Goal: Information Seeking & Learning: Learn about a topic

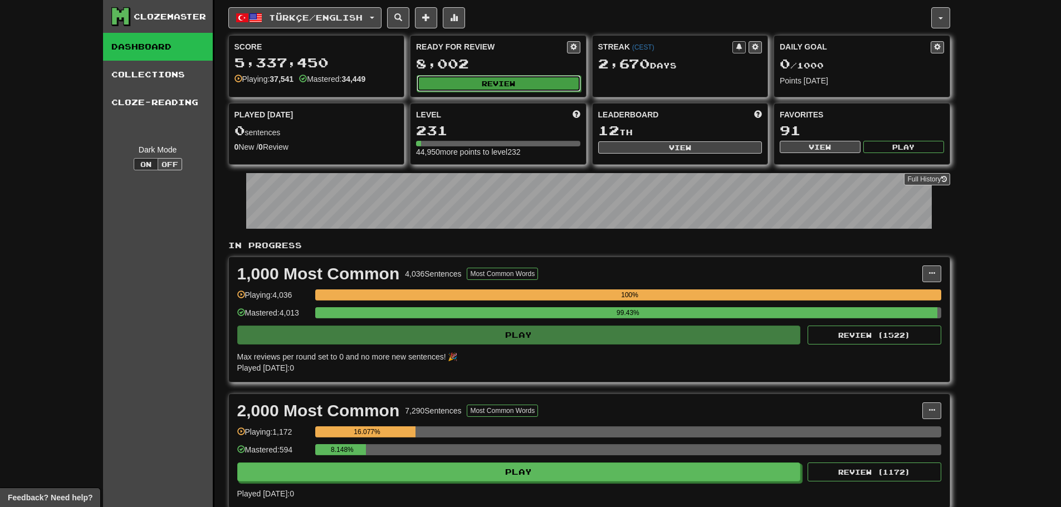
click at [467, 78] on button "Review" at bounding box center [499, 83] width 164 height 17
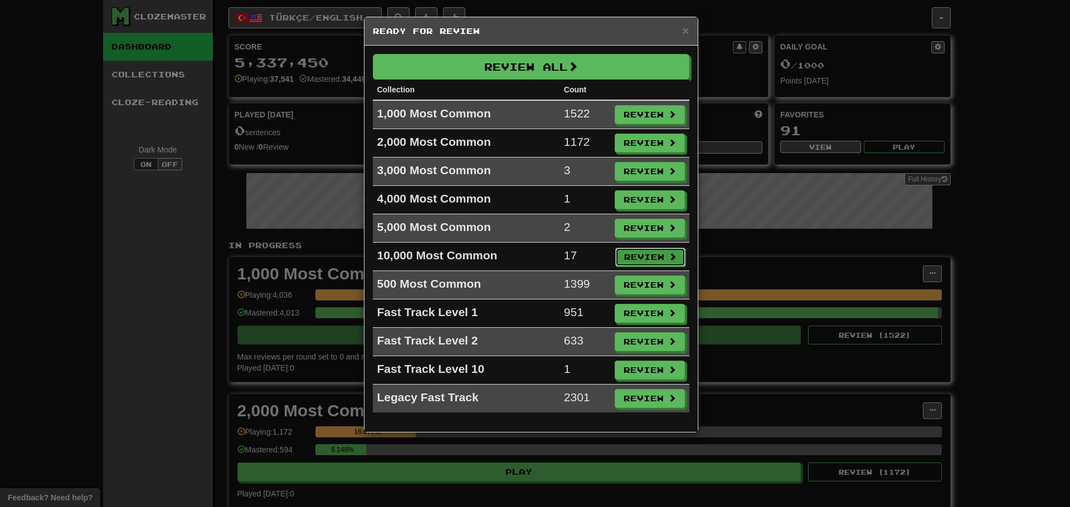
click at [643, 253] on button "Review" at bounding box center [650, 257] width 70 height 19
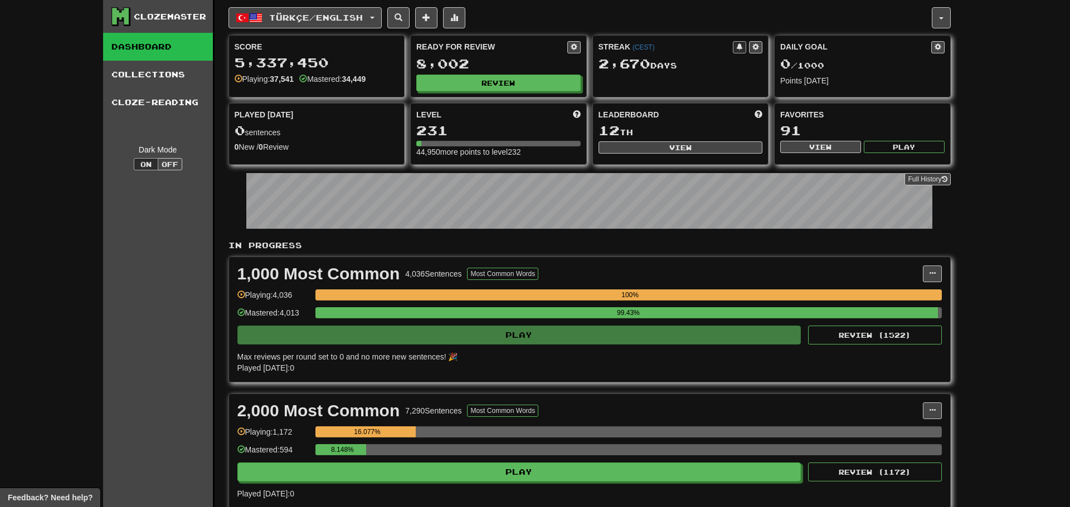
select select "********"
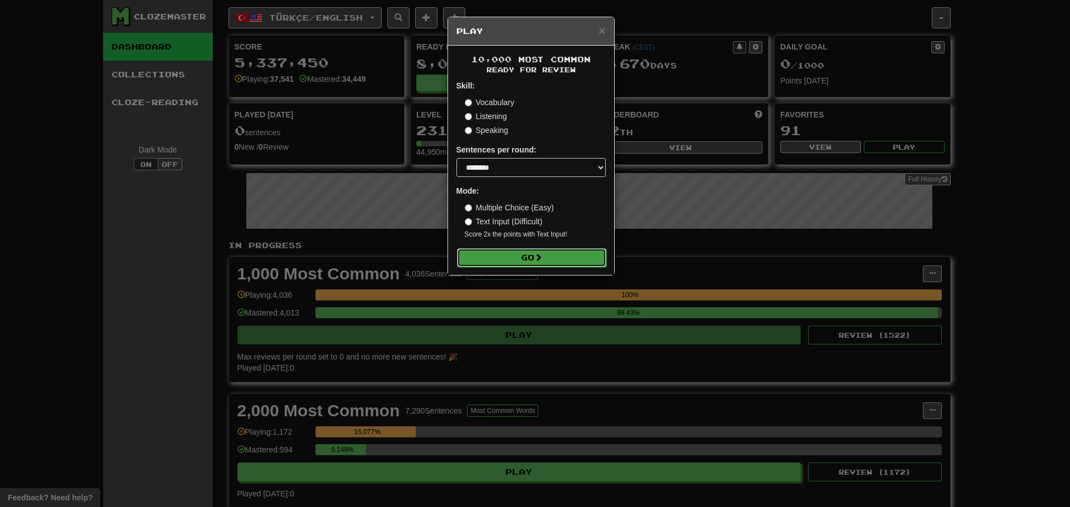
click at [539, 260] on span at bounding box center [538, 257] width 8 height 8
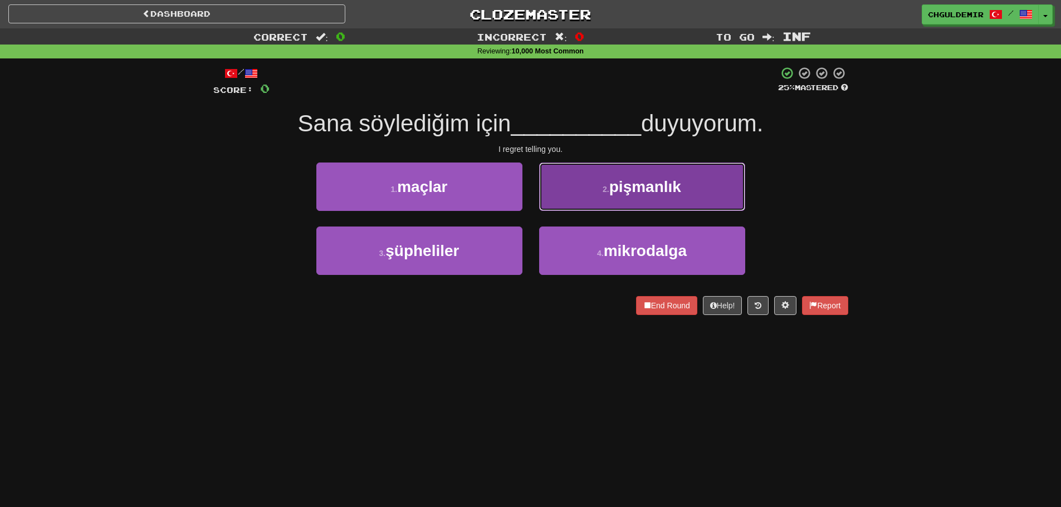
click at [603, 191] on small "2 ." at bounding box center [606, 189] width 7 height 9
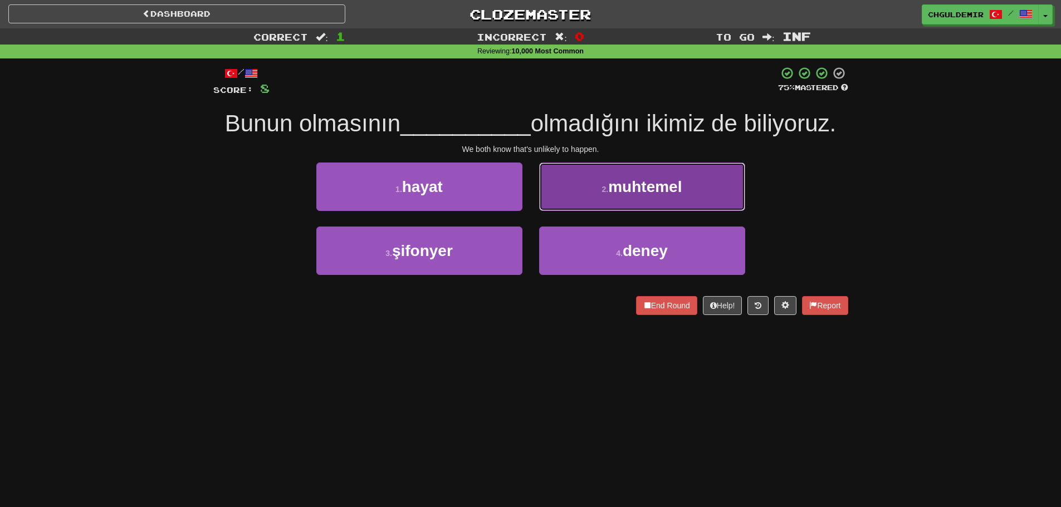
click at [553, 207] on button "2 . muhtemel" at bounding box center [642, 187] width 206 height 48
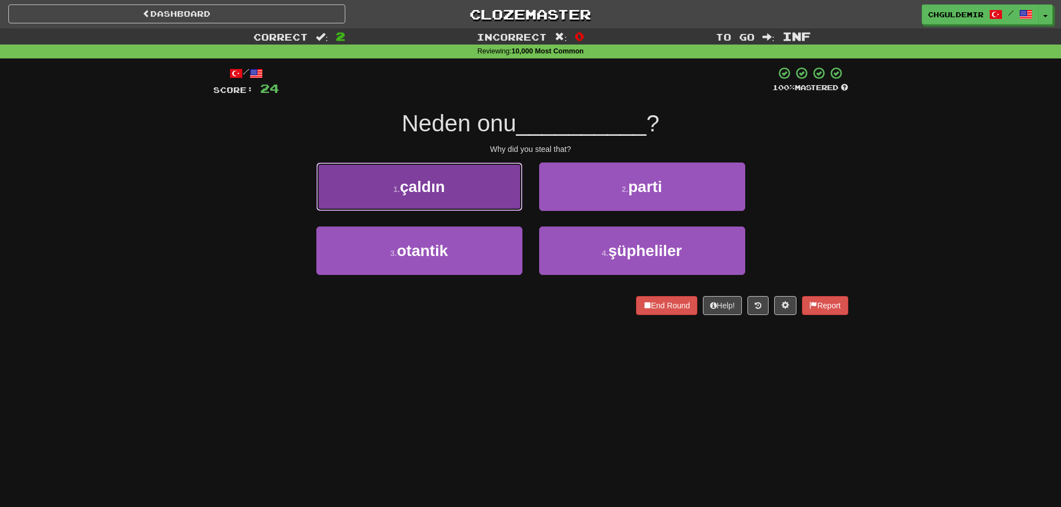
click at [462, 189] on button "1 . çaldın" at bounding box center [419, 187] width 206 height 48
click at [496, 194] on button "1 . cin" at bounding box center [419, 187] width 206 height 48
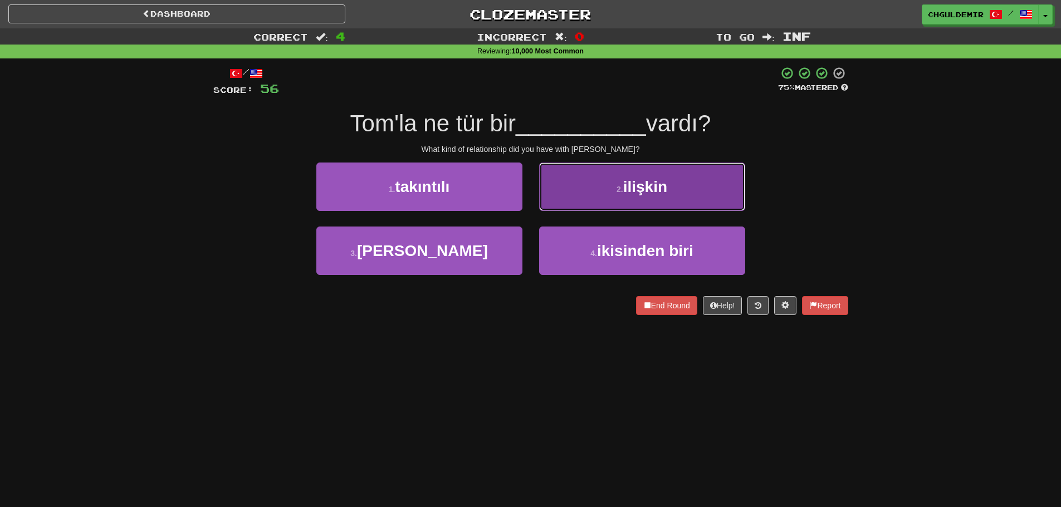
click at [563, 184] on button "2 . ilişkin" at bounding box center [642, 187] width 206 height 48
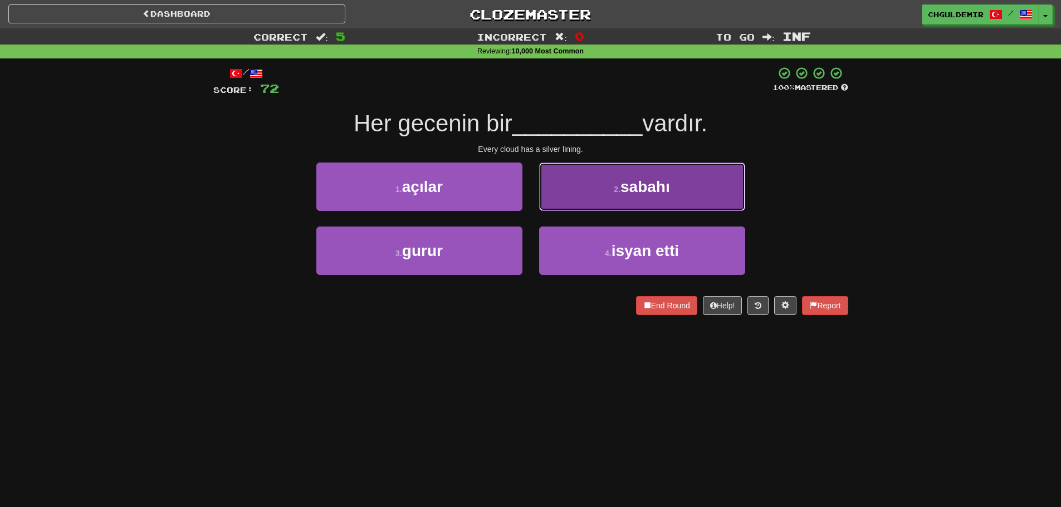
click at [631, 198] on button "2 . sabahı" at bounding box center [642, 187] width 206 height 48
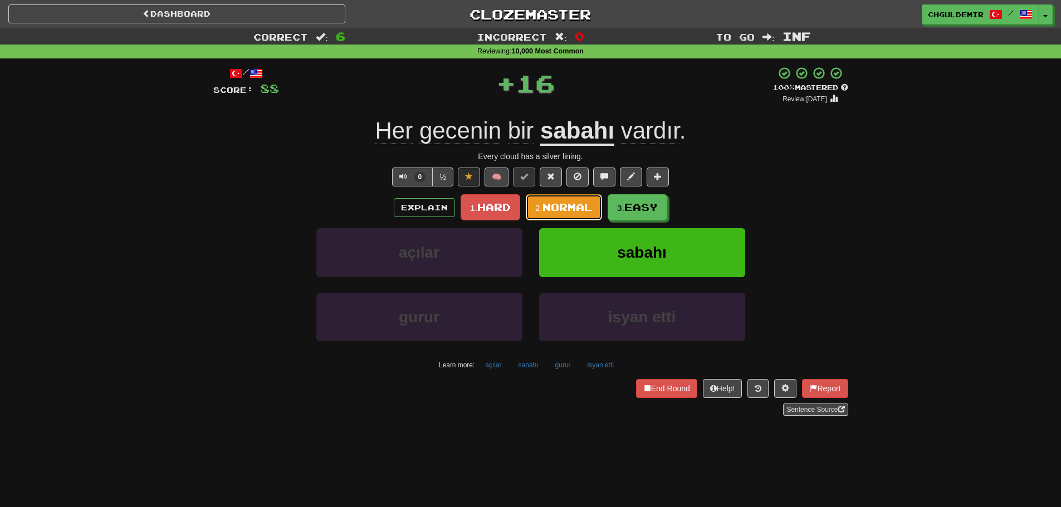
click at [567, 207] on span "Normal" at bounding box center [568, 207] width 50 height 12
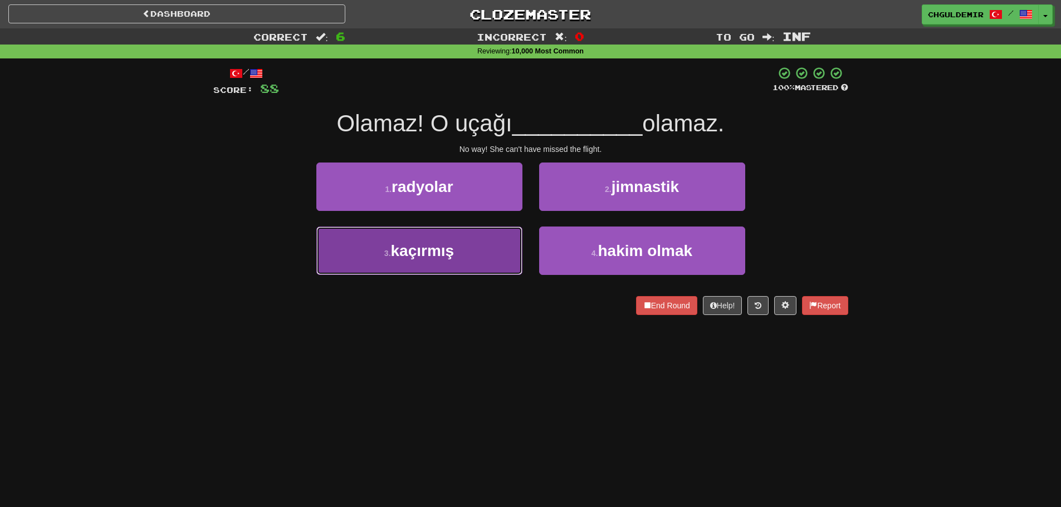
click at [477, 252] on button "3 . kaçırmış" at bounding box center [419, 251] width 206 height 48
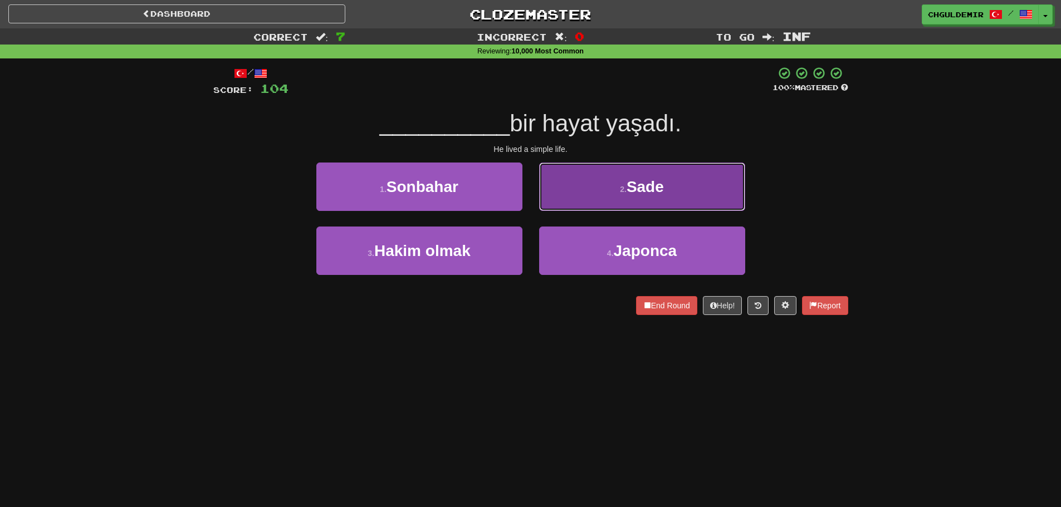
click at [579, 196] on button "2 . Sade" at bounding box center [642, 187] width 206 height 48
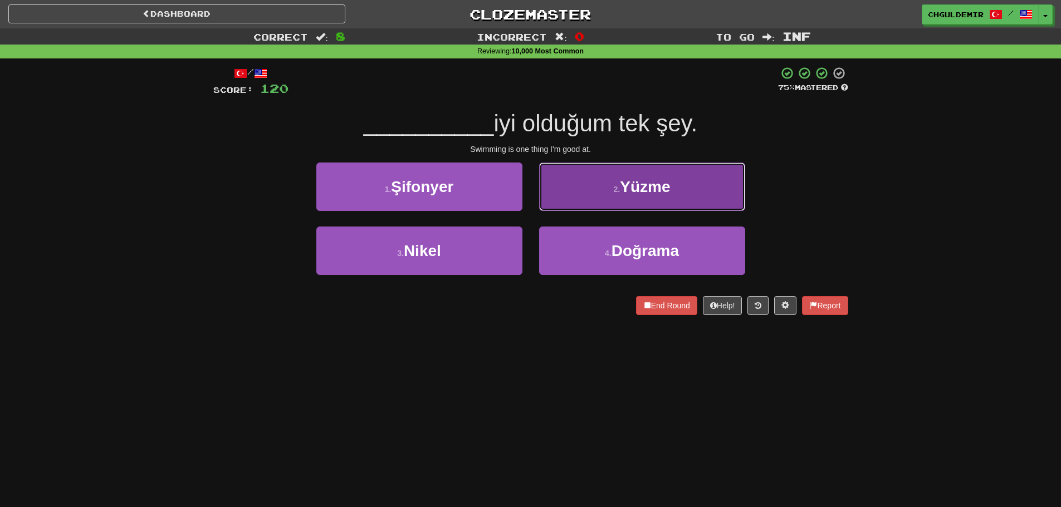
click at [592, 191] on button "2 . Yüzme" at bounding box center [642, 187] width 206 height 48
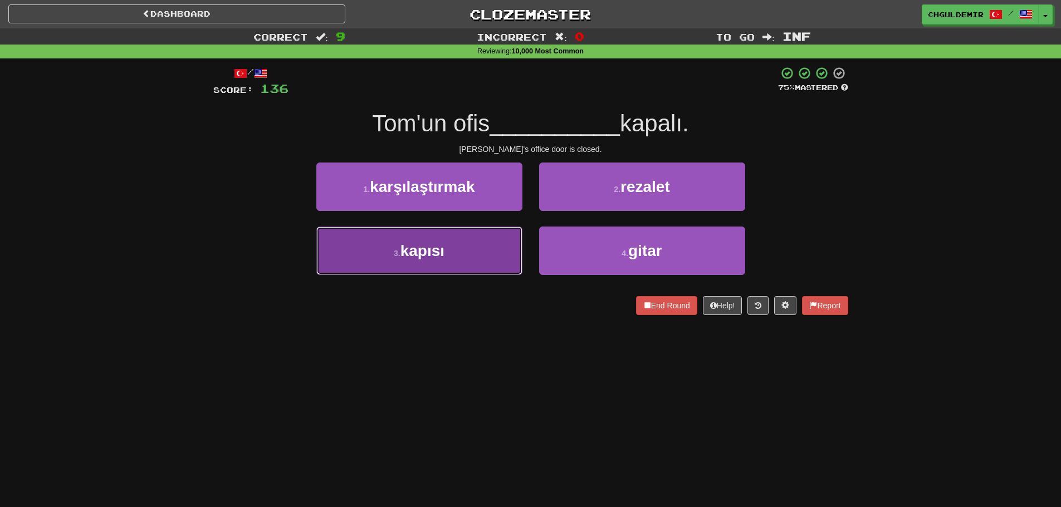
click at [486, 248] on button "3 . kapısı" at bounding box center [419, 251] width 206 height 48
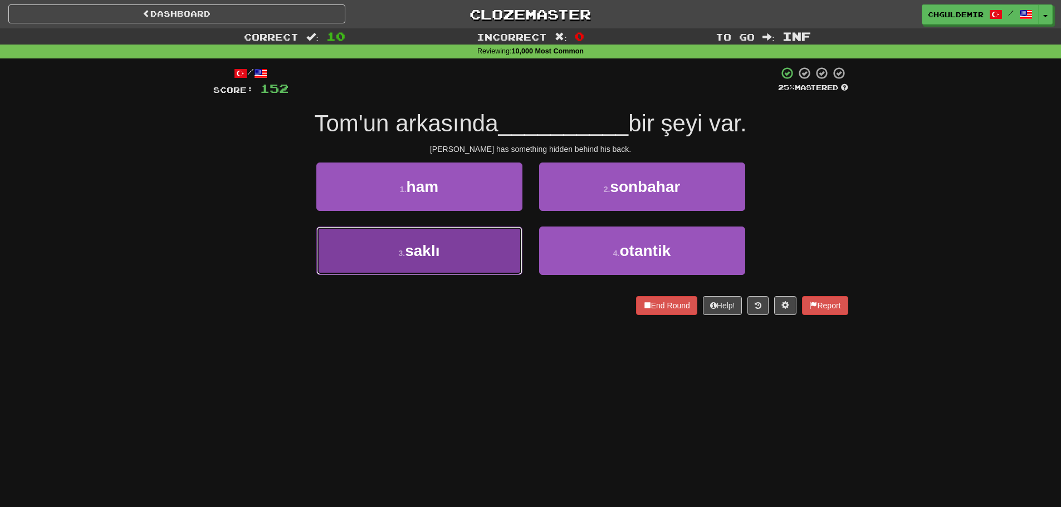
click at [469, 262] on button "3 . saklı" at bounding box center [419, 251] width 206 height 48
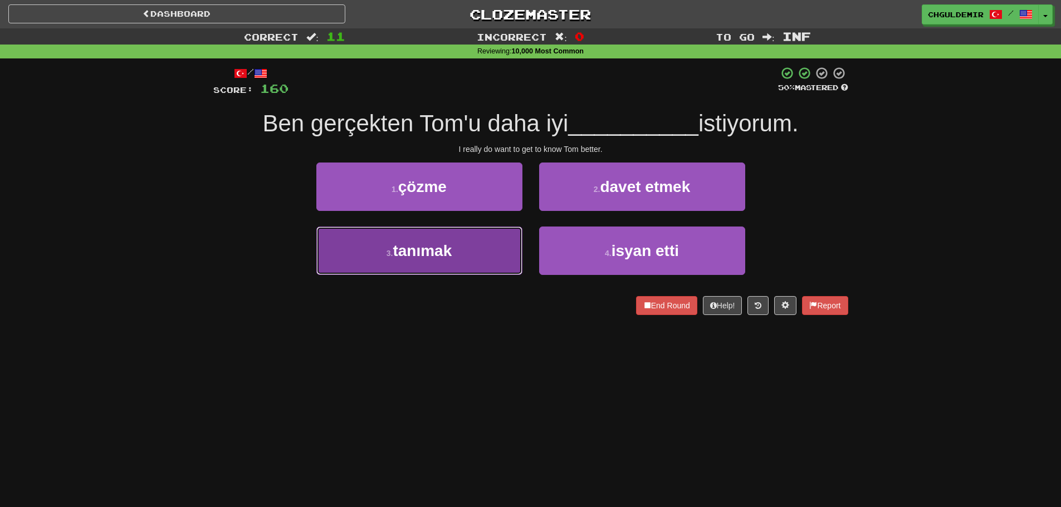
click at [486, 248] on button "3 . tanımak" at bounding box center [419, 251] width 206 height 48
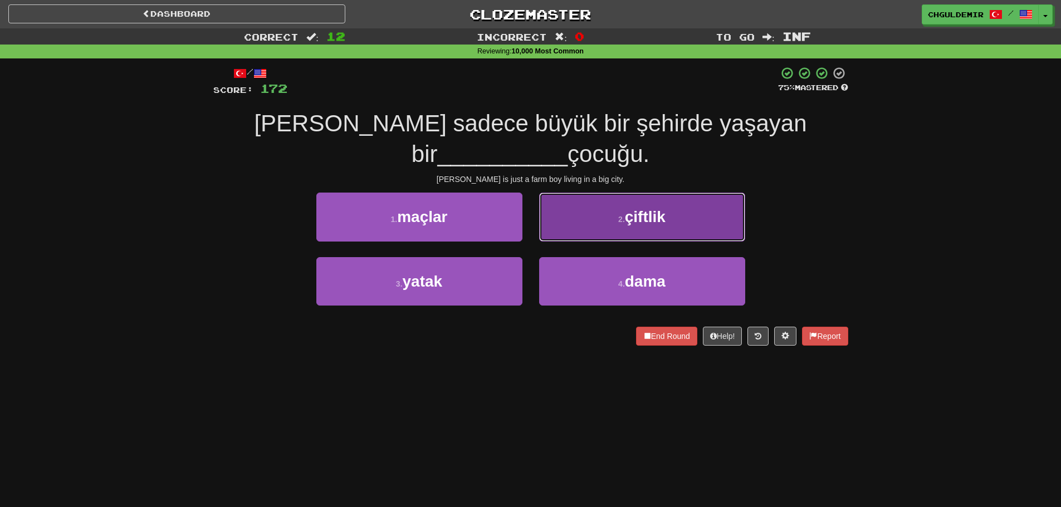
click at [582, 217] on button "2 . çiftlik" at bounding box center [642, 217] width 206 height 48
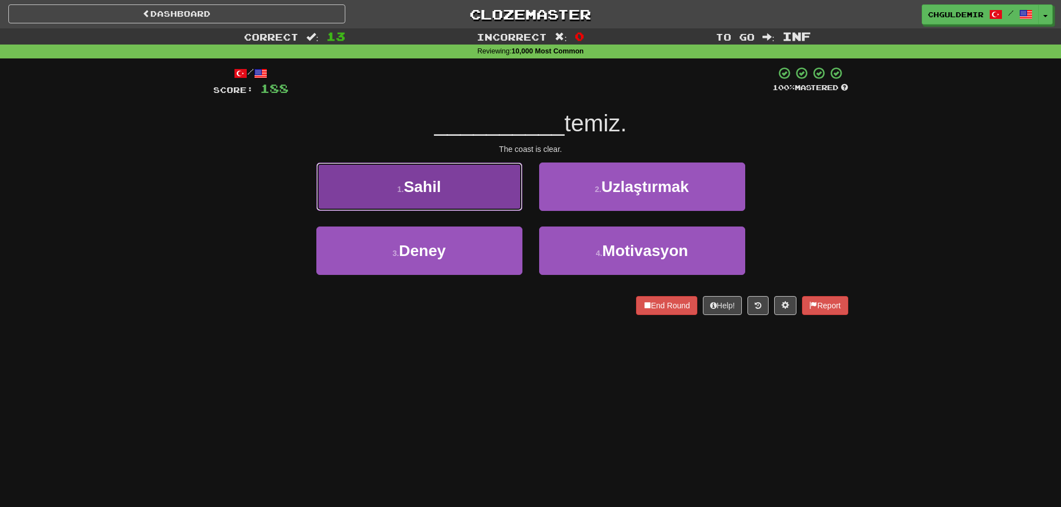
click at [495, 204] on button "1 . Sahil" at bounding box center [419, 187] width 206 height 48
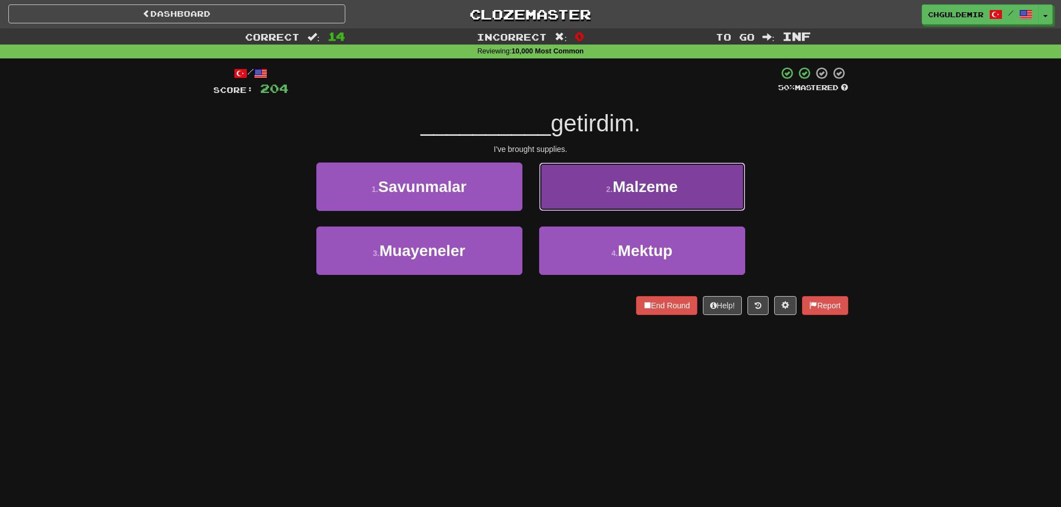
click at [622, 203] on button "2 . Malzeme" at bounding box center [642, 187] width 206 height 48
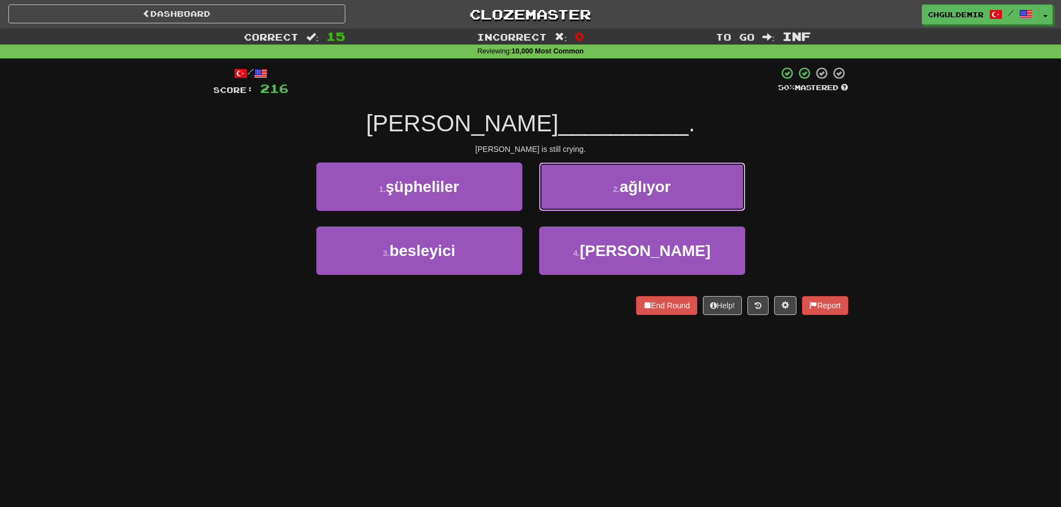
click at [622, 203] on button "2 . ağlıyor" at bounding box center [642, 187] width 206 height 48
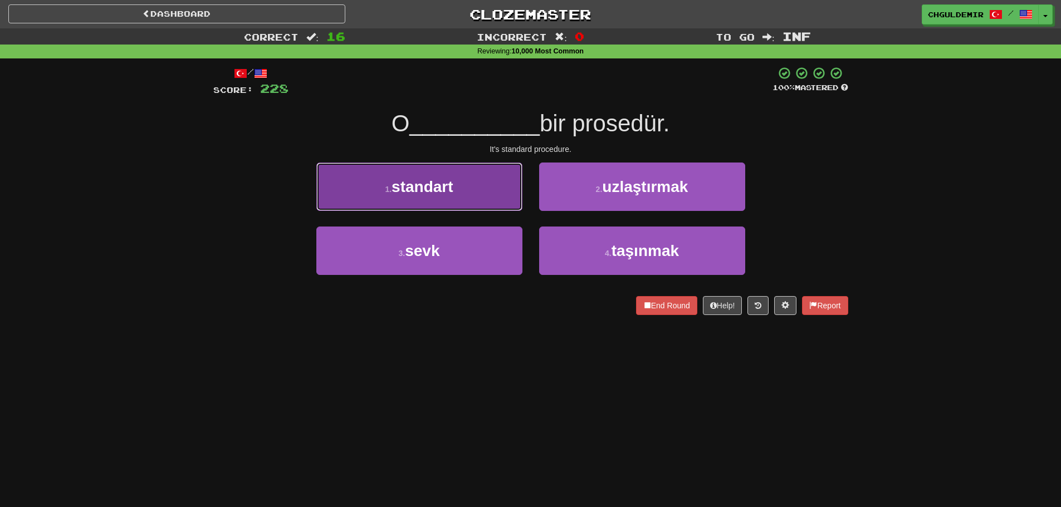
click at [507, 186] on button "1 . standart" at bounding box center [419, 187] width 206 height 48
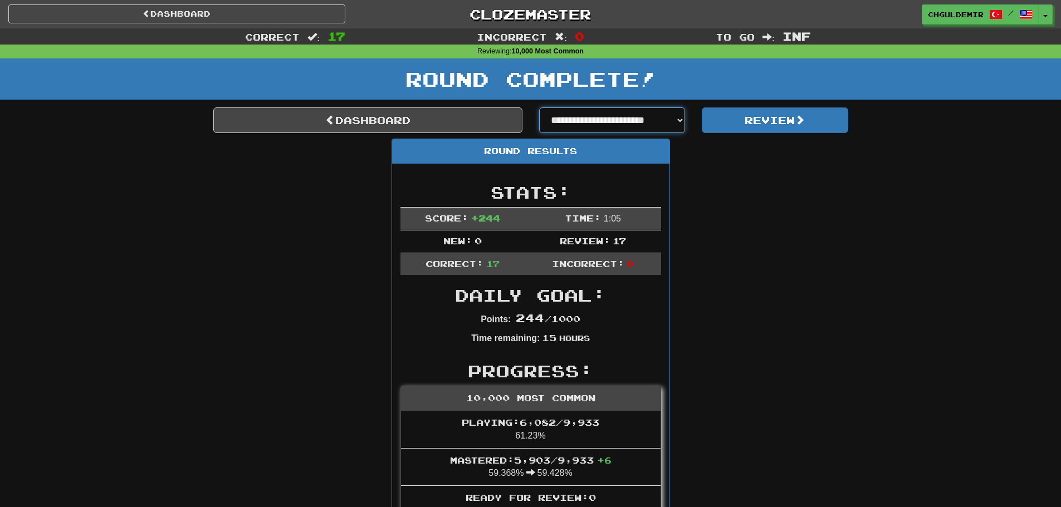
click at [647, 126] on select "**********" at bounding box center [612, 121] width 147 height 26
select select "**********"
click at [539, 108] on select "**********" at bounding box center [612, 121] width 147 height 26
select select "**********"
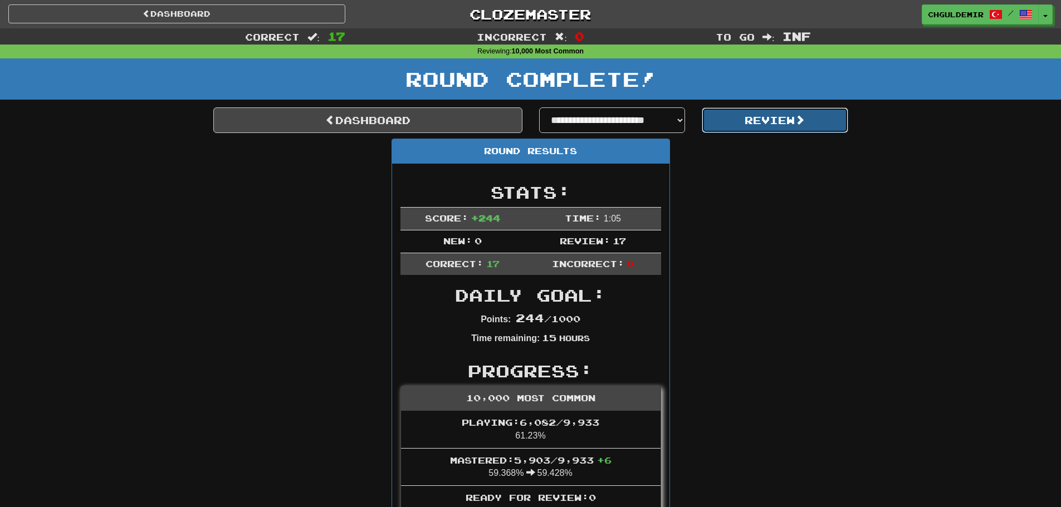
click at [748, 117] on button "Review" at bounding box center [775, 121] width 147 height 26
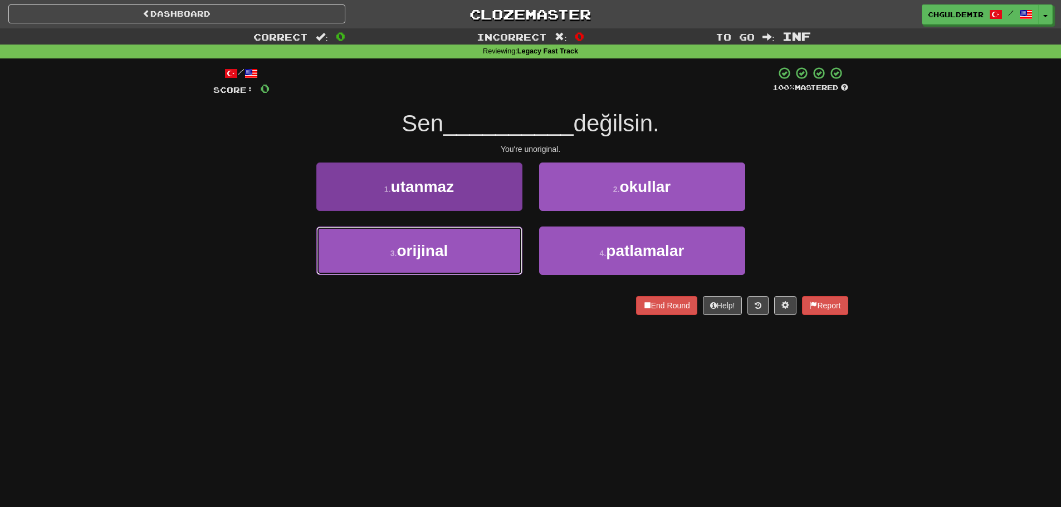
click at [486, 253] on button "3 . orijinal" at bounding box center [419, 251] width 206 height 48
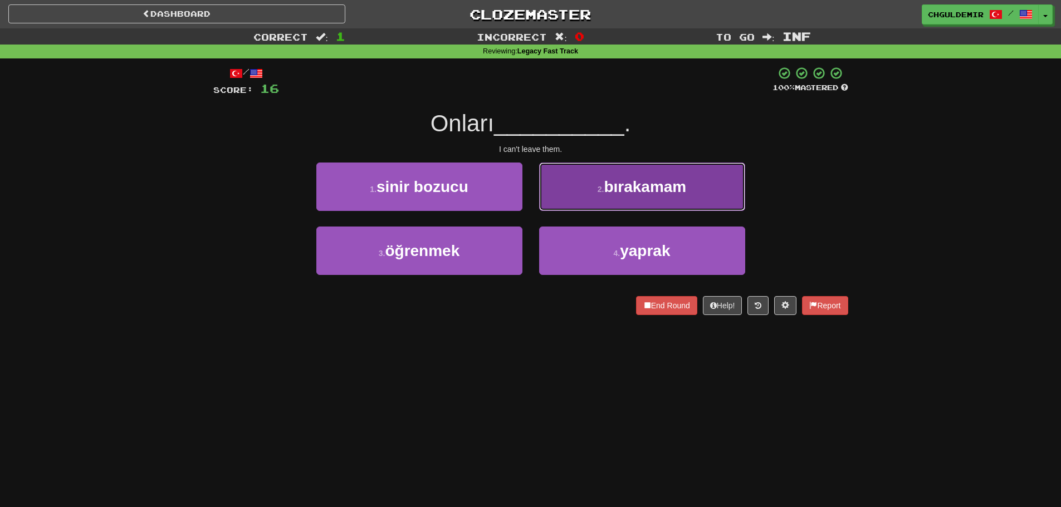
click at [623, 164] on button "2 . bırakamam" at bounding box center [642, 187] width 206 height 48
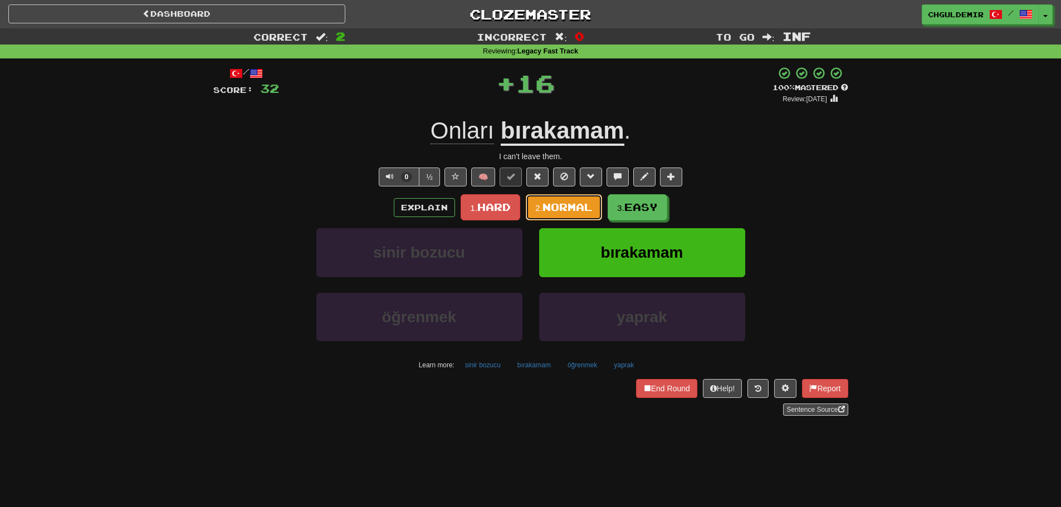
click at [552, 198] on button "2. Normal" at bounding box center [564, 207] width 76 height 26
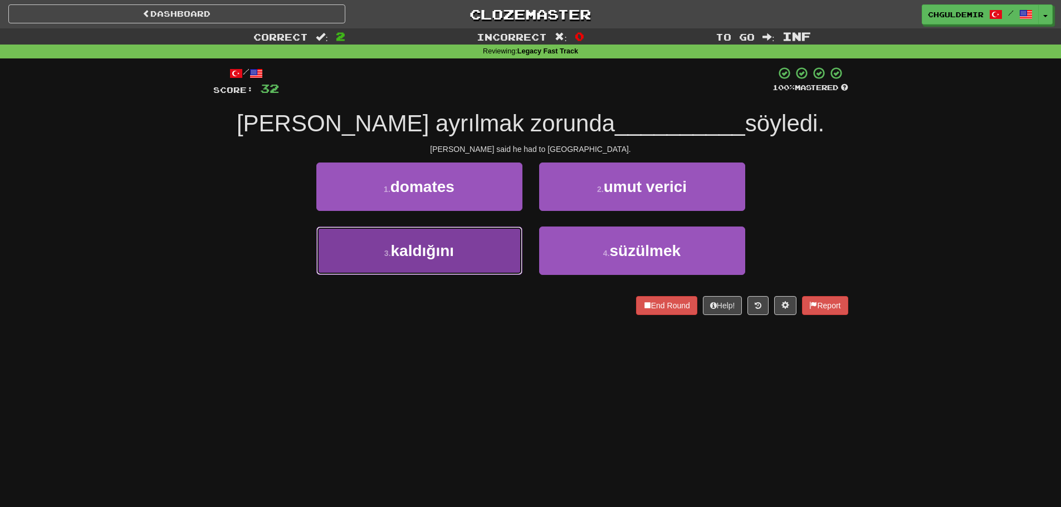
click at [452, 246] on span "kaldığını" at bounding box center [423, 250] width 64 height 17
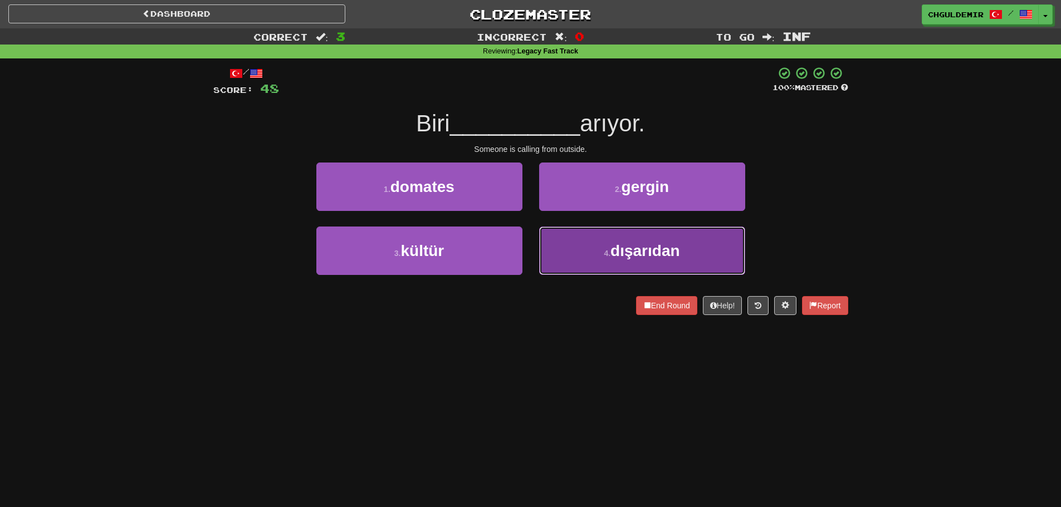
click at [611, 234] on button "4 . dışarıdan" at bounding box center [642, 251] width 206 height 48
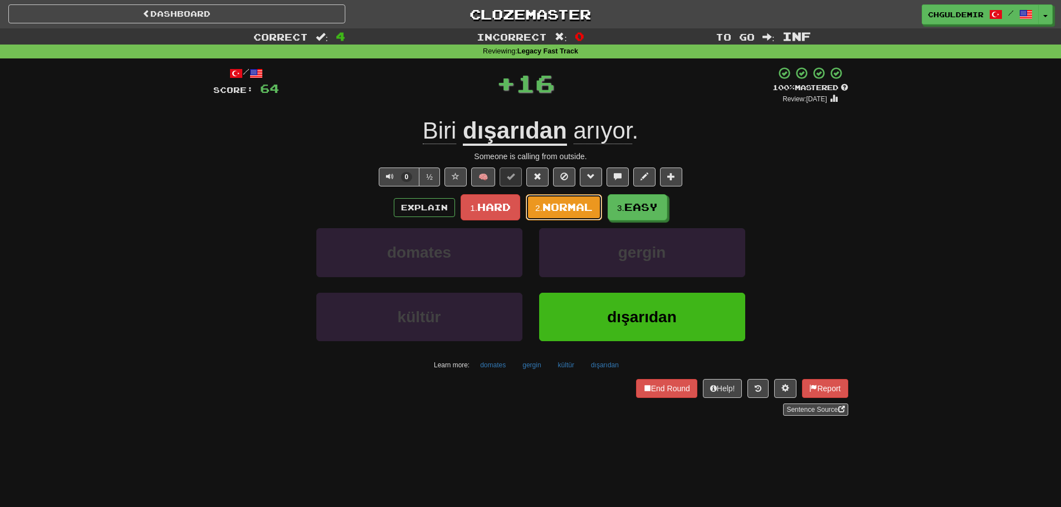
click at [572, 216] on button "2. Normal" at bounding box center [564, 207] width 76 height 26
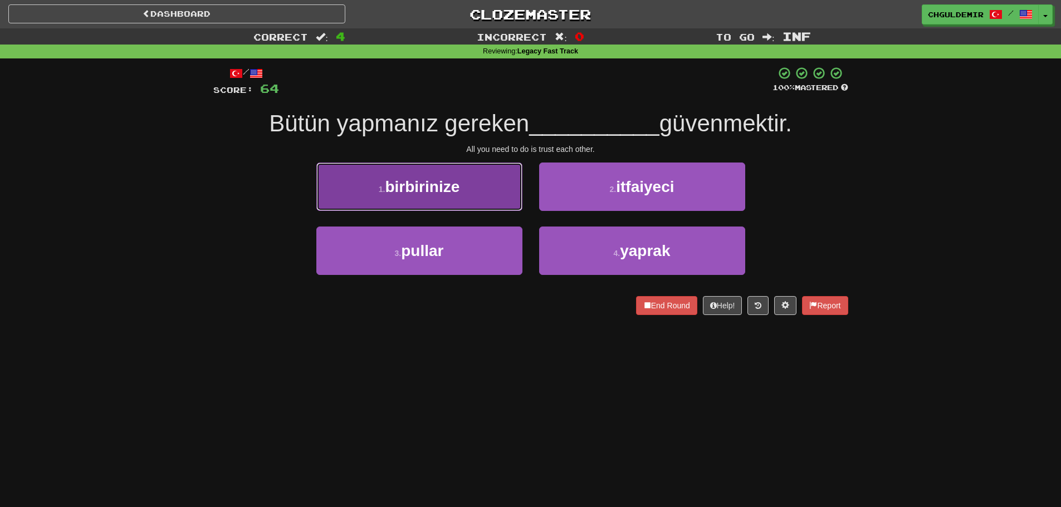
click at [452, 209] on button "1 . birbirinize" at bounding box center [419, 187] width 206 height 48
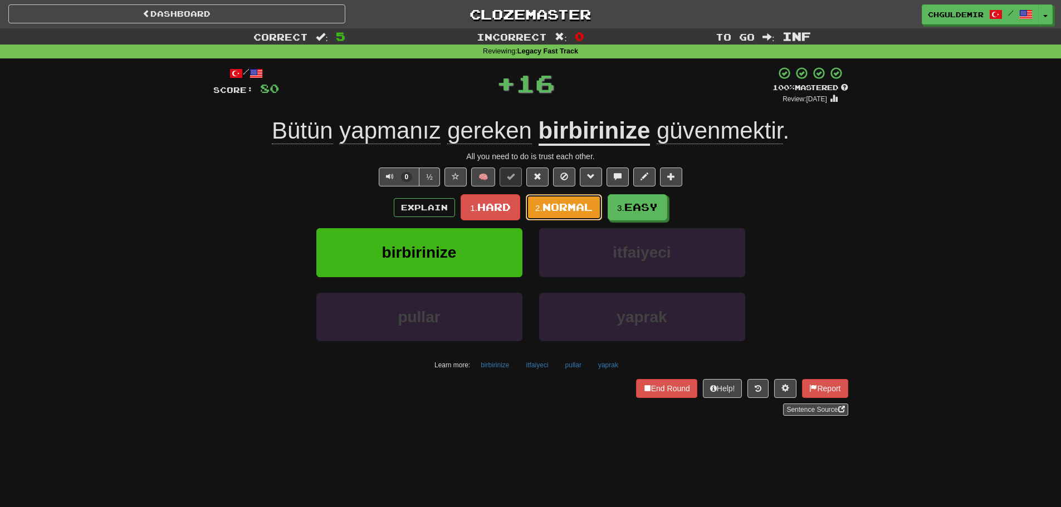
click at [559, 206] on span "Normal" at bounding box center [568, 207] width 50 height 12
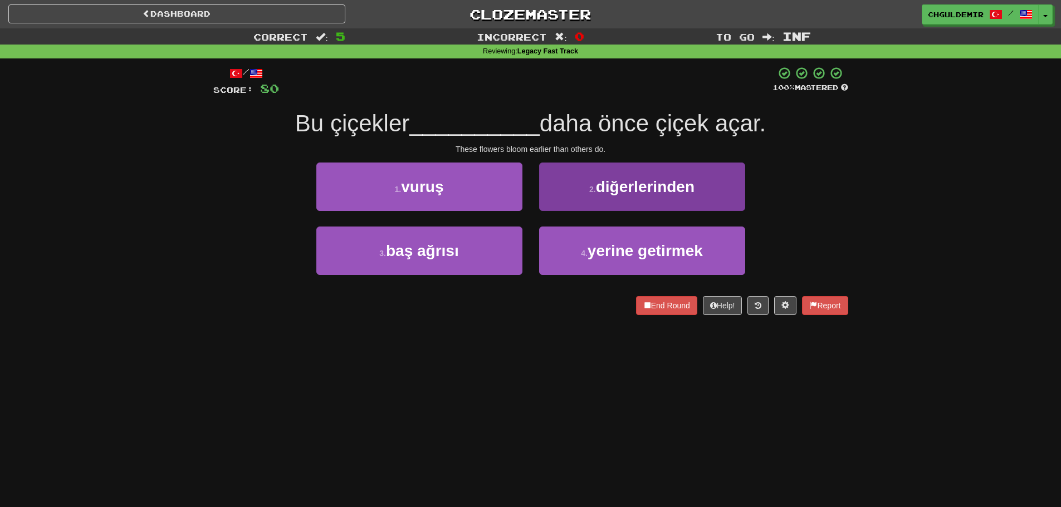
drag, startPoint x: 533, startPoint y: 199, endPoint x: 554, endPoint y: 207, distance: 22.0
click at [533, 199] on div "2 . diğerlerinden" at bounding box center [642, 195] width 223 height 64
click at [559, 207] on button "2 . diğerlerinden" at bounding box center [642, 187] width 206 height 48
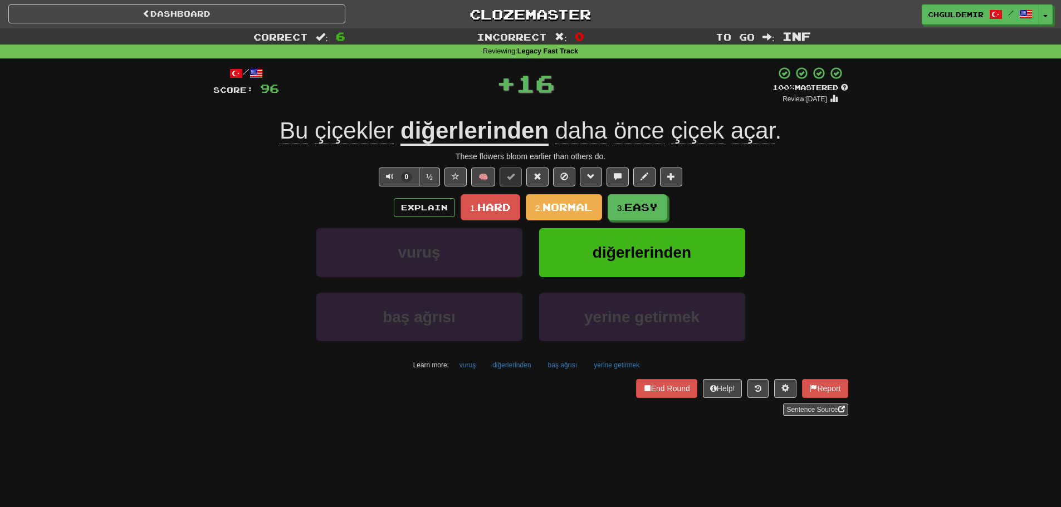
click at [555, 207] on span "Normal" at bounding box center [568, 207] width 50 height 12
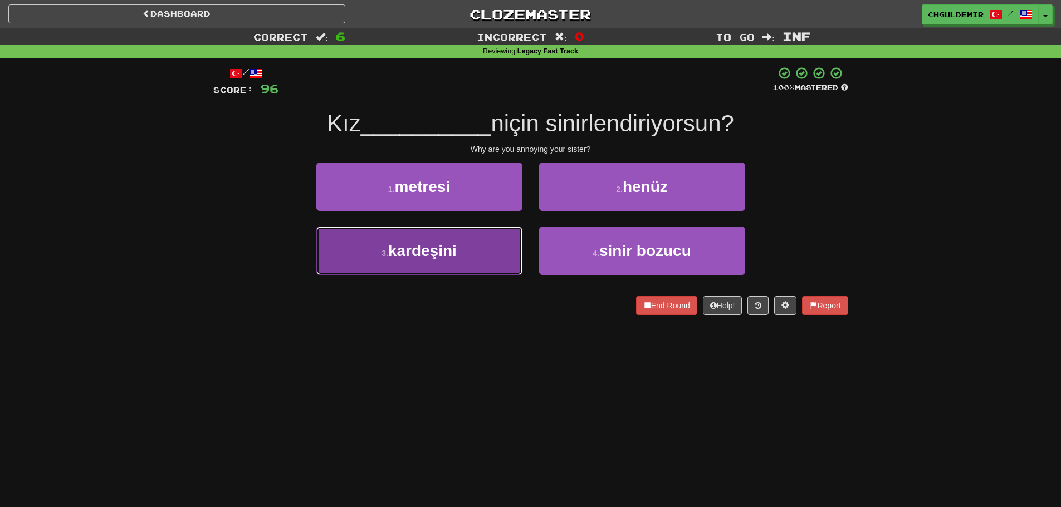
click at [515, 253] on button "3 . kardeşini" at bounding box center [419, 251] width 206 height 48
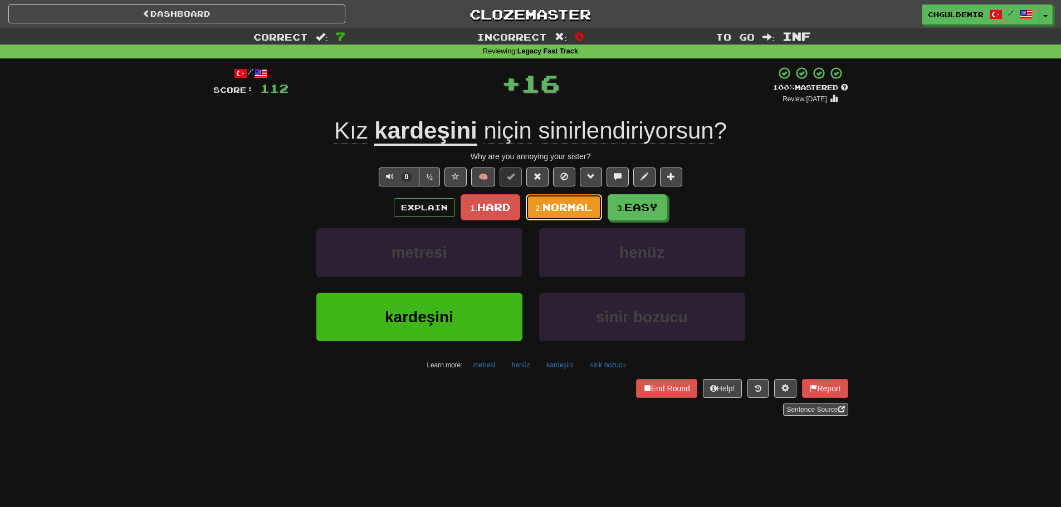
click at [577, 201] on button "2. Normal" at bounding box center [564, 207] width 76 height 26
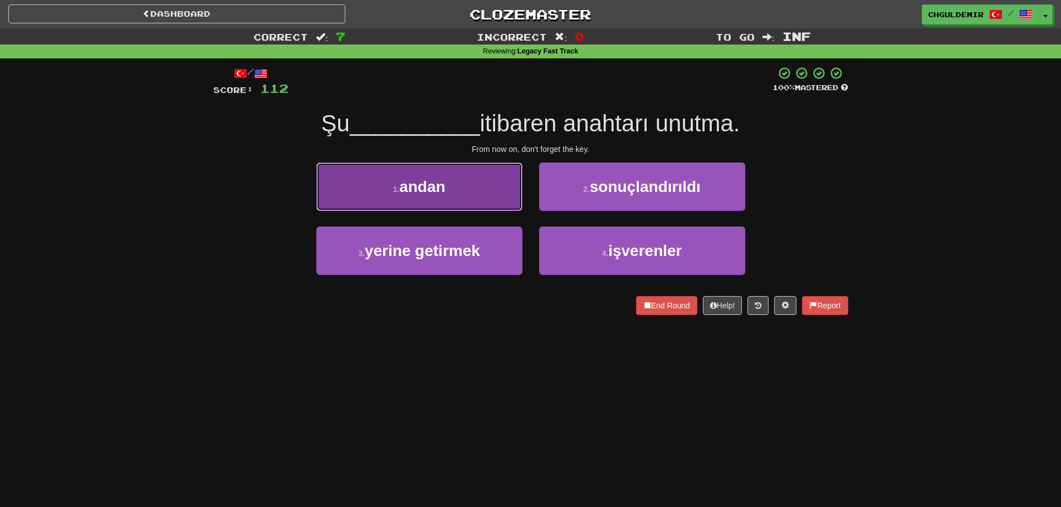
click at [471, 199] on button "1 . andan" at bounding box center [419, 187] width 206 height 48
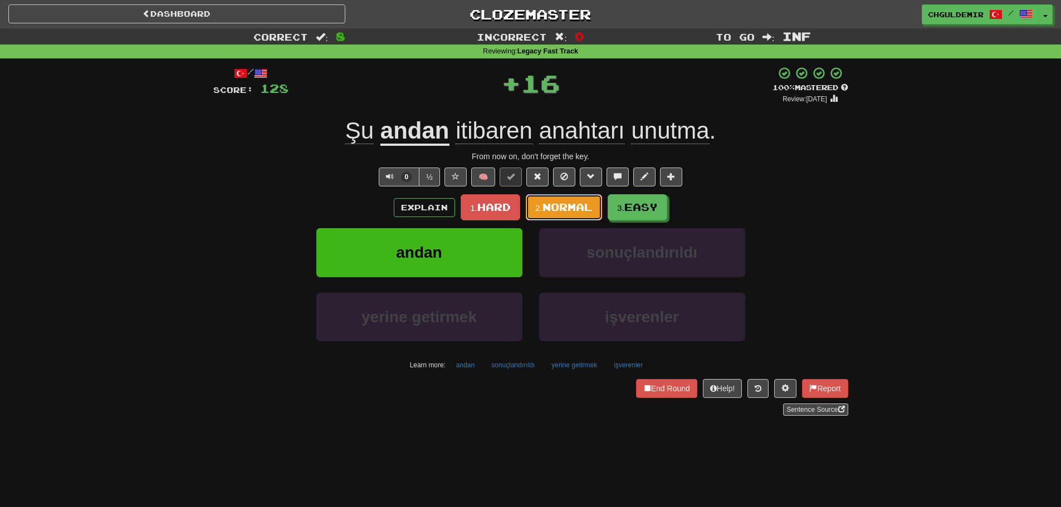
click at [544, 212] on span "Normal" at bounding box center [568, 207] width 50 height 12
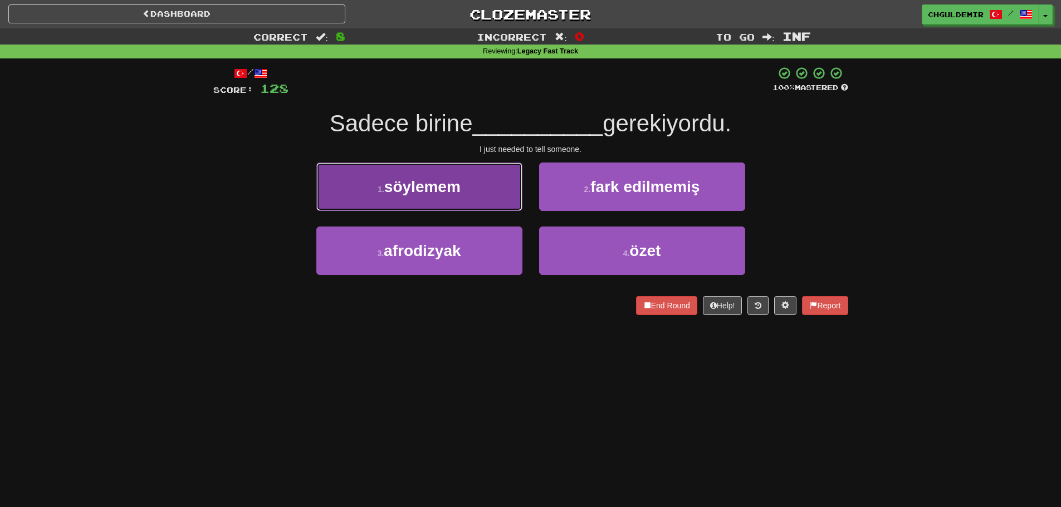
click at [484, 211] on button "1 . söylemem" at bounding box center [419, 187] width 206 height 48
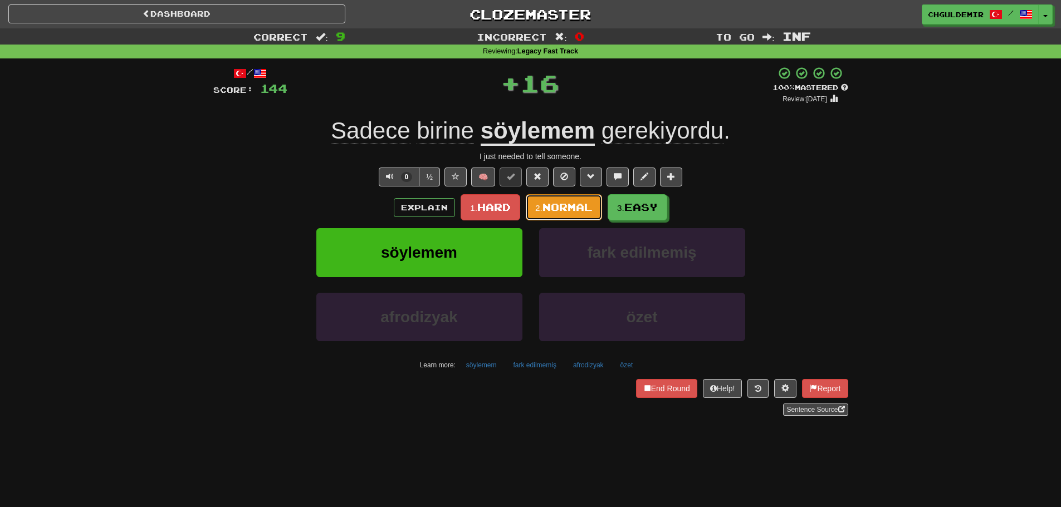
click at [542, 212] on small "2." at bounding box center [538, 207] width 7 height 9
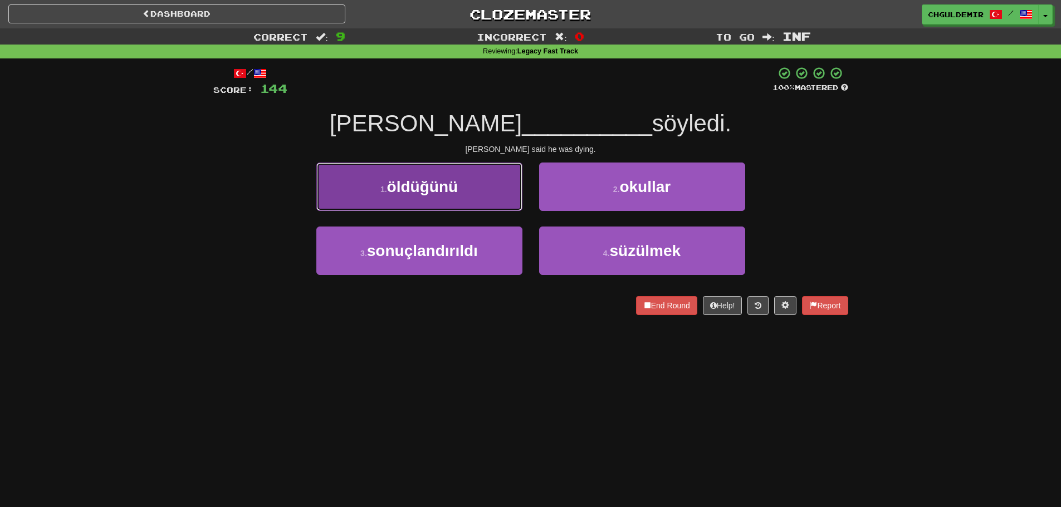
click at [501, 190] on button "1 . öldüğünü" at bounding box center [419, 187] width 206 height 48
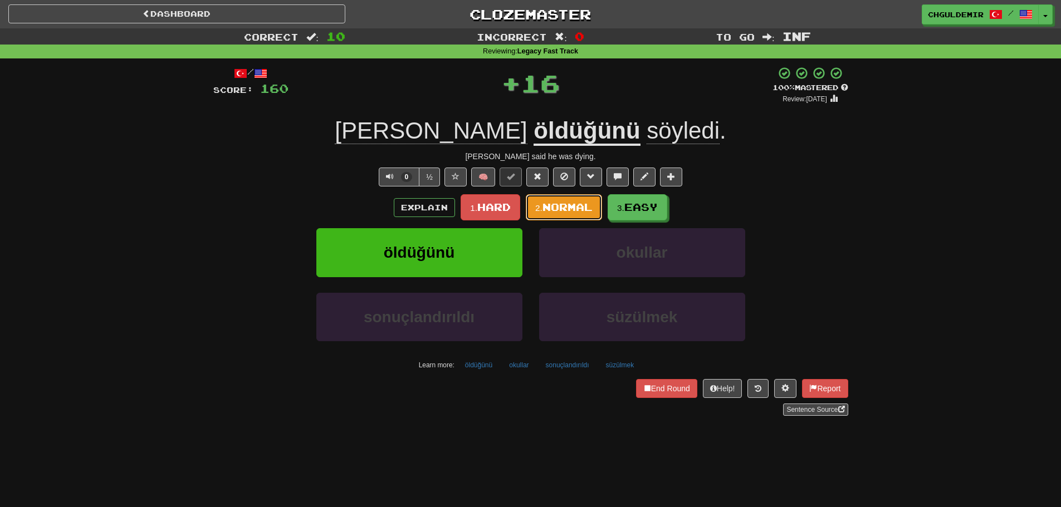
click at [549, 203] on span "Normal" at bounding box center [568, 207] width 50 height 12
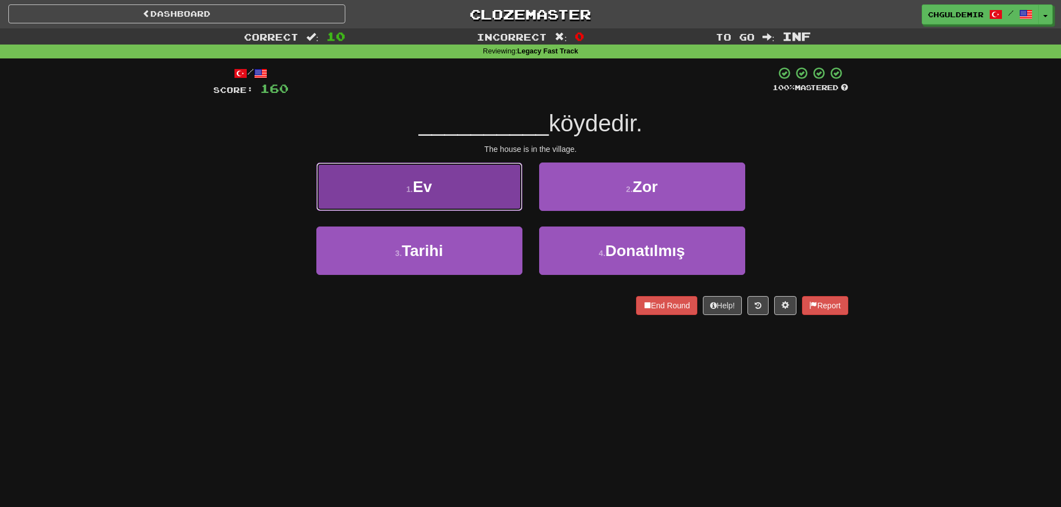
click at [484, 205] on button "1 . Ev" at bounding box center [419, 187] width 206 height 48
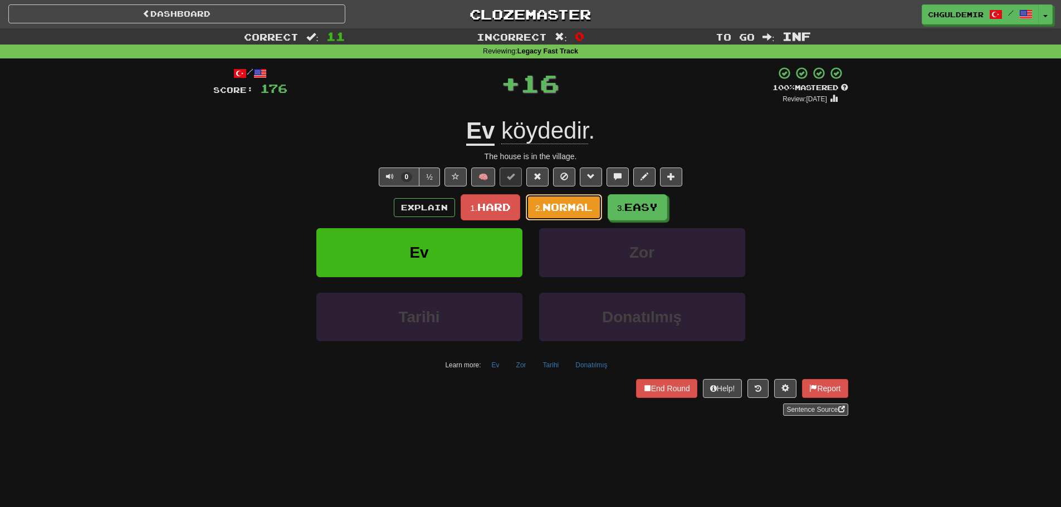
click at [580, 208] on span "Normal" at bounding box center [568, 207] width 50 height 12
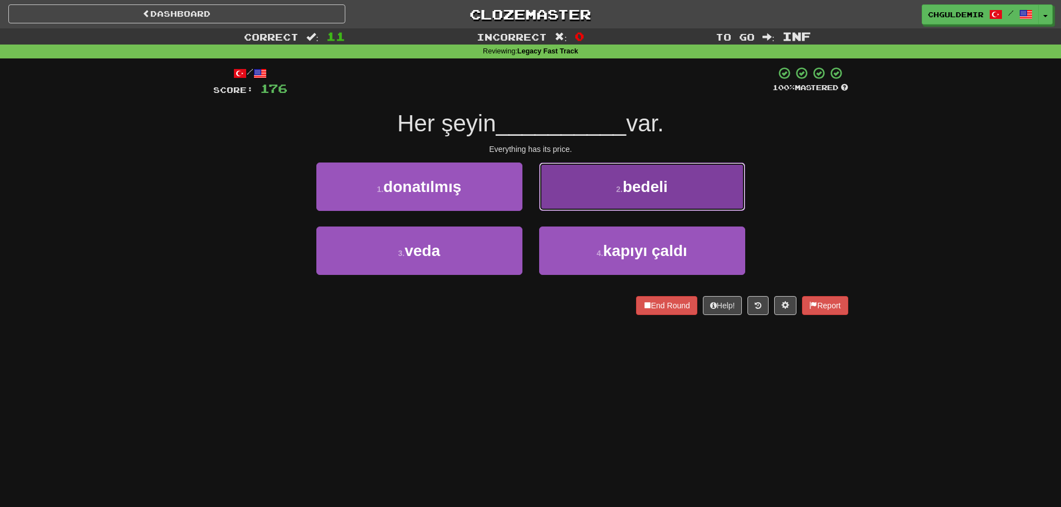
click at [565, 203] on button "2 . bedeli" at bounding box center [642, 187] width 206 height 48
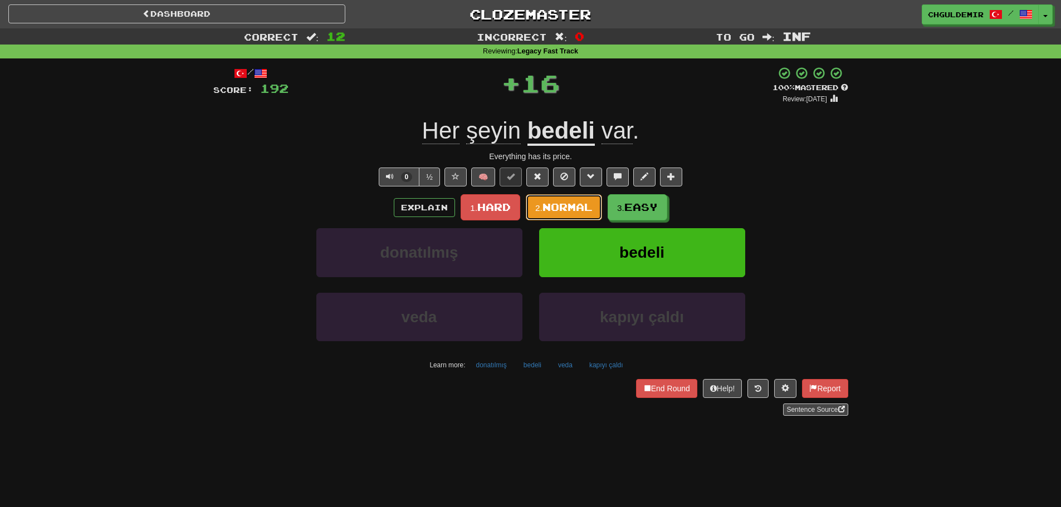
click at [561, 206] on span "Normal" at bounding box center [568, 207] width 50 height 12
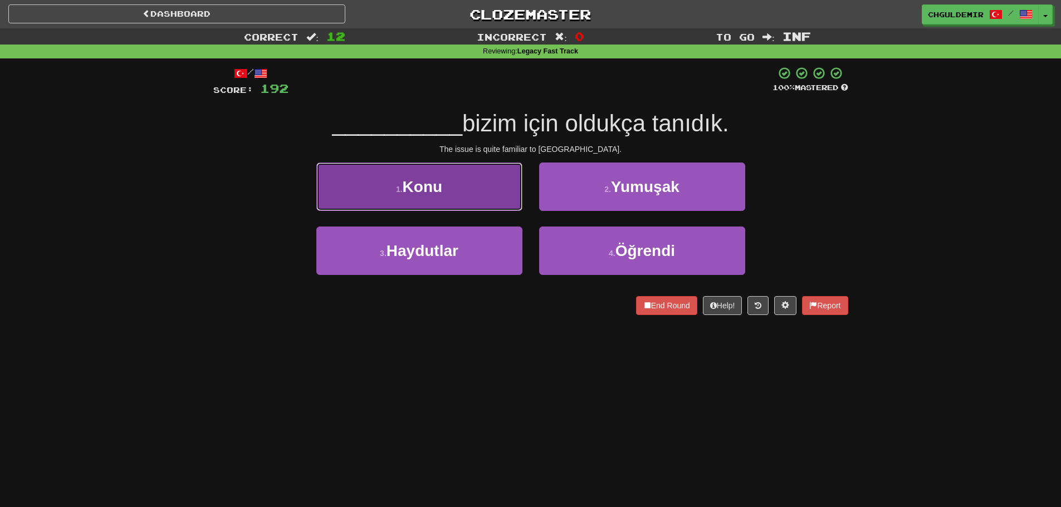
click at [489, 199] on button "1 . Konu" at bounding box center [419, 187] width 206 height 48
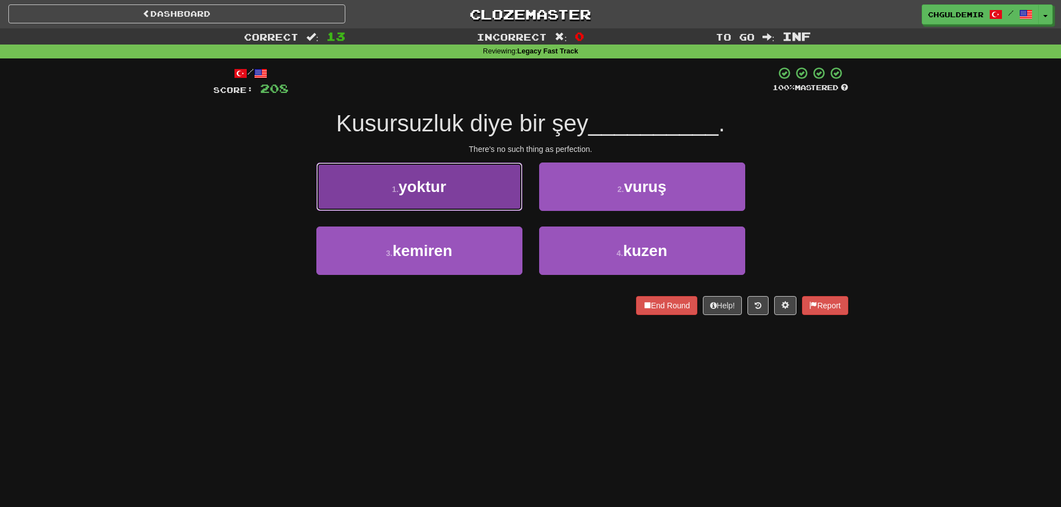
click at [471, 197] on button "1 . yoktur" at bounding box center [419, 187] width 206 height 48
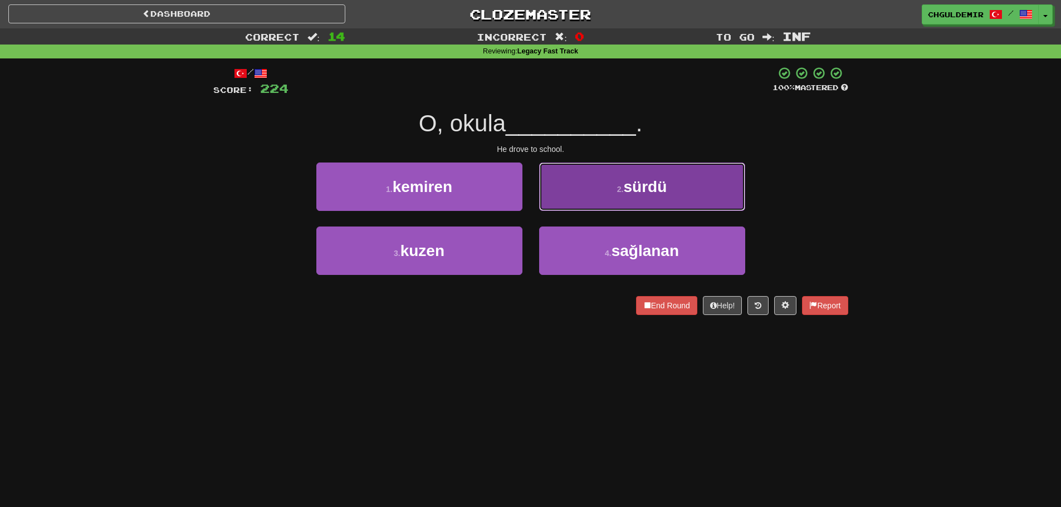
click at [633, 197] on button "2 . sürdü" at bounding box center [642, 187] width 206 height 48
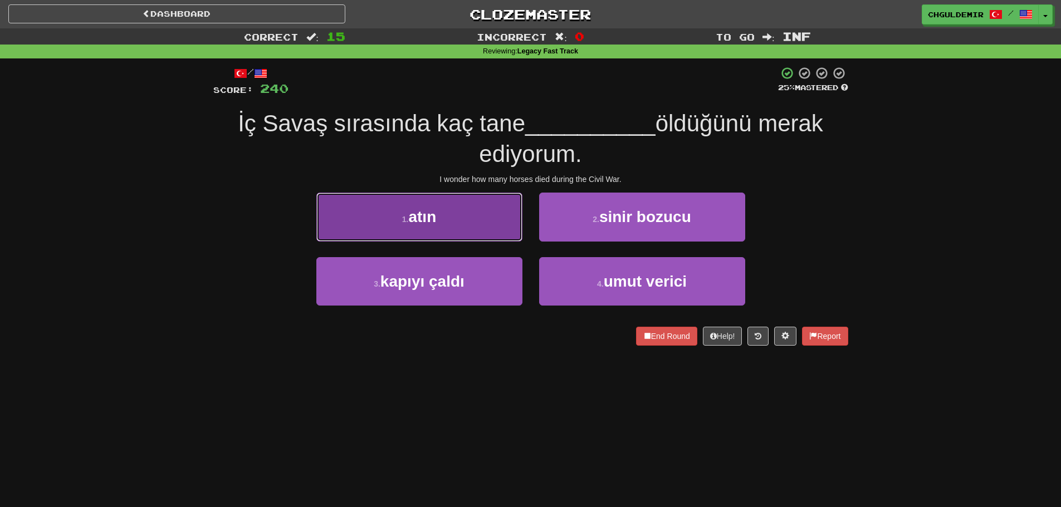
click at [469, 225] on button "1 . atın" at bounding box center [419, 217] width 206 height 48
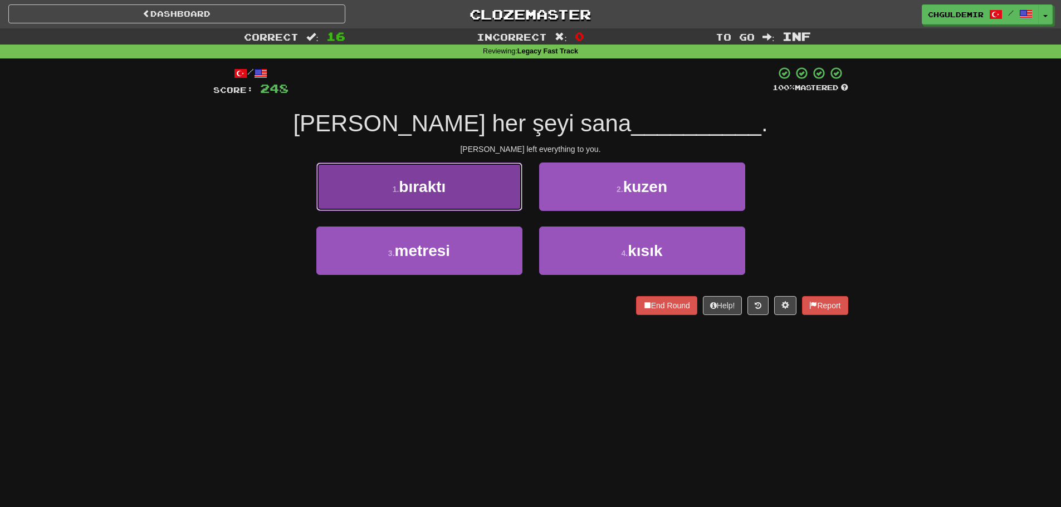
click at [487, 202] on button "1 . bıraktı" at bounding box center [419, 187] width 206 height 48
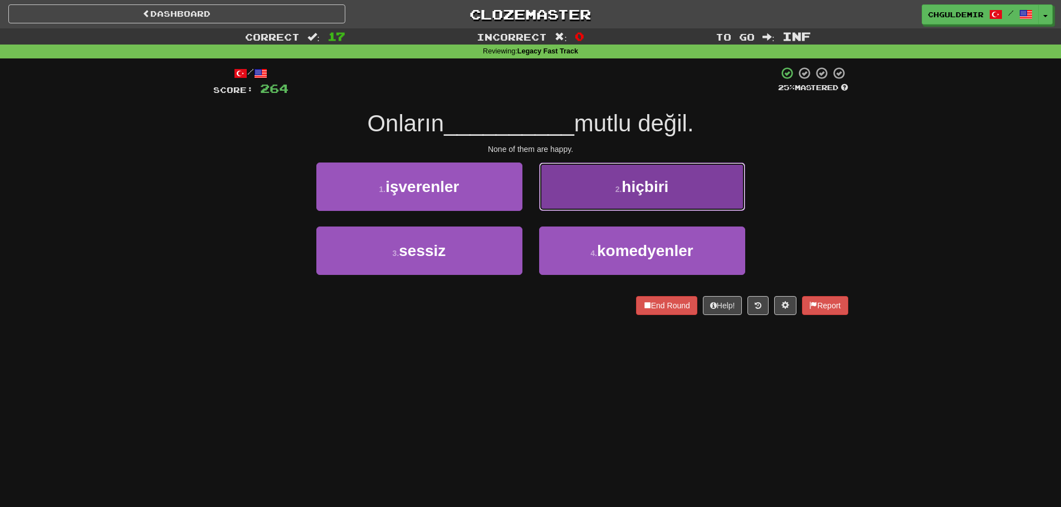
click at [581, 205] on button "2 . hiçbiri" at bounding box center [642, 187] width 206 height 48
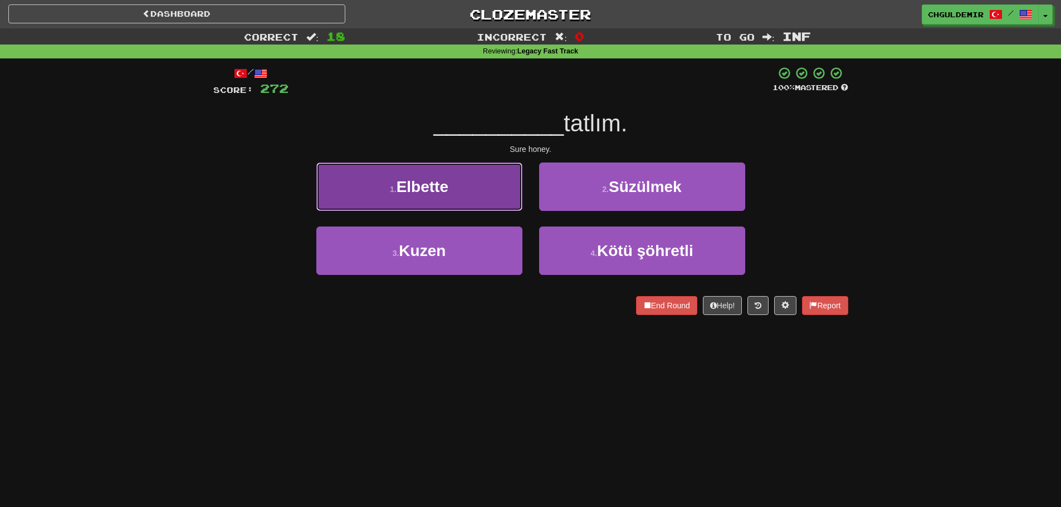
click at [489, 181] on button "1 . Elbette" at bounding box center [419, 187] width 206 height 48
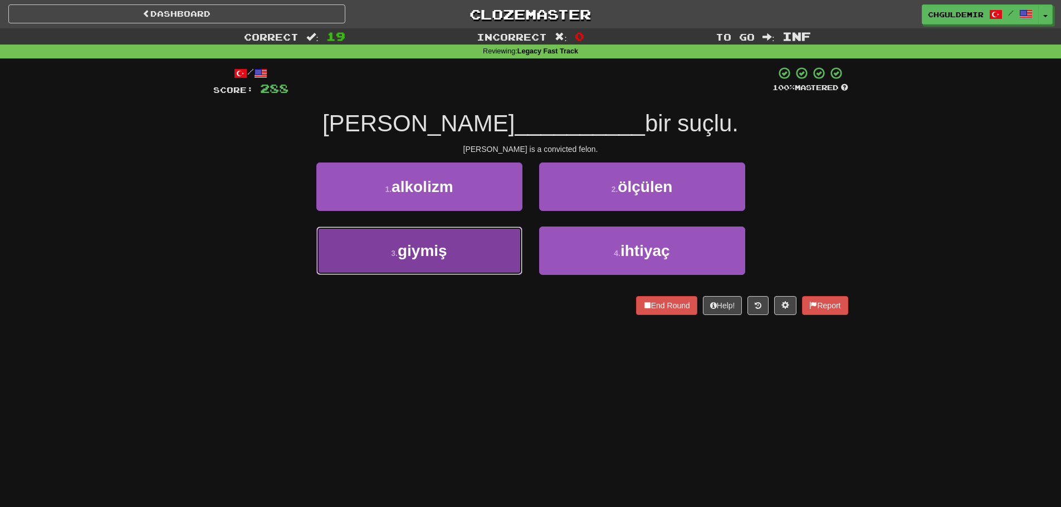
click at [455, 255] on button "3 . giymiş" at bounding box center [419, 251] width 206 height 48
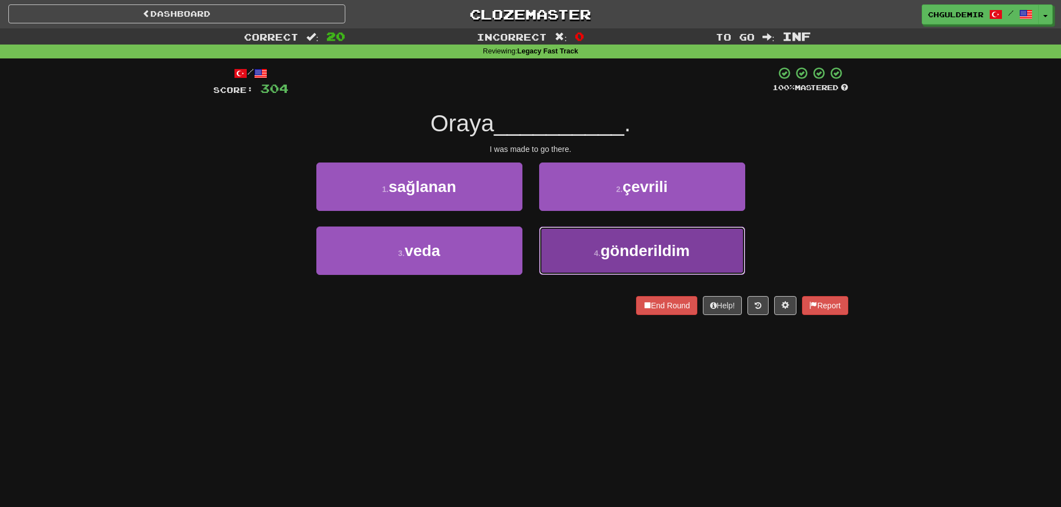
click at [602, 250] on span "gönderildim" at bounding box center [645, 250] width 89 height 17
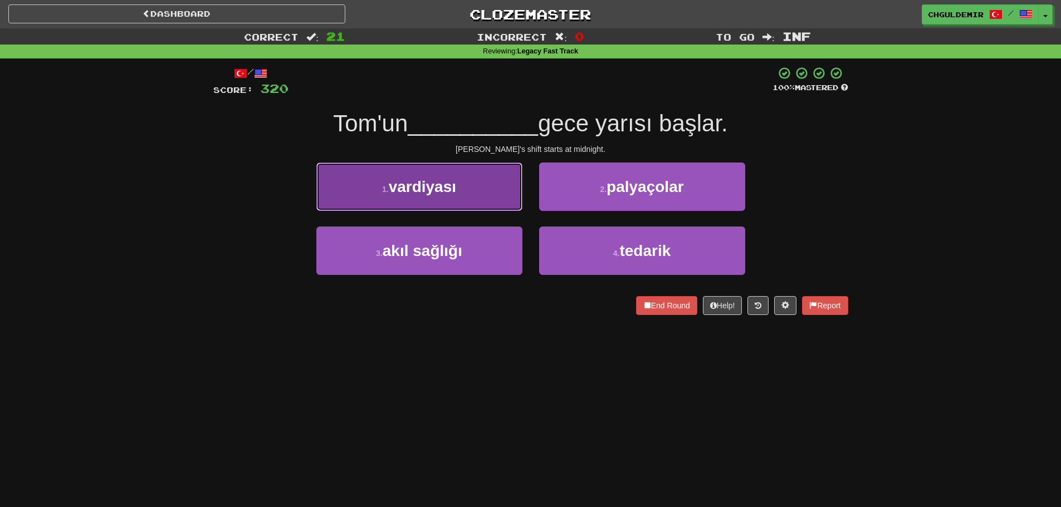
click at [470, 205] on button "1 . vardiyası" at bounding box center [419, 187] width 206 height 48
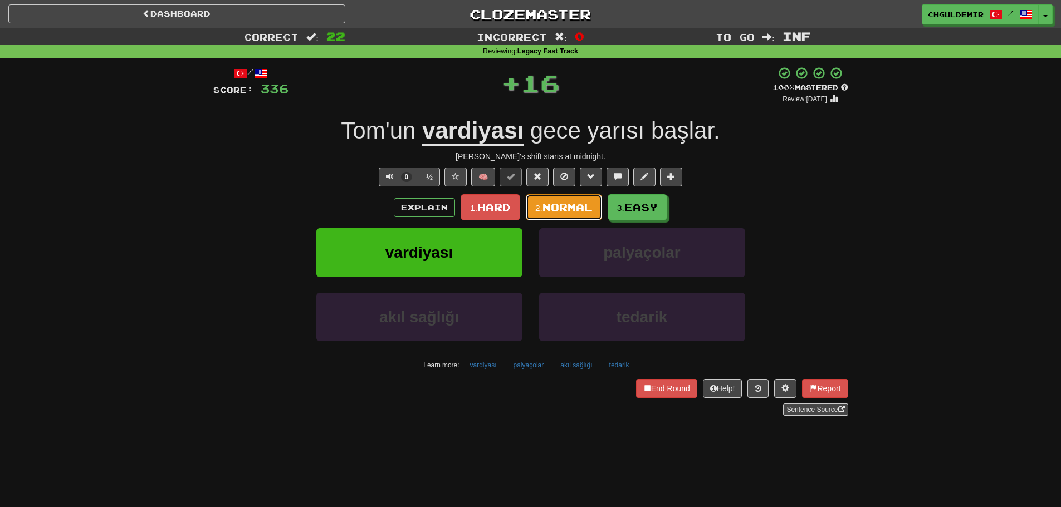
click at [529, 208] on button "2. Normal" at bounding box center [564, 207] width 76 height 26
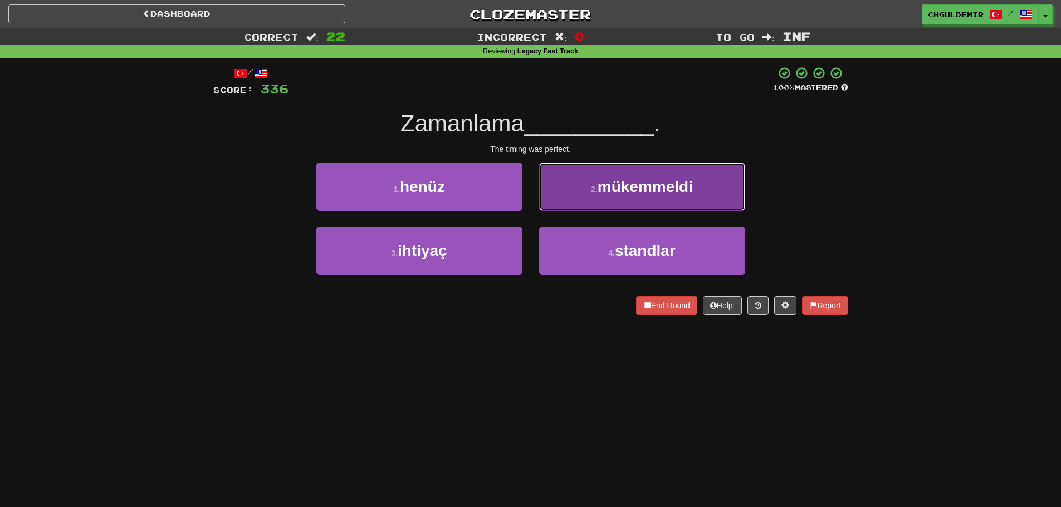
click at [608, 181] on span "mükemmeldi" at bounding box center [645, 186] width 95 height 17
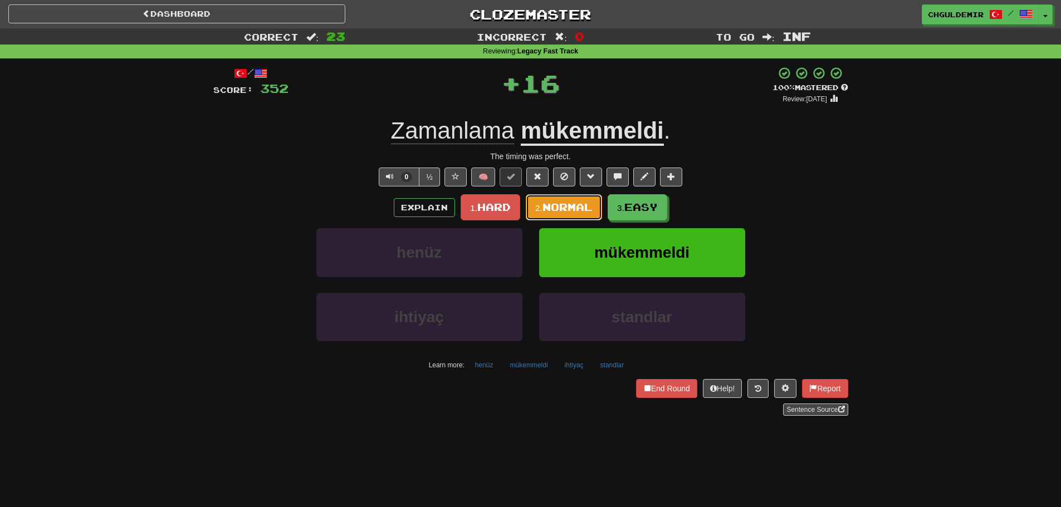
click at [567, 202] on span "Normal" at bounding box center [568, 207] width 50 height 12
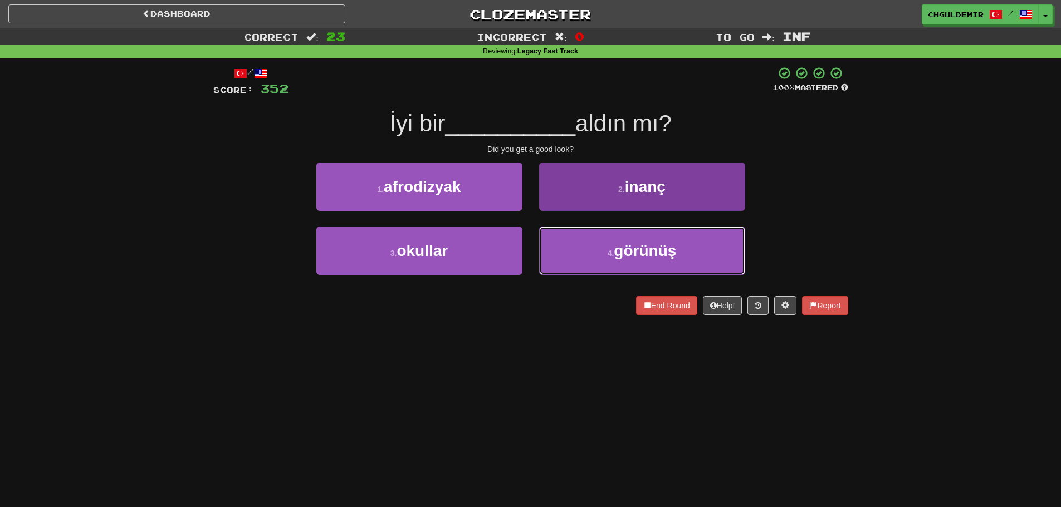
drag, startPoint x: 599, startPoint y: 243, endPoint x: 594, endPoint y: 230, distance: 14.1
click at [599, 243] on button "4 . görünüş" at bounding box center [642, 251] width 206 height 48
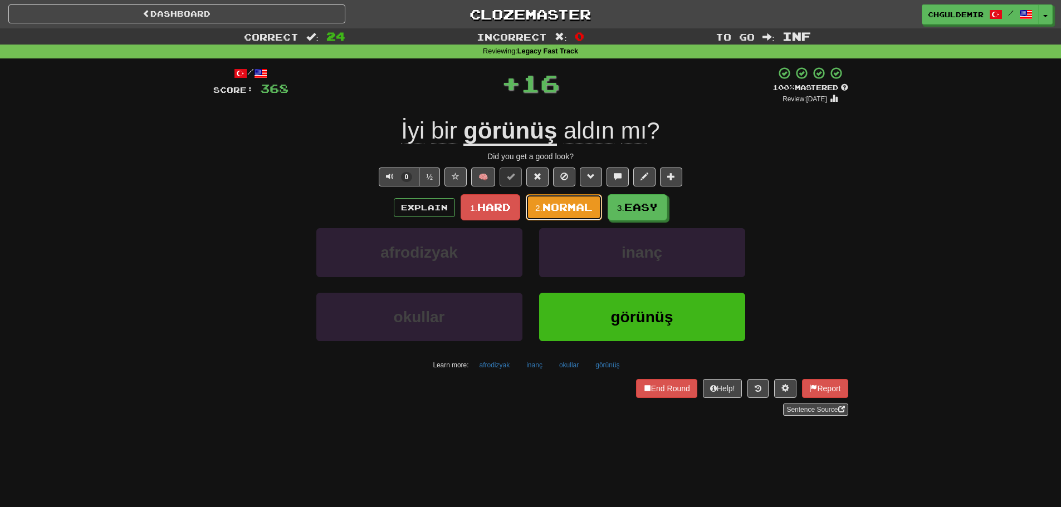
click at [578, 211] on span "Normal" at bounding box center [568, 207] width 50 height 12
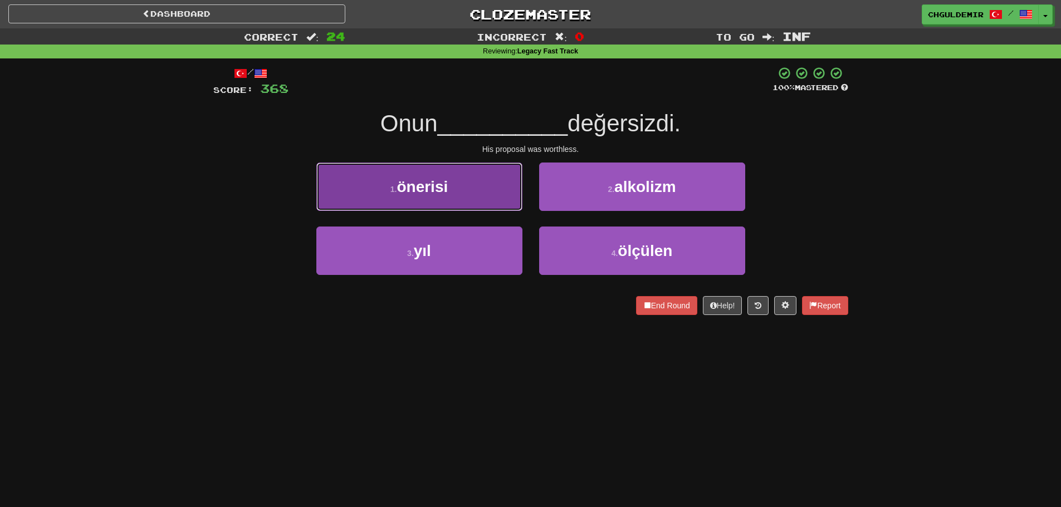
click at [467, 186] on button "1 . önerisi" at bounding box center [419, 187] width 206 height 48
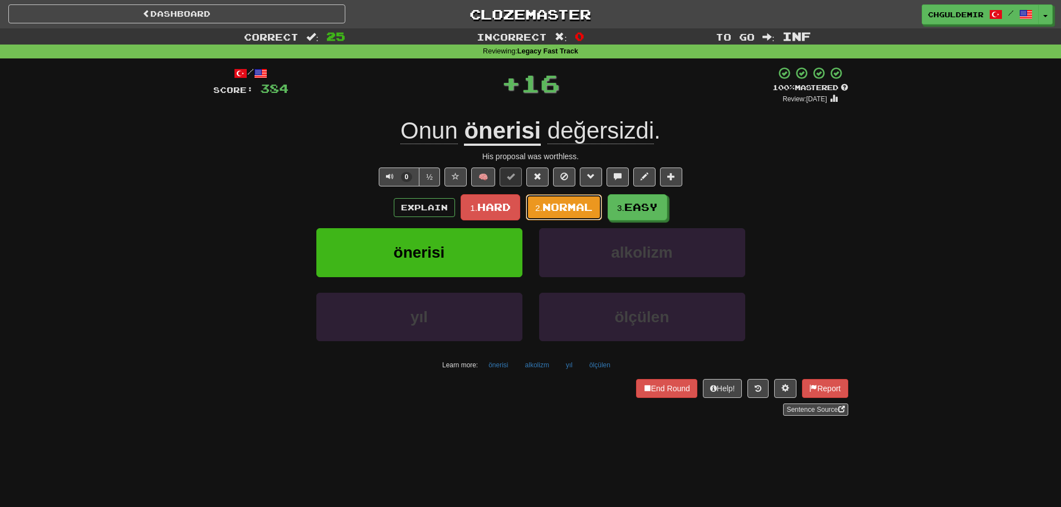
click at [536, 199] on button "2. Normal" at bounding box center [564, 207] width 76 height 26
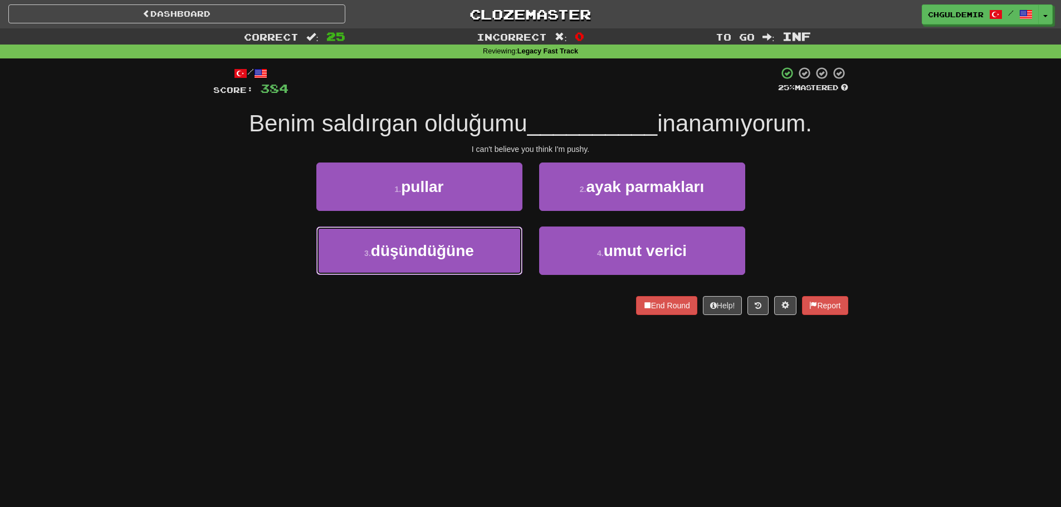
drag, startPoint x: 412, startPoint y: 262, endPoint x: 502, endPoint y: 225, distance: 98.4
click at [412, 262] on button "3 . düşündüğüne" at bounding box center [419, 251] width 206 height 48
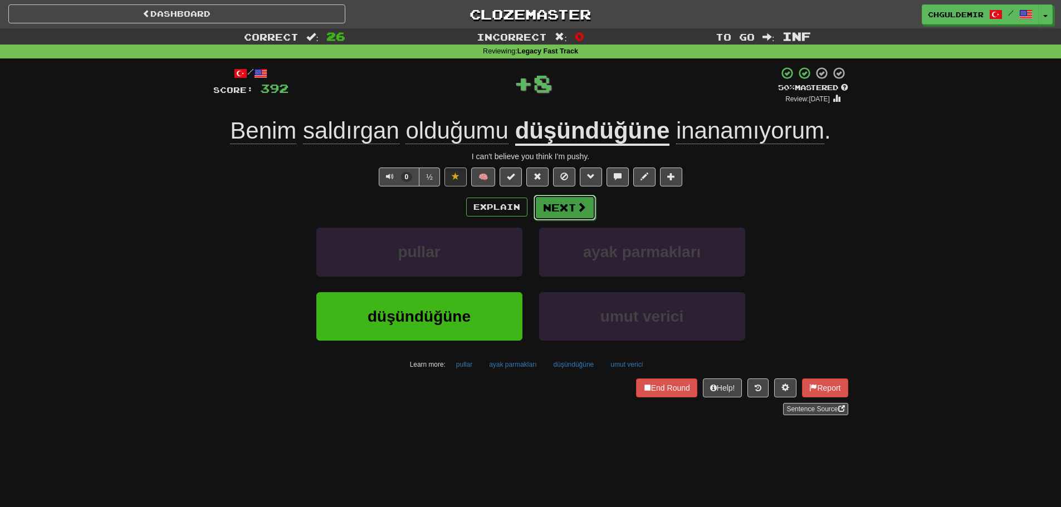
click at [565, 200] on button "Next" at bounding box center [565, 208] width 62 height 26
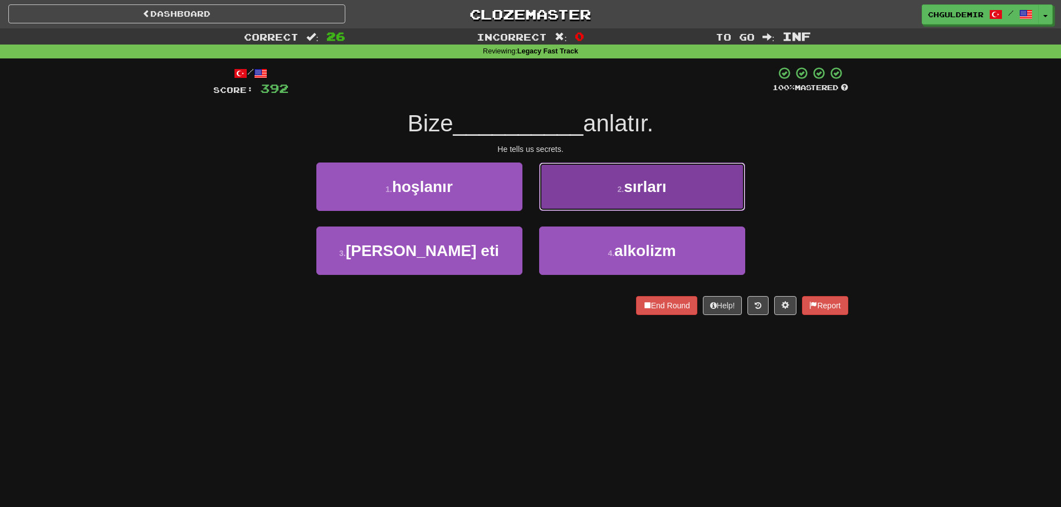
click at [579, 199] on button "2 . sırları" at bounding box center [642, 187] width 206 height 48
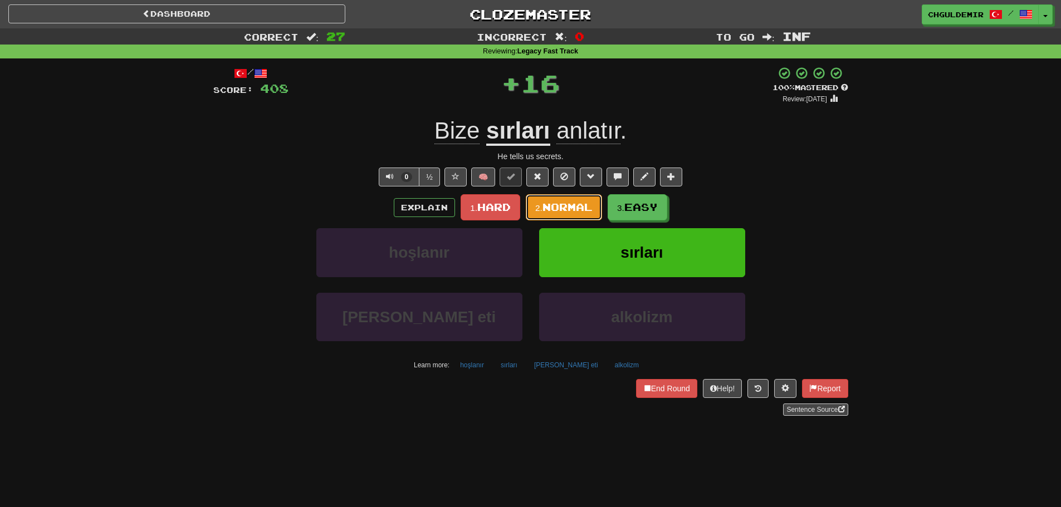
click at [549, 214] on button "2. Normal" at bounding box center [564, 207] width 76 height 26
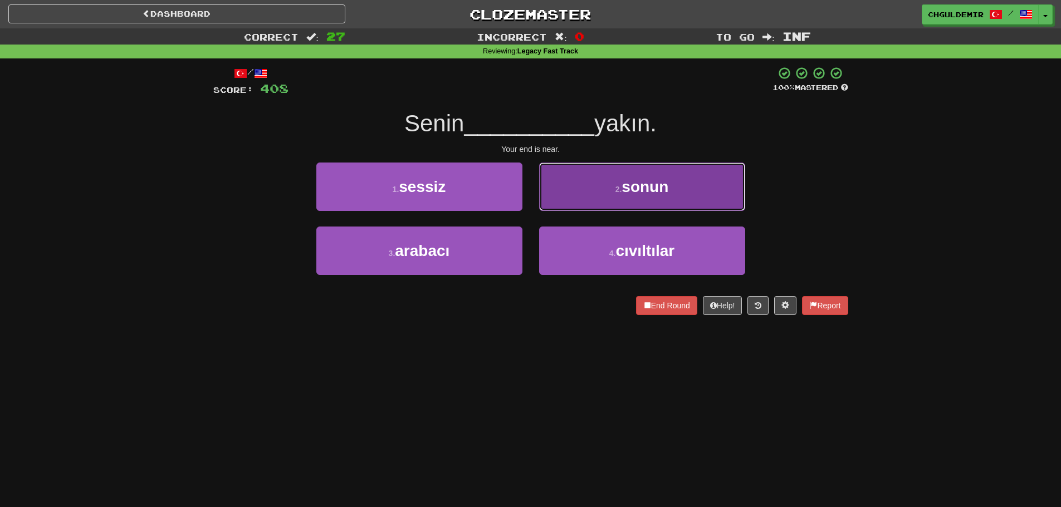
click at [598, 195] on button "2 . sonun" at bounding box center [642, 187] width 206 height 48
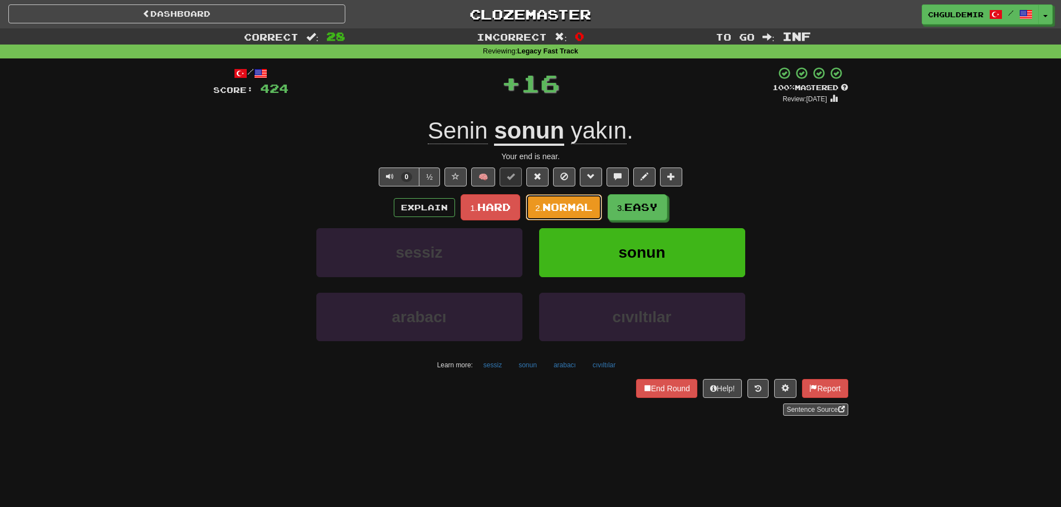
click at [558, 204] on span "Normal" at bounding box center [568, 207] width 50 height 12
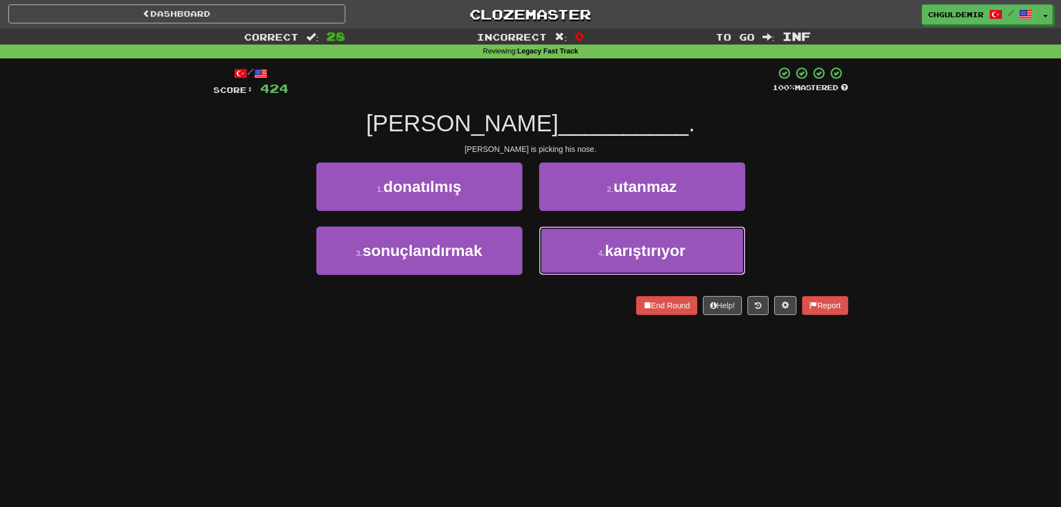
drag, startPoint x: 568, startPoint y: 248, endPoint x: 570, endPoint y: 224, distance: 24.0
click at [569, 248] on button "4 . karıştırıyor" at bounding box center [642, 251] width 206 height 48
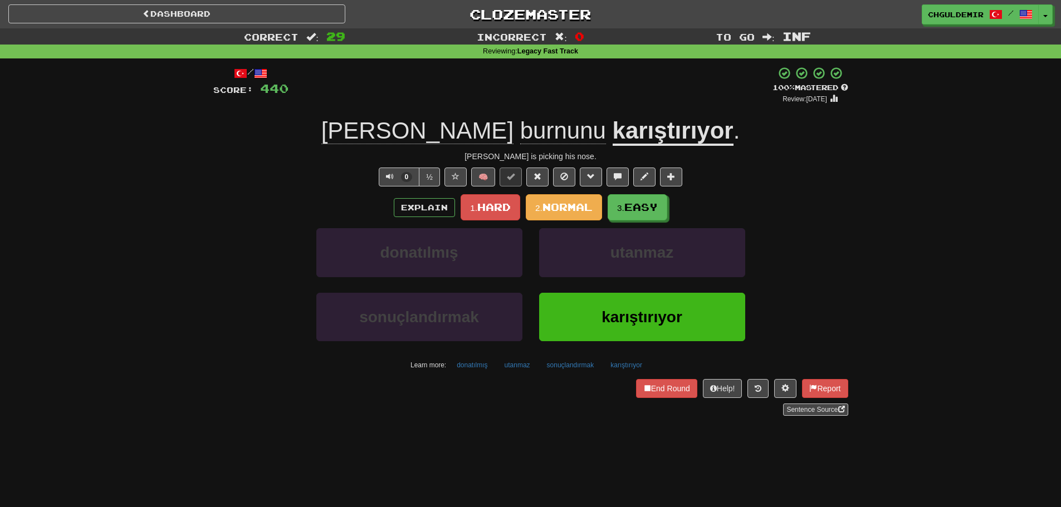
click at [838, 261] on div "donatılmış utanmaz" at bounding box center [531, 260] width 668 height 64
click at [555, 210] on span "Normal" at bounding box center [568, 207] width 50 height 12
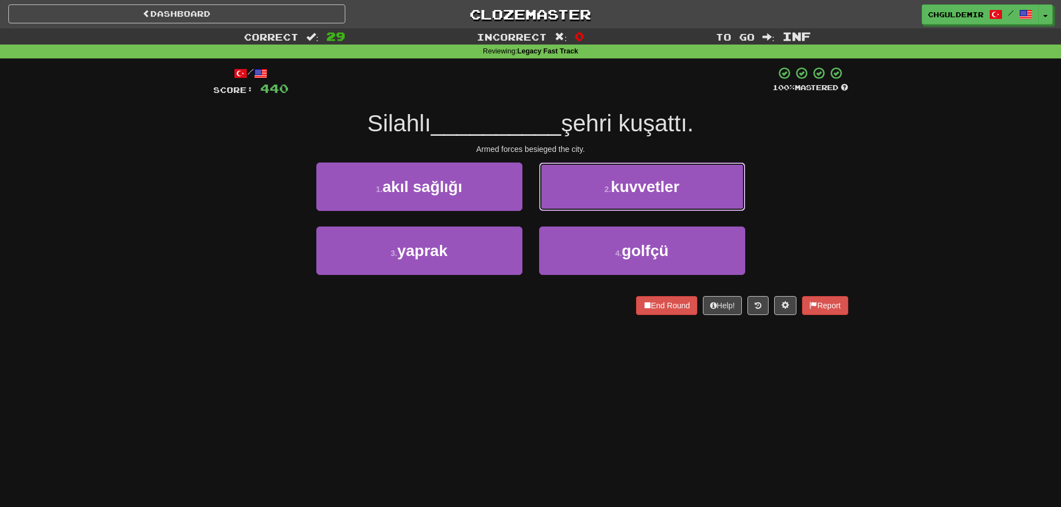
click at [590, 191] on button "2 . kuvvetler" at bounding box center [642, 187] width 206 height 48
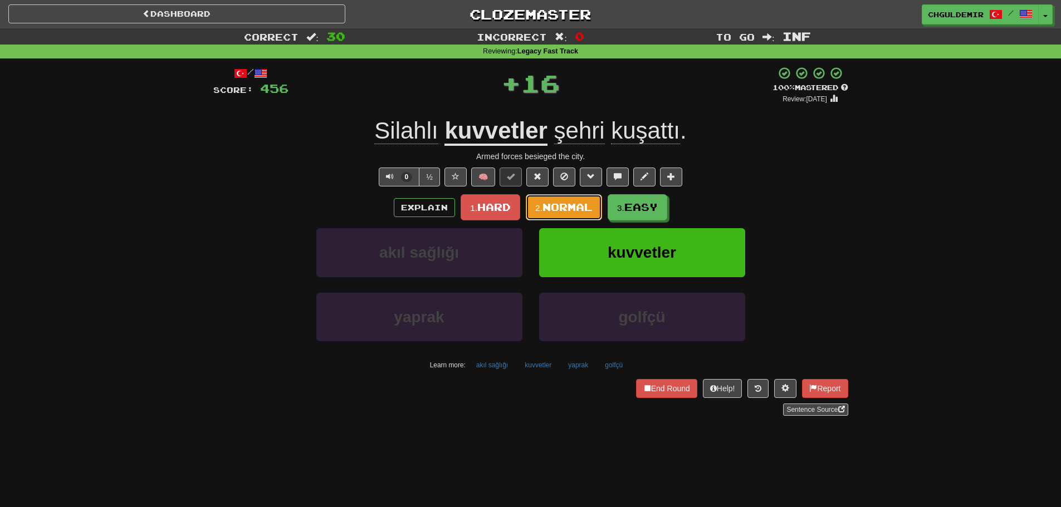
click at [573, 201] on button "2. Normal" at bounding box center [564, 207] width 76 height 26
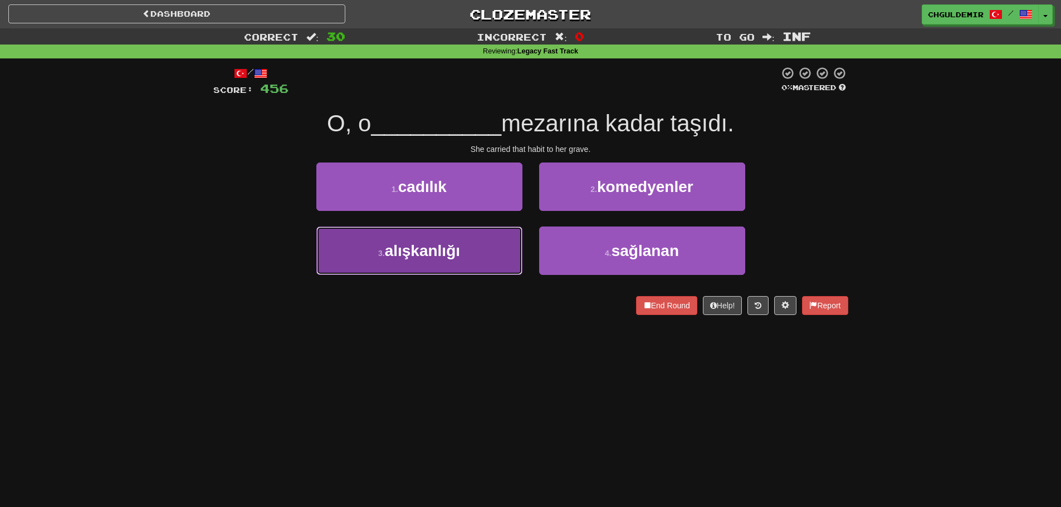
click at [502, 247] on button "3 . alışkanlığı" at bounding box center [419, 251] width 206 height 48
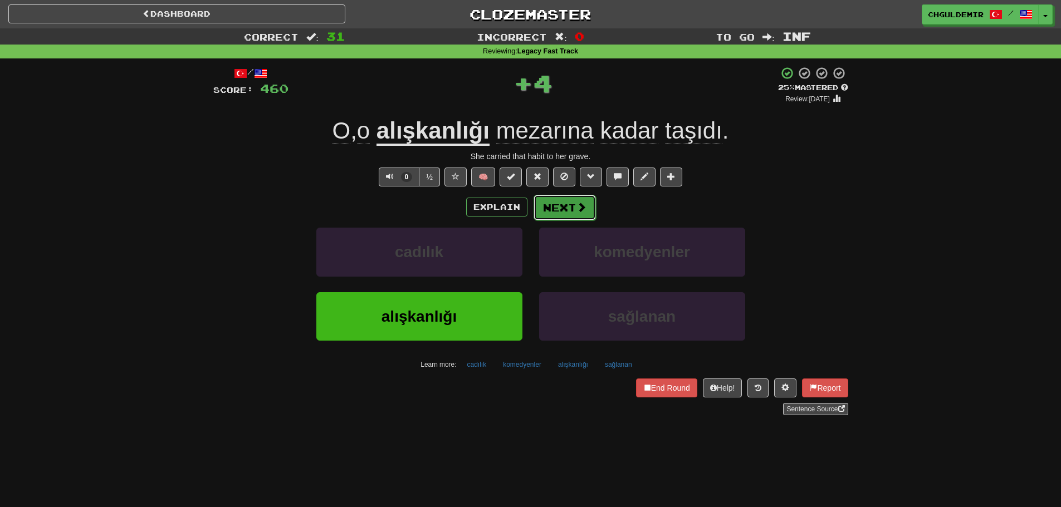
click at [551, 204] on button "Next" at bounding box center [565, 208] width 62 height 26
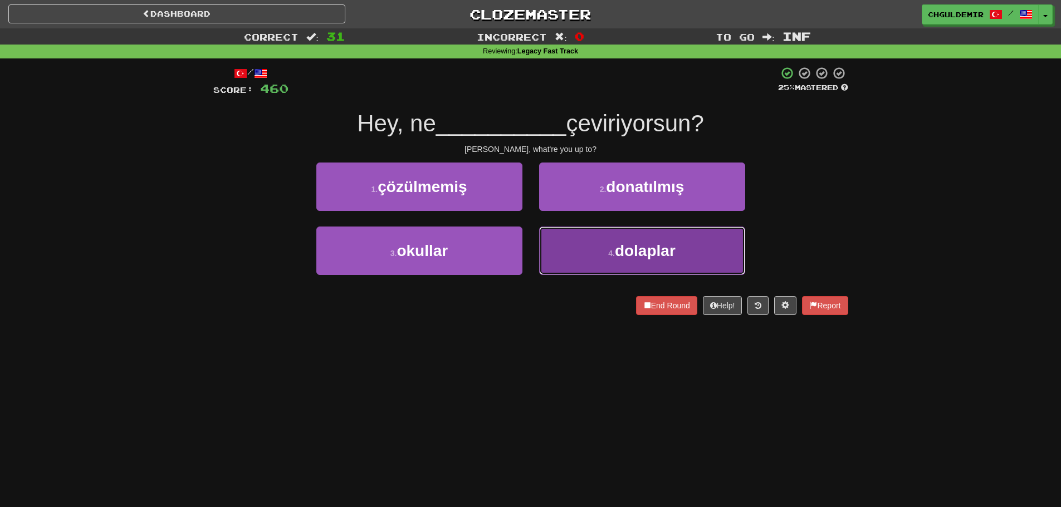
click at [611, 256] on small "4 ." at bounding box center [611, 253] width 7 height 9
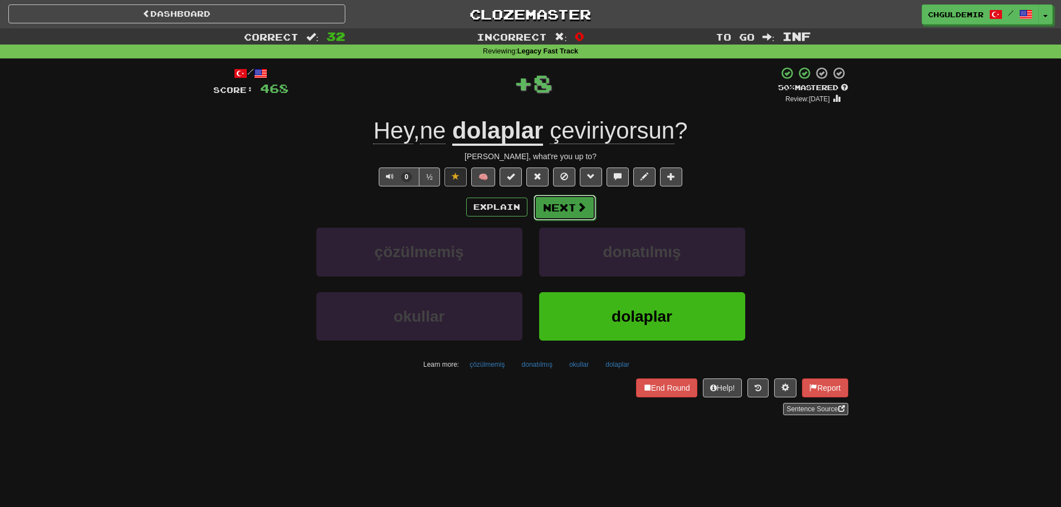
click at [555, 203] on button "Next" at bounding box center [565, 208] width 62 height 26
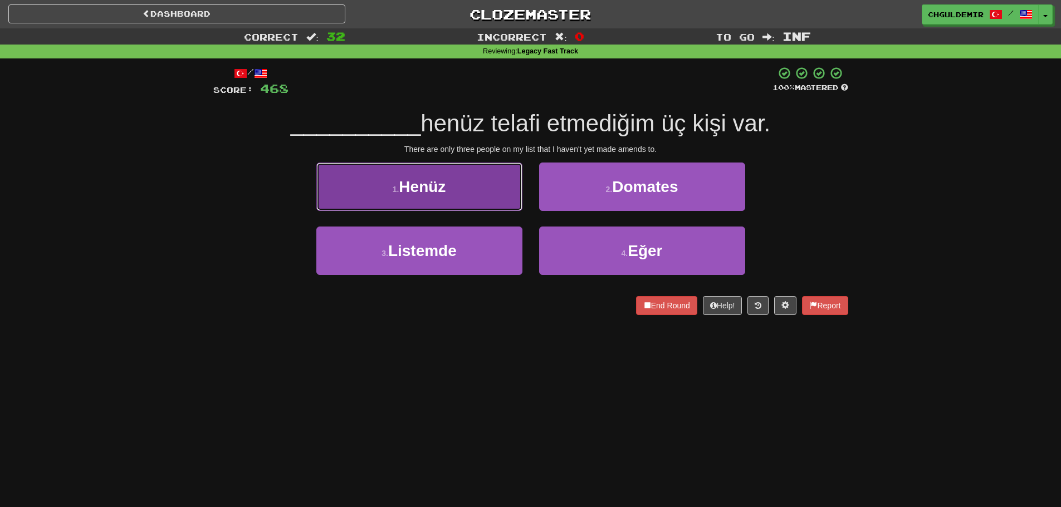
click at [465, 198] on button "1 . Henüz" at bounding box center [419, 187] width 206 height 48
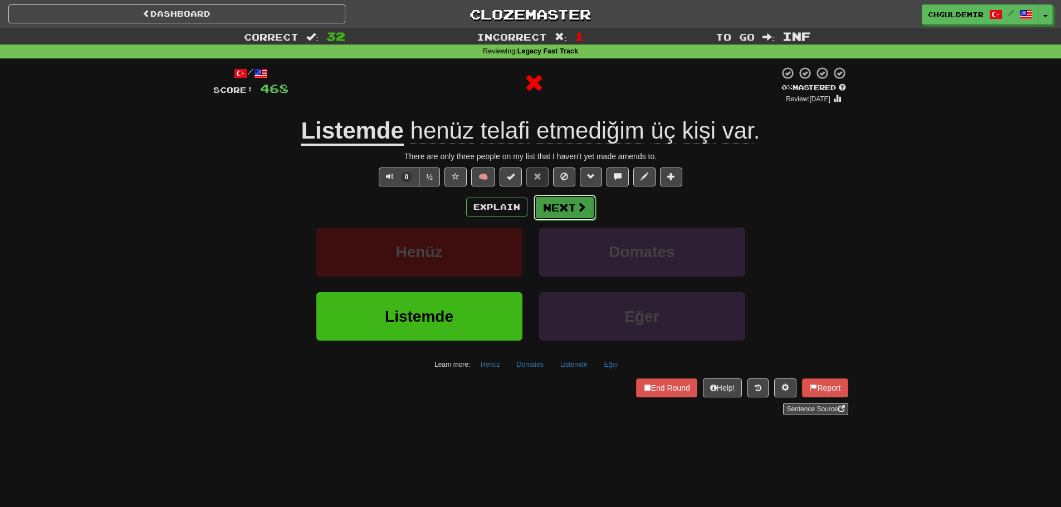
click at [550, 196] on button "Next" at bounding box center [565, 208] width 62 height 26
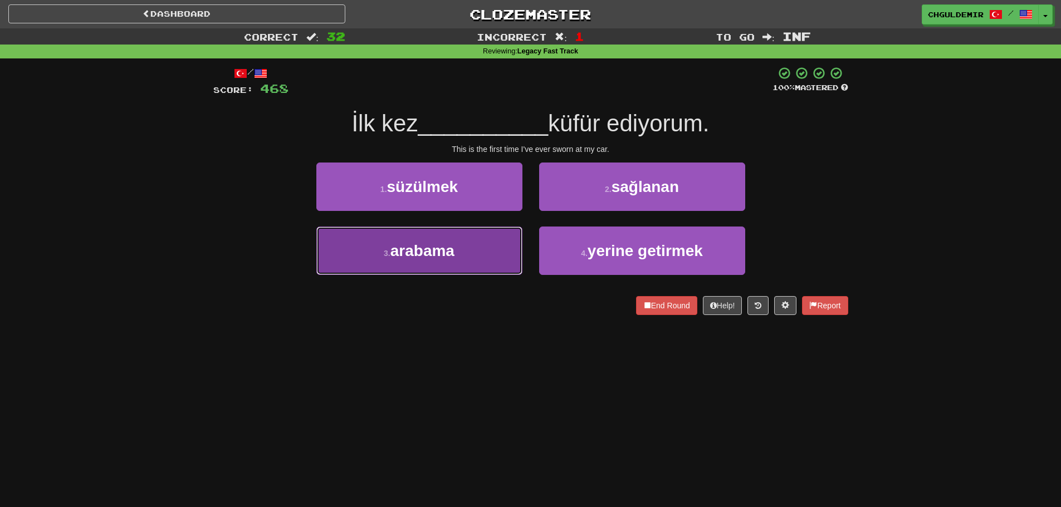
click at [494, 248] on button "3 . arabama" at bounding box center [419, 251] width 206 height 48
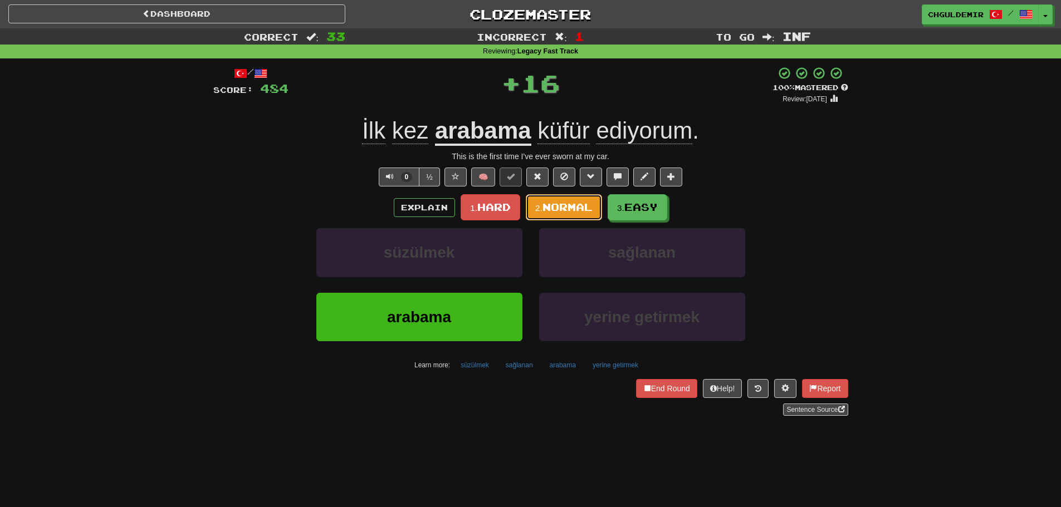
click at [557, 205] on span "Normal" at bounding box center [568, 207] width 50 height 12
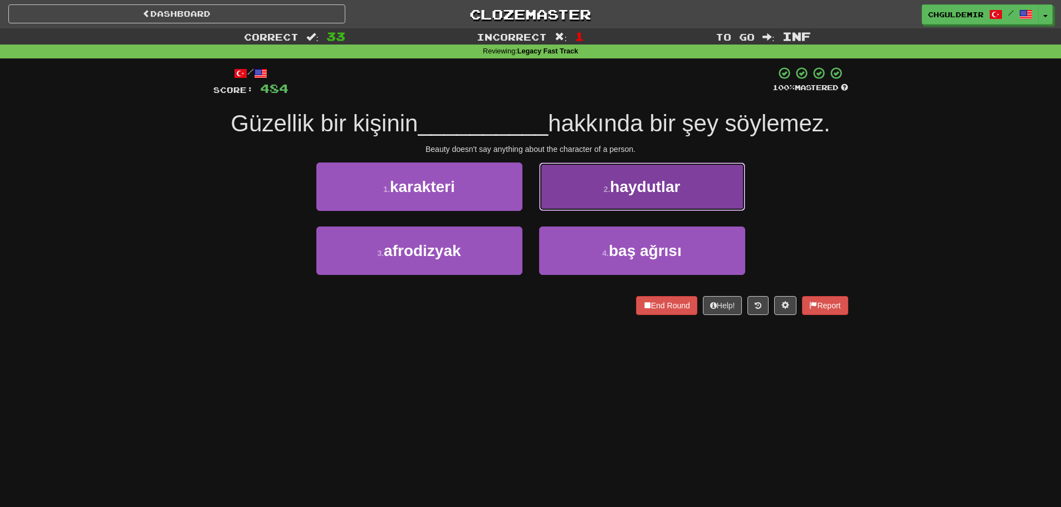
click at [565, 202] on button "2 . haydutlar" at bounding box center [642, 187] width 206 height 48
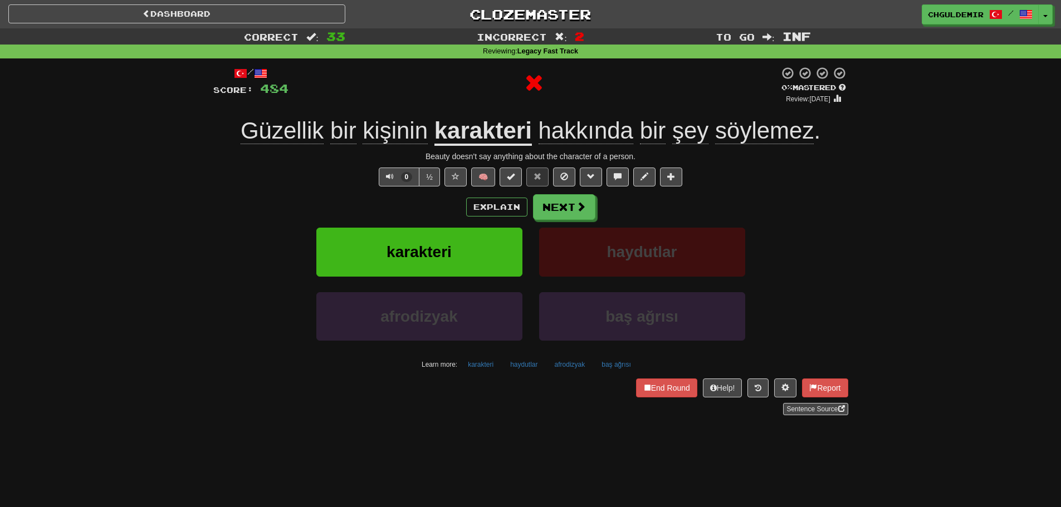
click at [554, 206] on button "Next" at bounding box center [564, 207] width 62 height 26
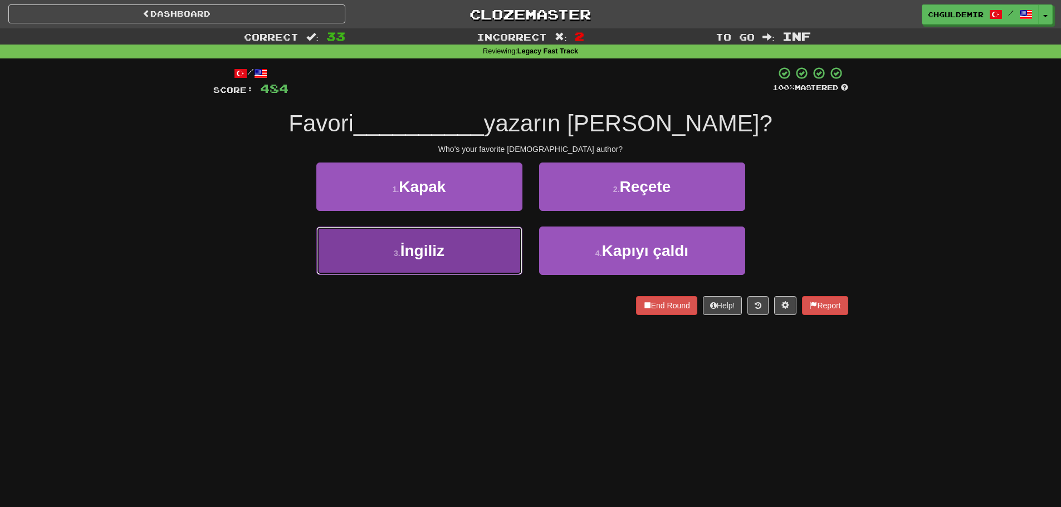
click at [485, 246] on button "3 . İngiliz" at bounding box center [419, 251] width 206 height 48
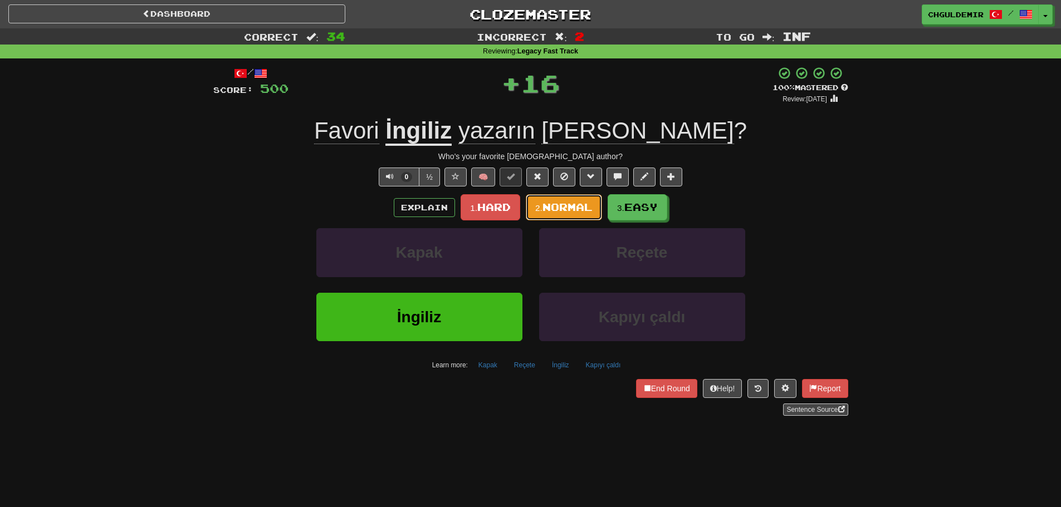
click at [553, 209] on span "Normal" at bounding box center [568, 207] width 50 height 12
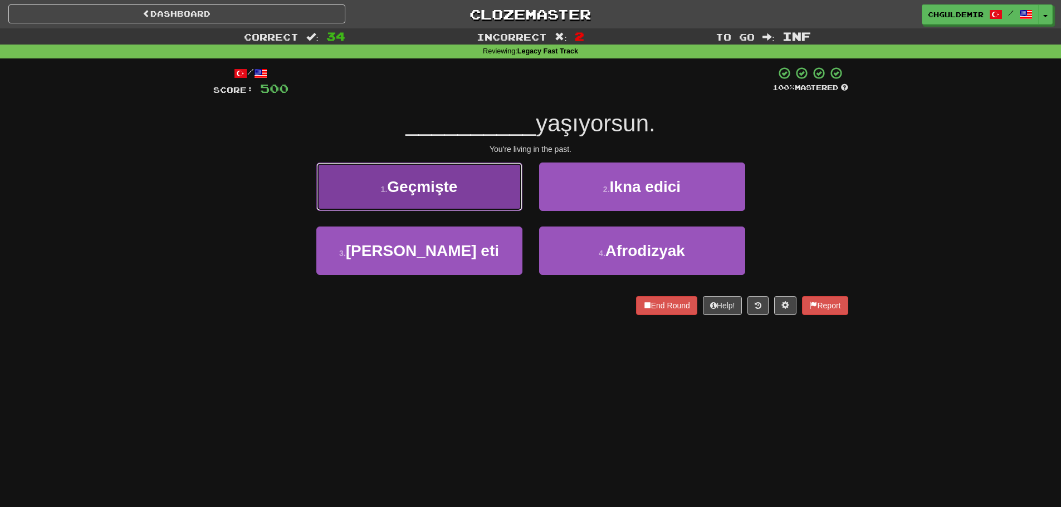
click at [459, 203] on button "1 . Geçmişte" at bounding box center [419, 187] width 206 height 48
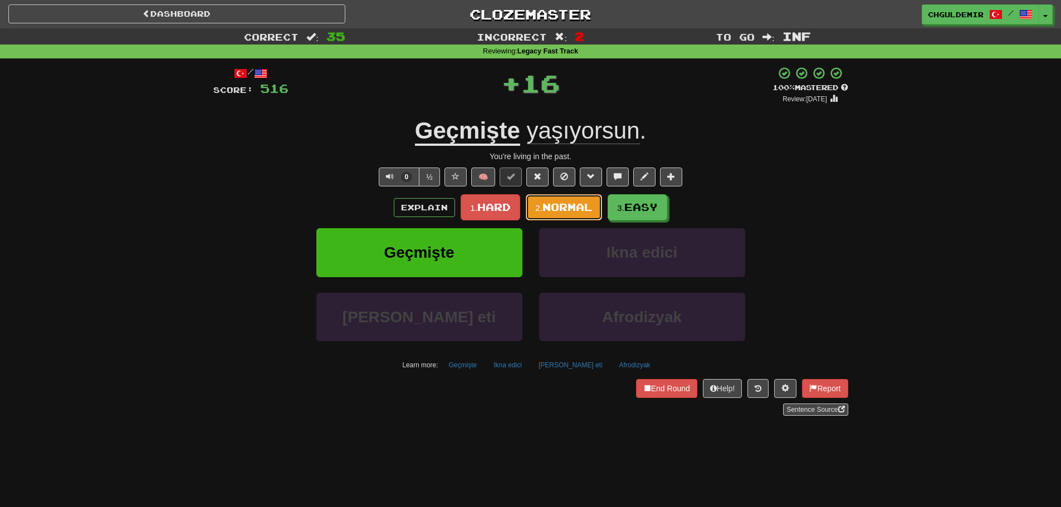
click at [549, 204] on span "Normal" at bounding box center [568, 207] width 50 height 12
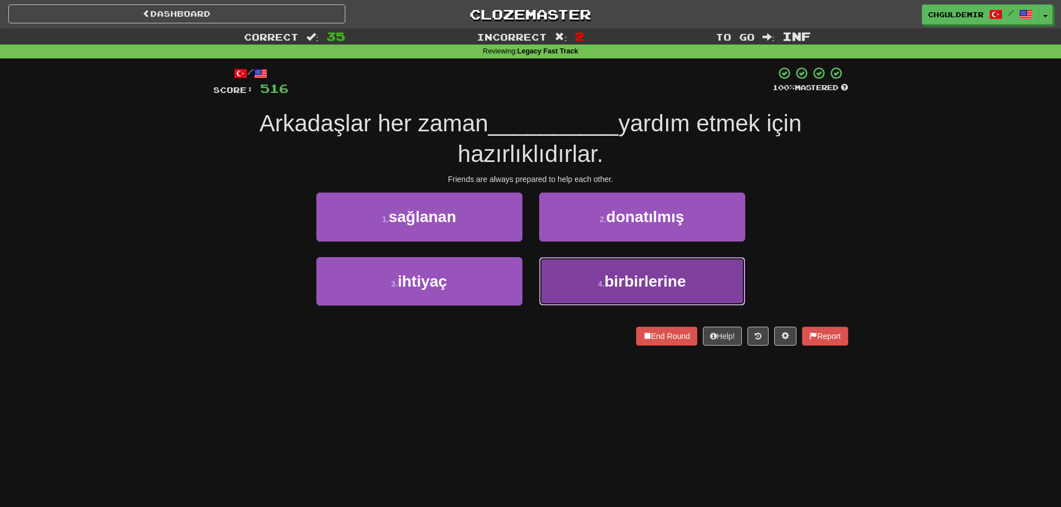
click at [598, 277] on button "4 . birbirlerine" at bounding box center [642, 281] width 206 height 48
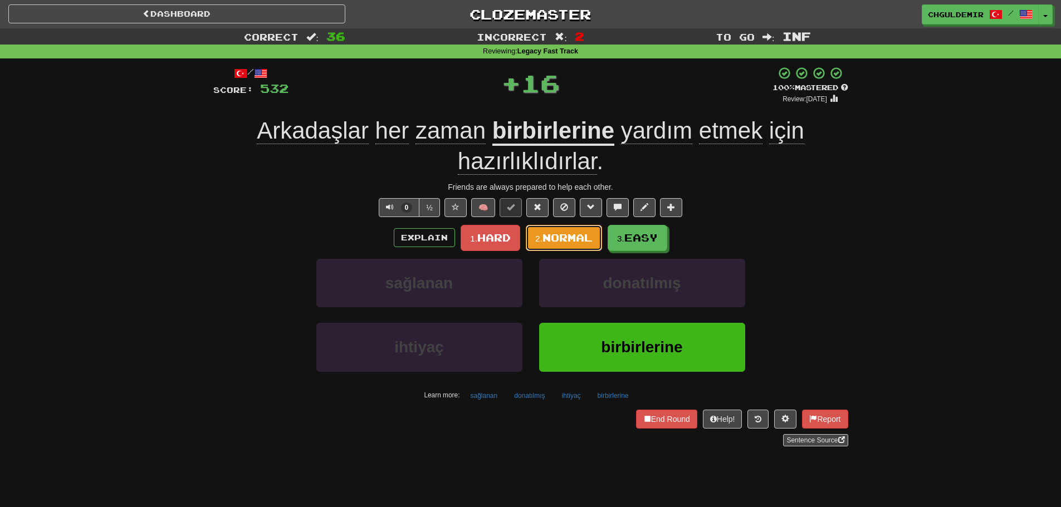
click at [573, 238] on span "Normal" at bounding box center [568, 238] width 50 height 12
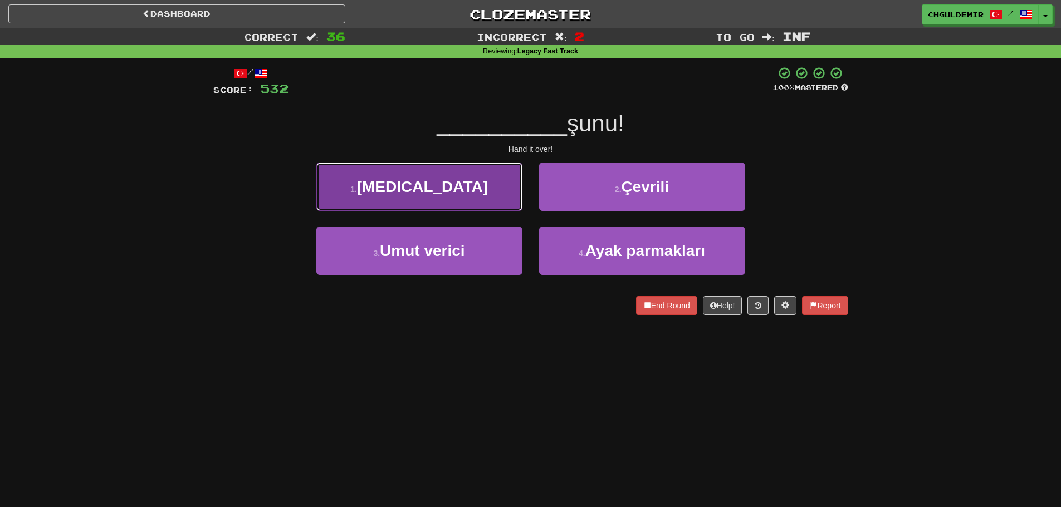
click at [513, 198] on button "1 . Versene" at bounding box center [419, 187] width 206 height 48
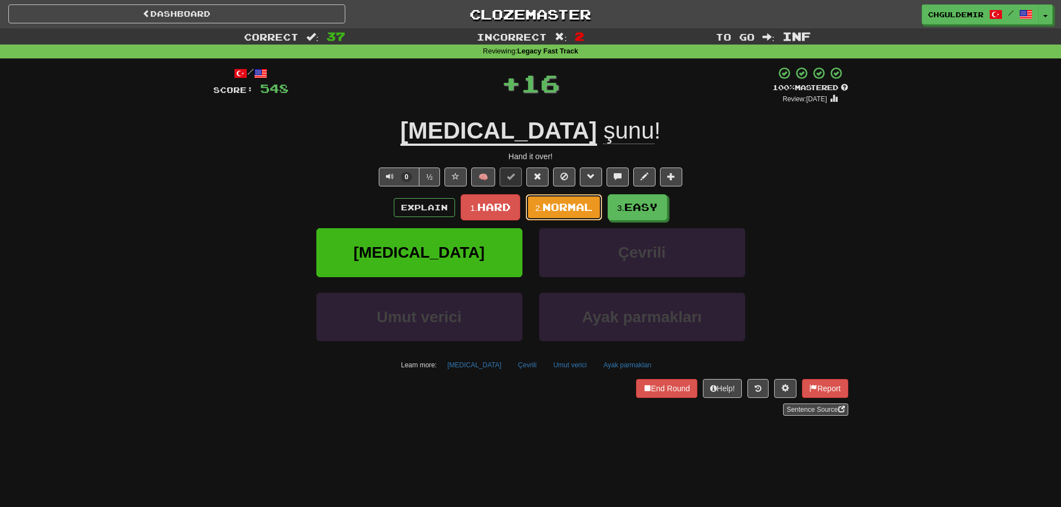
click at [554, 205] on span "Normal" at bounding box center [568, 207] width 50 height 12
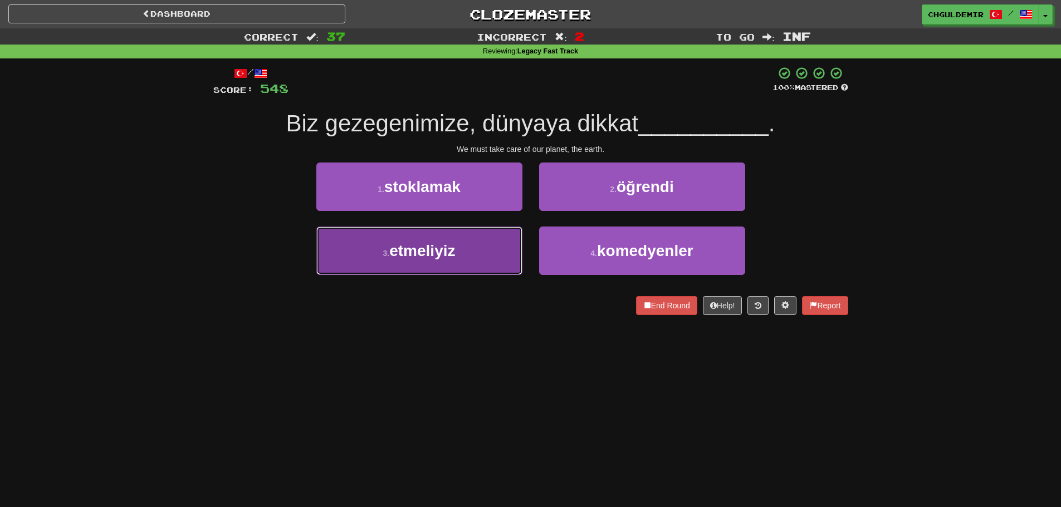
click at [451, 234] on button "3 . etmeliyiz" at bounding box center [419, 251] width 206 height 48
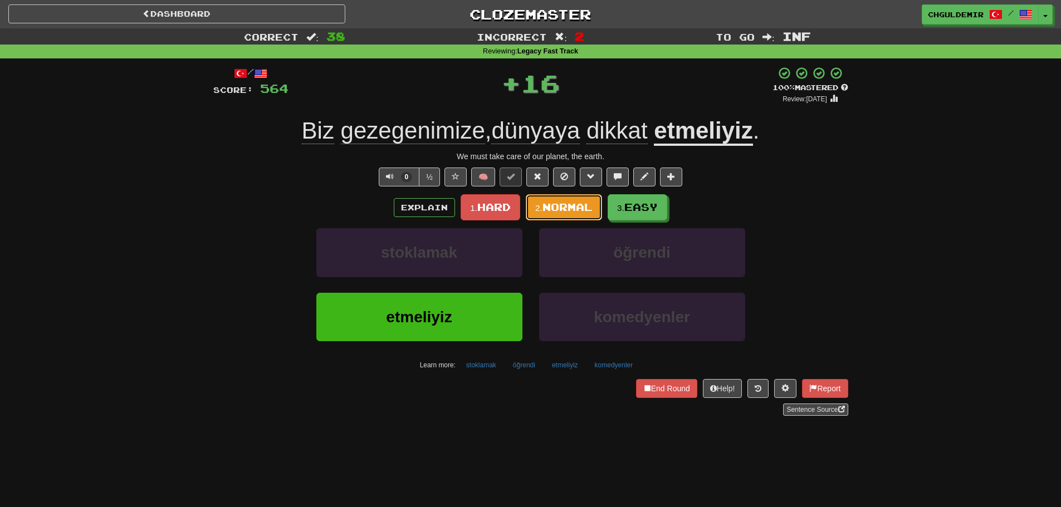
click at [543, 206] on small "2." at bounding box center [538, 207] width 7 height 9
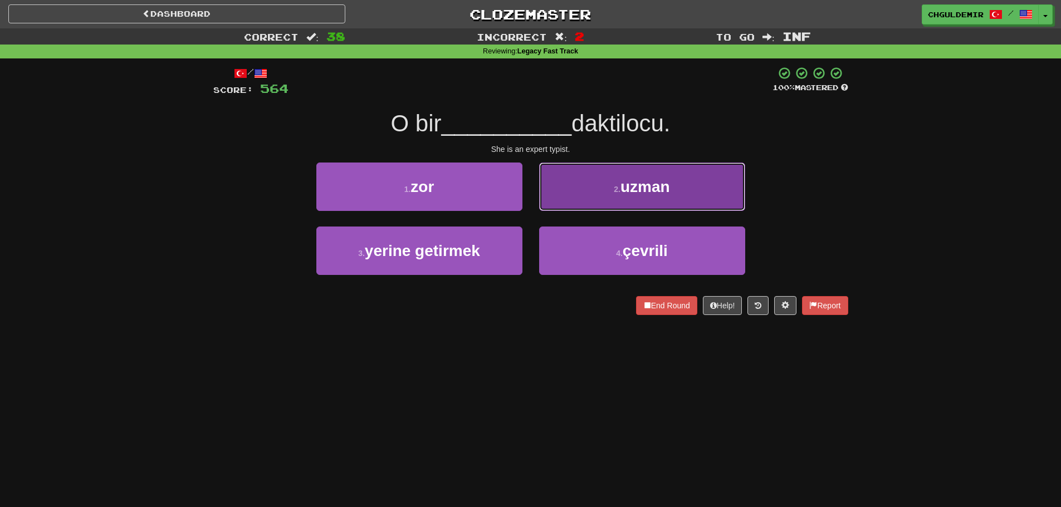
click at [563, 198] on button "2 . uzman" at bounding box center [642, 187] width 206 height 48
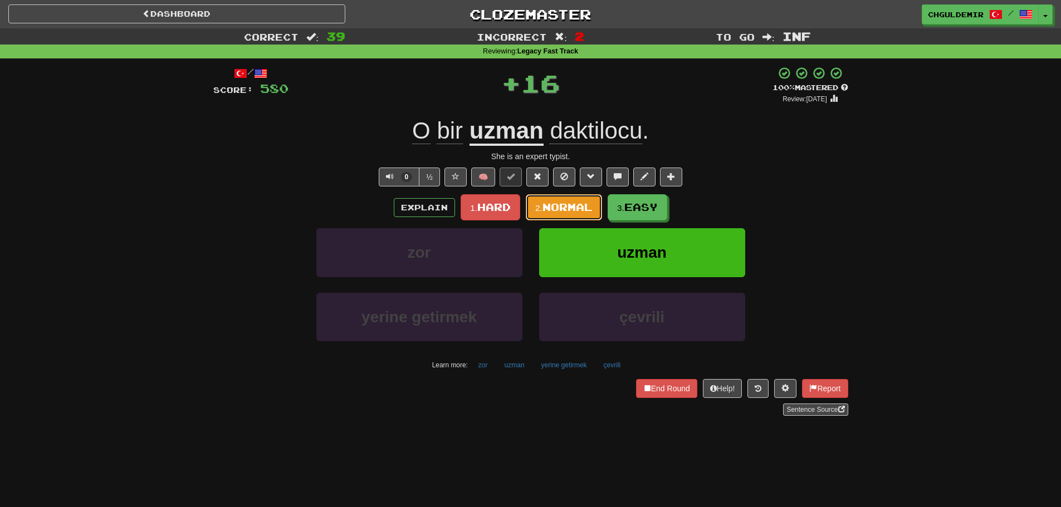
click at [557, 205] on span "Normal" at bounding box center [568, 207] width 50 height 12
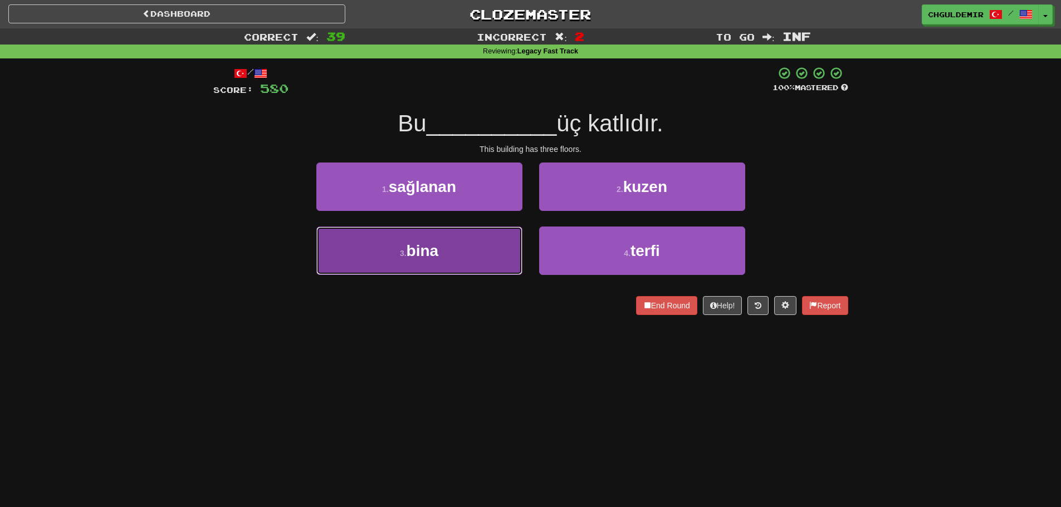
click at [463, 261] on button "3 . bina" at bounding box center [419, 251] width 206 height 48
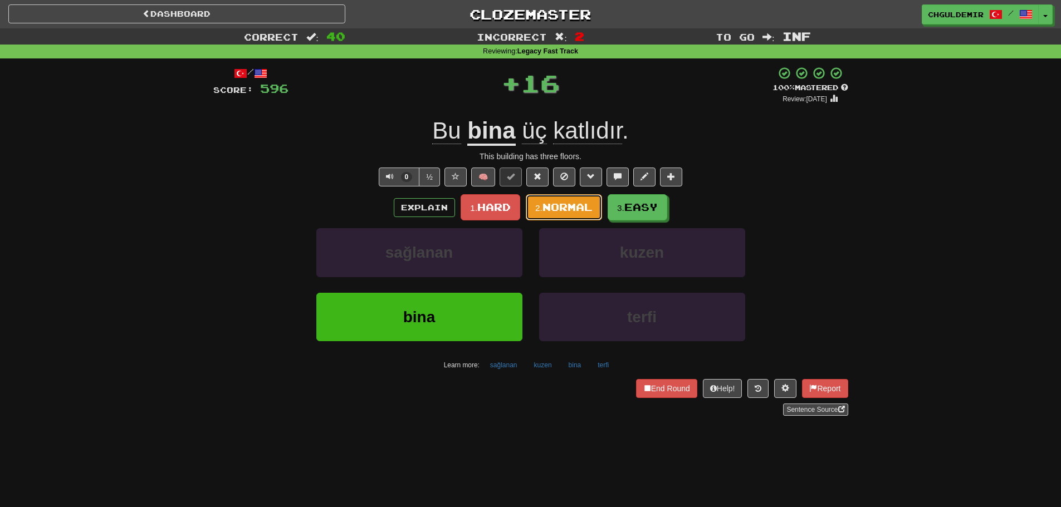
click at [571, 198] on button "2. Normal" at bounding box center [564, 207] width 76 height 26
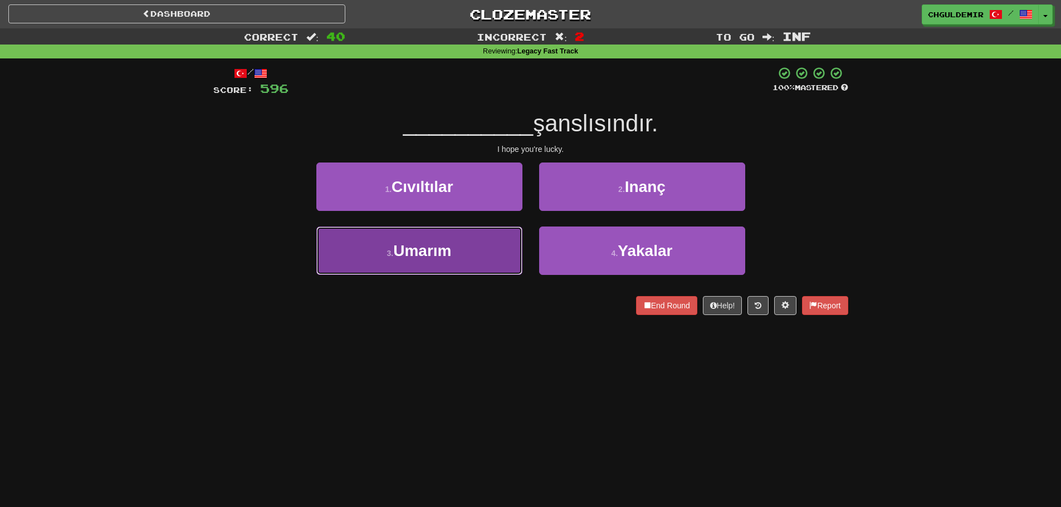
click at [485, 244] on button "3 . Umarım" at bounding box center [419, 251] width 206 height 48
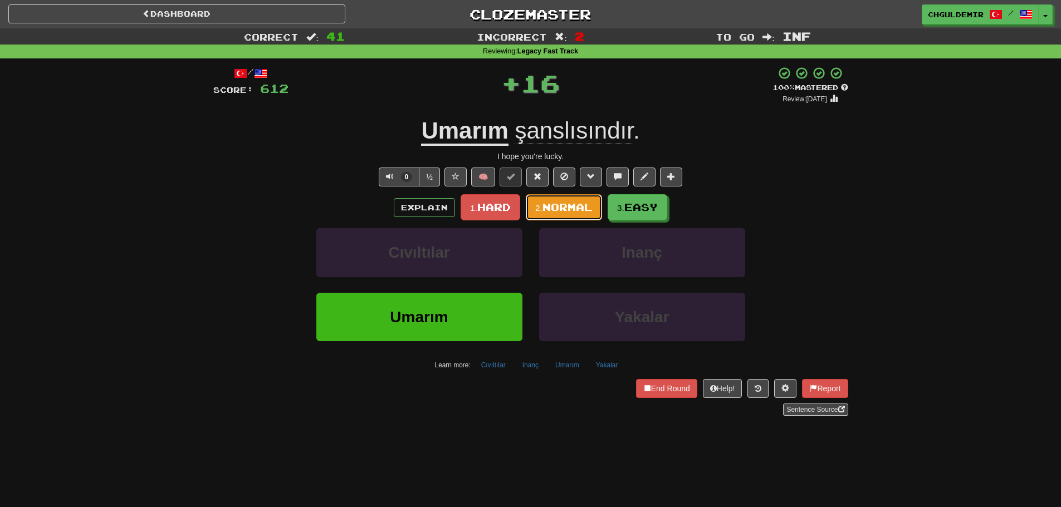
click at [573, 205] on span "Normal" at bounding box center [568, 207] width 50 height 12
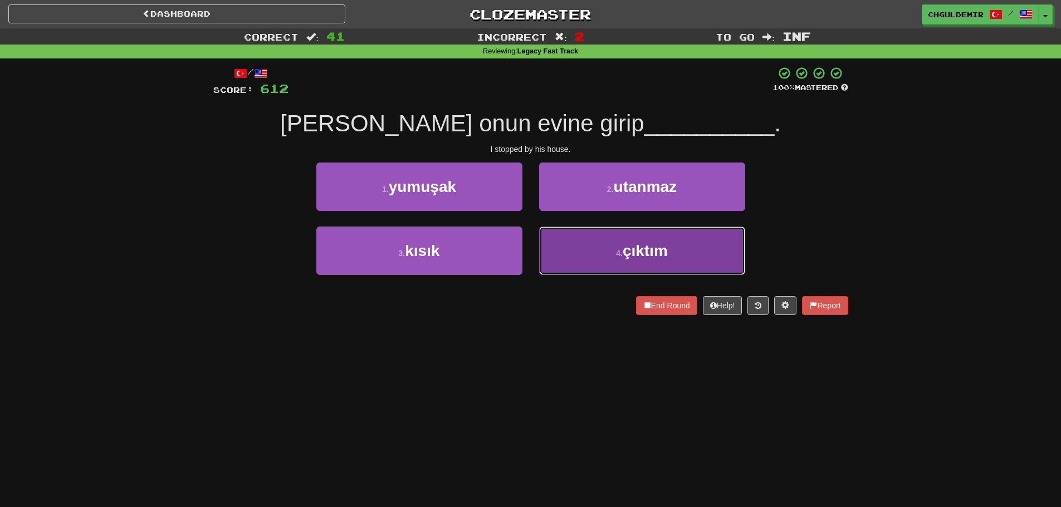
click at [585, 247] on button "4 . çıktım" at bounding box center [642, 251] width 206 height 48
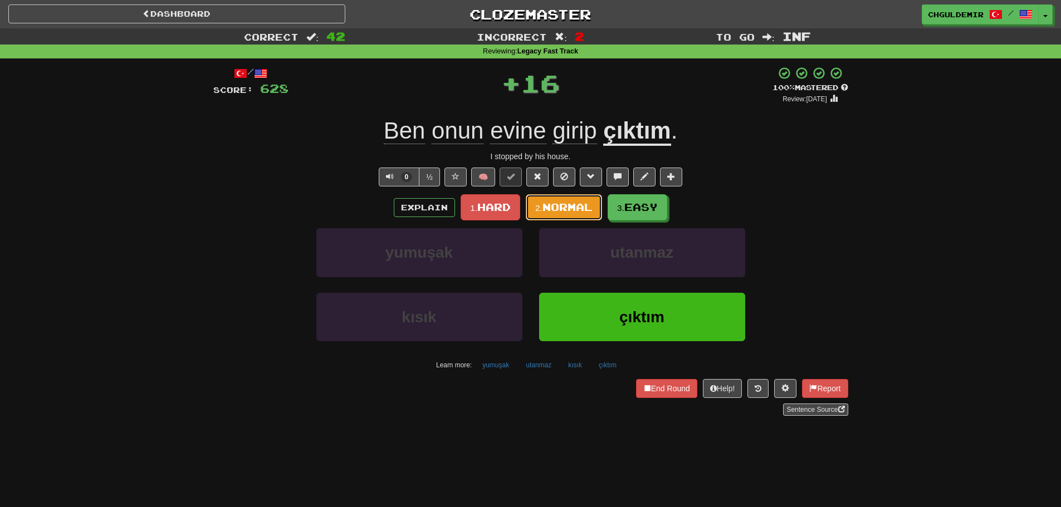
click at [568, 206] on span "Normal" at bounding box center [568, 207] width 50 height 12
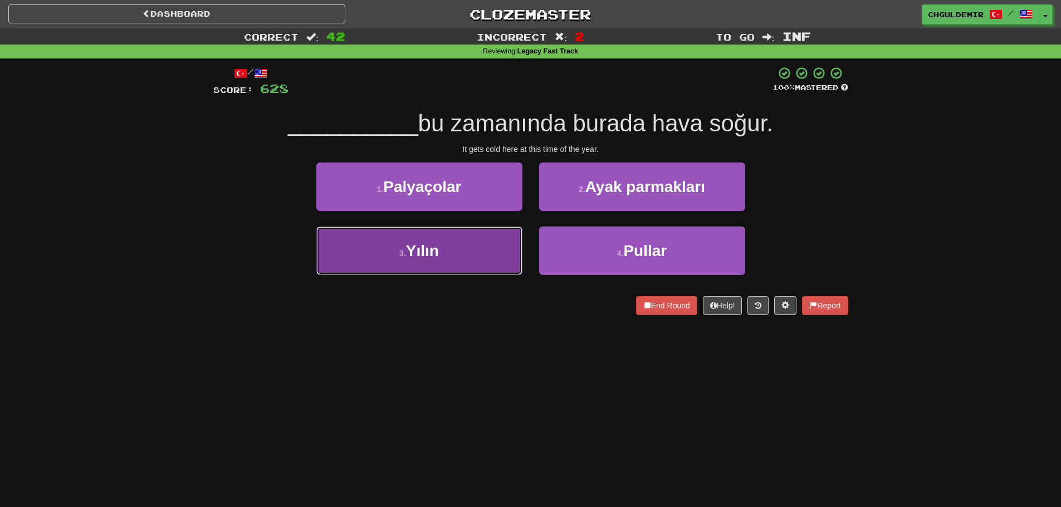
click at [519, 246] on button "3 . Yılın" at bounding box center [419, 251] width 206 height 48
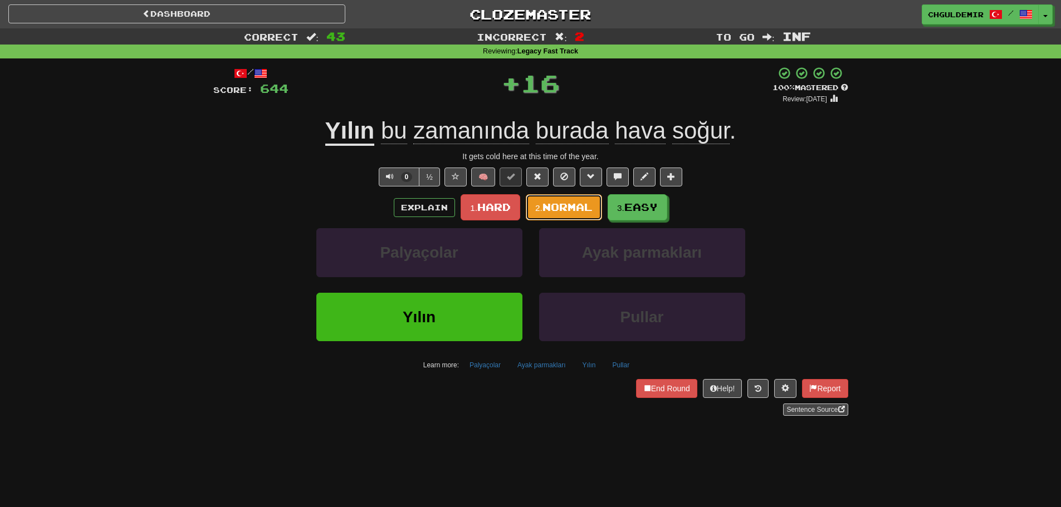
click at [564, 206] on span "Normal" at bounding box center [568, 207] width 50 height 12
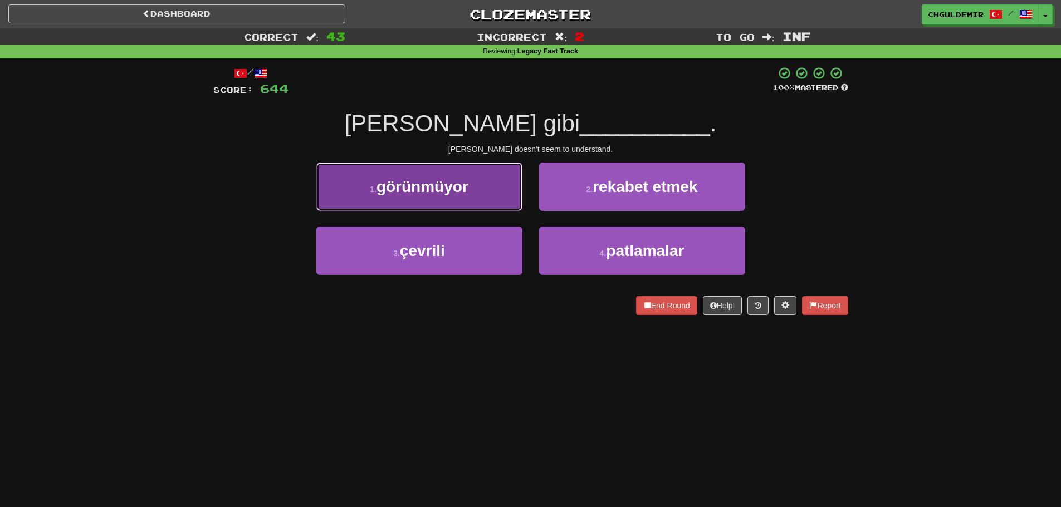
click at [477, 199] on button "1 . görünmüyor" at bounding box center [419, 187] width 206 height 48
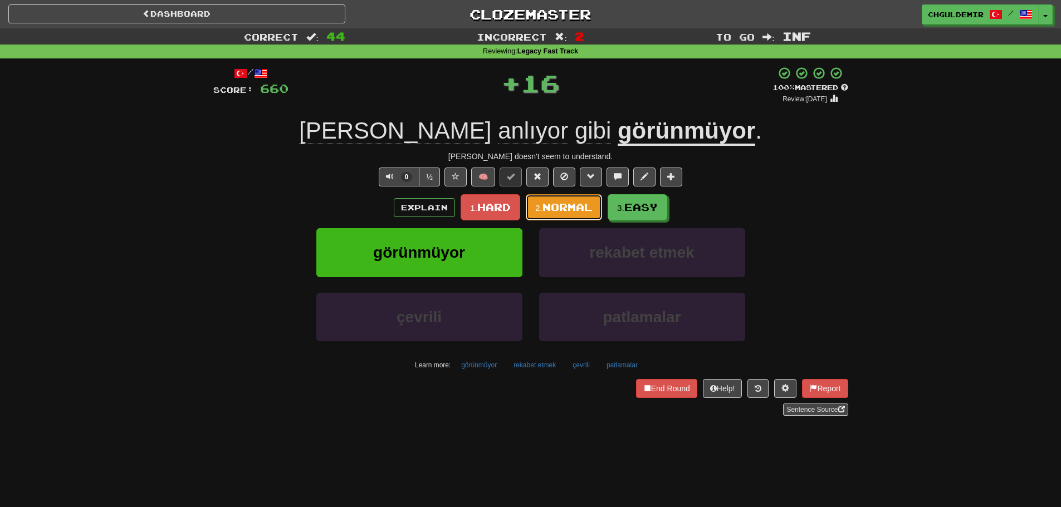
click at [559, 204] on span "Normal" at bounding box center [568, 207] width 50 height 12
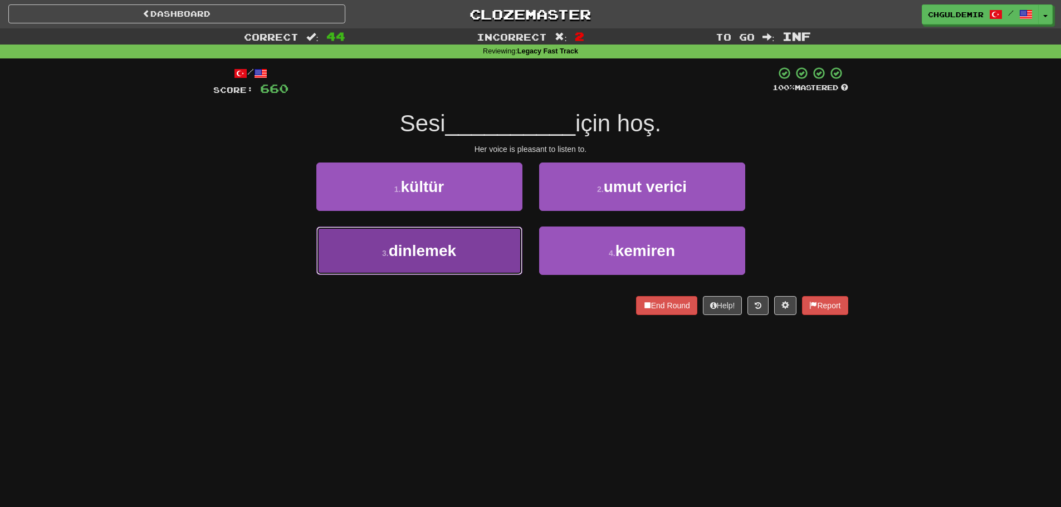
click at [446, 248] on span "dinlemek" at bounding box center [422, 250] width 67 height 17
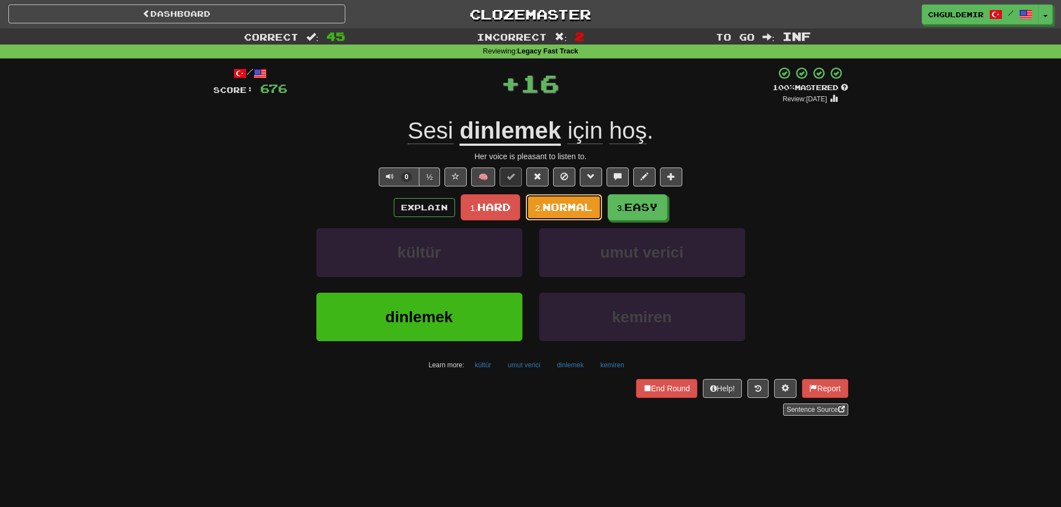
click at [553, 204] on span "Normal" at bounding box center [568, 207] width 50 height 12
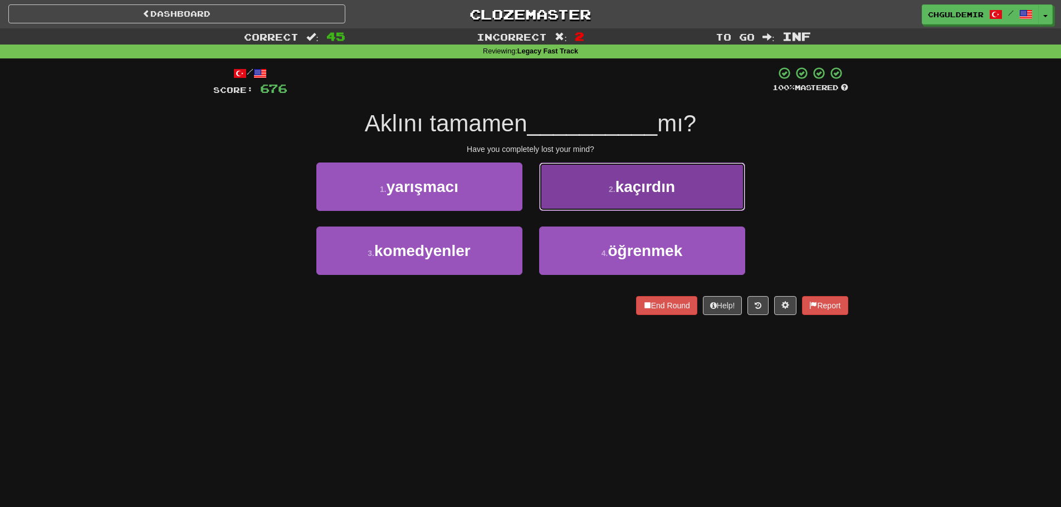
click at [594, 189] on button "2 . kaçırdın" at bounding box center [642, 187] width 206 height 48
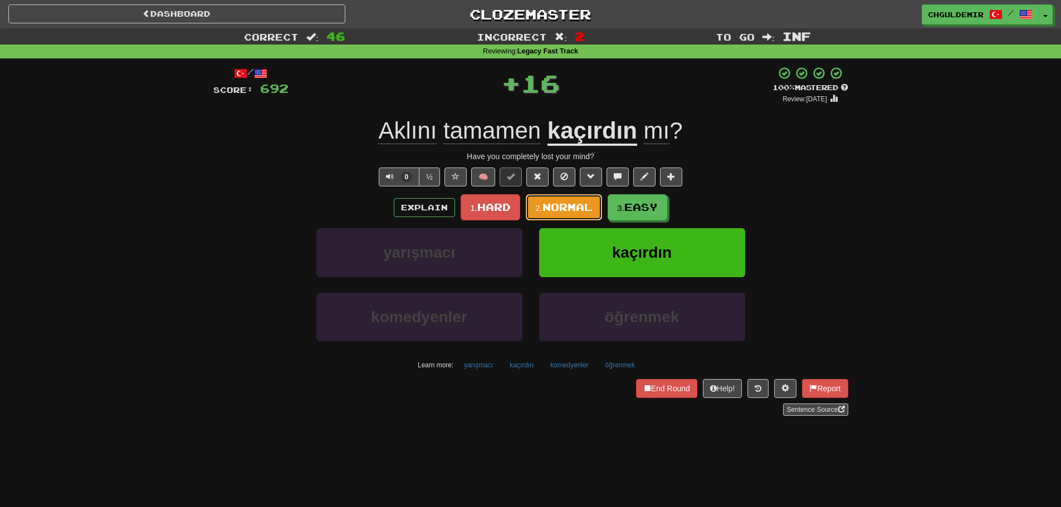
click at [567, 207] on span "Normal" at bounding box center [568, 207] width 50 height 12
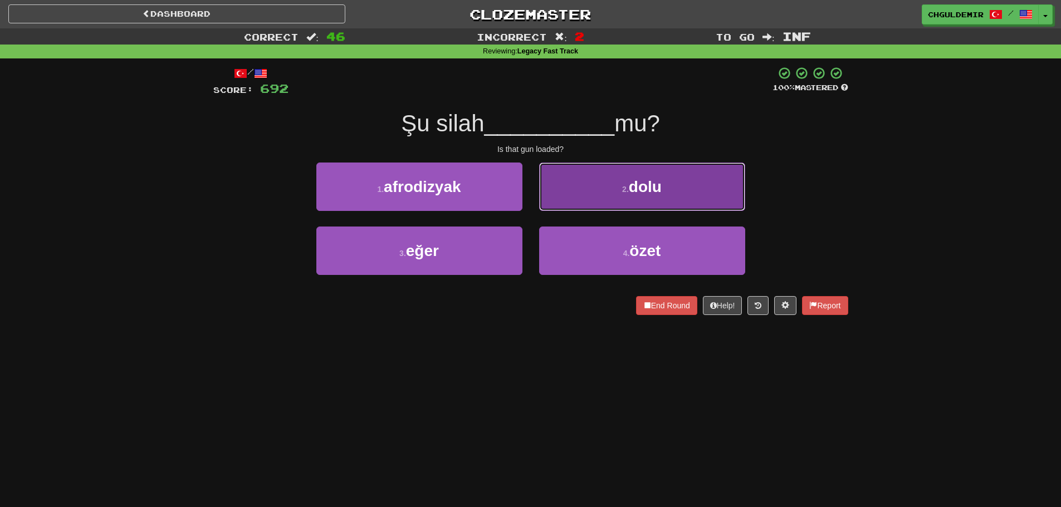
click at [570, 210] on button "2 . dolu" at bounding box center [642, 187] width 206 height 48
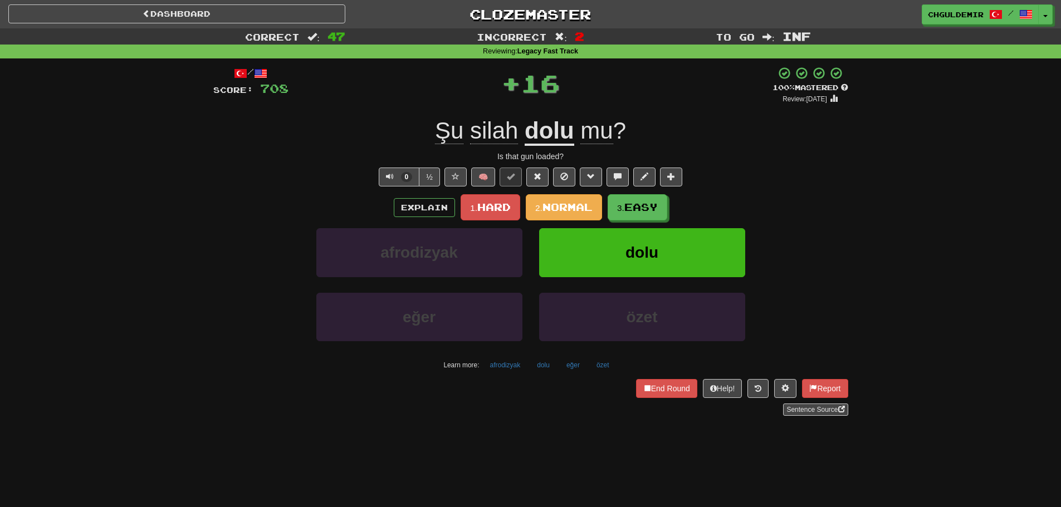
click at [568, 211] on span "Normal" at bounding box center [568, 207] width 50 height 12
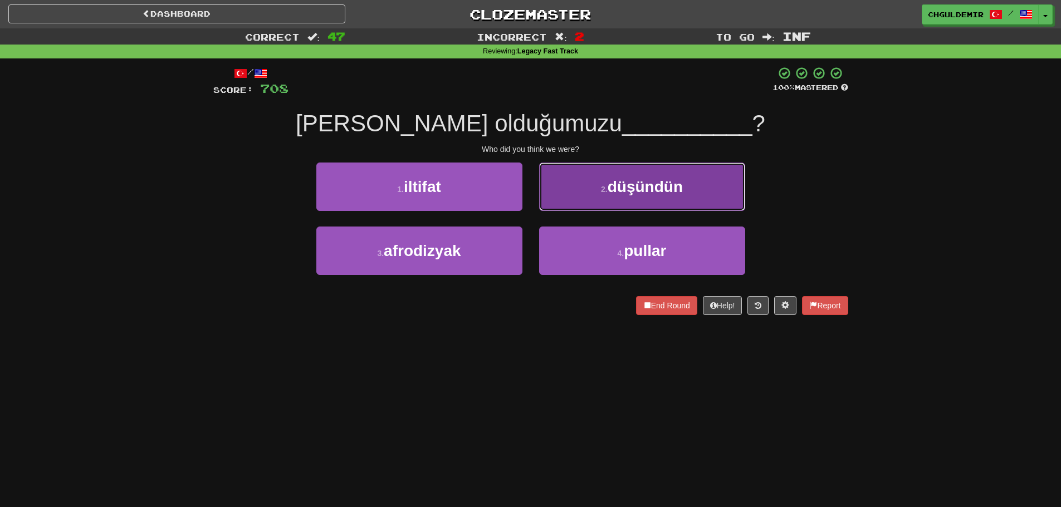
click at [579, 196] on button "2 . düşündün" at bounding box center [642, 187] width 206 height 48
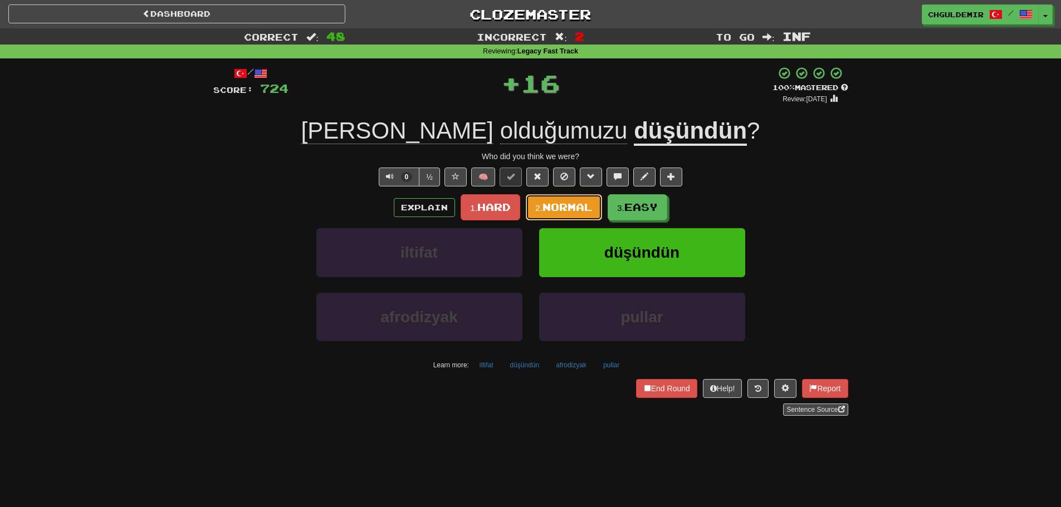
click at [571, 202] on span "Normal" at bounding box center [568, 207] width 50 height 12
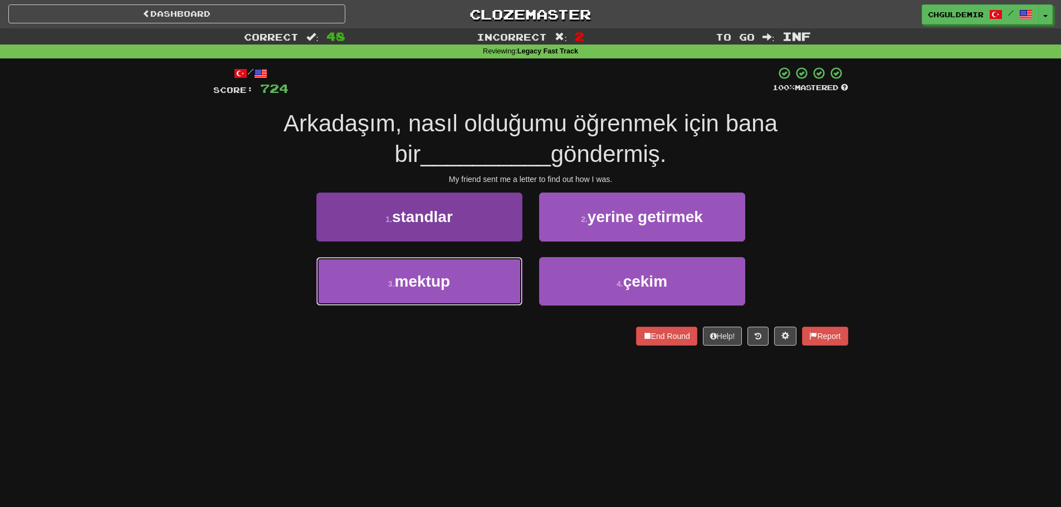
drag, startPoint x: 487, startPoint y: 279, endPoint x: 512, endPoint y: 267, distance: 27.4
click at [487, 278] on button "3 . mektup" at bounding box center [419, 281] width 206 height 48
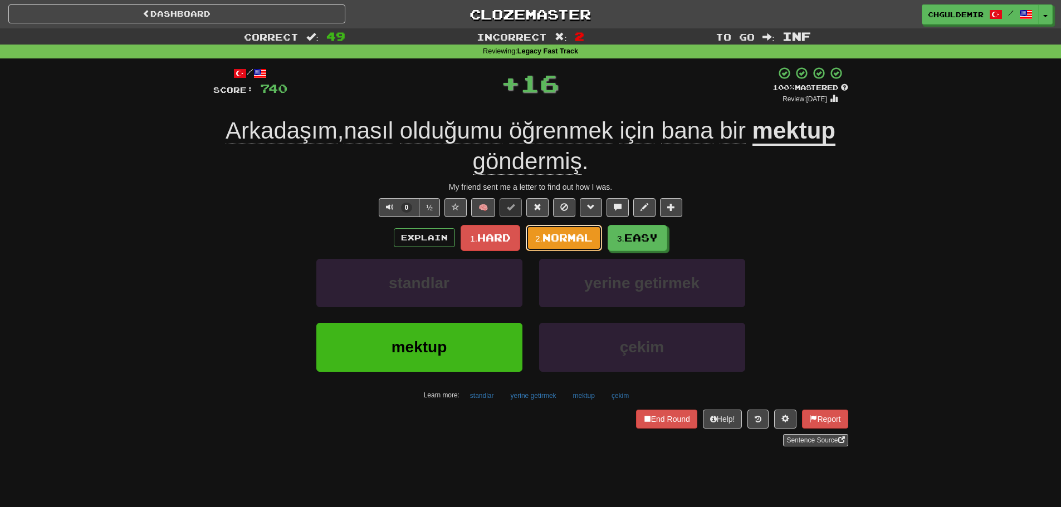
click at [564, 235] on span "Normal" at bounding box center [568, 238] width 50 height 12
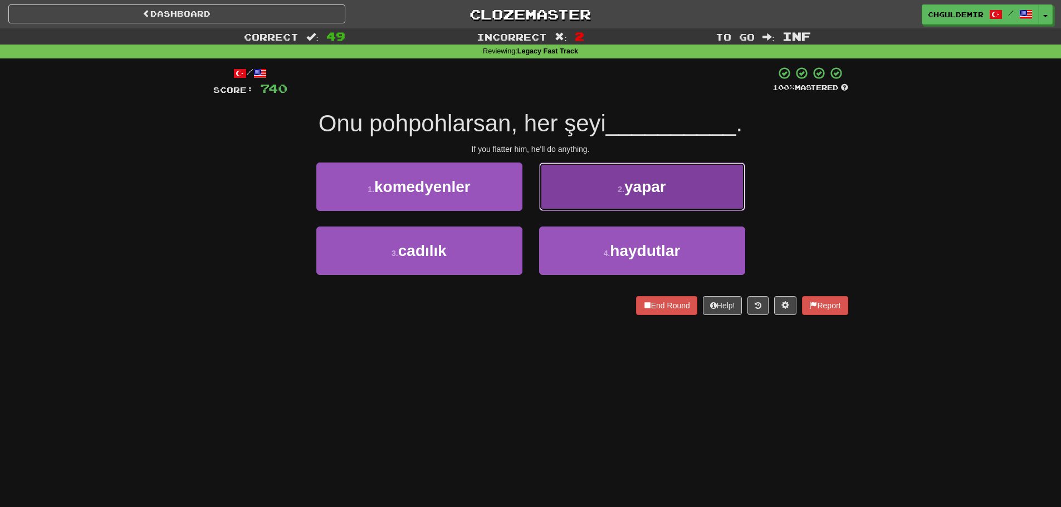
click at [586, 191] on button "2 . yapar" at bounding box center [642, 187] width 206 height 48
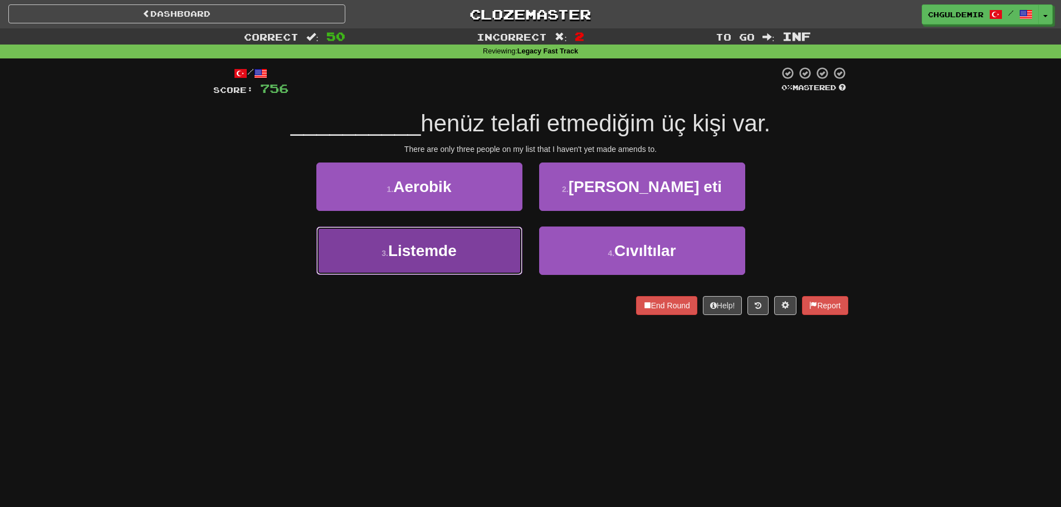
click at [507, 238] on button "3 . Listemde" at bounding box center [419, 251] width 206 height 48
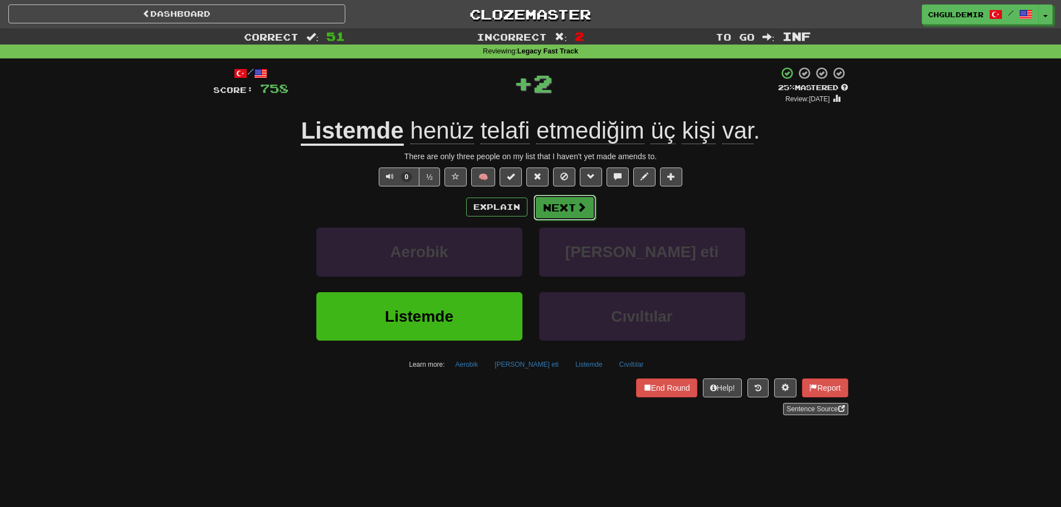
click at [556, 204] on button "Next" at bounding box center [565, 208] width 62 height 26
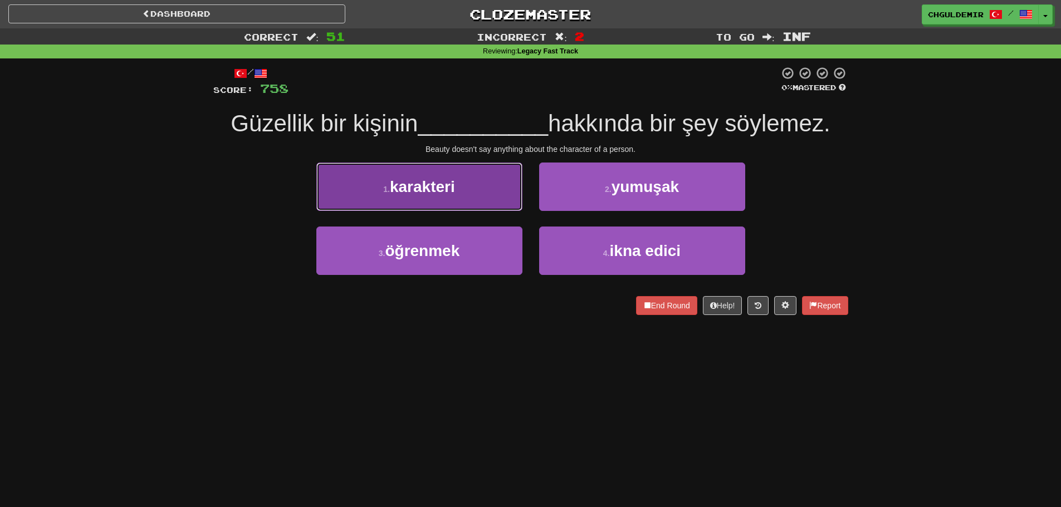
click at [504, 180] on button "1 . karakteri" at bounding box center [419, 187] width 206 height 48
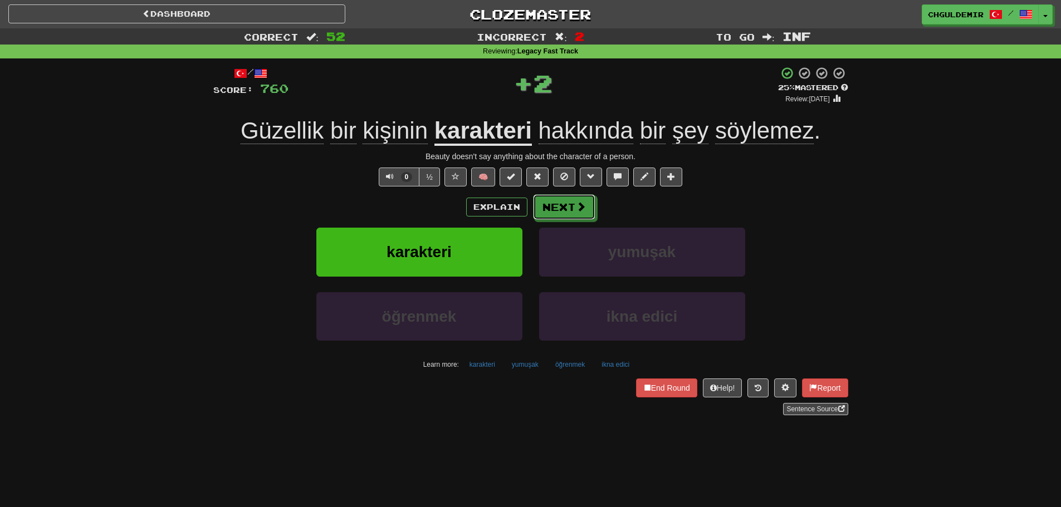
click at [566, 207] on button "Next" at bounding box center [564, 207] width 62 height 26
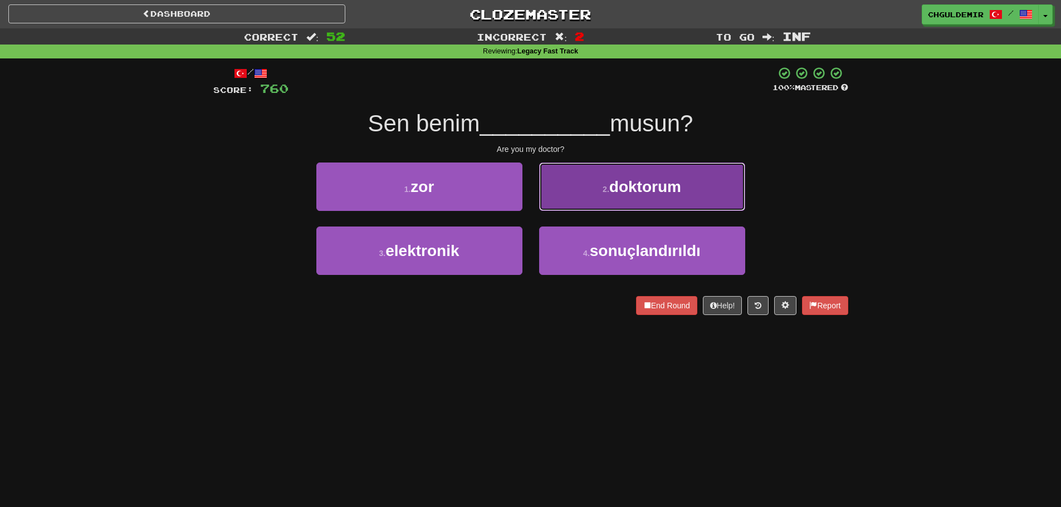
click at [578, 195] on button "2 . doktorum" at bounding box center [642, 187] width 206 height 48
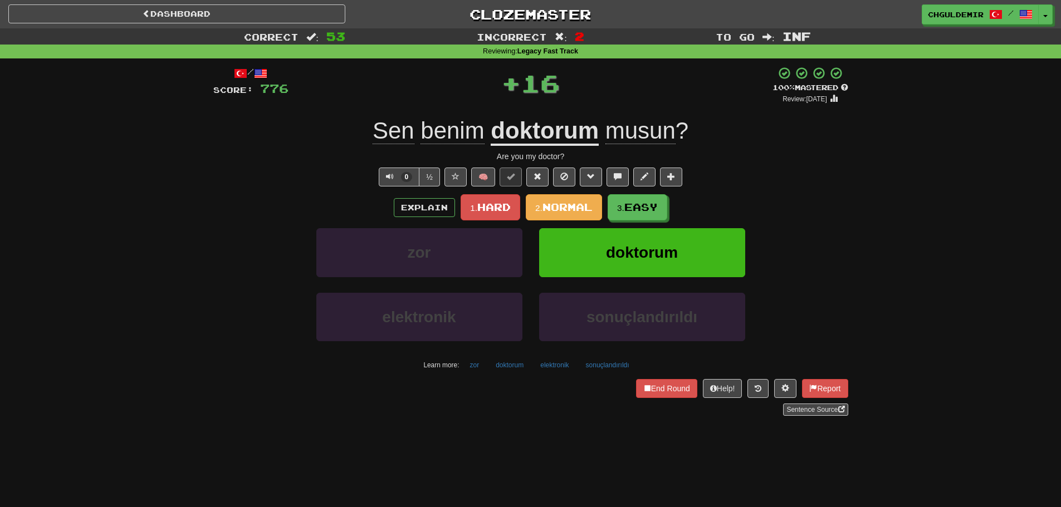
click at [564, 203] on span "Normal" at bounding box center [568, 207] width 50 height 12
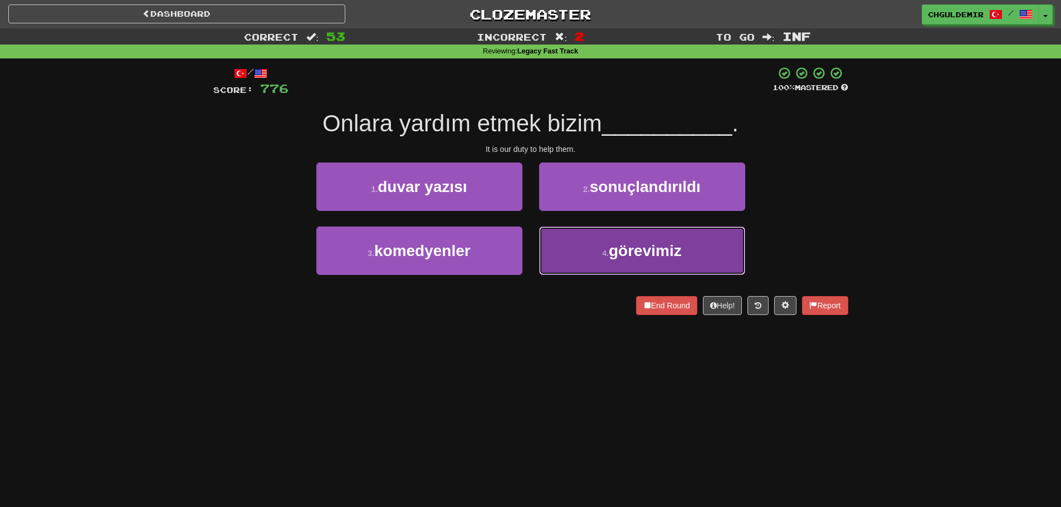
click at [584, 250] on button "4 . görevimiz" at bounding box center [642, 251] width 206 height 48
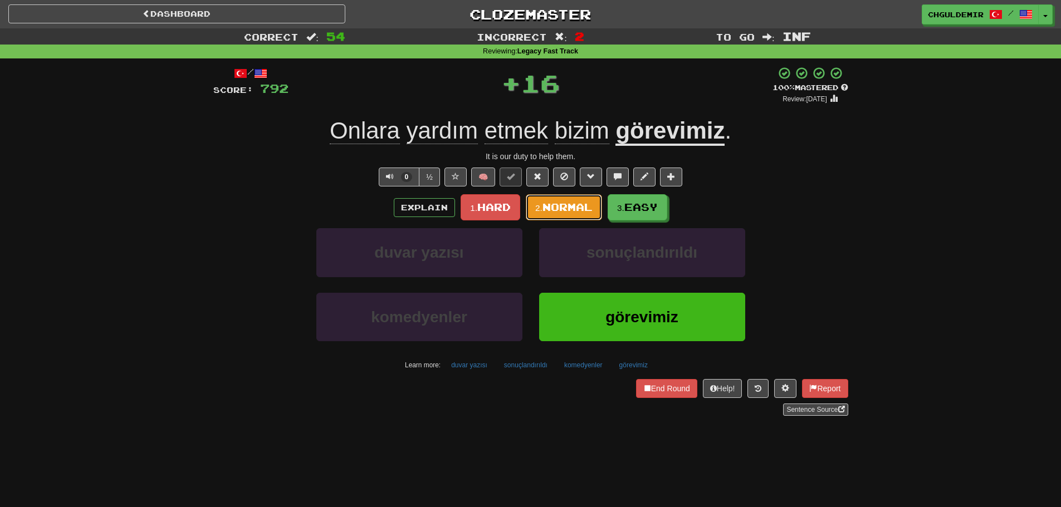
click at [569, 203] on span "Normal" at bounding box center [568, 207] width 50 height 12
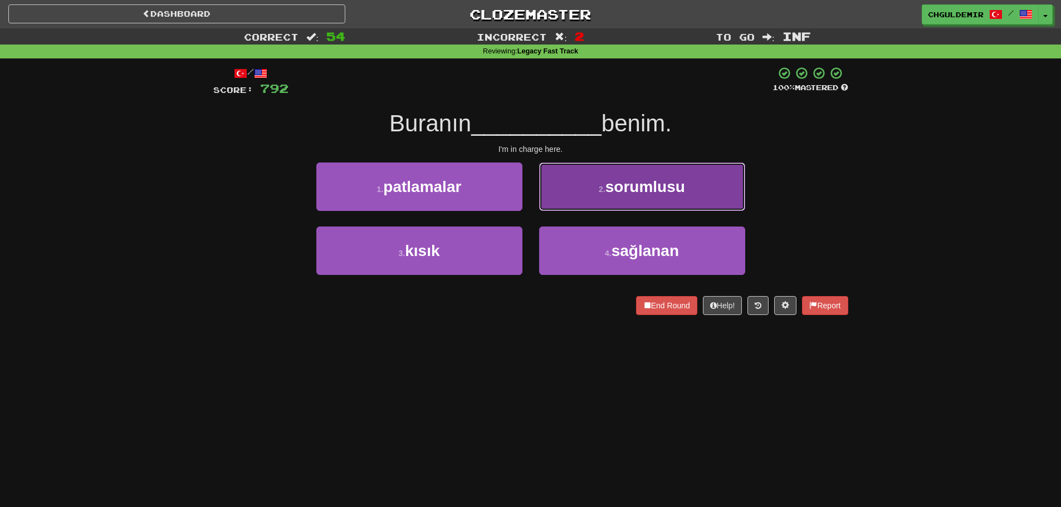
click at [568, 205] on button "2 . sorumlusu" at bounding box center [642, 187] width 206 height 48
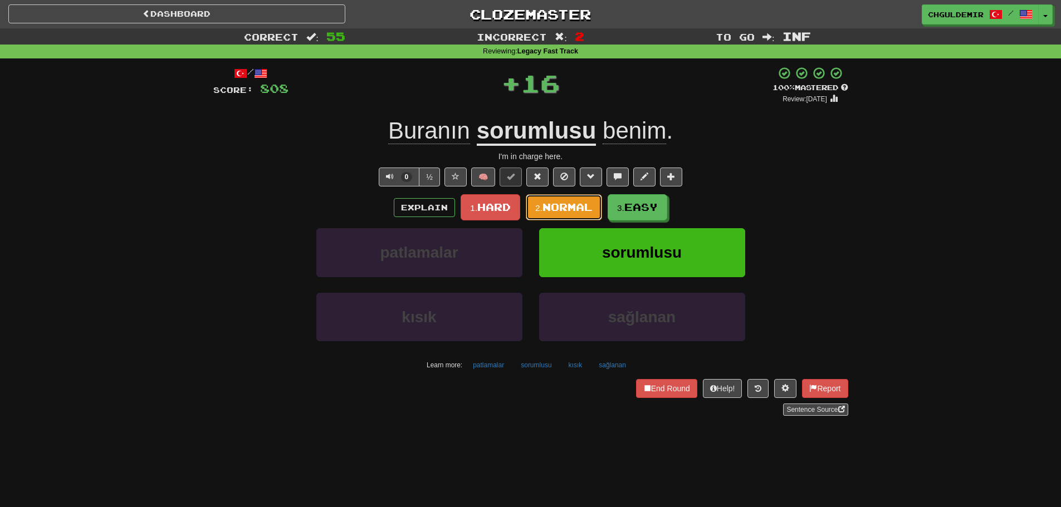
click at [566, 205] on span "Normal" at bounding box center [568, 207] width 50 height 12
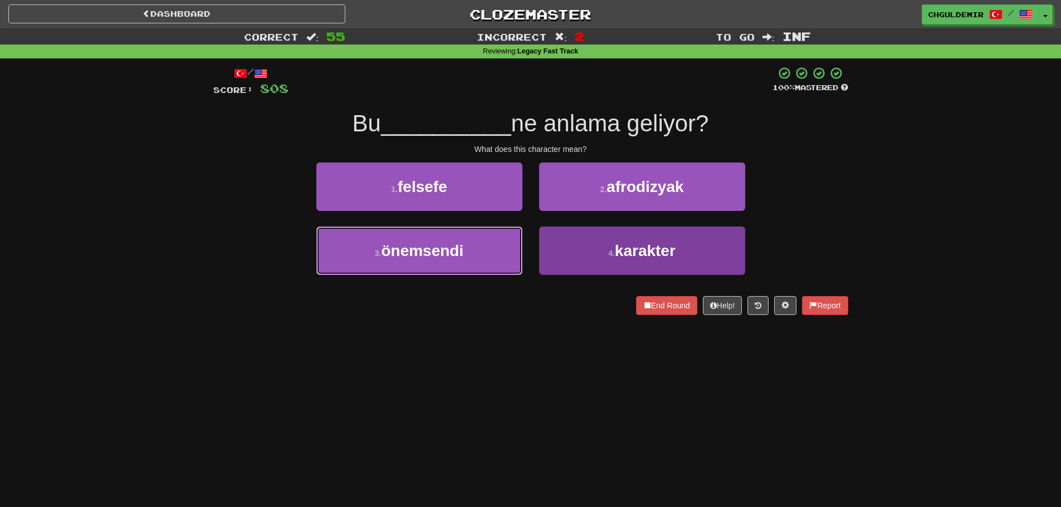
drag, startPoint x: 494, startPoint y: 250, endPoint x: 588, endPoint y: 247, distance: 94.7
click at [588, 247] on div "3 . önemsendi 4 . karakter" at bounding box center [531, 259] width 668 height 64
click at [589, 247] on button "4 . karakter" at bounding box center [642, 251] width 206 height 48
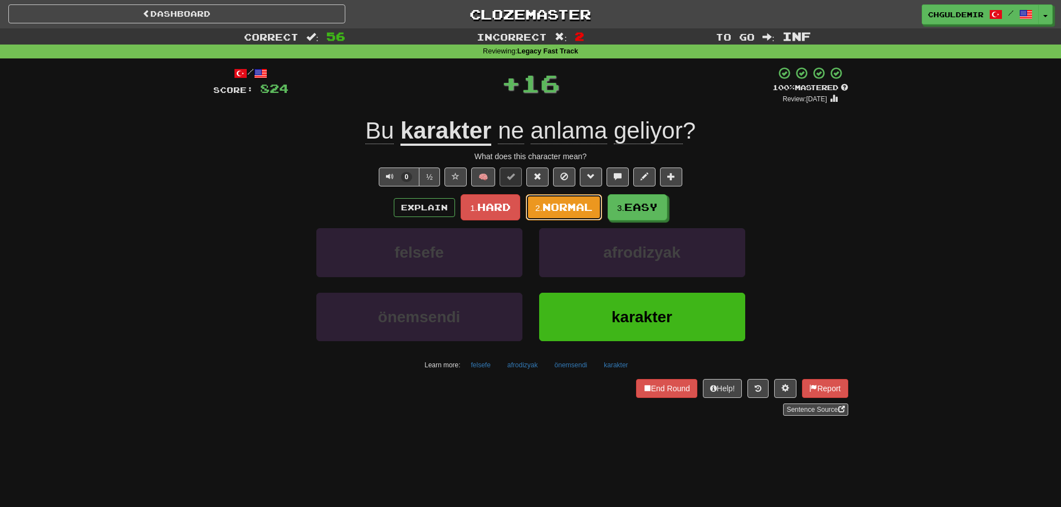
click at [574, 214] on button "2. Normal" at bounding box center [564, 207] width 76 height 26
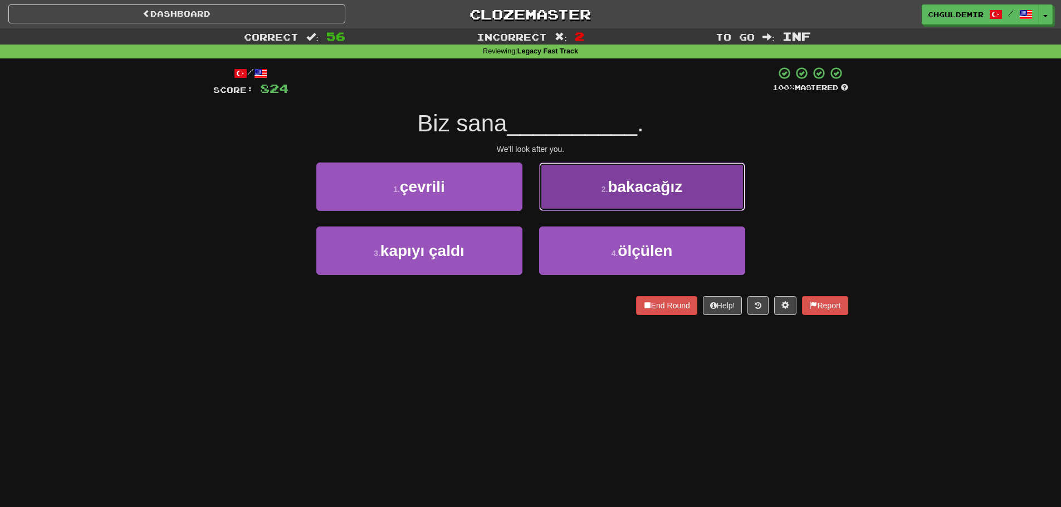
click at [579, 198] on button "2 . bakacağız" at bounding box center [642, 187] width 206 height 48
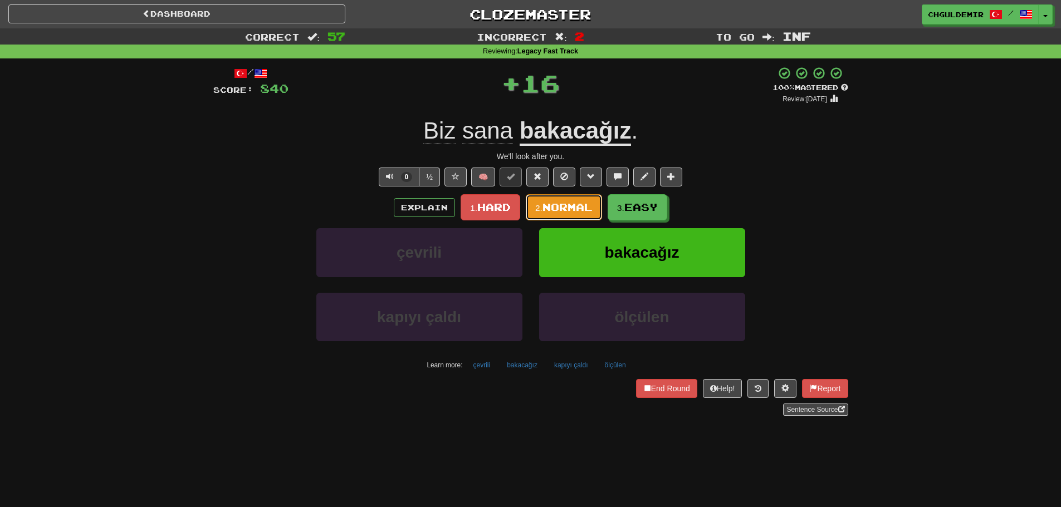
click at [564, 203] on span "Normal" at bounding box center [568, 207] width 50 height 12
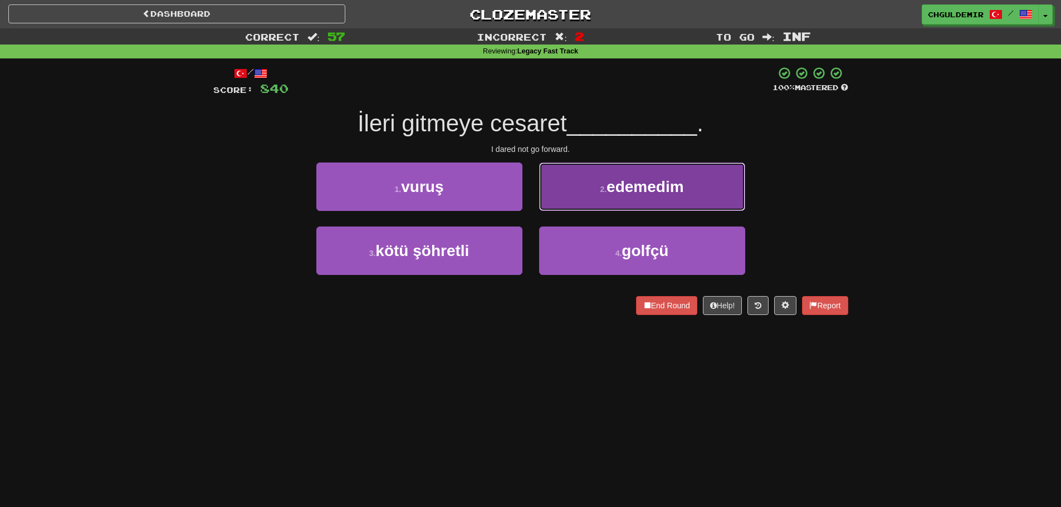
click at [584, 190] on button "2 . edemedim" at bounding box center [642, 187] width 206 height 48
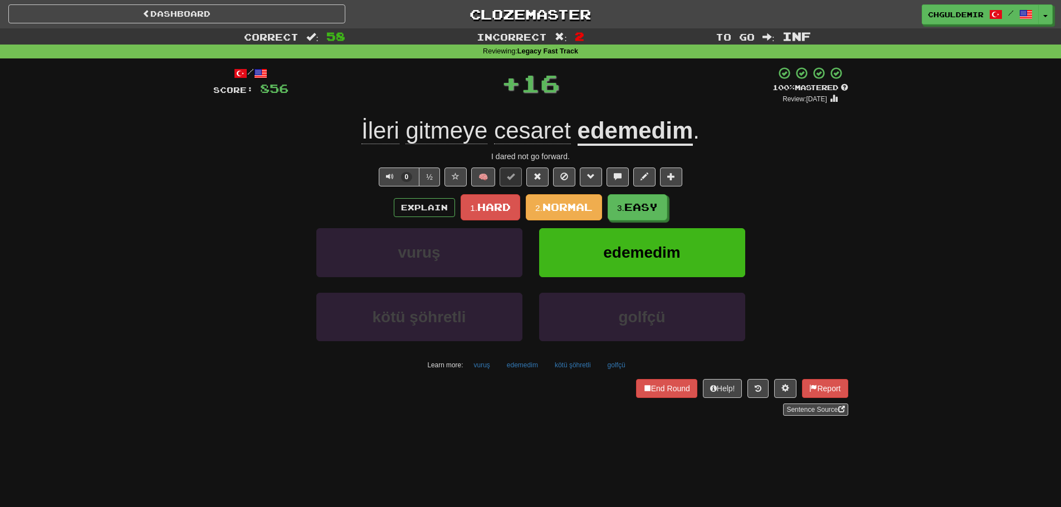
click at [558, 212] on span "Normal" at bounding box center [568, 207] width 50 height 12
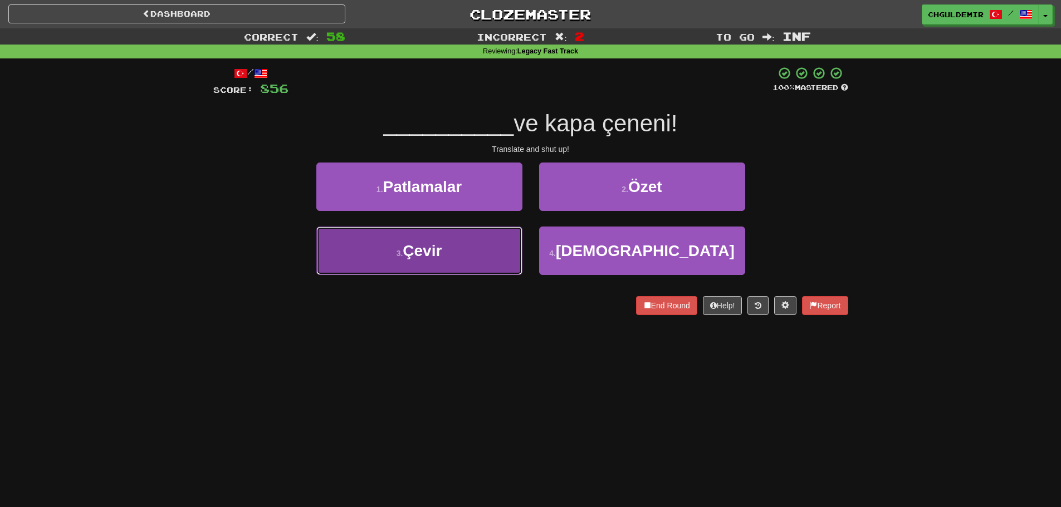
click at [504, 253] on button "3 . Çevir" at bounding box center [419, 251] width 206 height 48
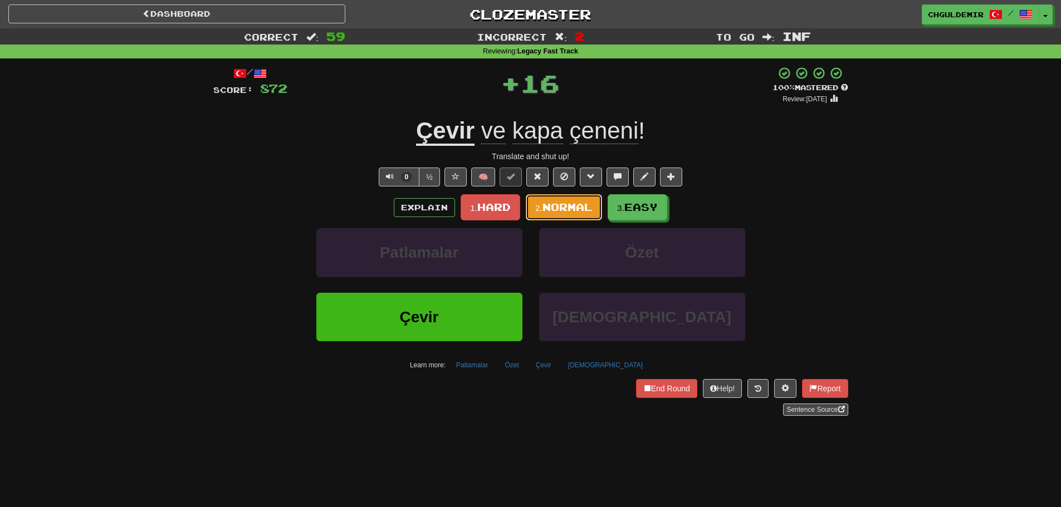
click at [565, 207] on span "Normal" at bounding box center [568, 207] width 50 height 12
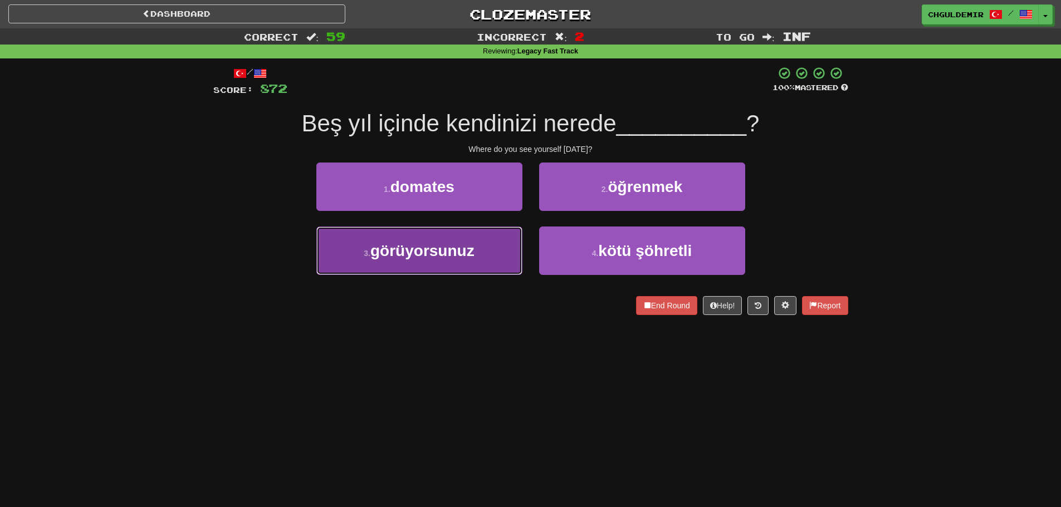
click at [471, 253] on span "görüyorsunuz" at bounding box center [422, 250] width 104 height 17
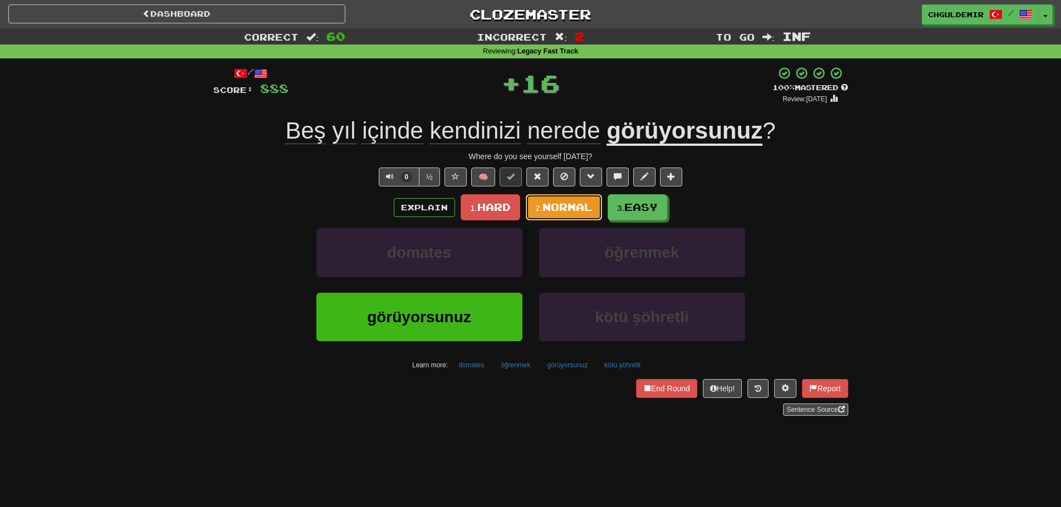
click at [568, 208] on span "Normal" at bounding box center [568, 207] width 50 height 12
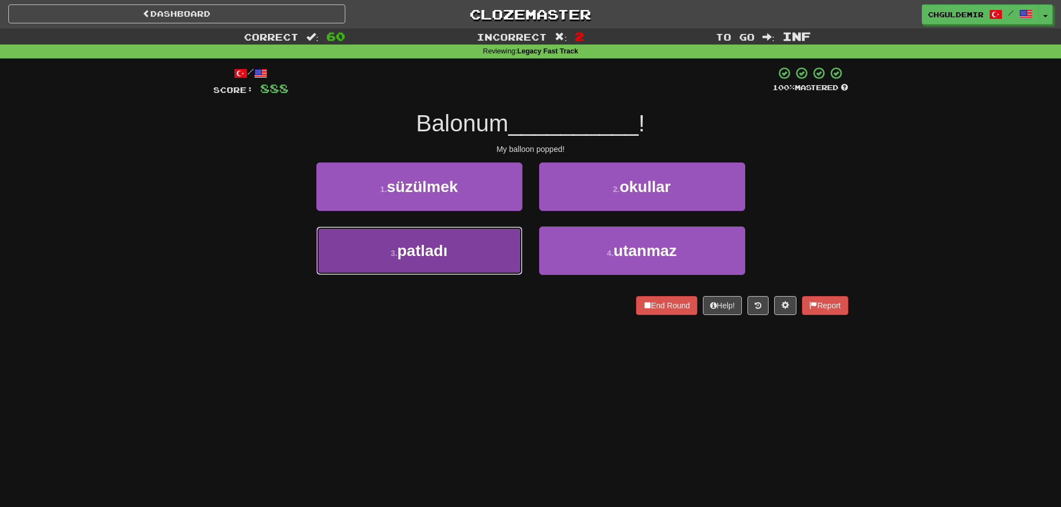
click at [482, 254] on button "3 . patladı" at bounding box center [419, 251] width 206 height 48
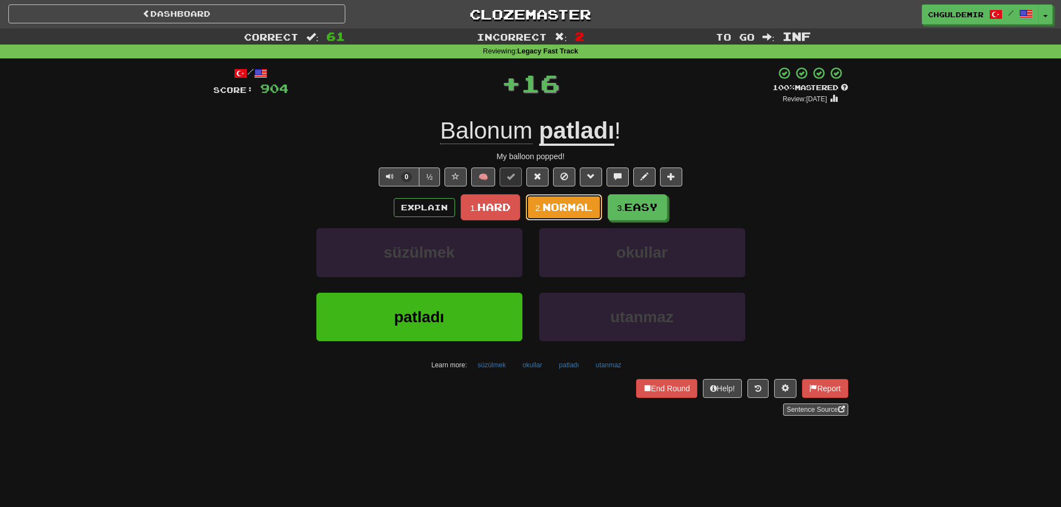
click at [552, 208] on span "Normal" at bounding box center [568, 207] width 50 height 12
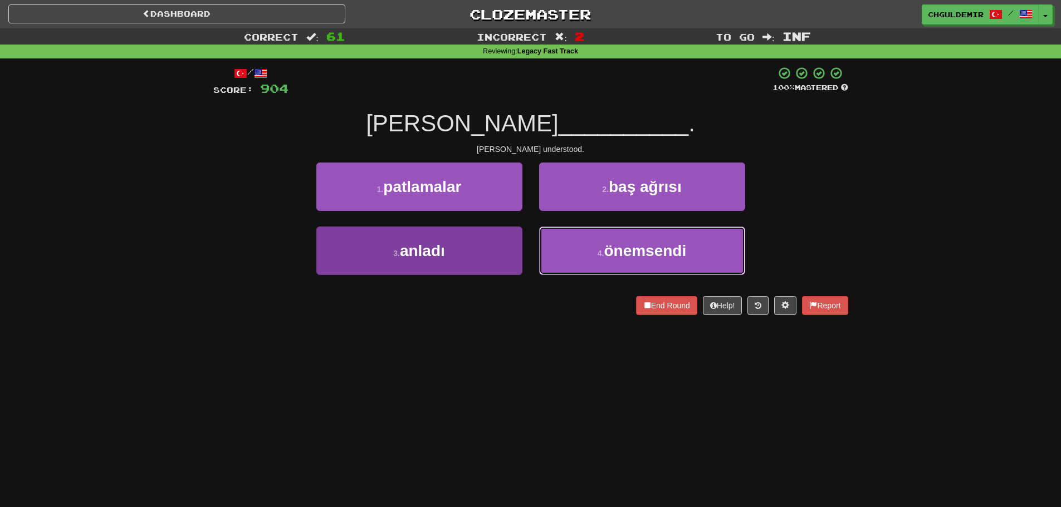
drag, startPoint x: 621, startPoint y: 252, endPoint x: 485, endPoint y: 260, distance: 136.7
click at [499, 270] on div "3 . anladı 4 . önemsendi" at bounding box center [531, 259] width 668 height 64
drag, startPoint x: 485, startPoint y: 260, endPoint x: 536, endPoint y: 240, distance: 55.6
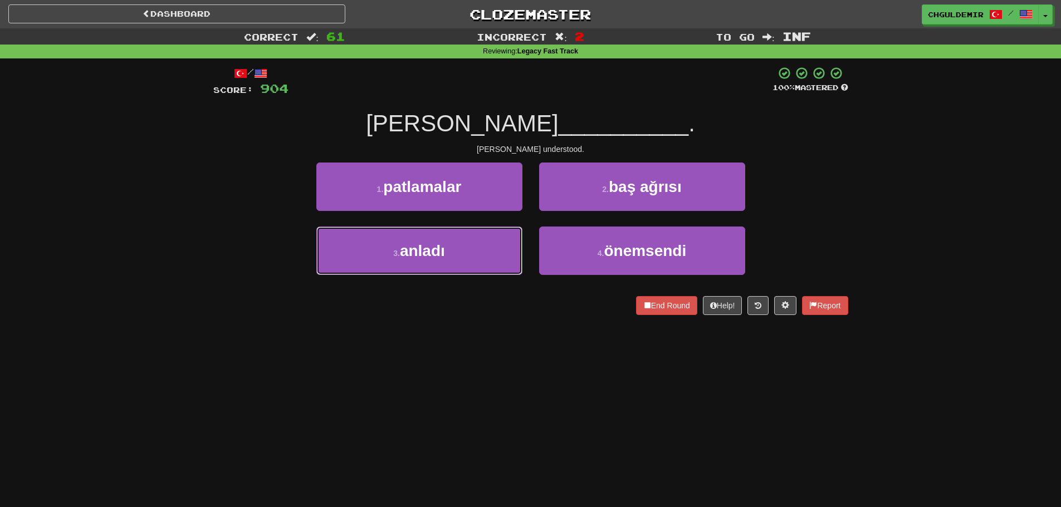
click at [485, 259] on button "3 . anladı" at bounding box center [419, 251] width 206 height 48
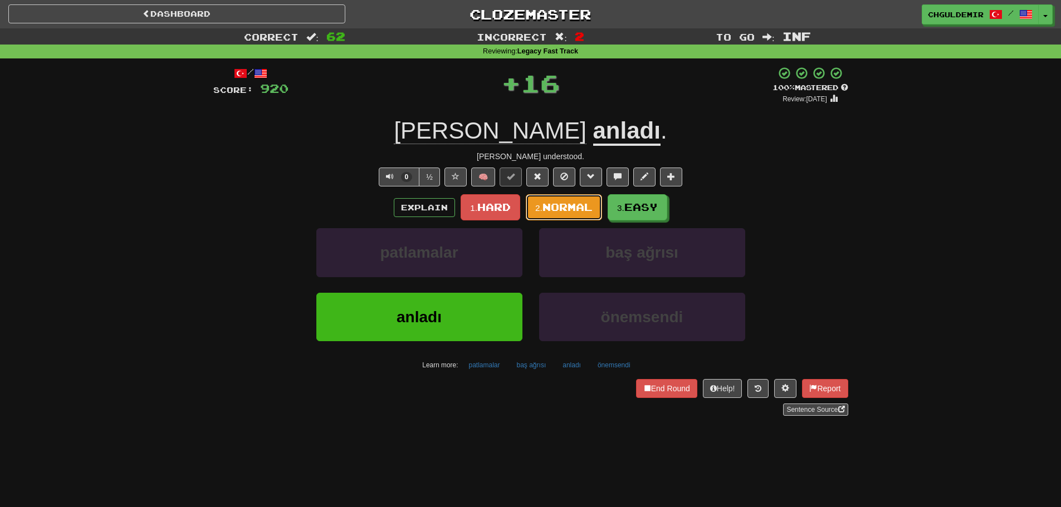
click at [577, 211] on span "Normal" at bounding box center [568, 207] width 50 height 12
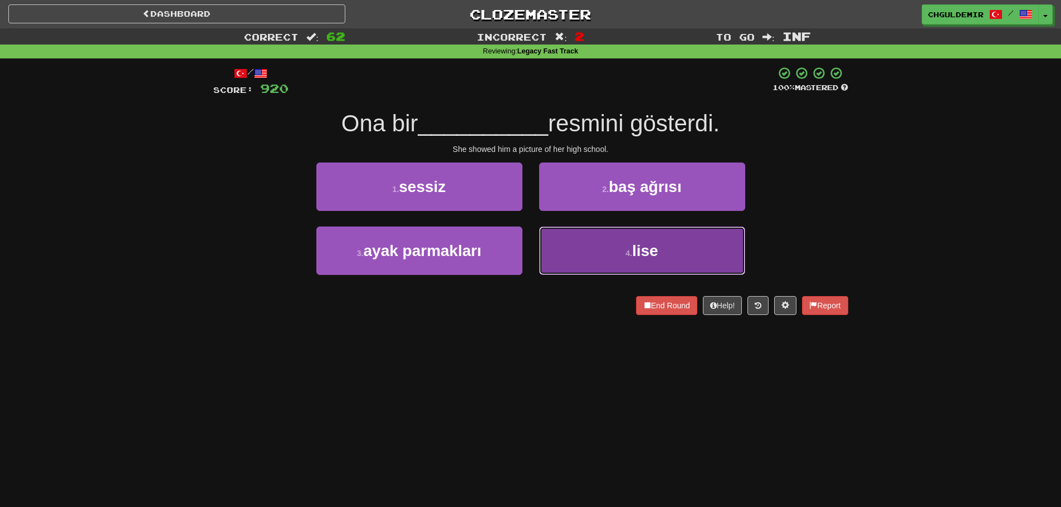
click at [583, 245] on button "4 . lise" at bounding box center [642, 251] width 206 height 48
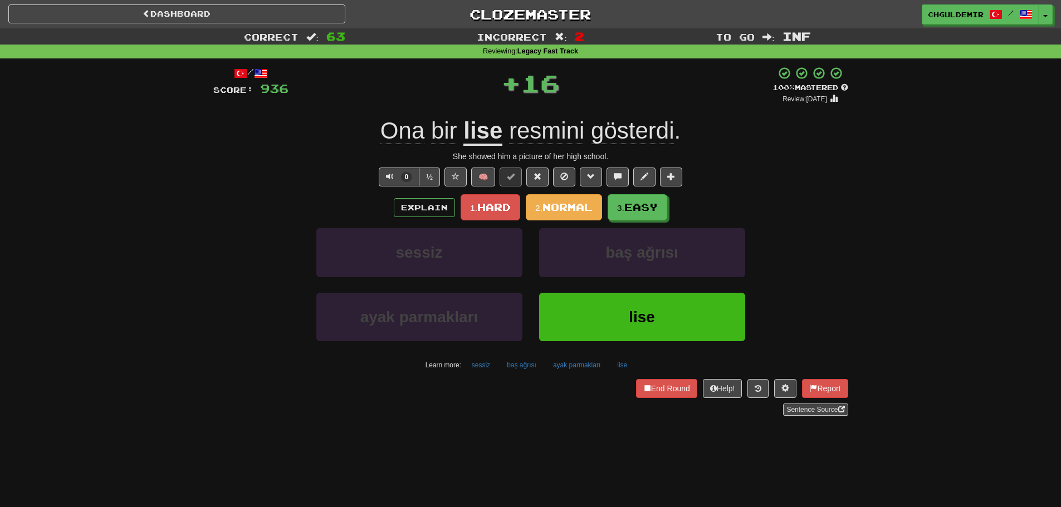
click at [570, 204] on span "Normal" at bounding box center [568, 207] width 50 height 12
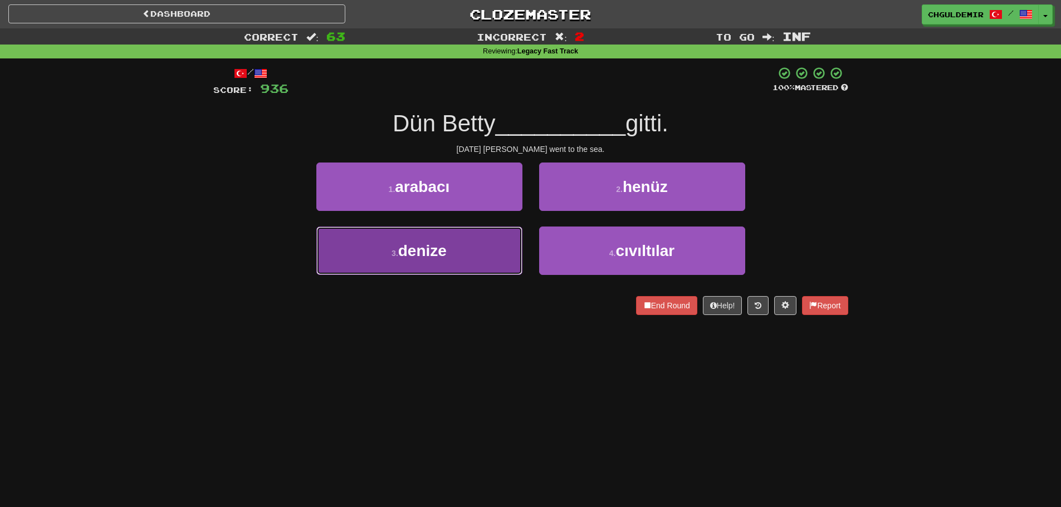
click at [480, 240] on button "3 . denize" at bounding box center [419, 251] width 206 height 48
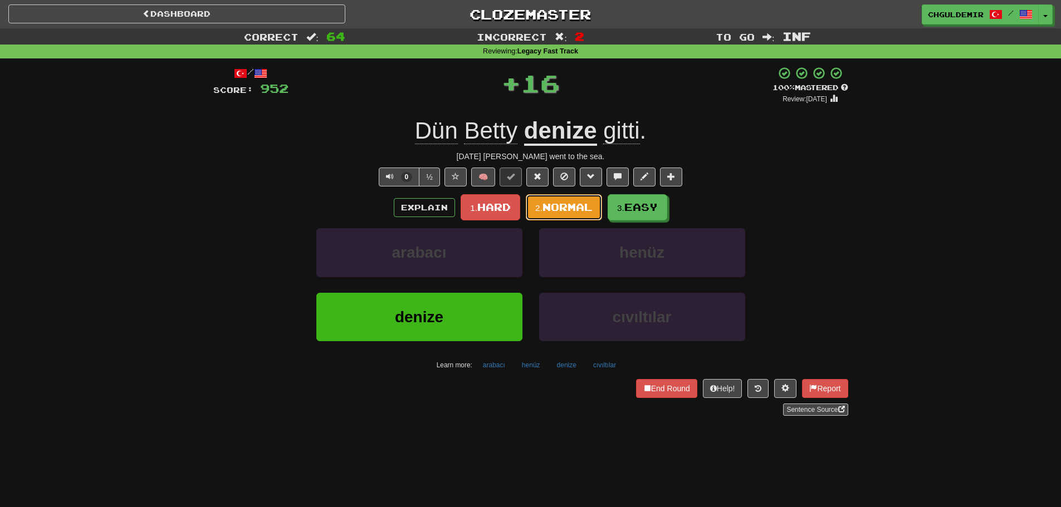
click at [549, 195] on button "2. Normal" at bounding box center [564, 207] width 76 height 26
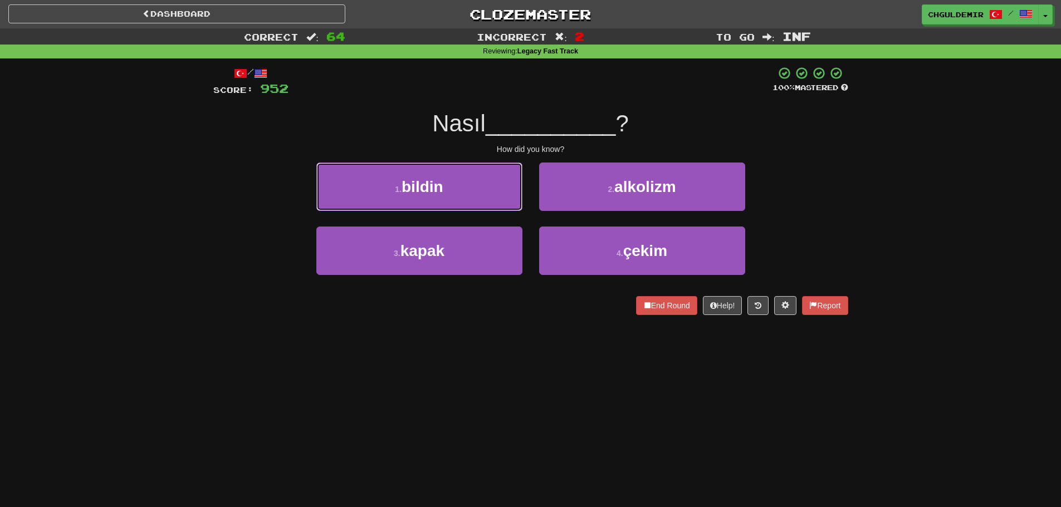
drag, startPoint x: 495, startPoint y: 194, endPoint x: 504, endPoint y: 194, distance: 9.5
click at [500, 194] on button "1 . bildin" at bounding box center [419, 187] width 206 height 48
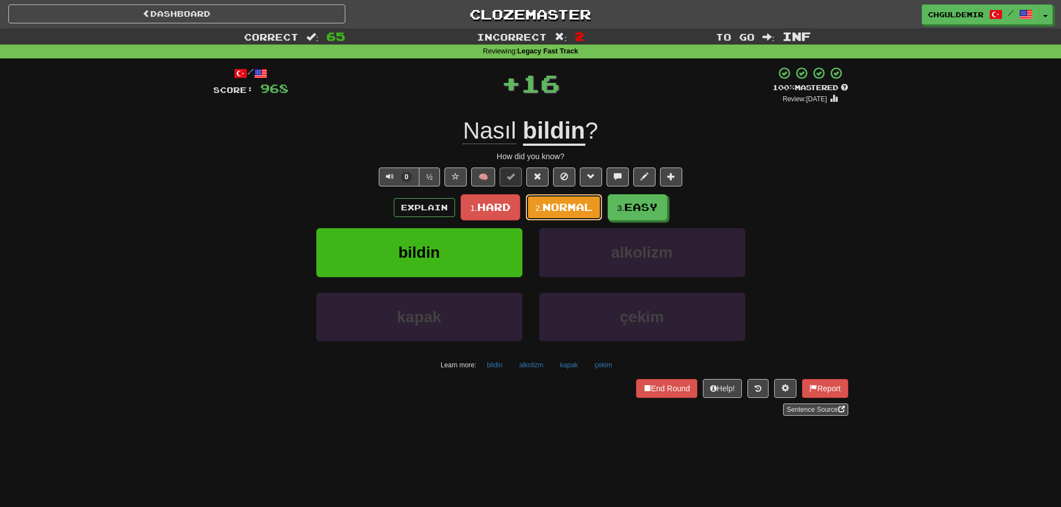
click at [556, 202] on span "Normal" at bounding box center [568, 207] width 50 height 12
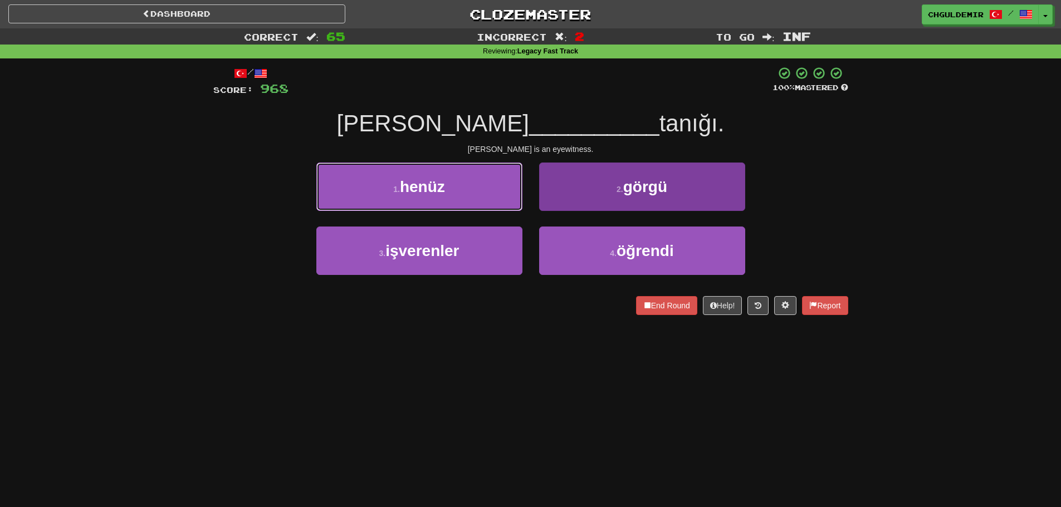
drag, startPoint x: 501, startPoint y: 200, endPoint x: 618, endPoint y: 202, distance: 117.0
click at [618, 202] on div "1 . henüz 2 . görgü" at bounding box center [531, 195] width 668 height 64
click at [618, 202] on button "2 . görgü" at bounding box center [642, 187] width 206 height 48
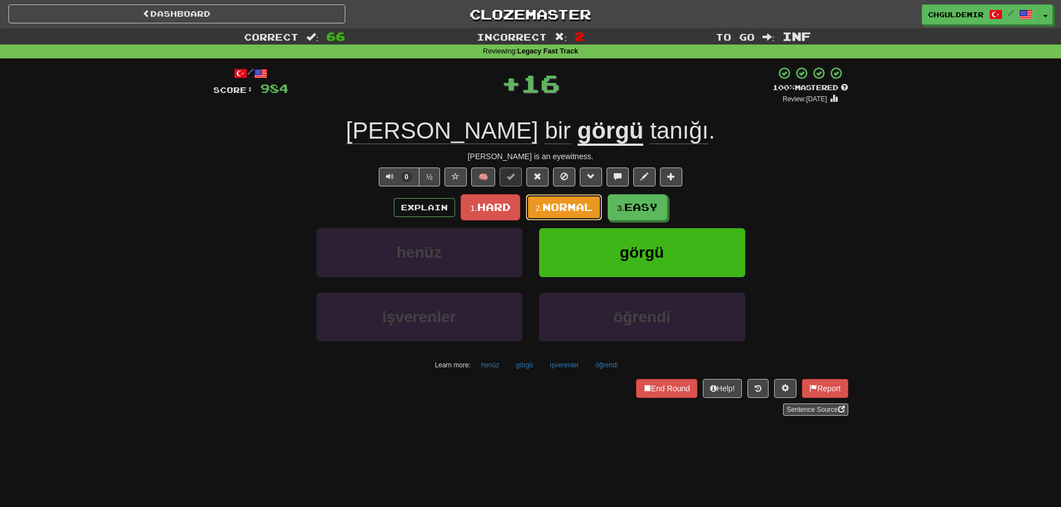
click at [579, 204] on span "Normal" at bounding box center [568, 207] width 50 height 12
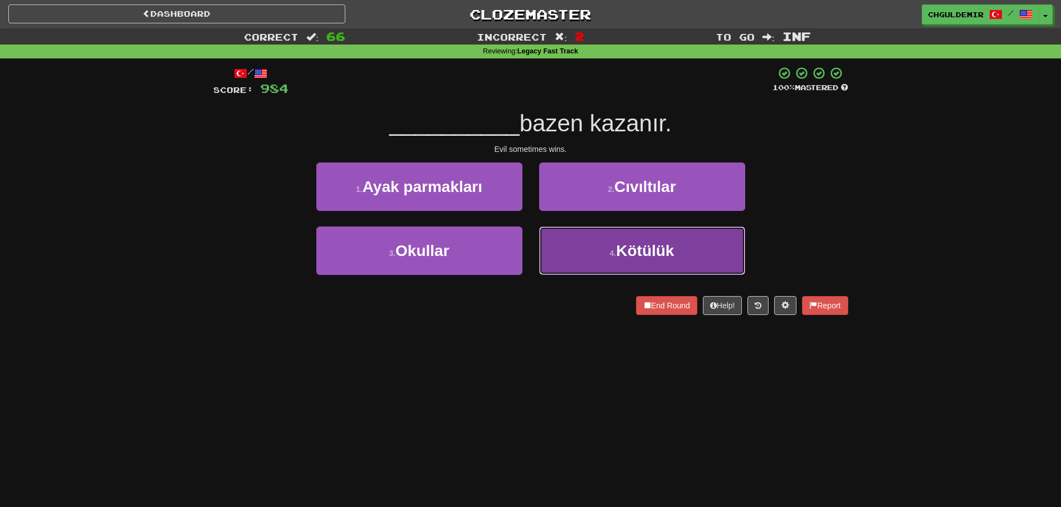
click at [573, 247] on button "4 . Kötülük" at bounding box center [642, 251] width 206 height 48
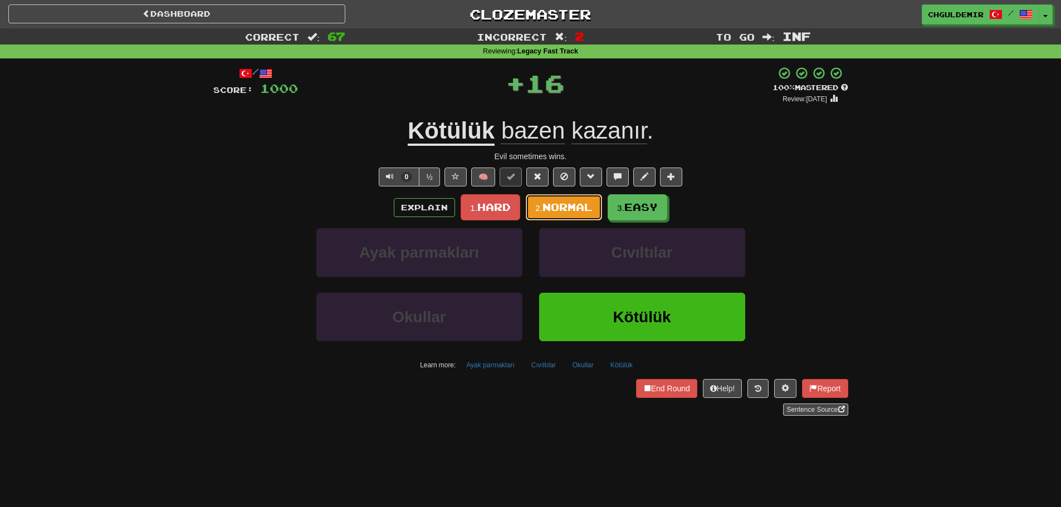
click at [556, 214] on button "2. Normal" at bounding box center [564, 207] width 76 height 26
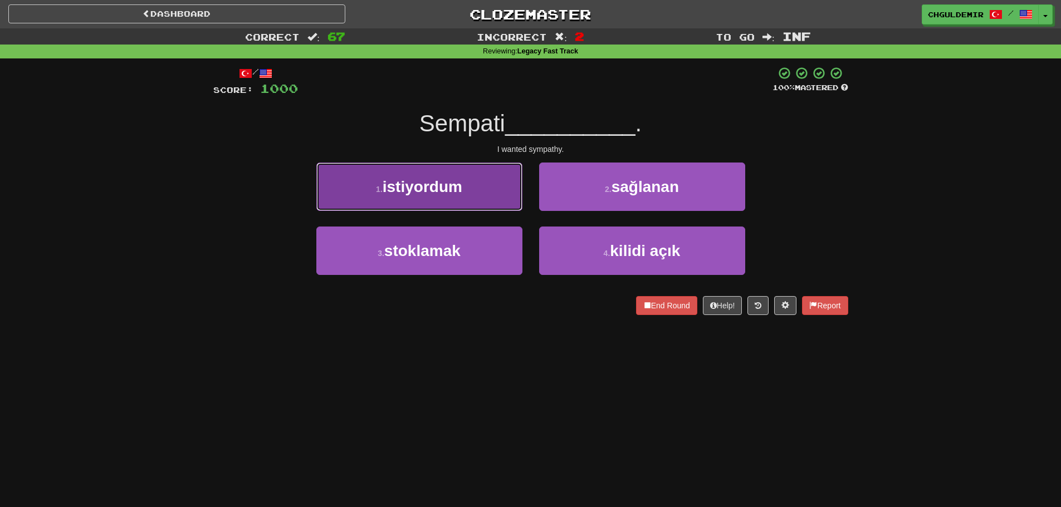
click at [484, 203] on button "1 . istiyordum" at bounding box center [419, 187] width 206 height 48
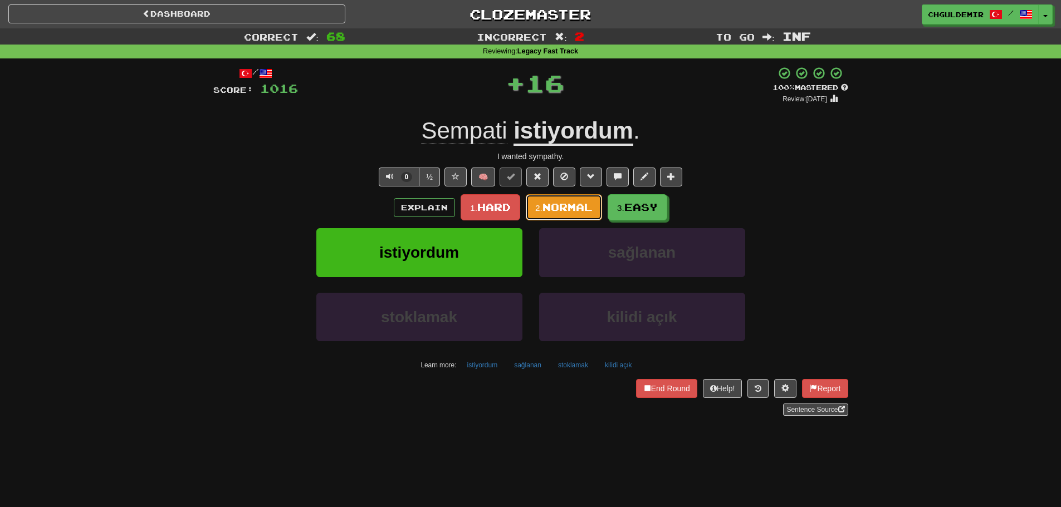
click at [566, 205] on span "Normal" at bounding box center [568, 207] width 50 height 12
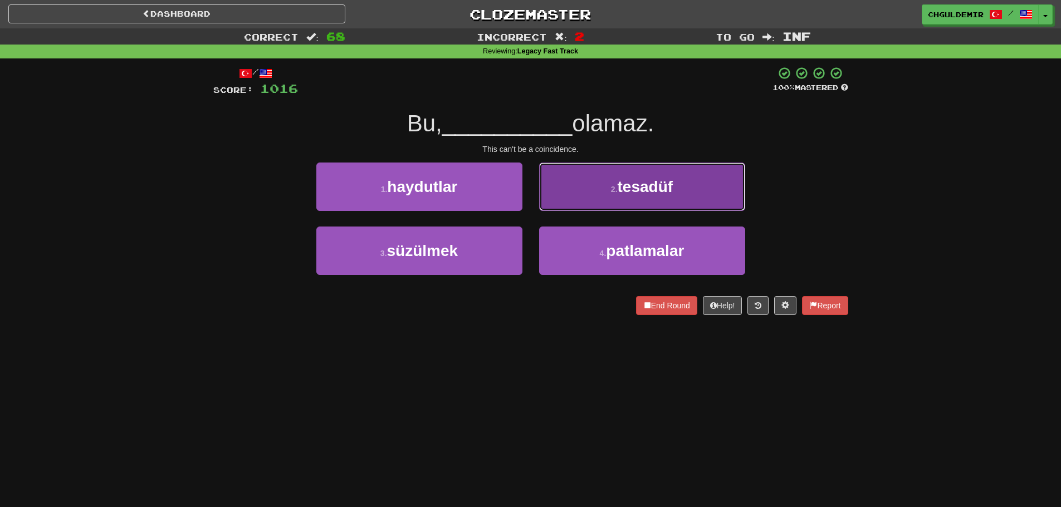
click at [565, 195] on button "2 . tesadüf" at bounding box center [642, 187] width 206 height 48
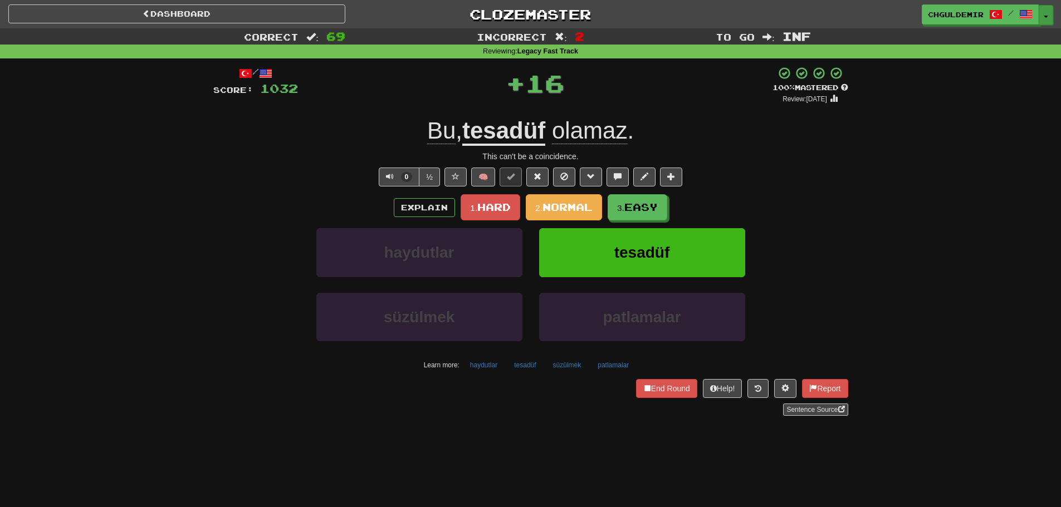
click at [1041, 16] on button "Toggle Dropdown" at bounding box center [1046, 15] width 14 height 20
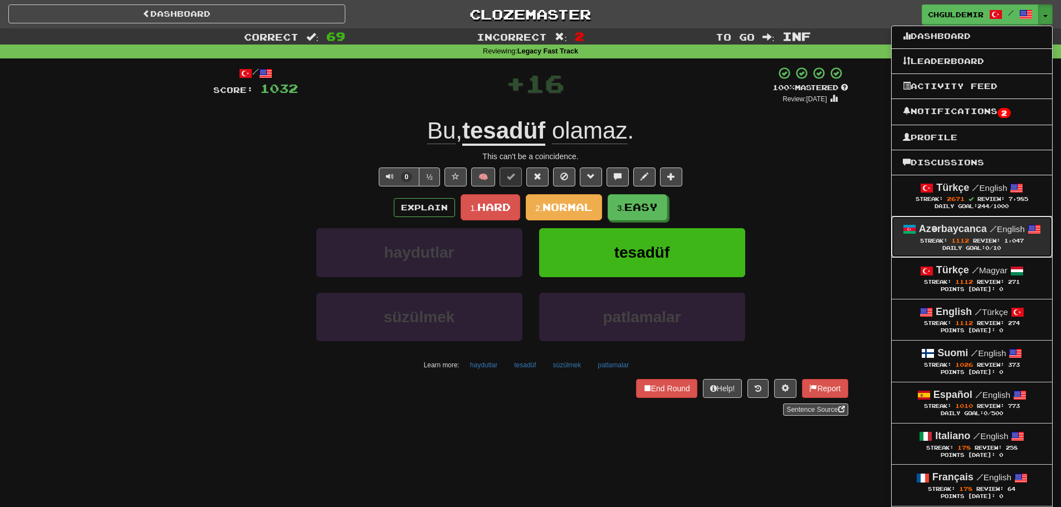
click at [969, 238] on span "Streak: 1112" at bounding box center [946, 241] width 53 height 6
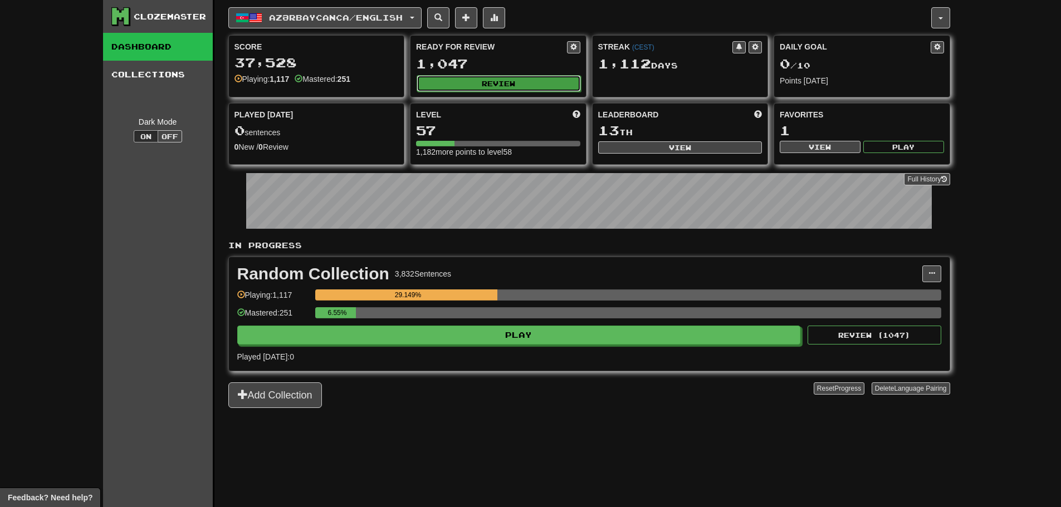
click at [487, 81] on button "Review" at bounding box center [499, 83] width 164 height 17
select select "**"
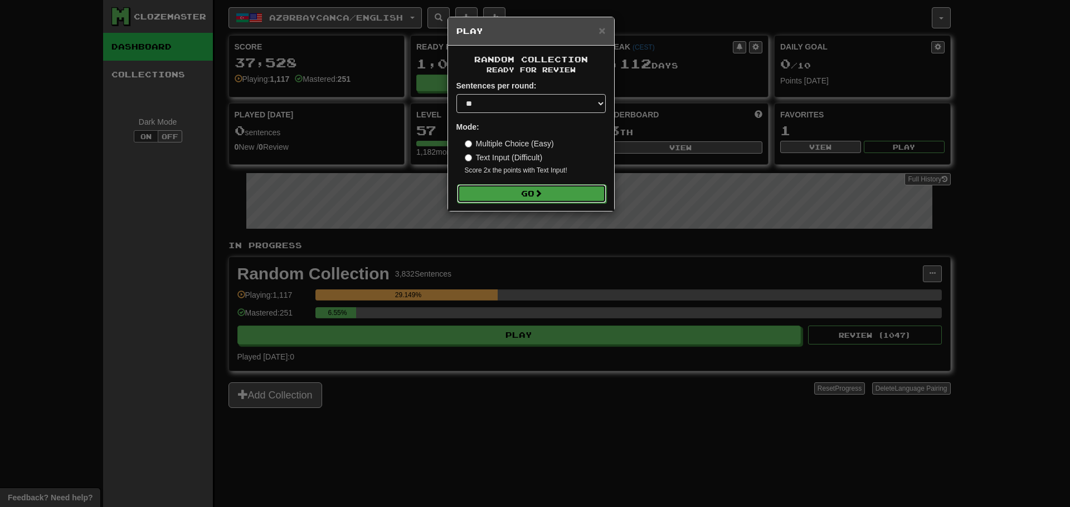
click at [538, 189] on span at bounding box center [538, 193] width 8 height 8
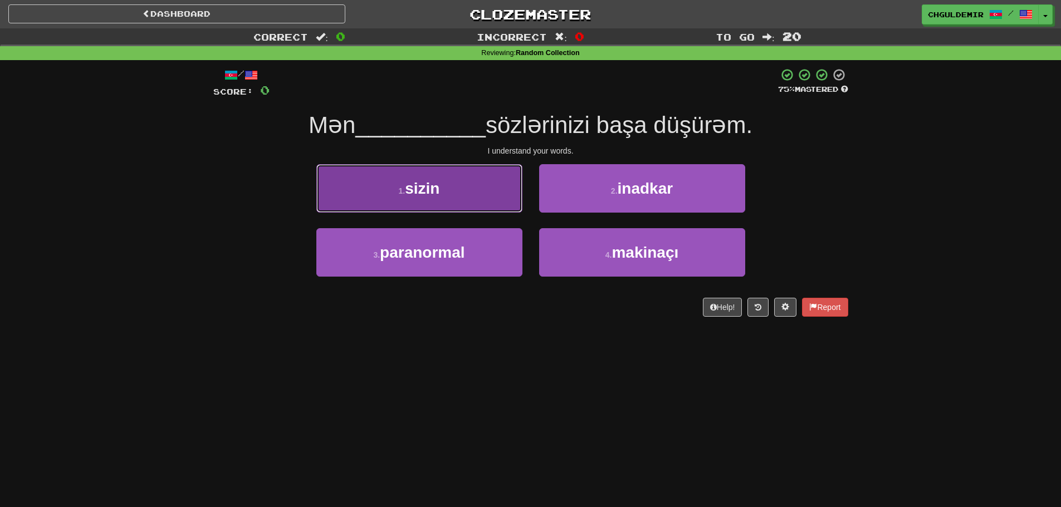
click at [494, 199] on button "1 . sizin" at bounding box center [419, 188] width 206 height 48
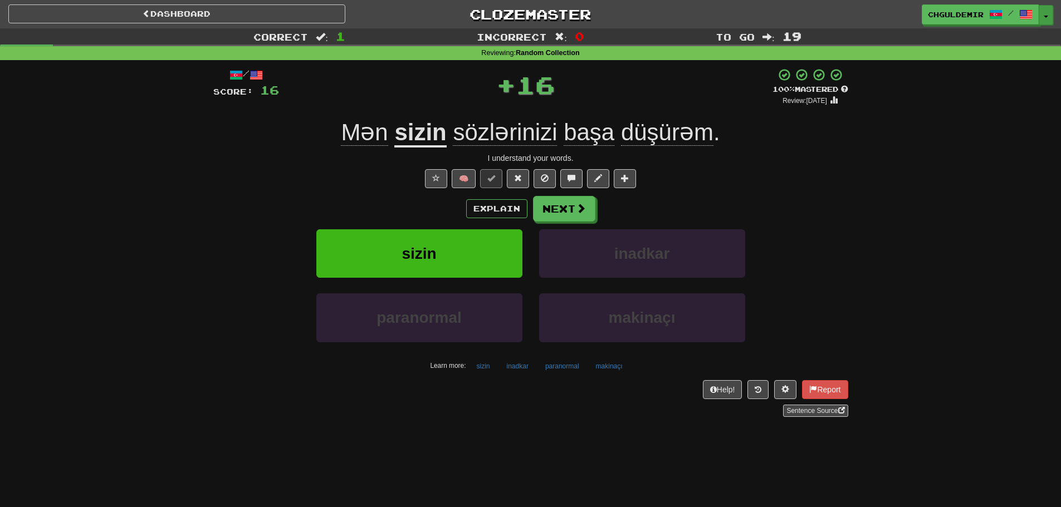
click at [1044, 18] on button "Toggle Dropdown" at bounding box center [1046, 15] width 14 height 20
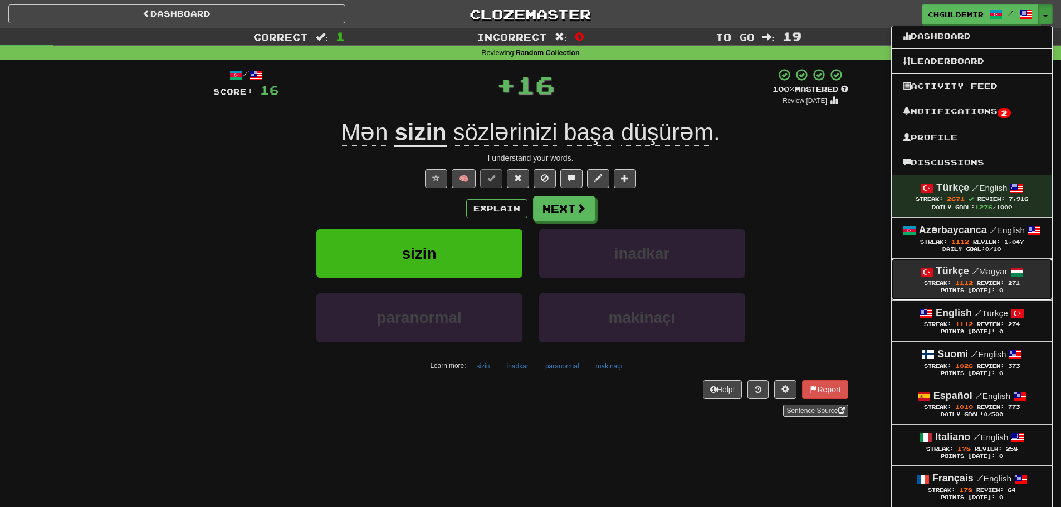
click at [964, 276] on strong "Türkçe" at bounding box center [952, 271] width 33 height 11
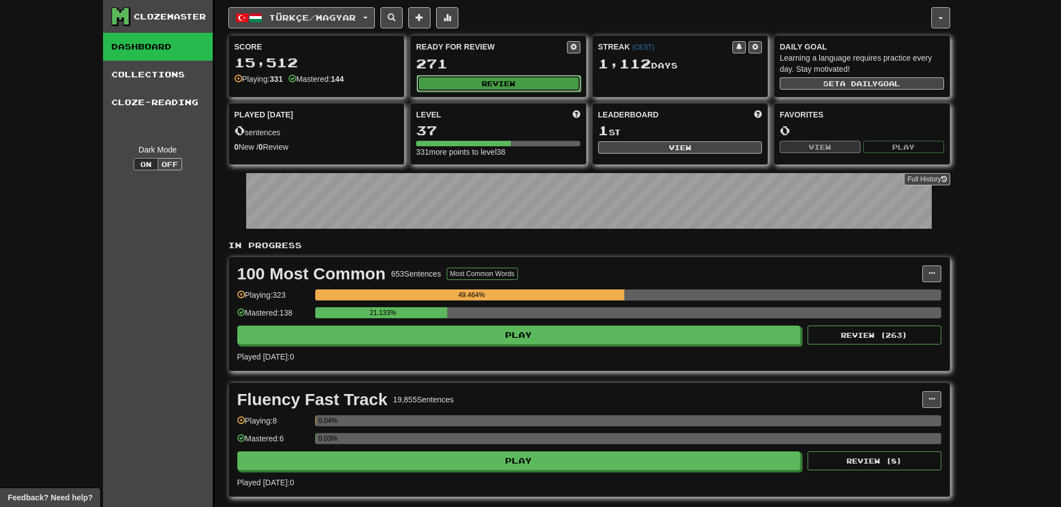
click at [520, 79] on button "Review" at bounding box center [499, 83] width 164 height 17
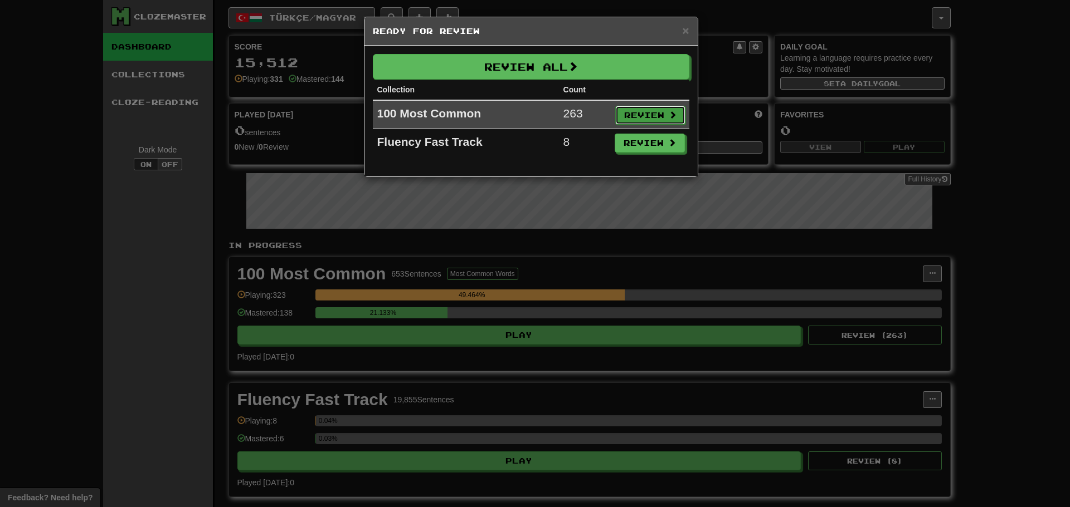
click at [647, 115] on button "Review" at bounding box center [650, 115] width 70 height 19
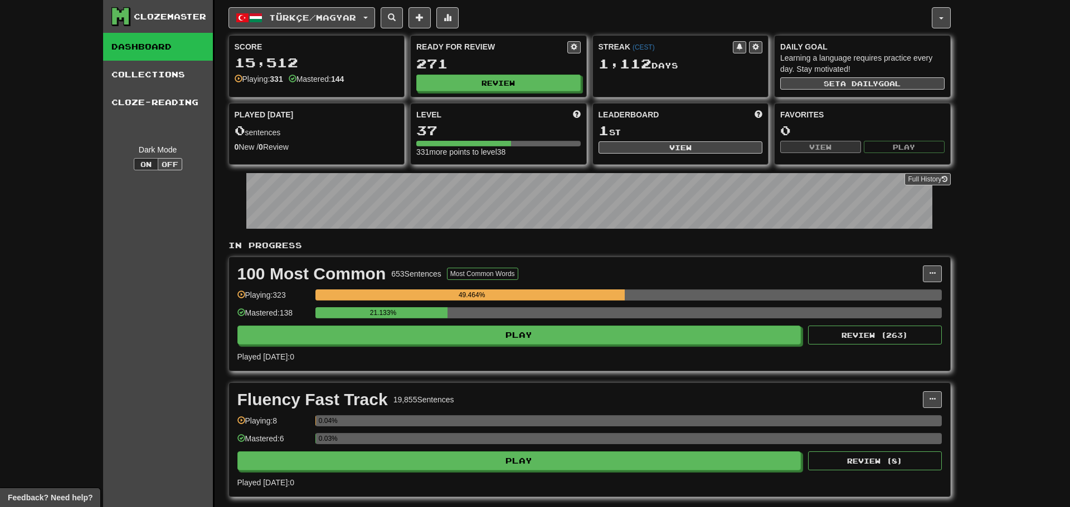
select select "**"
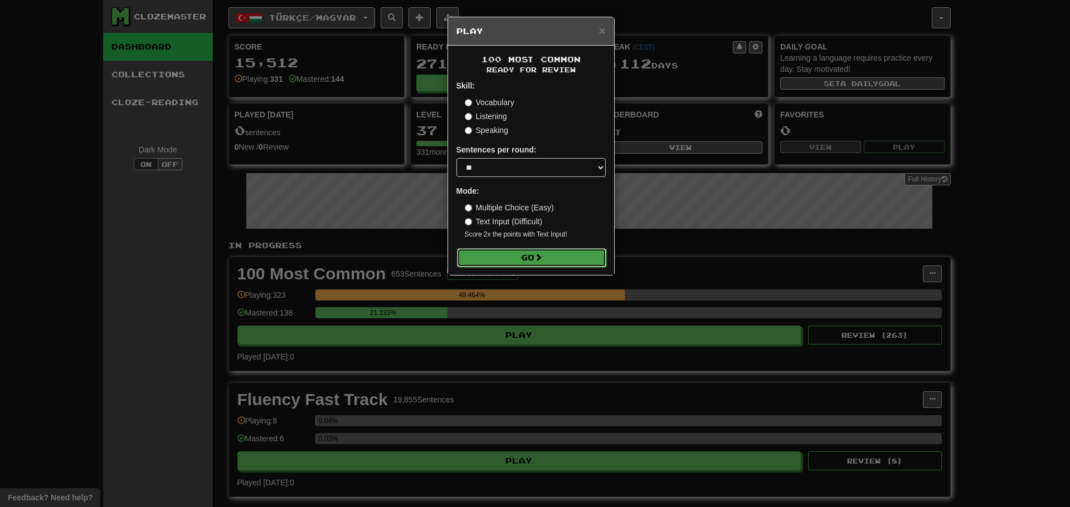
click at [523, 260] on button "Go" at bounding box center [531, 257] width 149 height 19
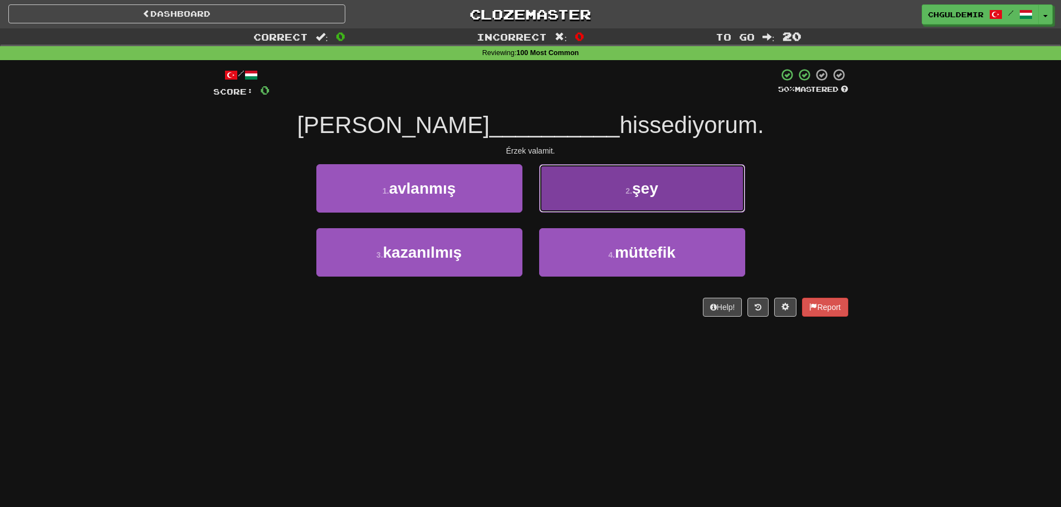
click at [554, 186] on button "2 . şey" at bounding box center [642, 188] width 206 height 48
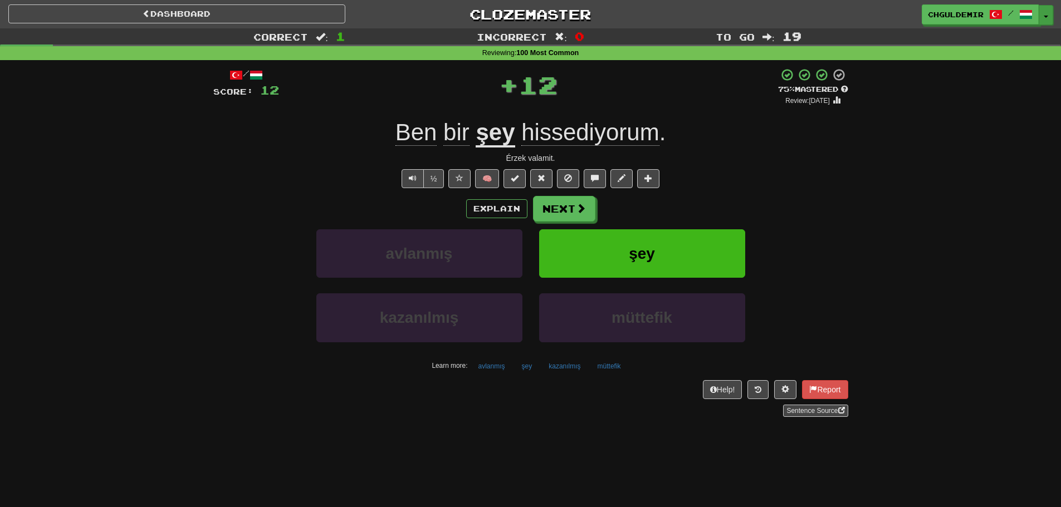
click at [1045, 18] on button "Toggle Dropdown" at bounding box center [1046, 15] width 14 height 20
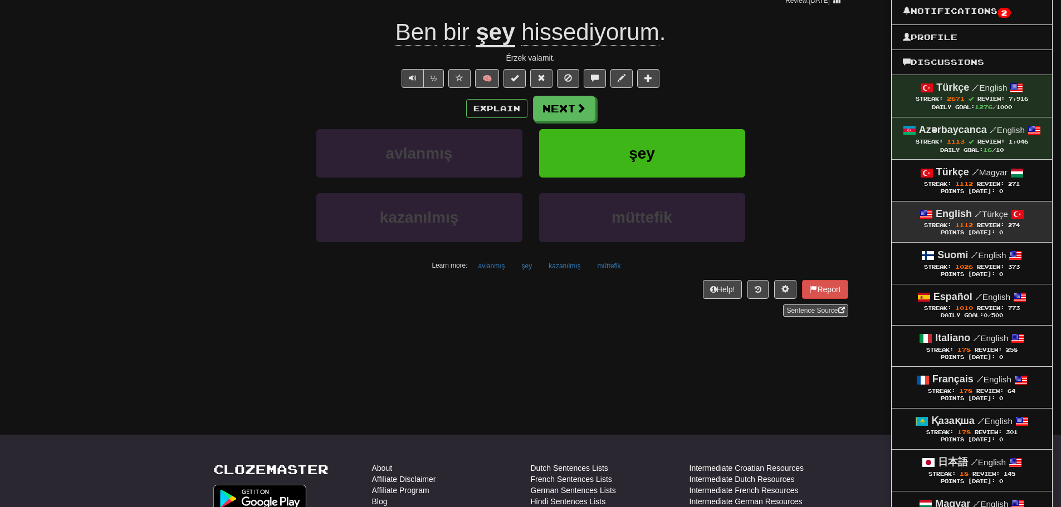
scroll to position [111, 0]
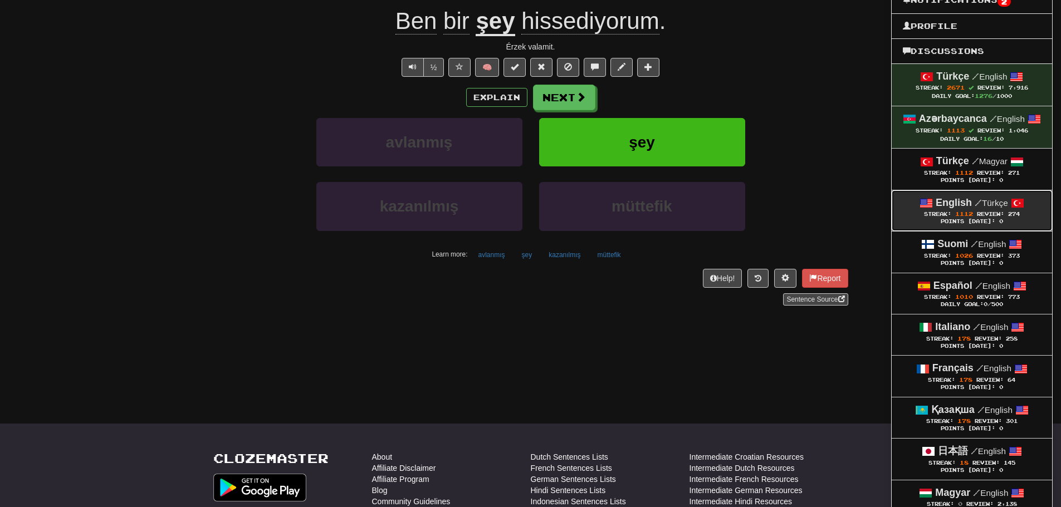
click at [977, 215] on span "Review:" at bounding box center [990, 214] width 27 height 6
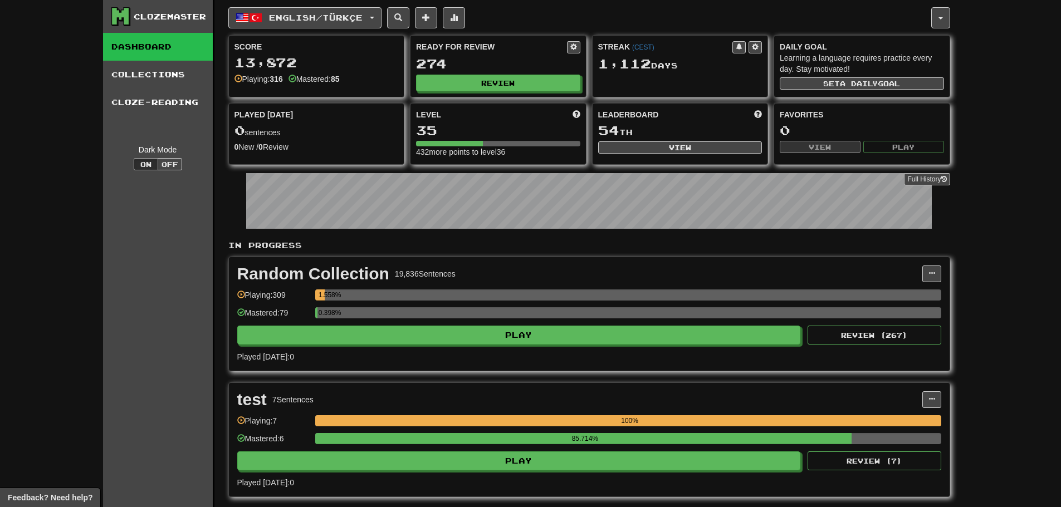
click at [514, 97] on div "Ready for Review 274 Review" at bounding box center [498, 66] width 177 height 62
click at [504, 82] on button "Review" at bounding box center [499, 83] width 164 height 17
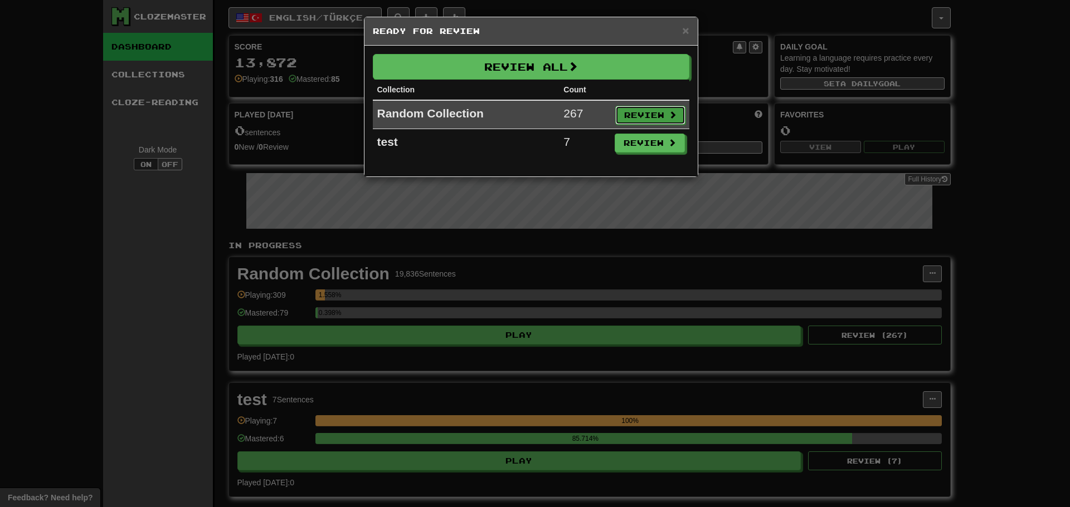
click at [644, 110] on button "Review" at bounding box center [650, 115] width 70 height 19
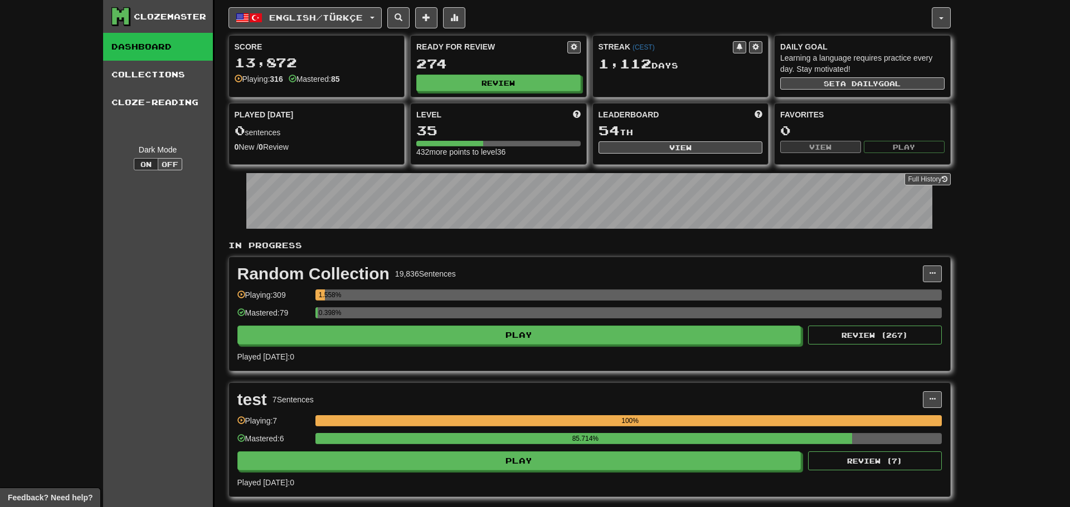
select select "**"
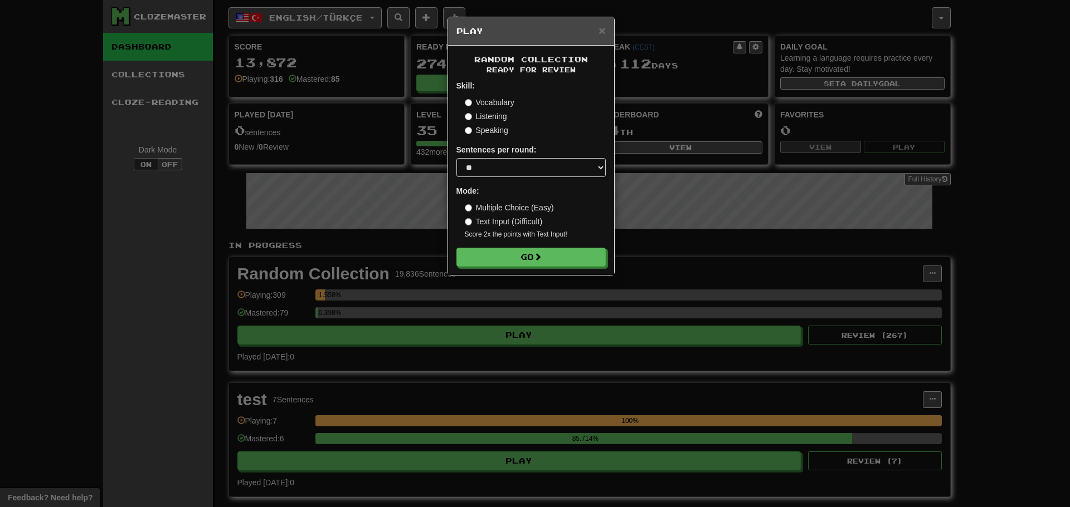
click at [544, 245] on form "Skill: Vocabulary Listening Speaking Sentences per round: * ** ** ** ** ** *** …" at bounding box center [530, 173] width 149 height 187
click at [545, 248] on button "Go" at bounding box center [531, 257] width 149 height 19
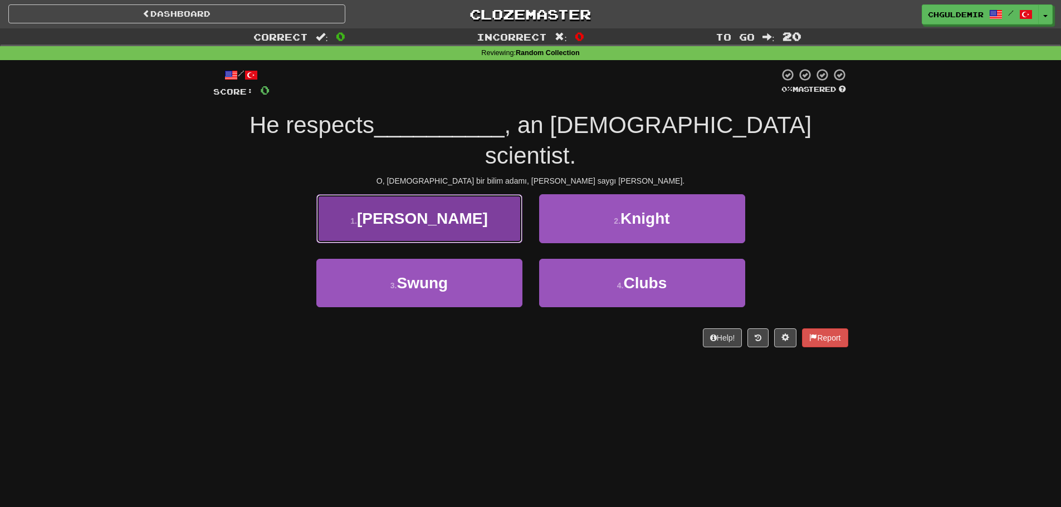
click at [497, 208] on button "1 . [PERSON_NAME]" at bounding box center [419, 218] width 206 height 48
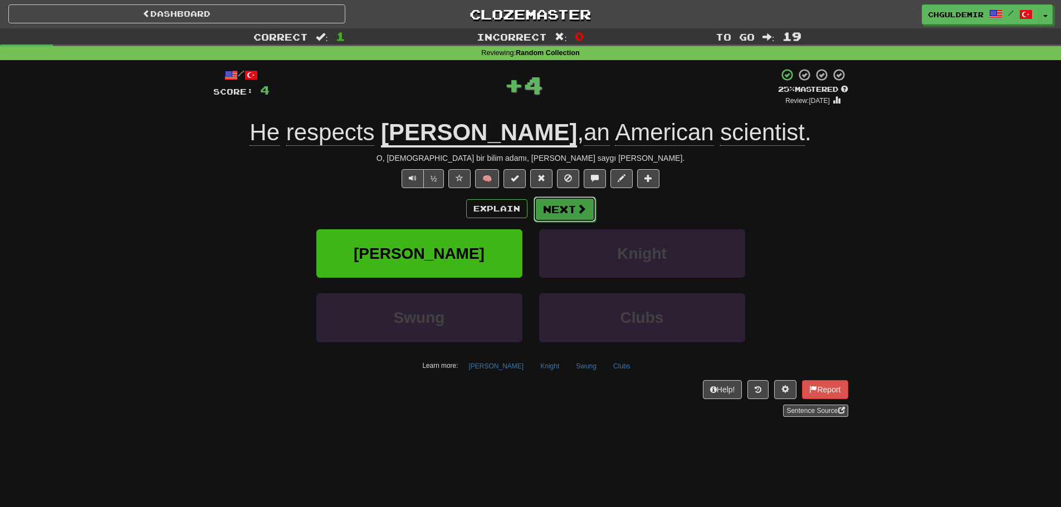
click at [572, 211] on button "Next" at bounding box center [565, 210] width 62 height 26
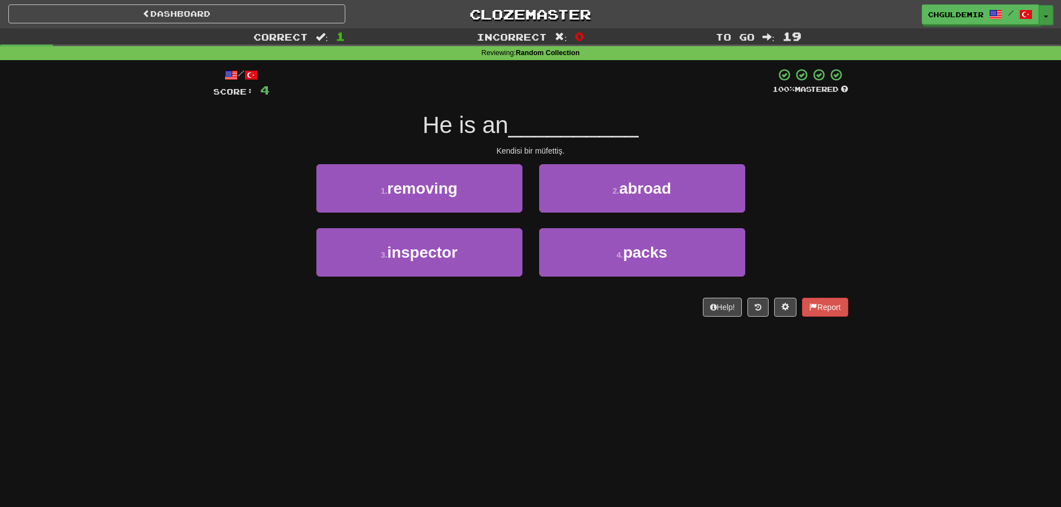
click at [1046, 17] on span "button" at bounding box center [1046, 17] width 4 height 2
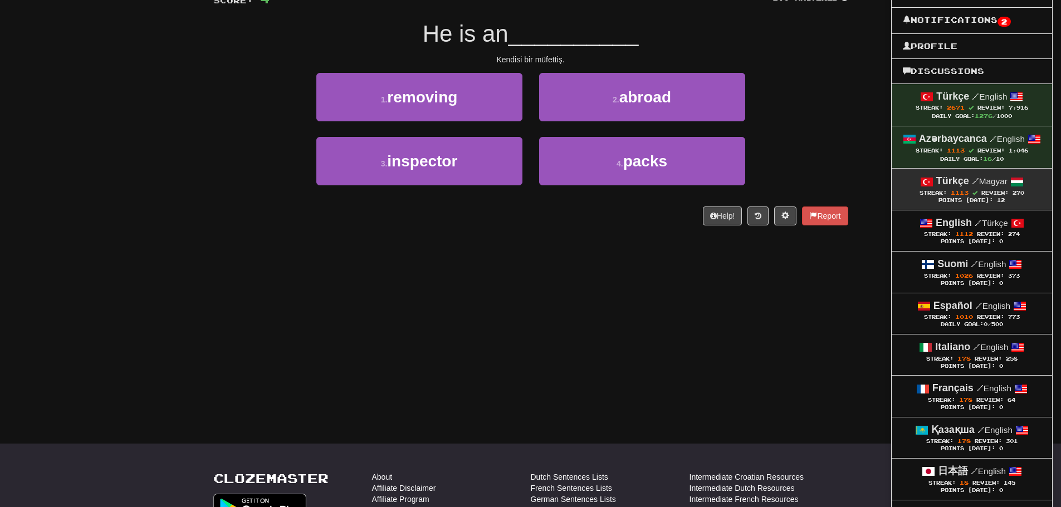
scroll to position [111, 0]
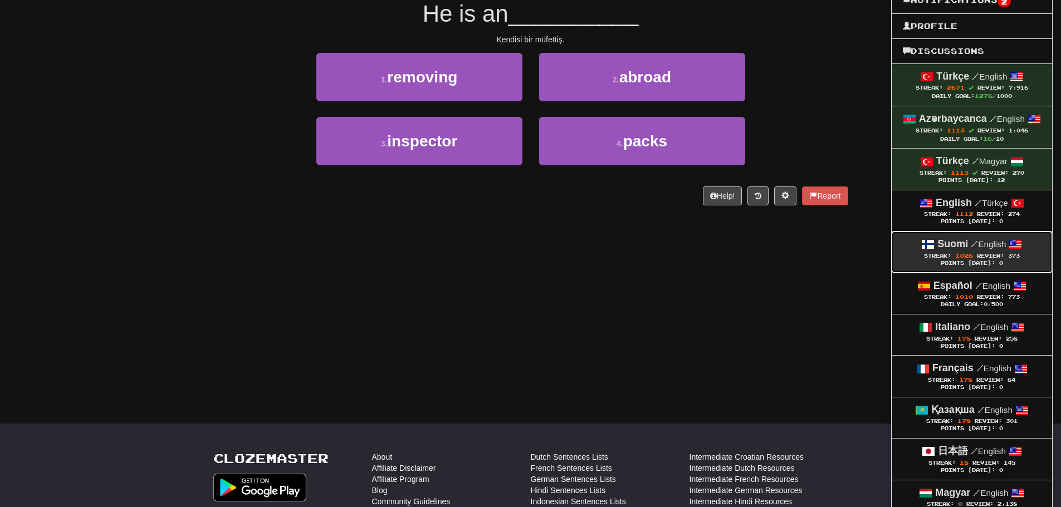
click at [977, 244] on small "/ English" at bounding box center [988, 244] width 35 height 9
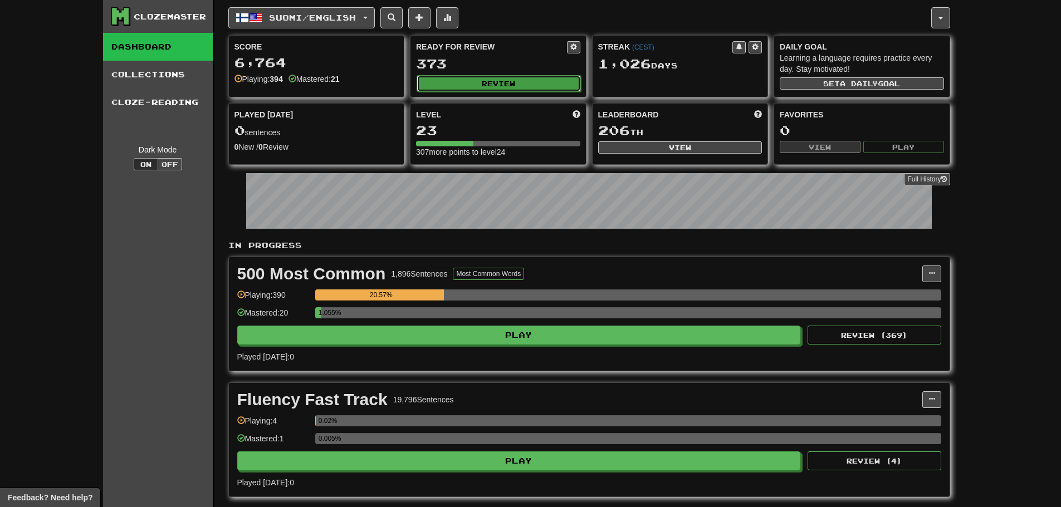
click at [512, 82] on button "Review" at bounding box center [499, 83] width 164 height 17
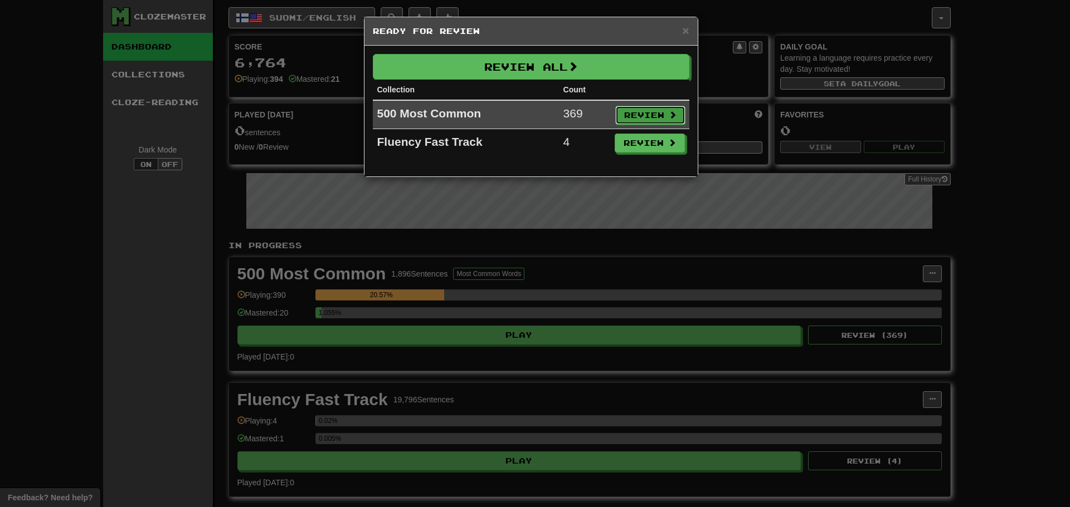
click at [632, 111] on button "Review" at bounding box center [650, 115] width 70 height 19
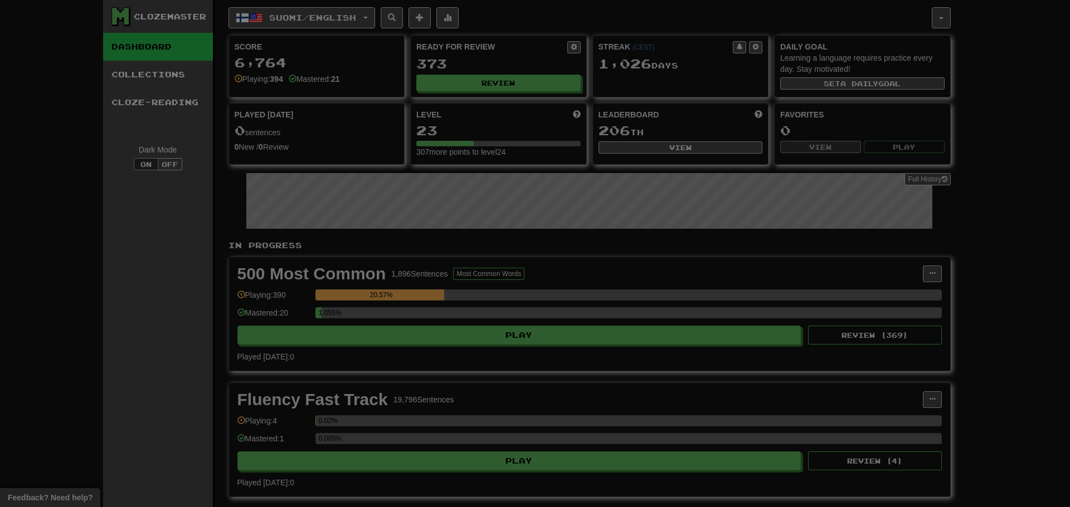
select select "**"
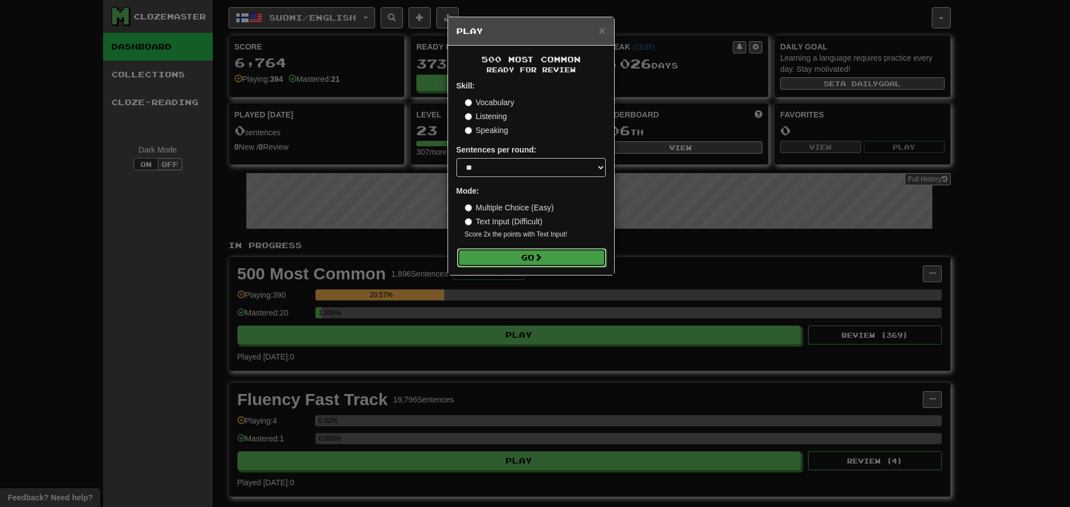
click at [575, 256] on button "Go" at bounding box center [531, 257] width 149 height 19
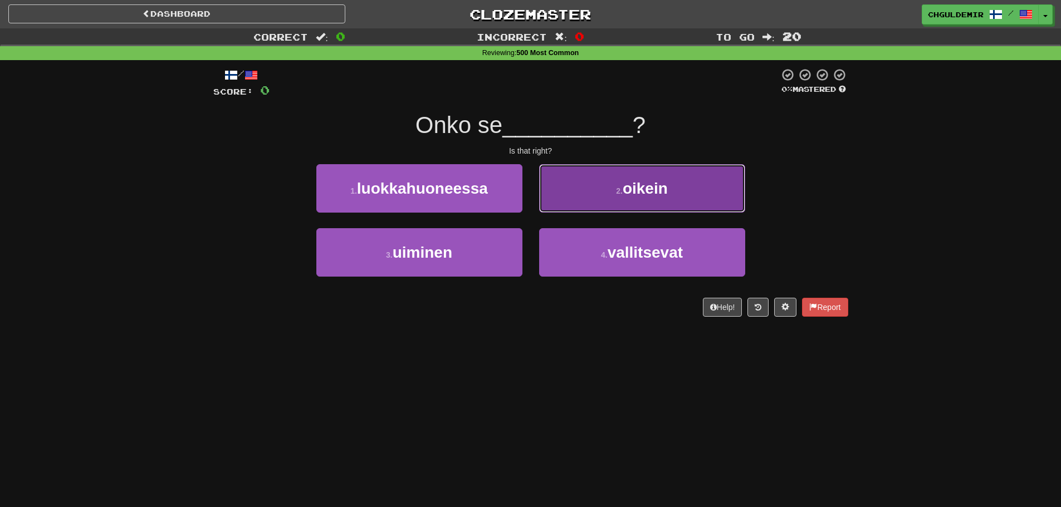
click at [579, 206] on button "2 . [GEOGRAPHIC_DATA]" at bounding box center [642, 188] width 206 height 48
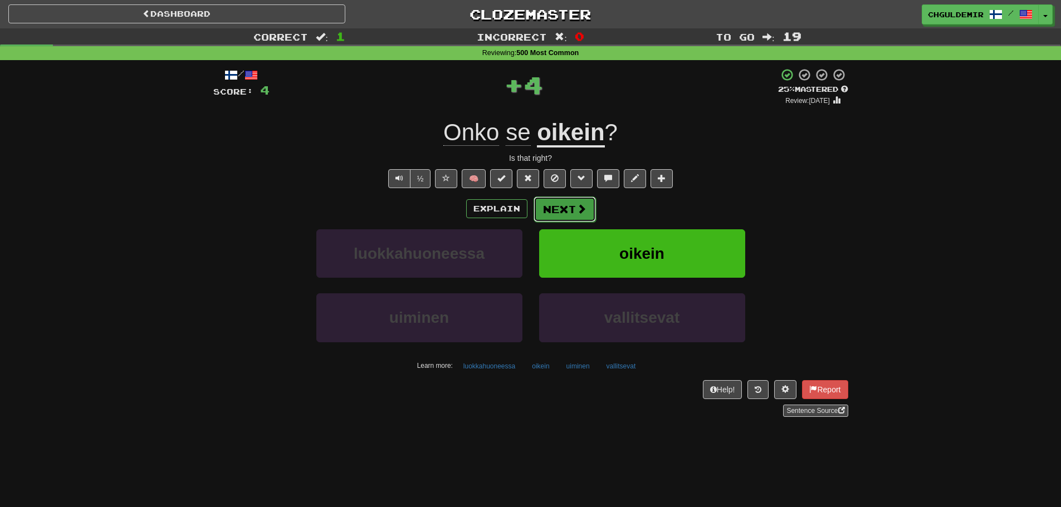
click at [563, 213] on button "Next" at bounding box center [565, 210] width 62 height 26
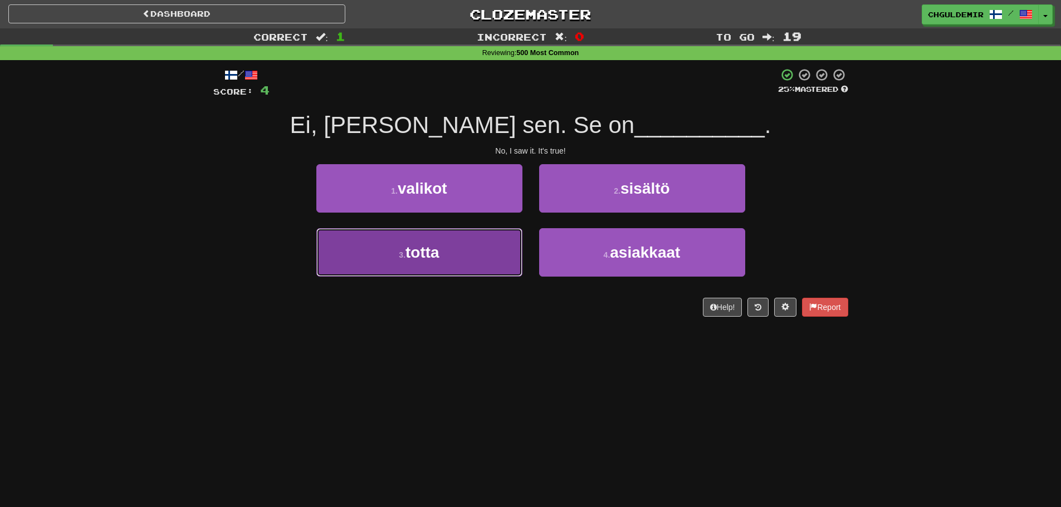
click at [500, 242] on button "3 . totta" at bounding box center [419, 252] width 206 height 48
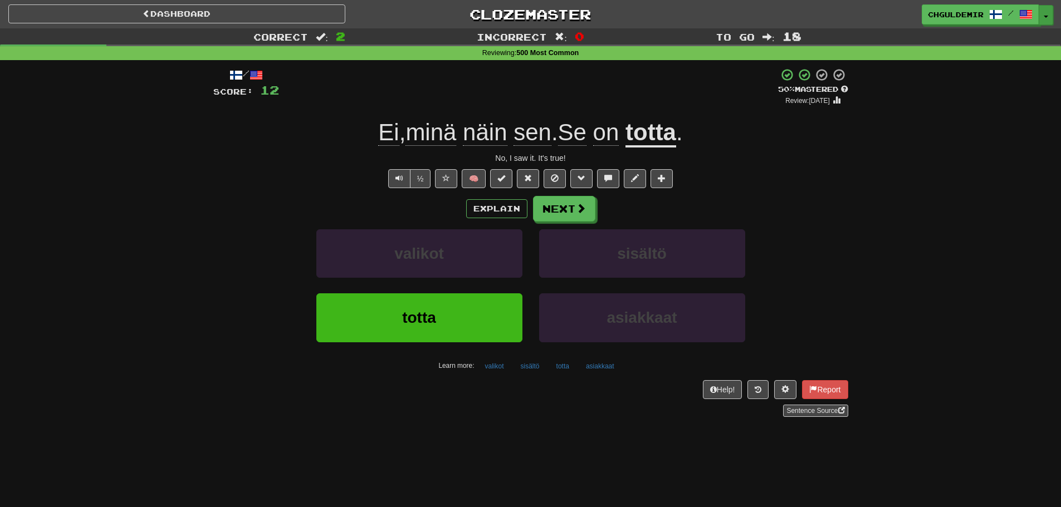
click at [1047, 12] on button "Toggle Dropdown" at bounding box center [1046, 15] width 14 height 20
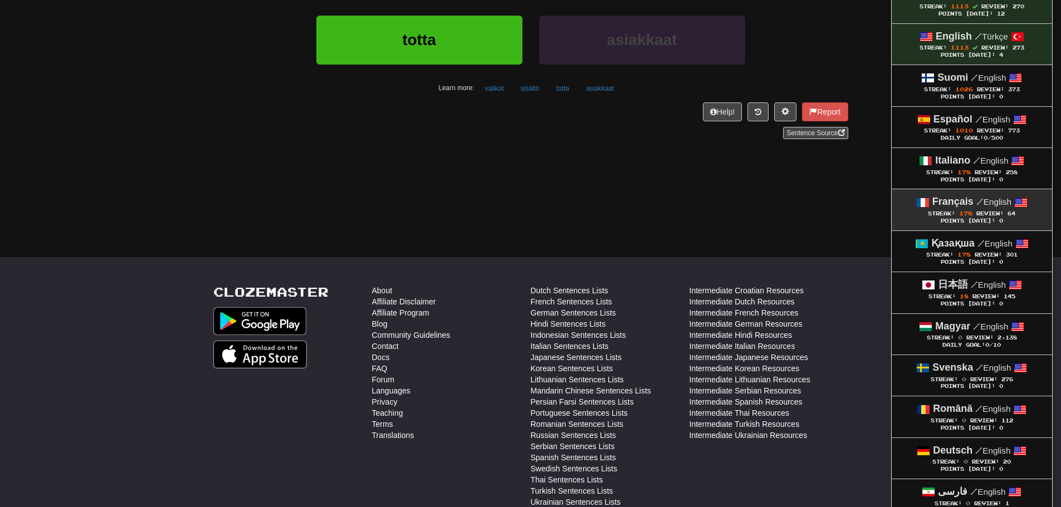
scroll to position [279, 0]
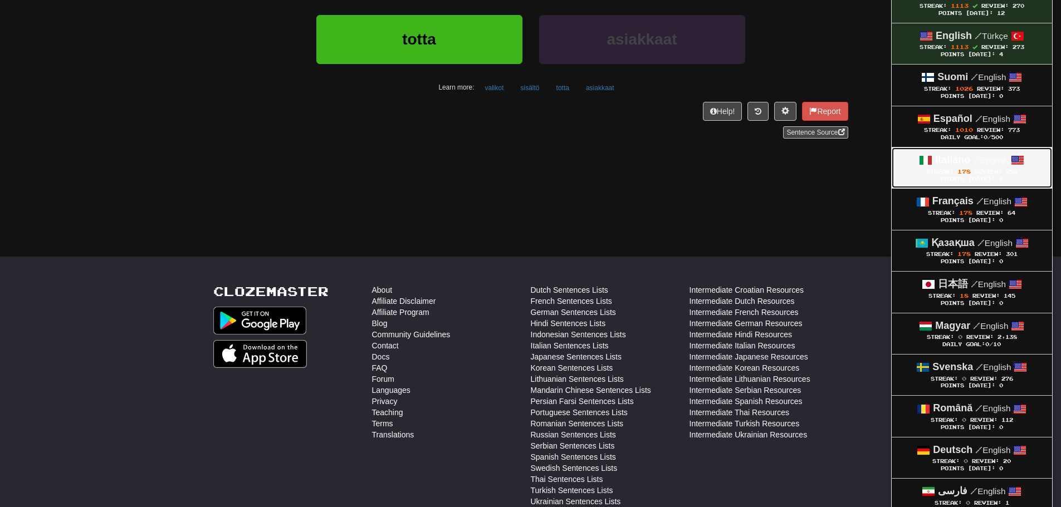
click at [994, 177] on div "Points [DATE]: 0" at bounding box center [972, 179] width 138 height 7
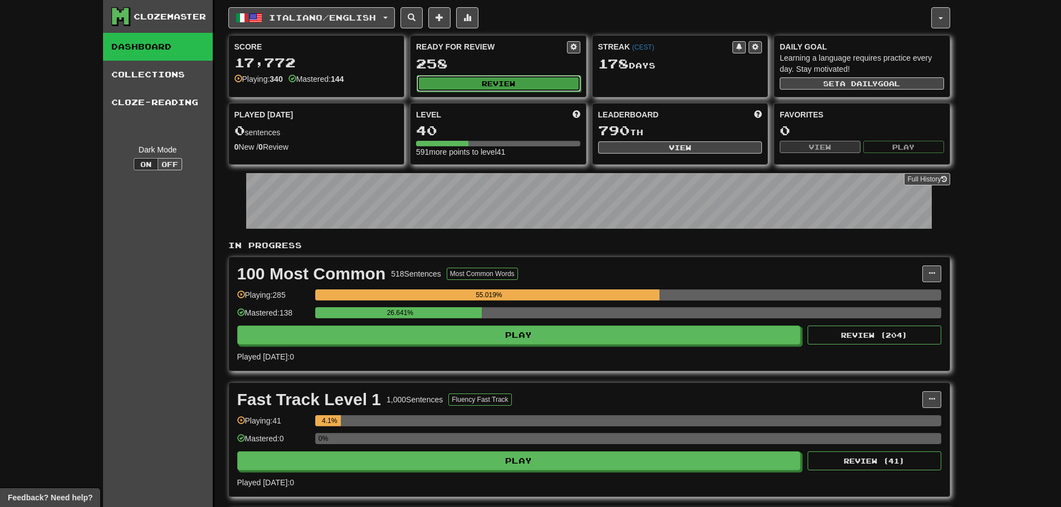
click at [543, 85] on button "Review" at bounding box center [499, 83] width 164 height 17
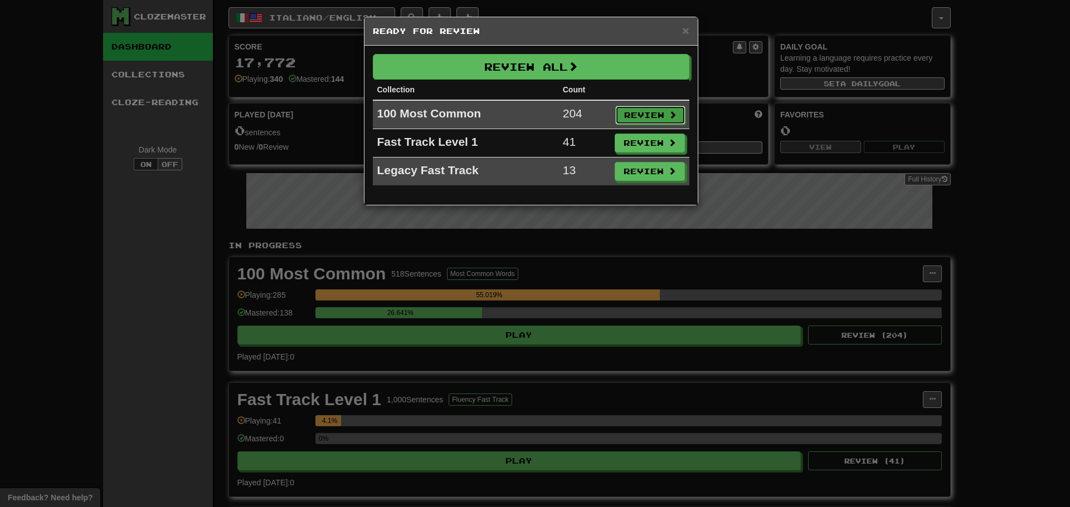
click at [663, 109] on button "Review" at bounding box center [650, 115] width 70 height 19
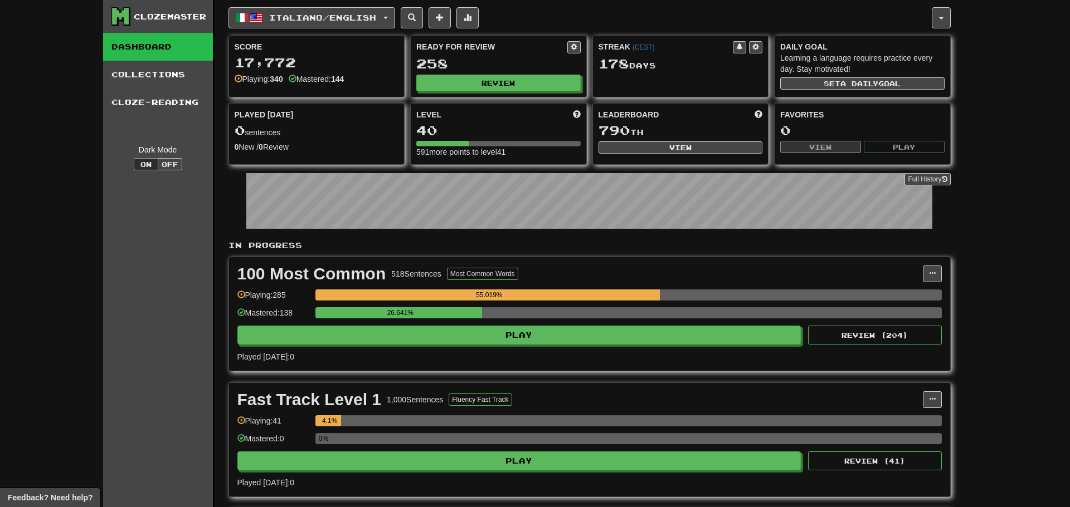
select select "**"
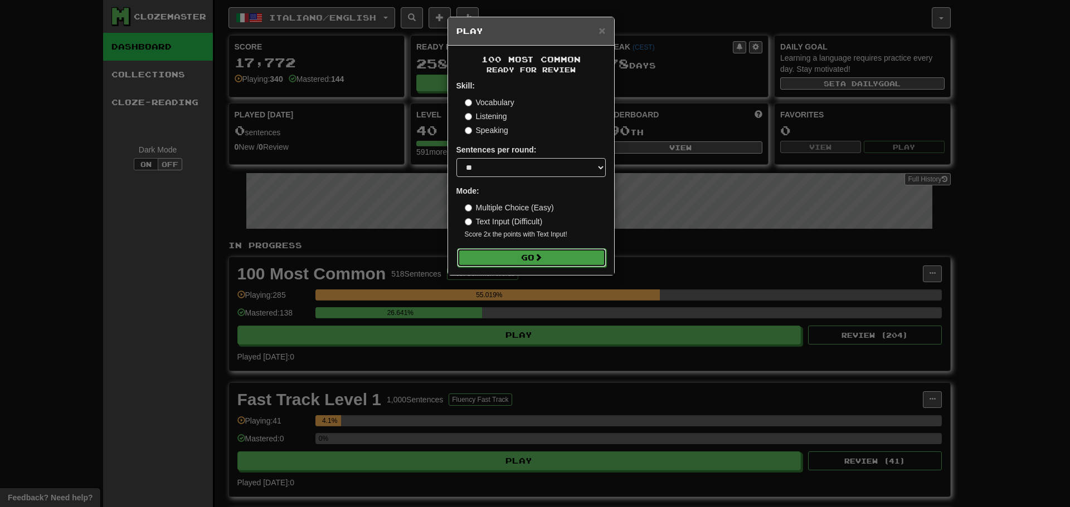
click at [536, 260] on button "Go" at bounding box center [531, 257] width 149 height 19
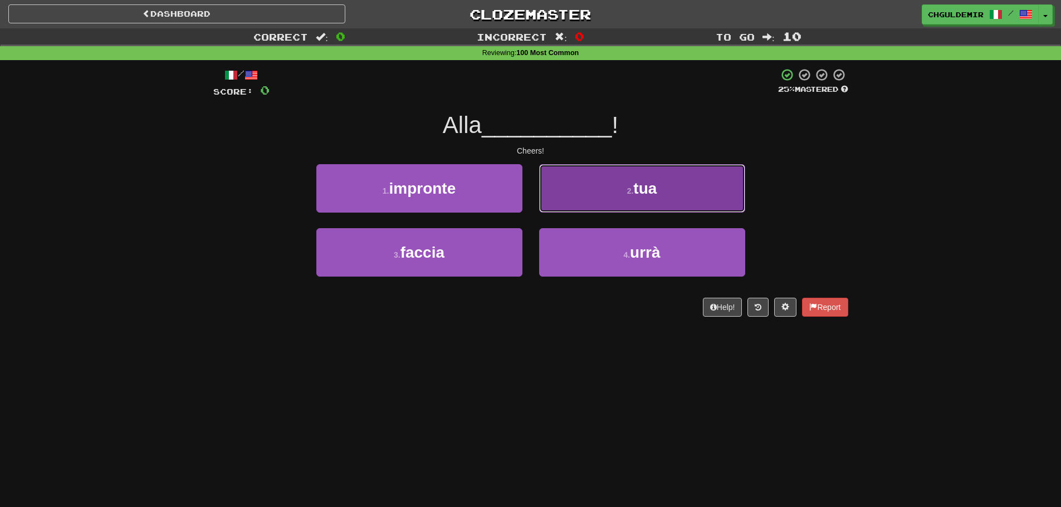
click at [607, 199] on button "2 . tua" at bounding box center [642, 188] width 206 height 48
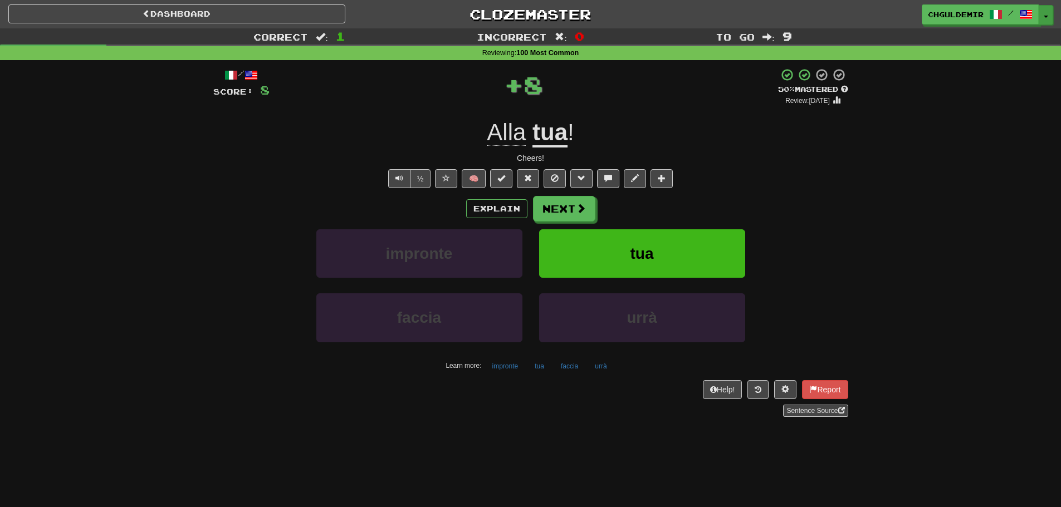
click at [1048, 17] on button "Toggle Dropdown" at bounding box center [1046, 15] width 14 height 20
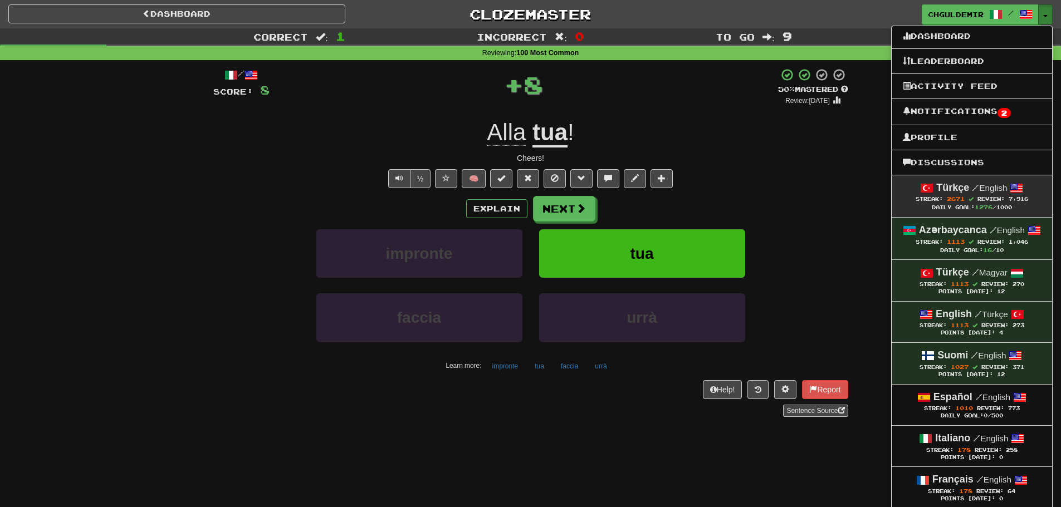
scroll to position [223, 0]
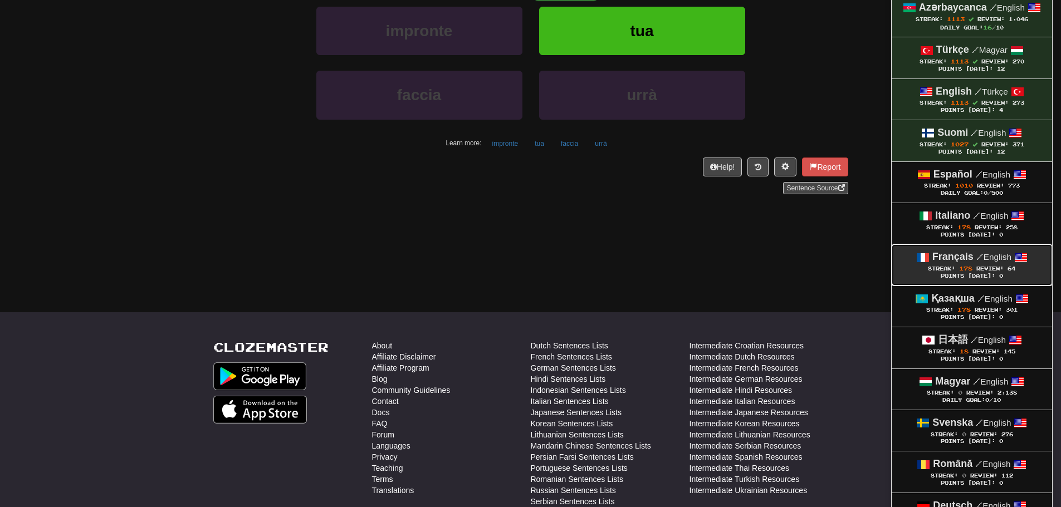
click at [968, 258] on strong "Français" at bounding box center [953, 256] width 41 height 11
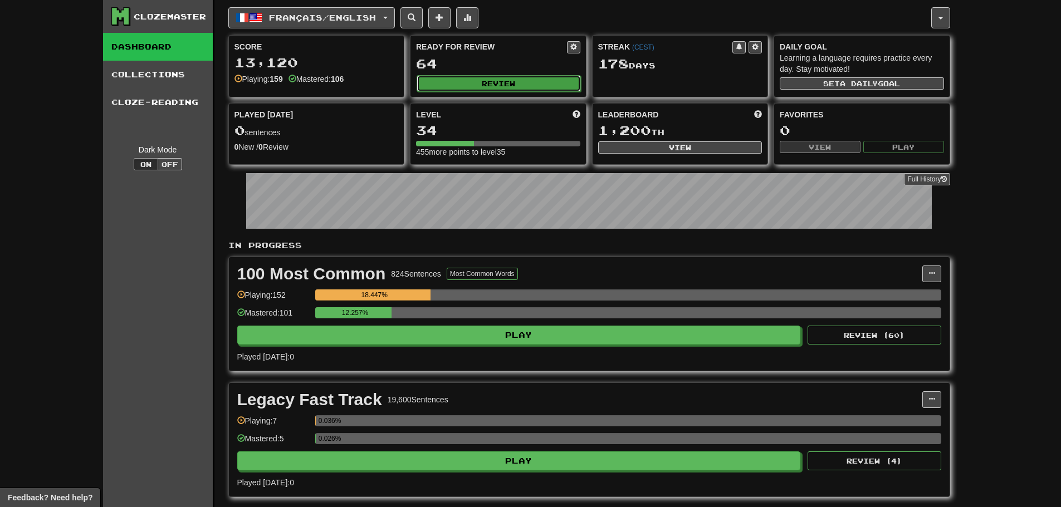
click at [489, 84] on button "Review" at bounding box center [499, 83] width 164 height 17
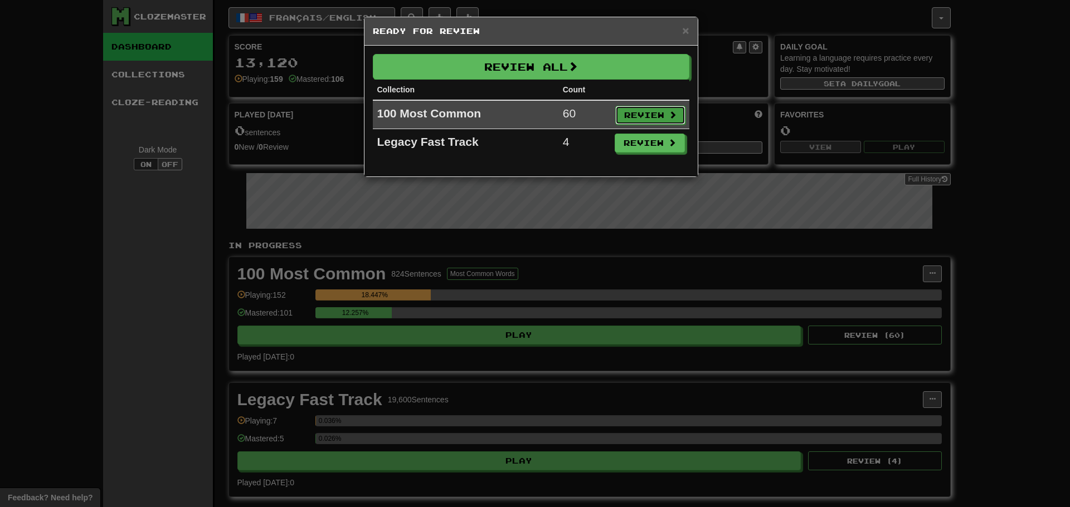
click at [658, 106] on button "Review" at bounding box center [650, 115] width 70 height 19
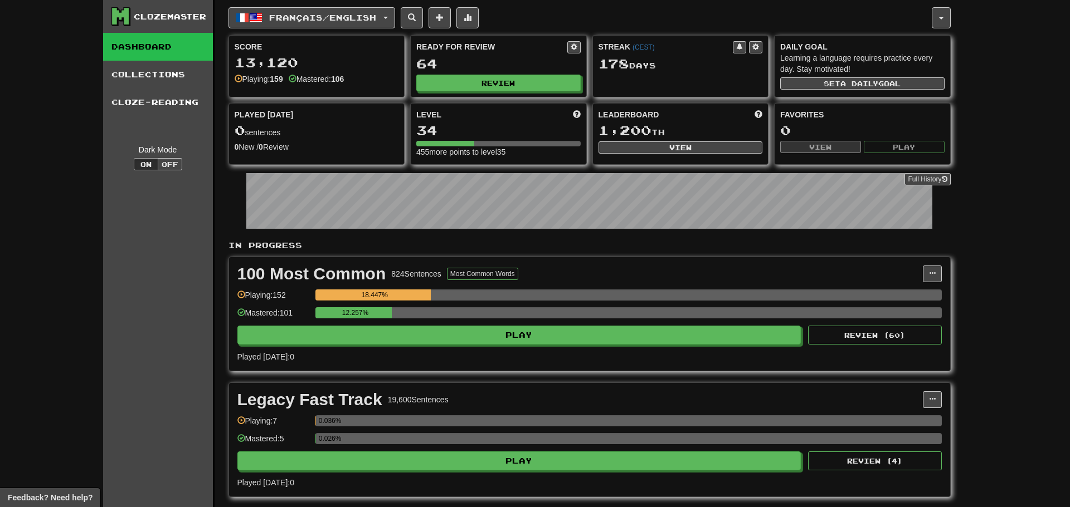
select select "**"
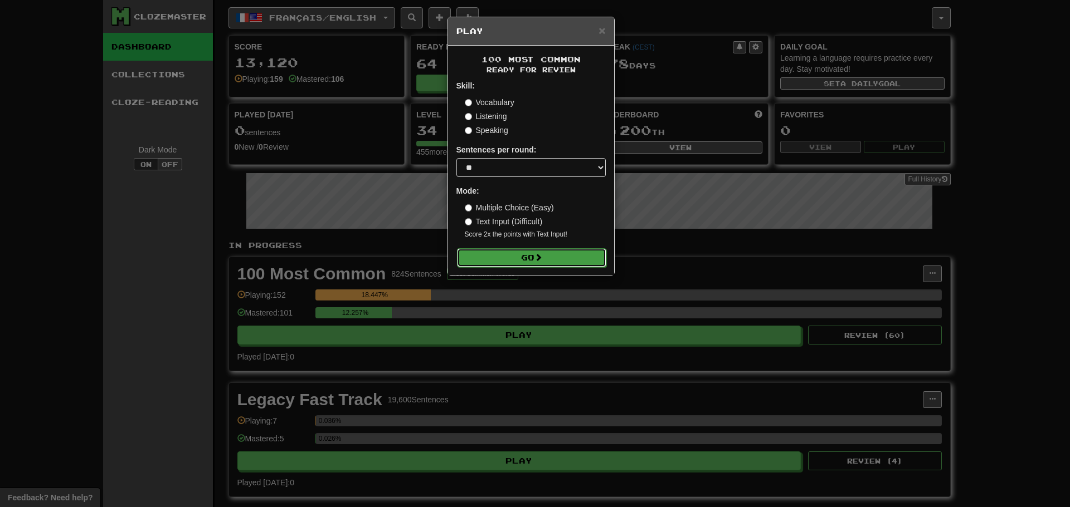
click at [563, 250] on button "Go" at bounding box center [531, 257] width 149 height 19
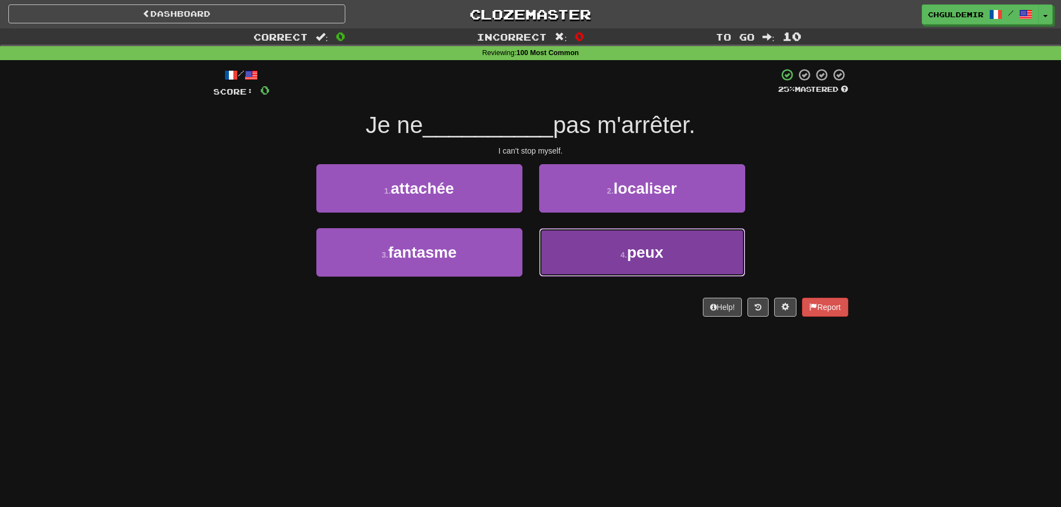
click at [556, 253] on button "4 . peux" at bounding box center [642, 252] width 206 height 48
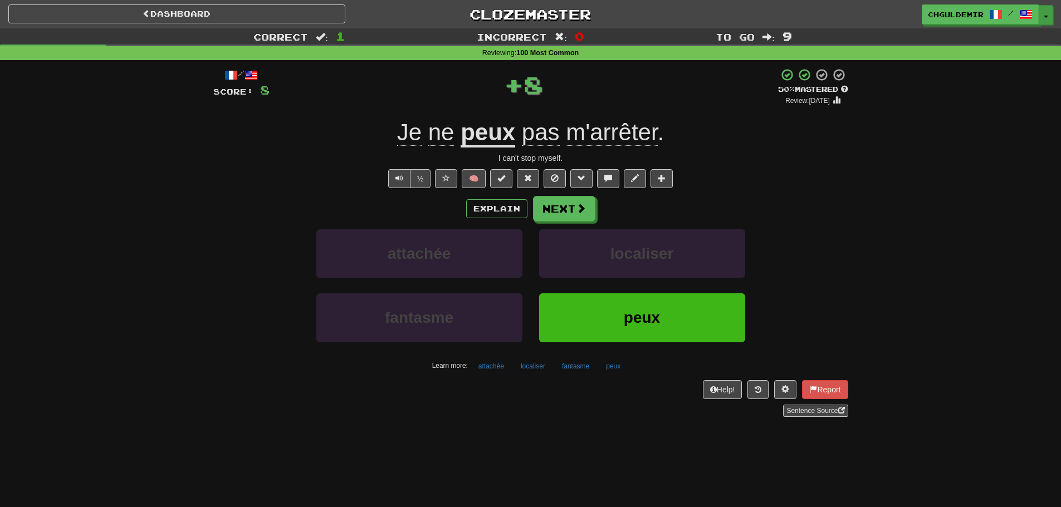
click at [1050, 17] on button "Toggle Dropdown" at bounding box center [1046, 15] width 14 height 20
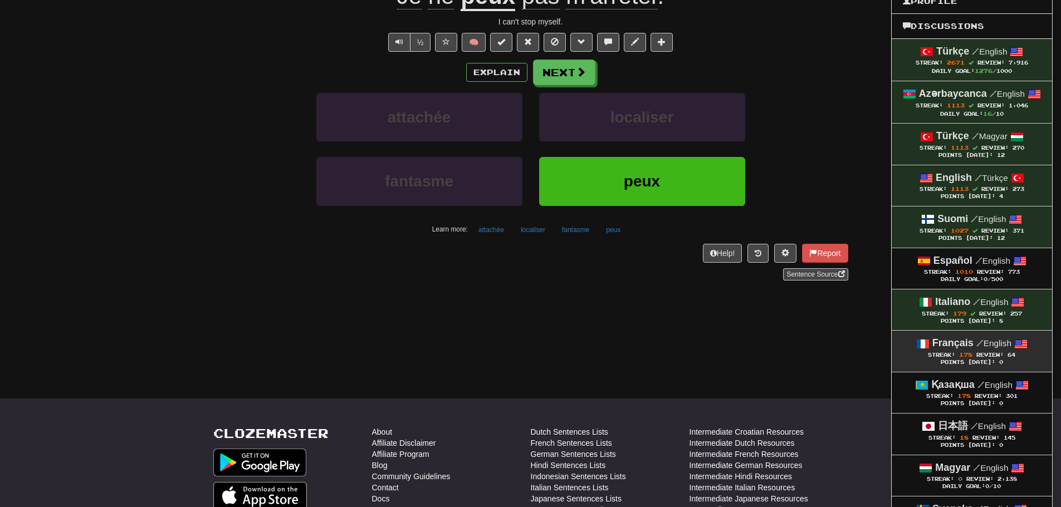
scroll to position [279, 0]
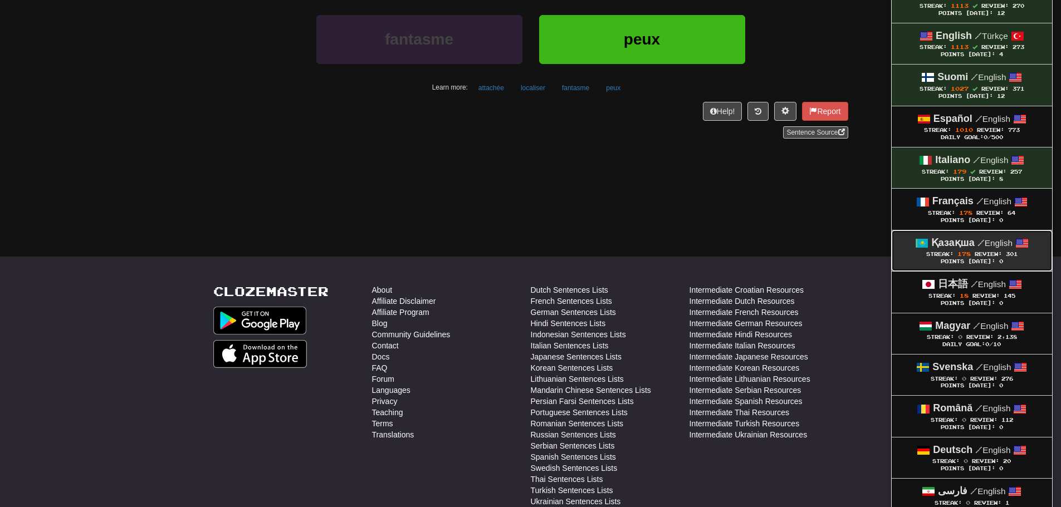
click at [958, 255] on span "178" at bounding box center [964, 254] width 13 height 7
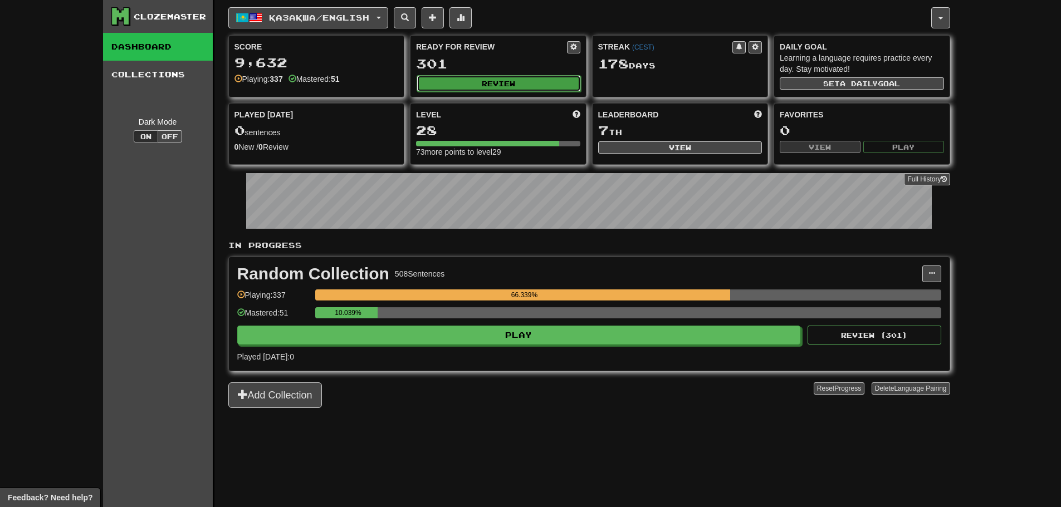
click at [511, 82] on button "Review" at bounding box center [499, 83] width 164 height 17
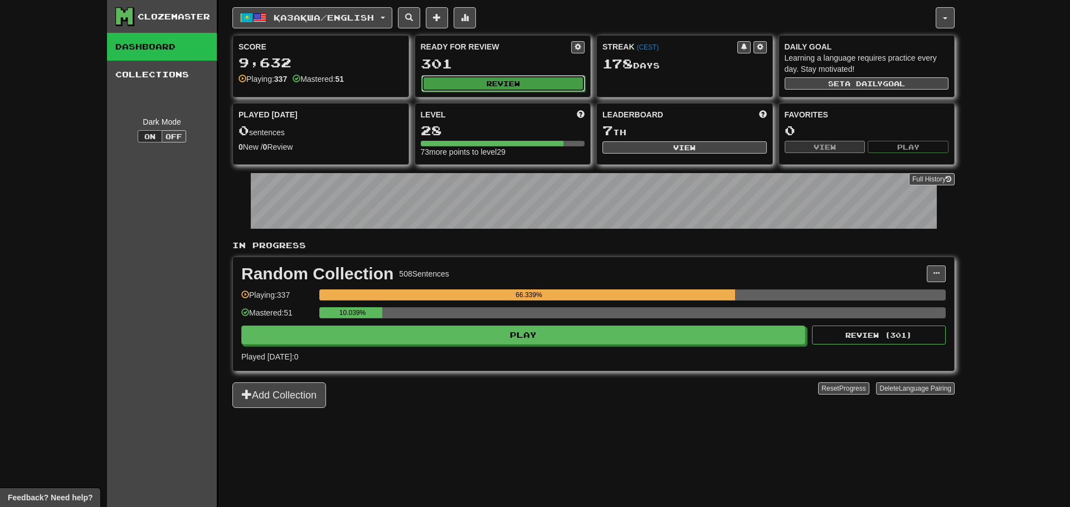
select select "**"
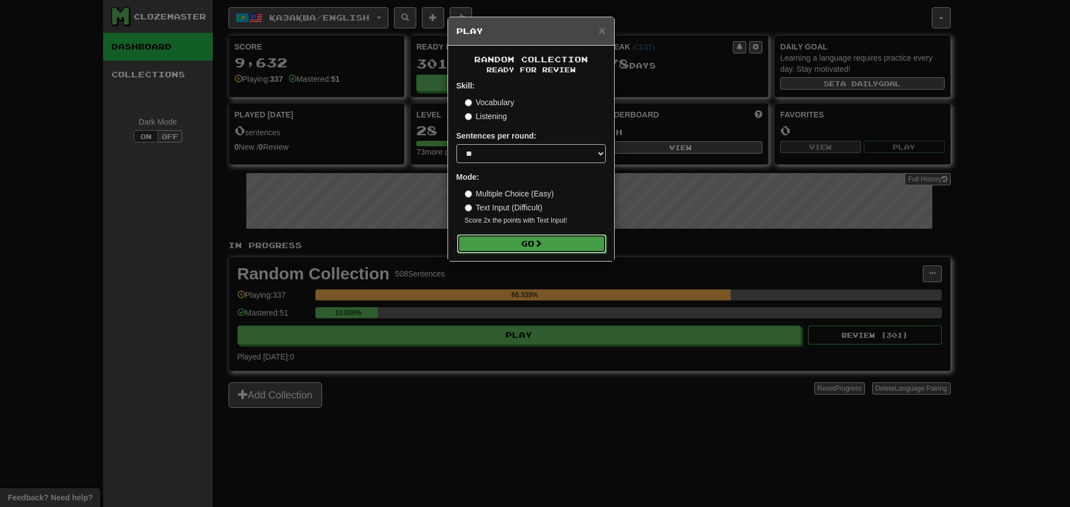
click at [548, 237] on button "Go" at bounding box center [531, 244] width 149 height 19
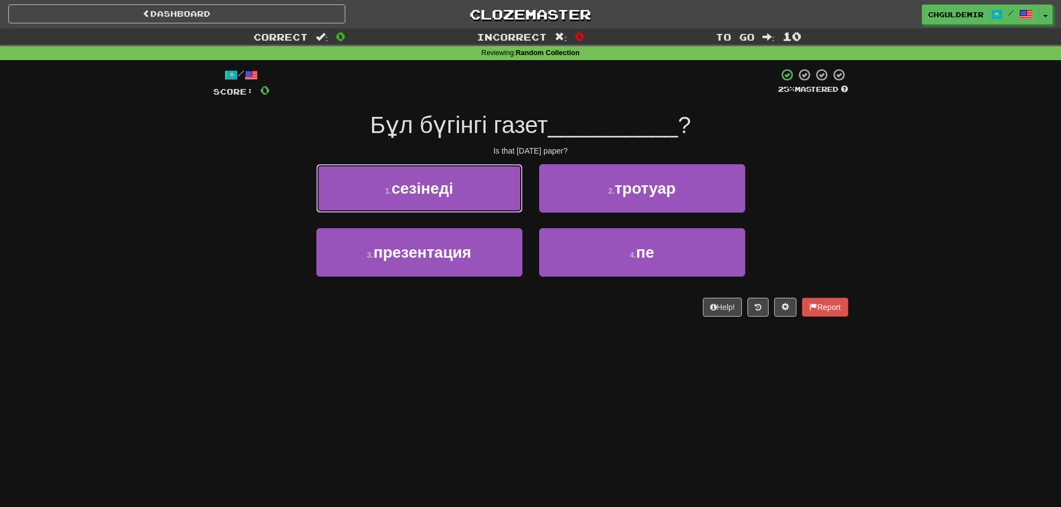
click at [507, 194] on button "1 . сезінеді" at bounding box center [419, 188] width 206 height 48
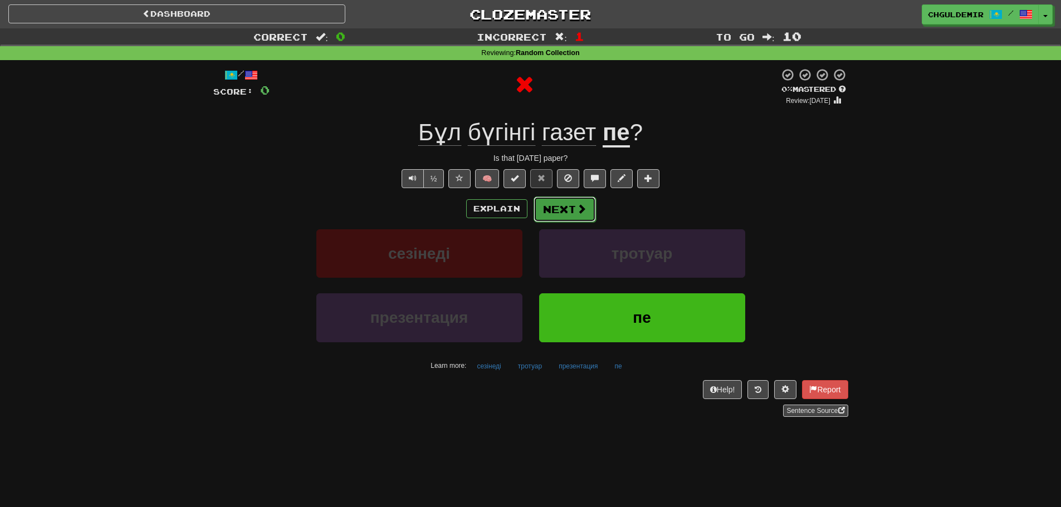
click at [555, 203] on button "Next" at bounding box center [565, 210] width 62 height 26
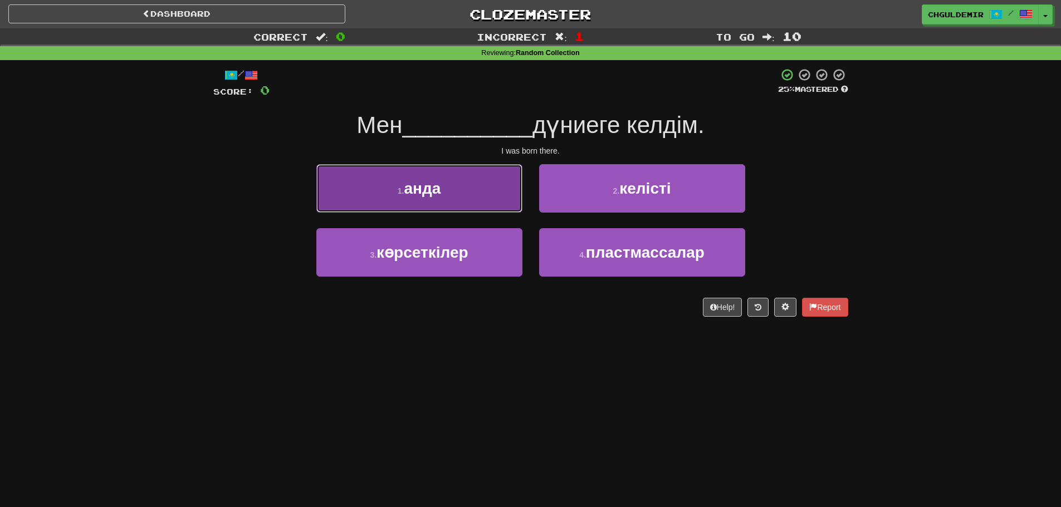
click at [494, 209] on button "1 . анда" at bounding box center [419, 188] width 206 height 48
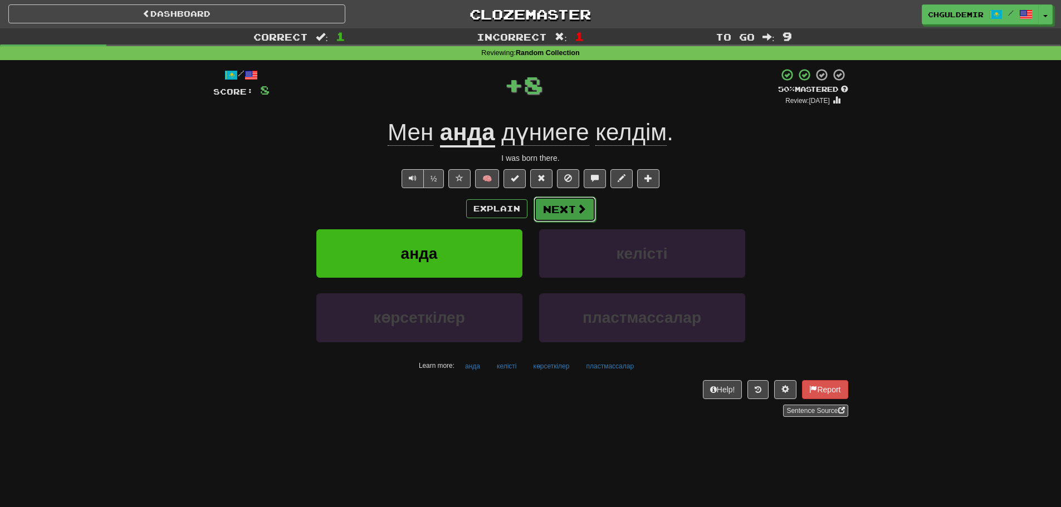
click at [561, 209] on button "Next" at bounding box center [565, 210] width 62 height 26
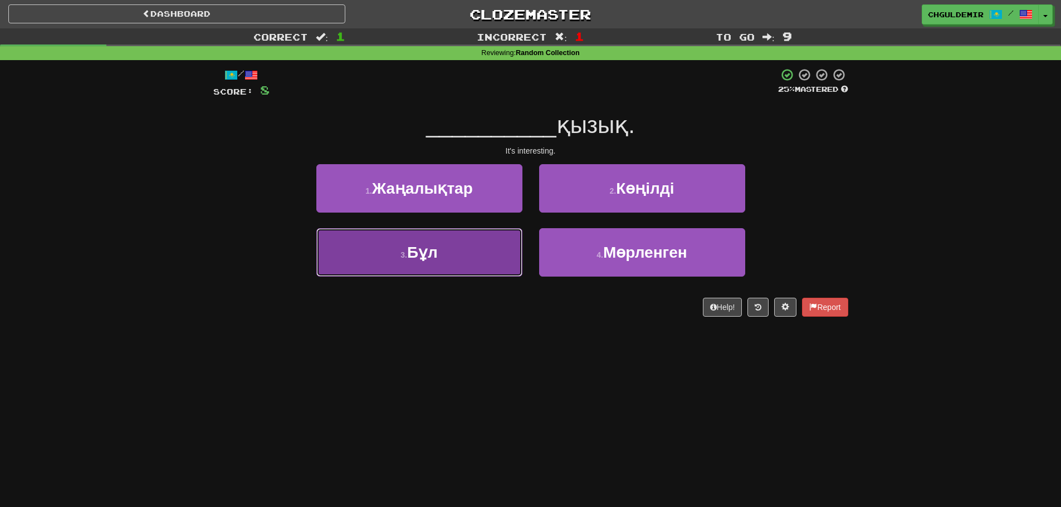
click at [500, 255] on button "3 . Бұл" at bounding box center [419, 252] width 206 height 48
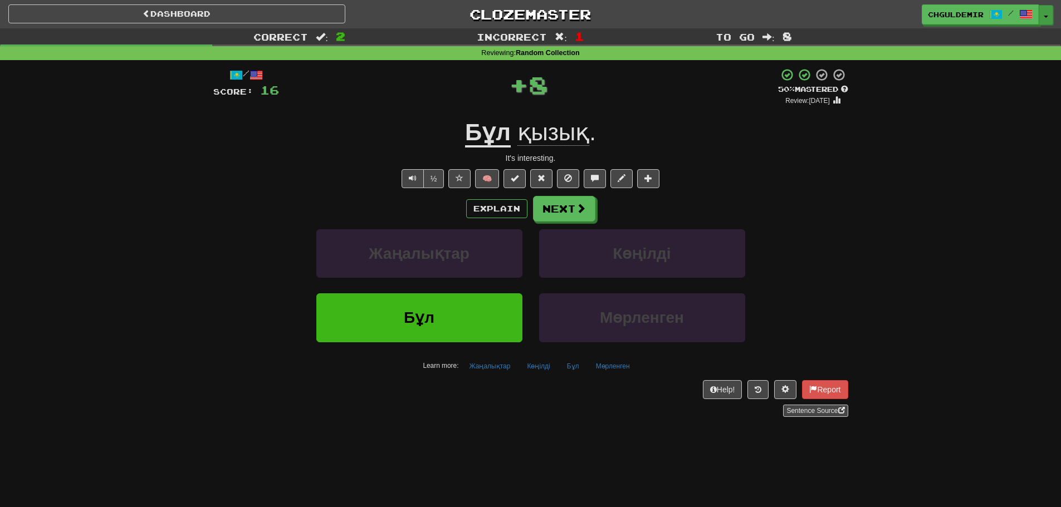
click at [1046, 16] on span "button" at bounding box center [1046, 17] width 4 height 2
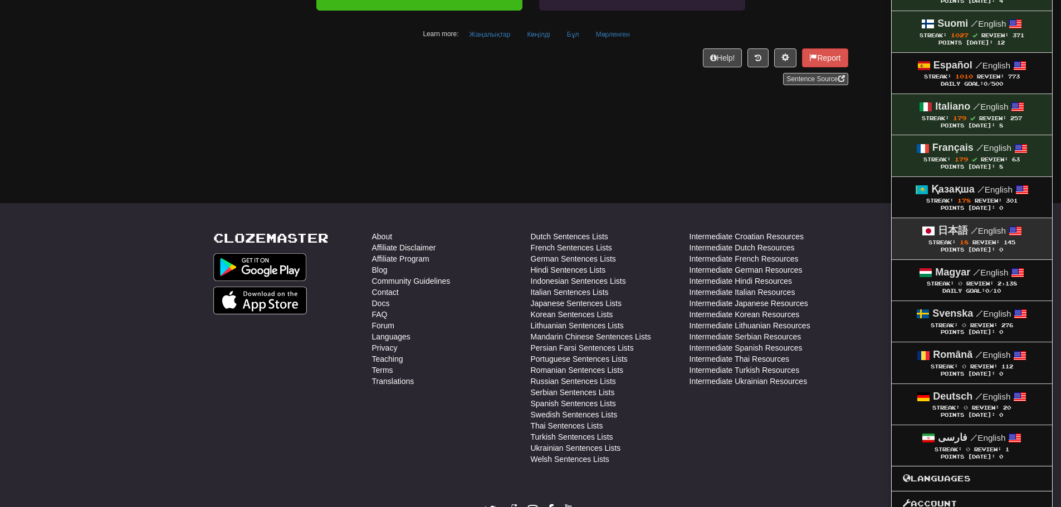
scroll to position [334, 0]
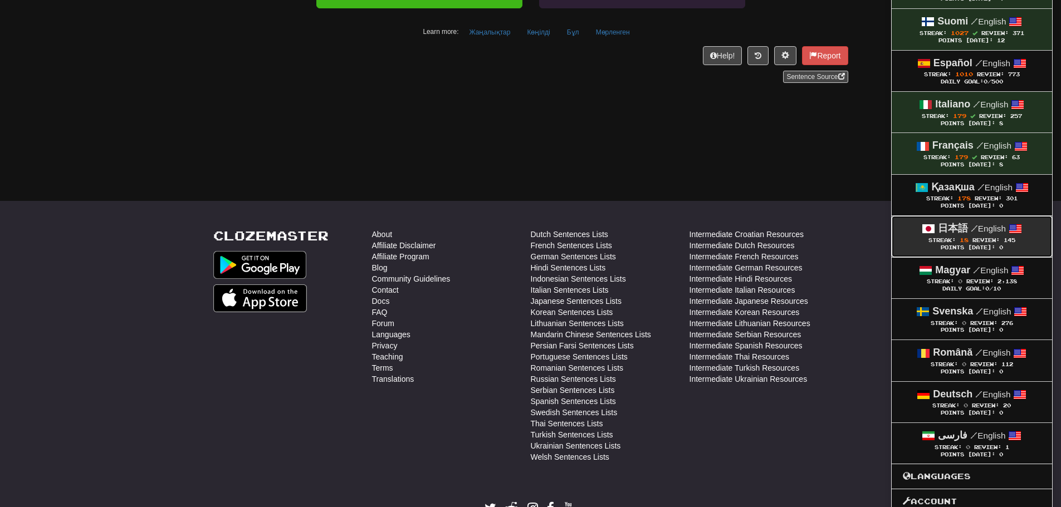
click at [974, 233] on span "/" at bounding box center [974, 228] width 7 height 10
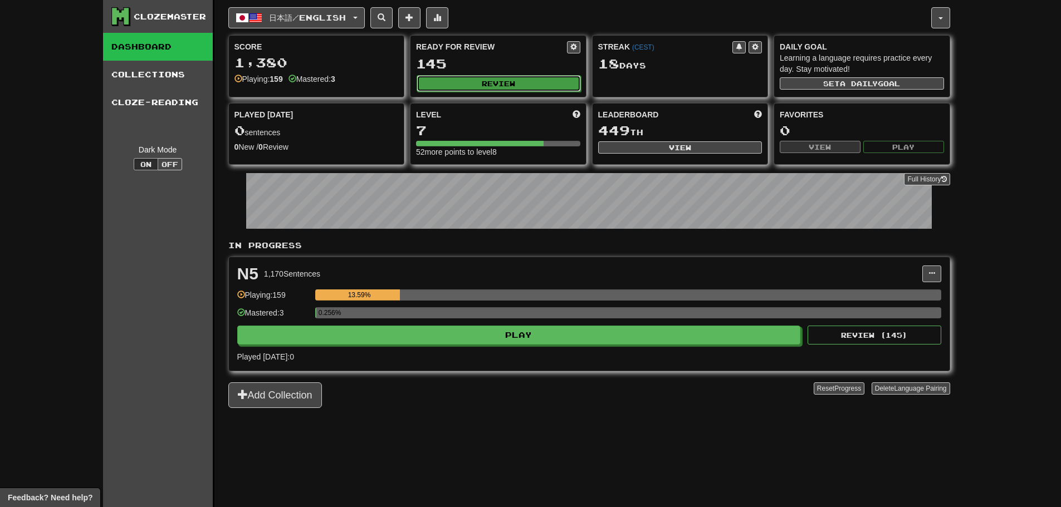
click at [447, 81] on button "Review" at bounding box center [499, 83] width 164 height 17
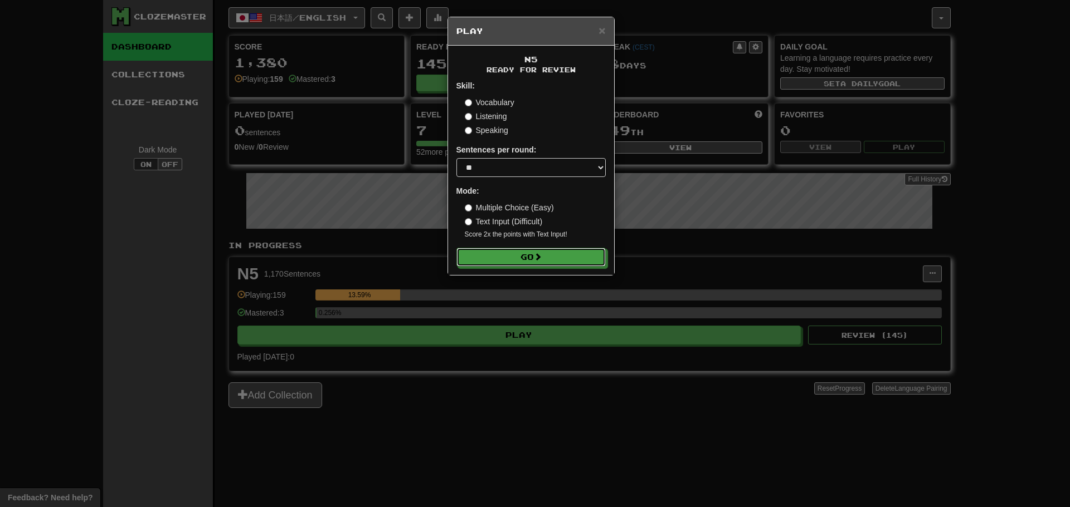
drag, startPoint x: 555, startPoint y: 253, endPoint x: 513, endPoint y: 160, distance: 101.7
click at [516, 163] on form "Skill: Vocabulary Listening Speaking Sentences per round: * ** ** ** ** ** *** …" at bounding box center [530, 173] width 149 height 187
click at [513, 160] on select "* ** ** ** ** ** *** ********" at bounding box center [530, 167] width 149 height 19
select select "********"
click at [456, 158] on select "* ** ** ** ** ** *** ********" at bounding box center [530, 167] width 149 height 19
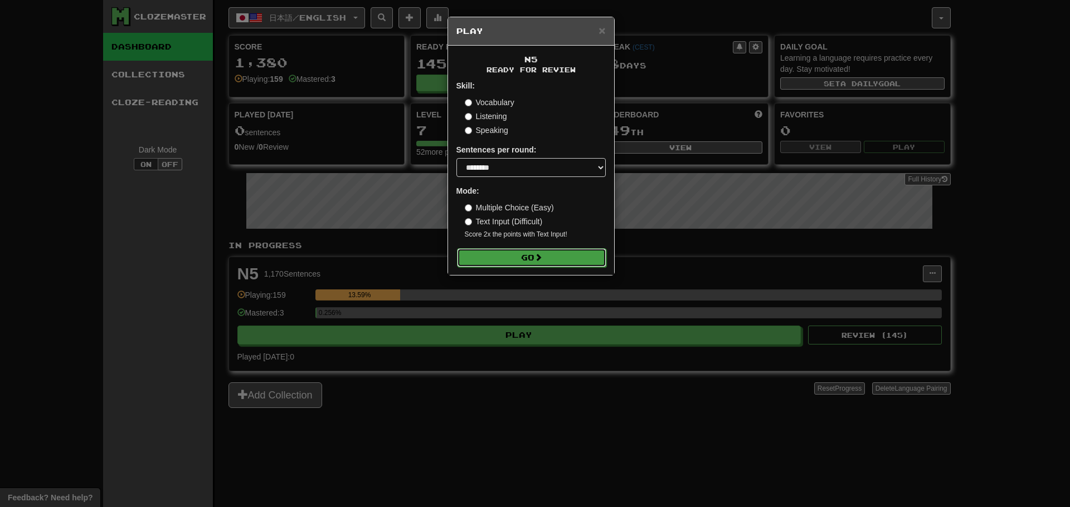
click at [524, 262] on button "Go" at bounding box center [531, 257] width 149 height 19
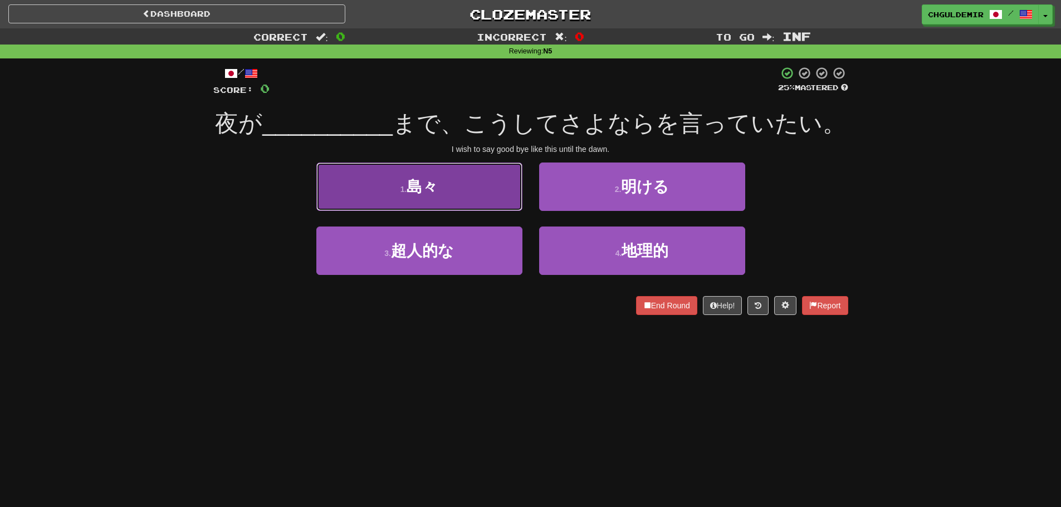
click at [489, 203] on button "1 . 島々" at bounding box center [419, 187] width 206 height 48
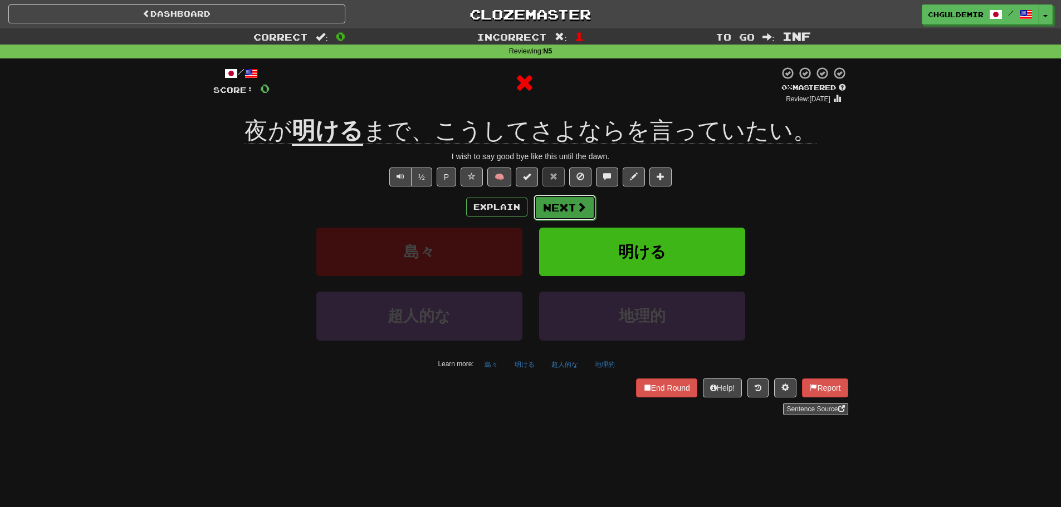
click at [593, 202] on button "Next" at bounding box center [565, 208] width 62 height 26
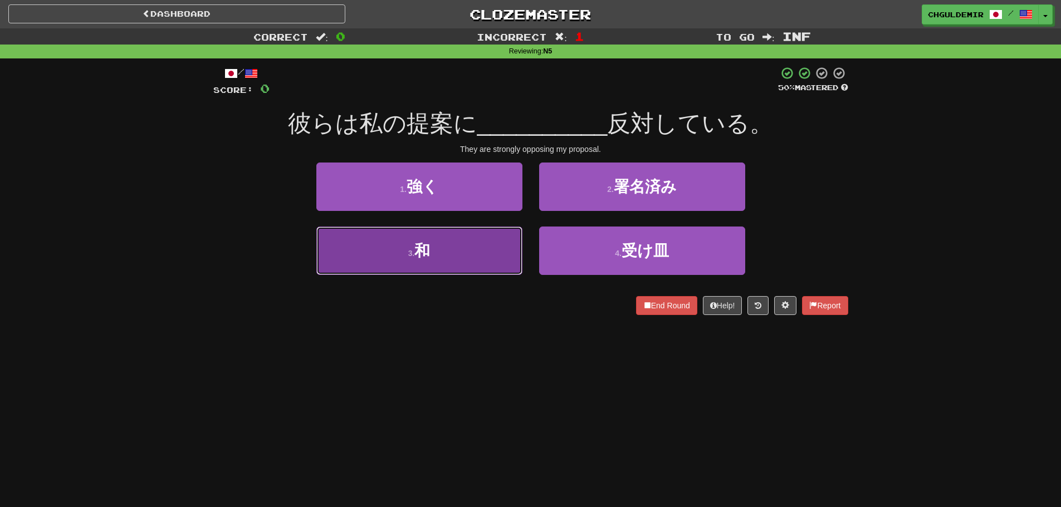
click at [460, 257] on button "3 . 和" at bounding box center [419, 251] width 206 height 48
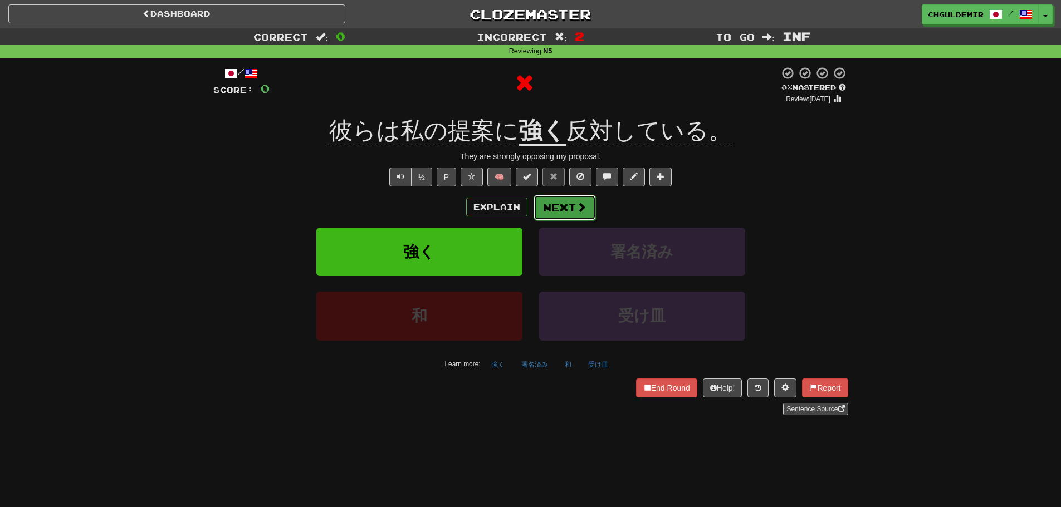
click at [560, 204] on button "Next" at bounding box center [565, 208] width 62 height 26
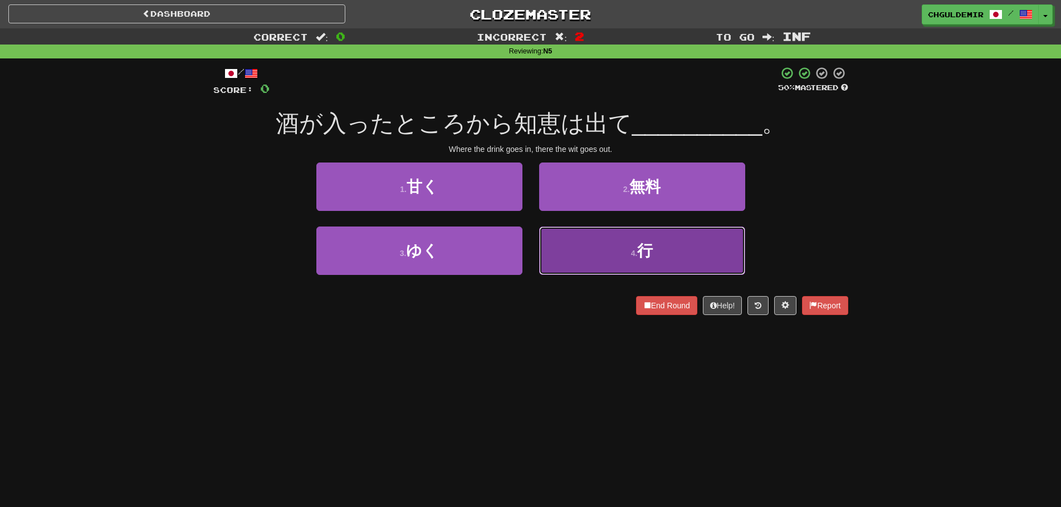
click at [606, 248] on button "4 . 行" at bounding box center [642, 251] width 206 height 48
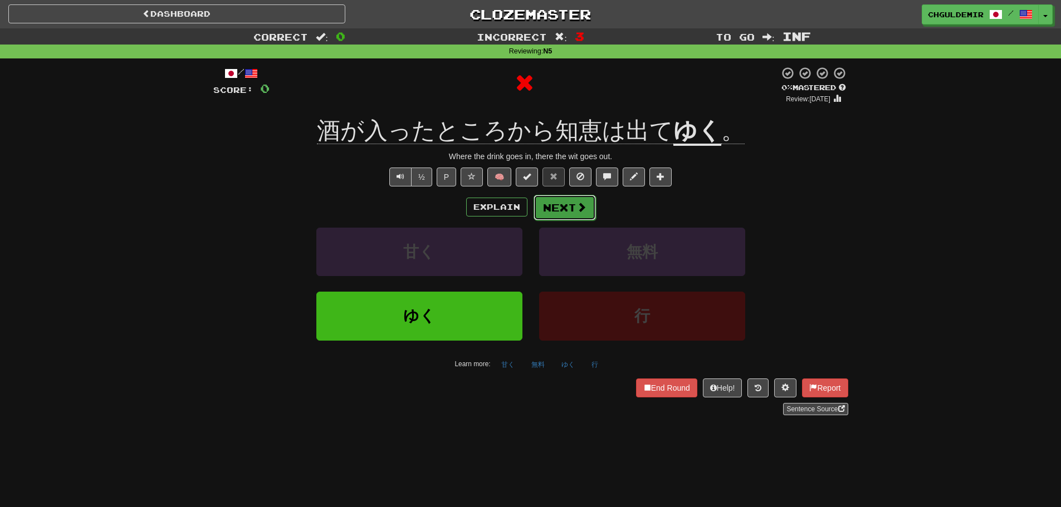
click at [549, 210] on button "Next" at bounding box center [565, 208] width 62 height 26
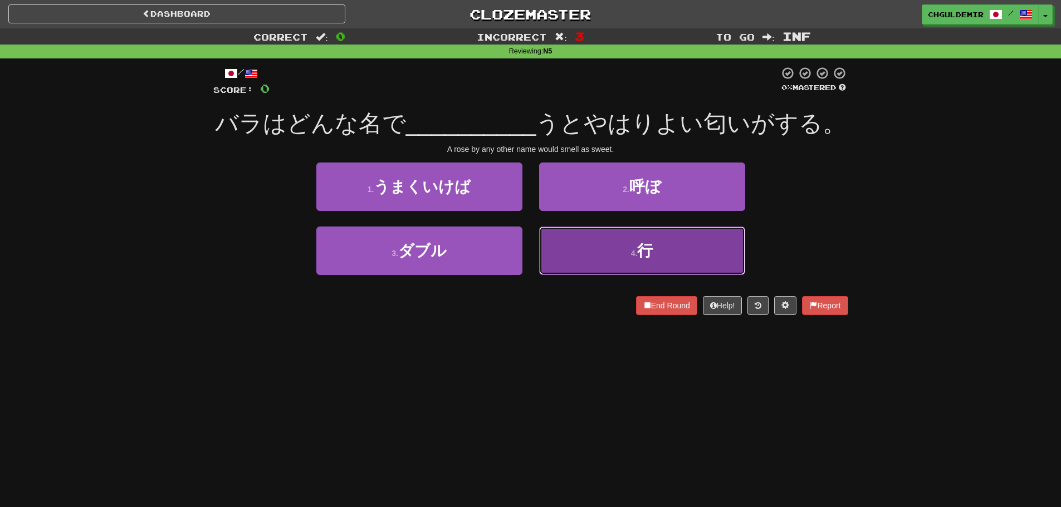
click at [559, 246] on button "4 . 行" at bounding box center [642, 251] width 206 height 48
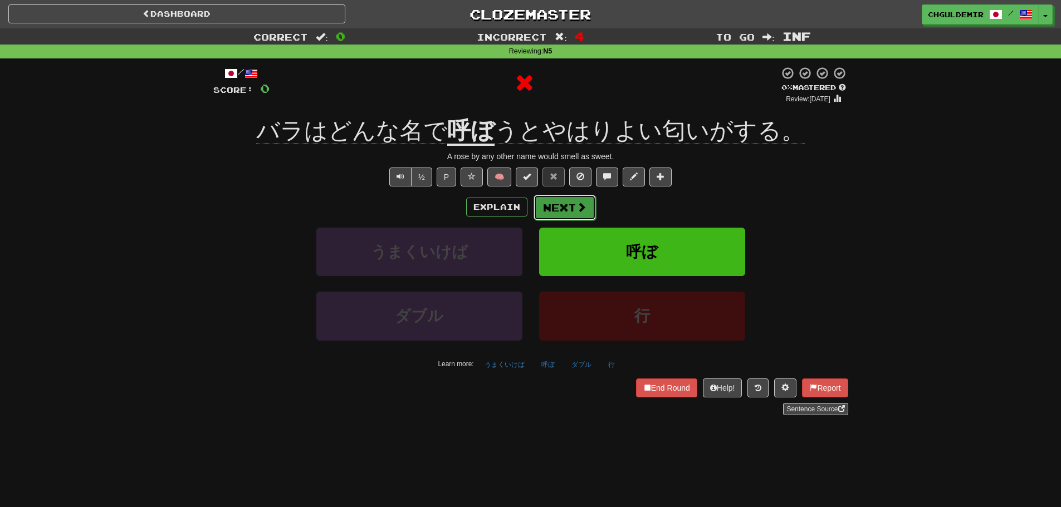
click at [552, 207] on button "Next" at bounding box center [565, 208] width 62 height 26
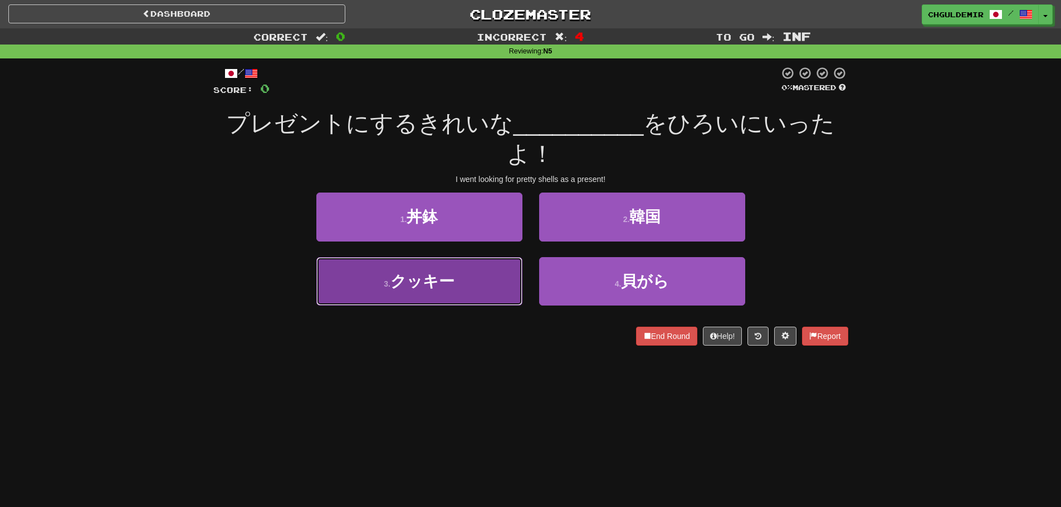
click at [462, 271] on button "3 . クッキー" at bounding box center [419, 281] width 206 height 48
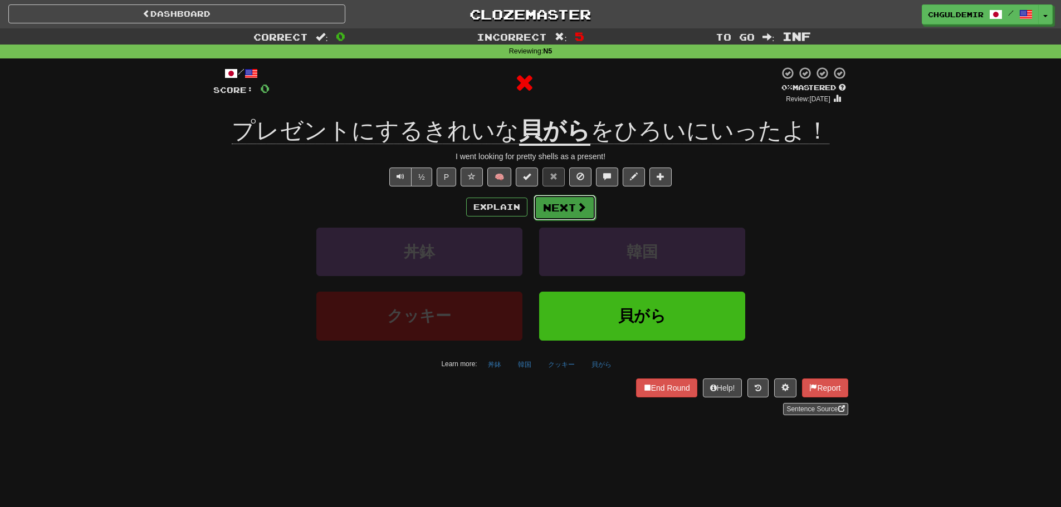
click at [557, 213] on button "Next" at bounding box center [565, 208] width 62 height 26
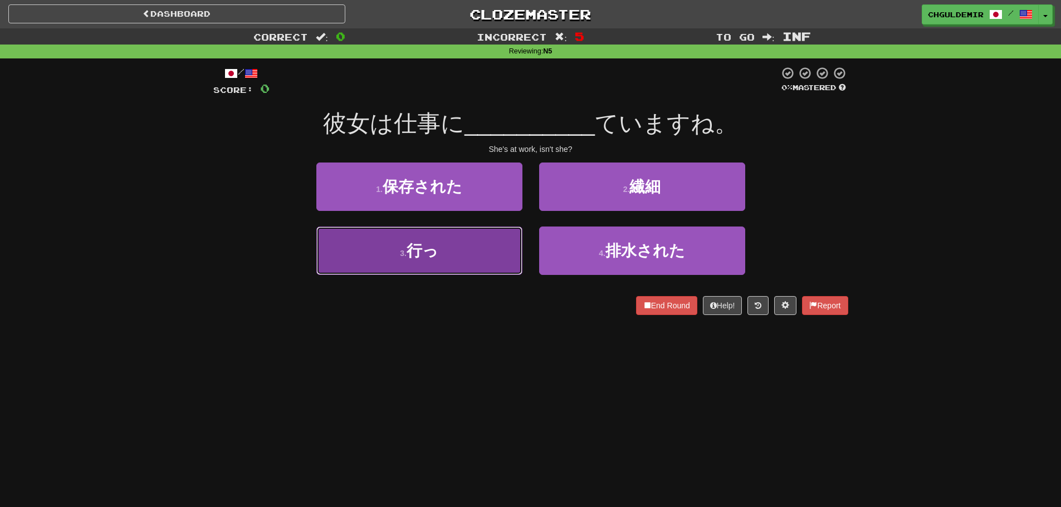
click at [460, 247] on button "3 . 行っ" at bounding box center [419, 251] width 206 height 48
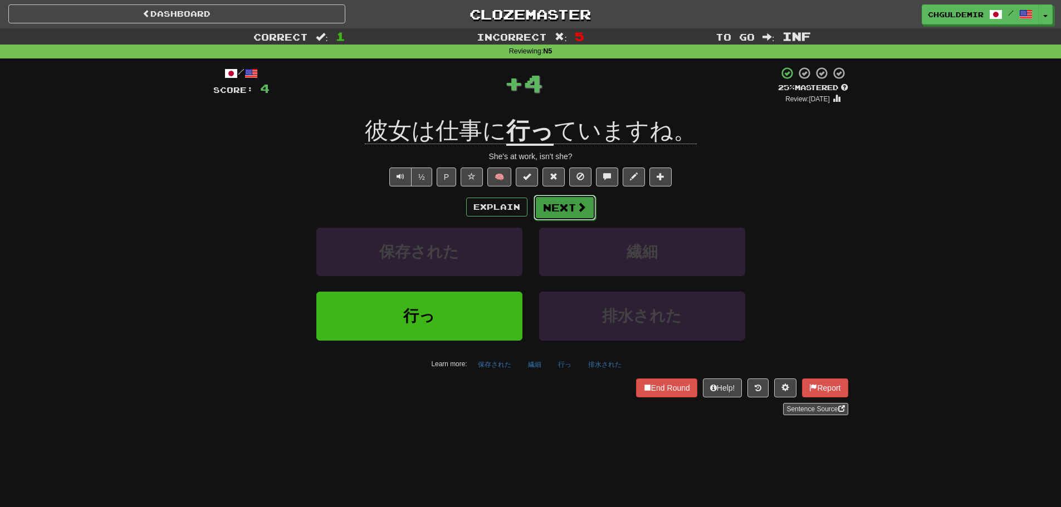
click at [560, 203] on button "Next" at bounding box center [565, 208] width 62 height 26
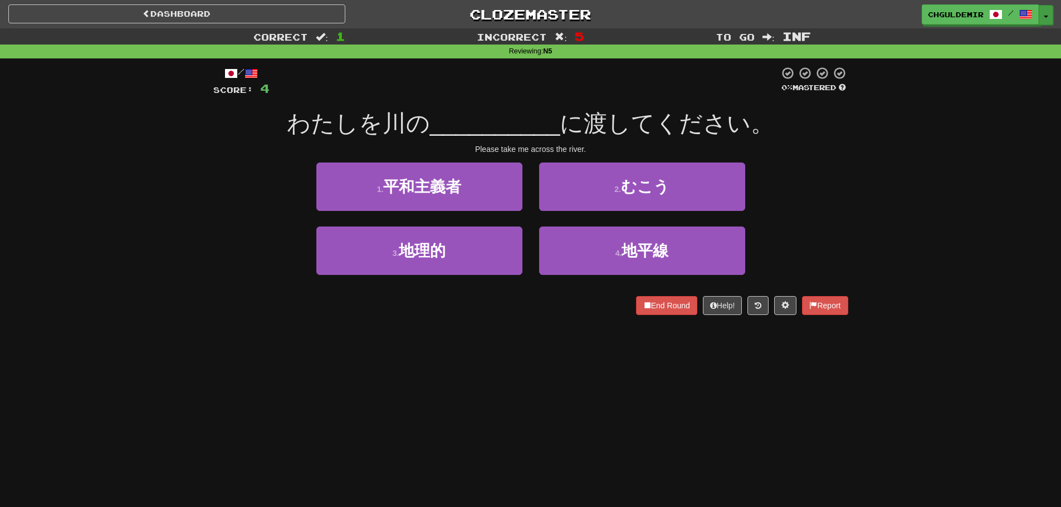
click at [1048, 18] on button "Toggle Dropdown" at bounding box center [1046, 15] width 14 height 20
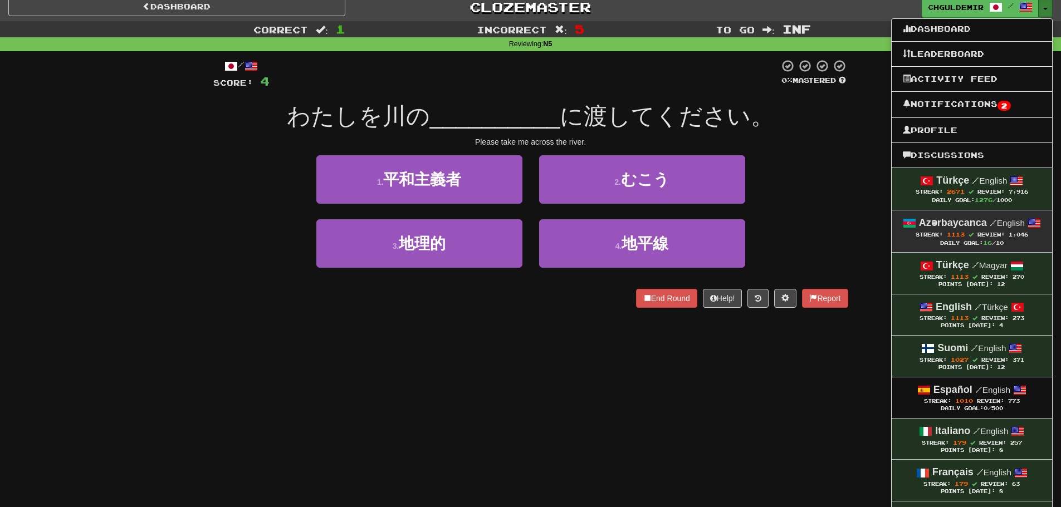
scroll to position [111, 0]
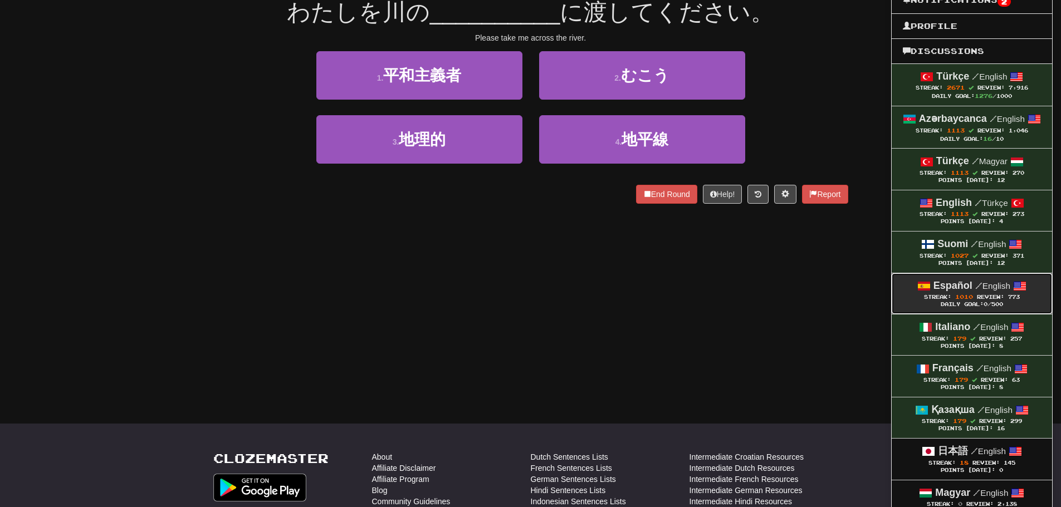
click at [962, 289] on strong "Español" at bounding box center [953, 285] width 39 height 11
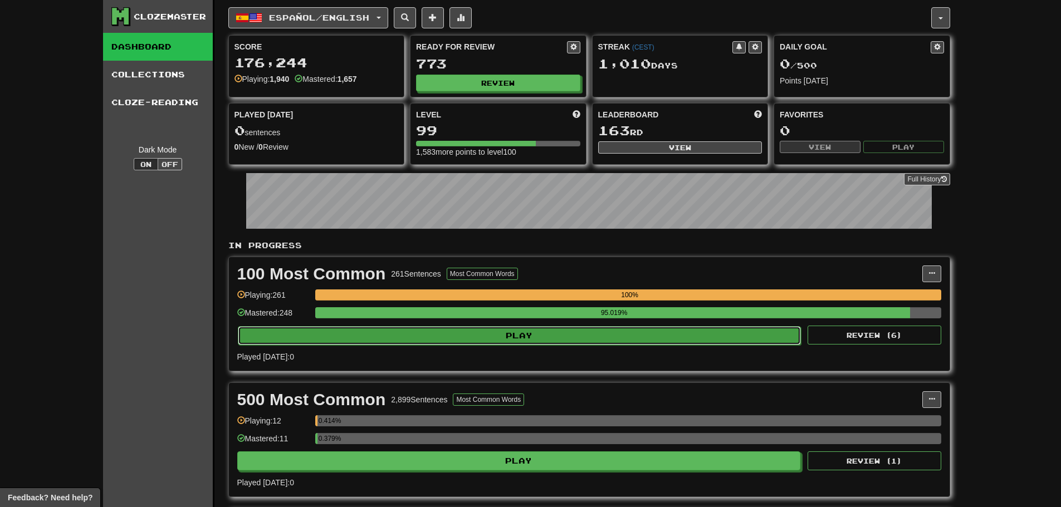
click button "Play"
select select "********"
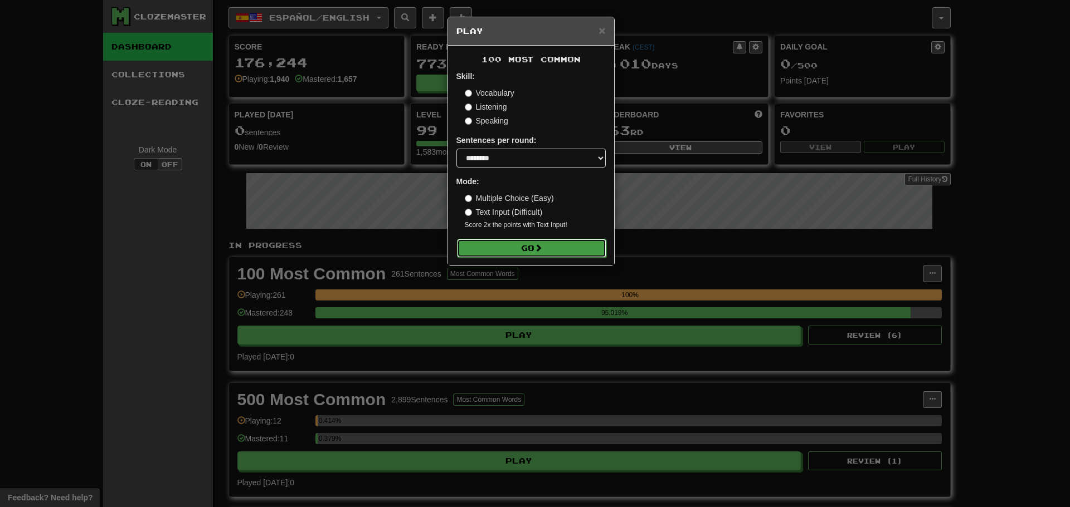
click button "Go"
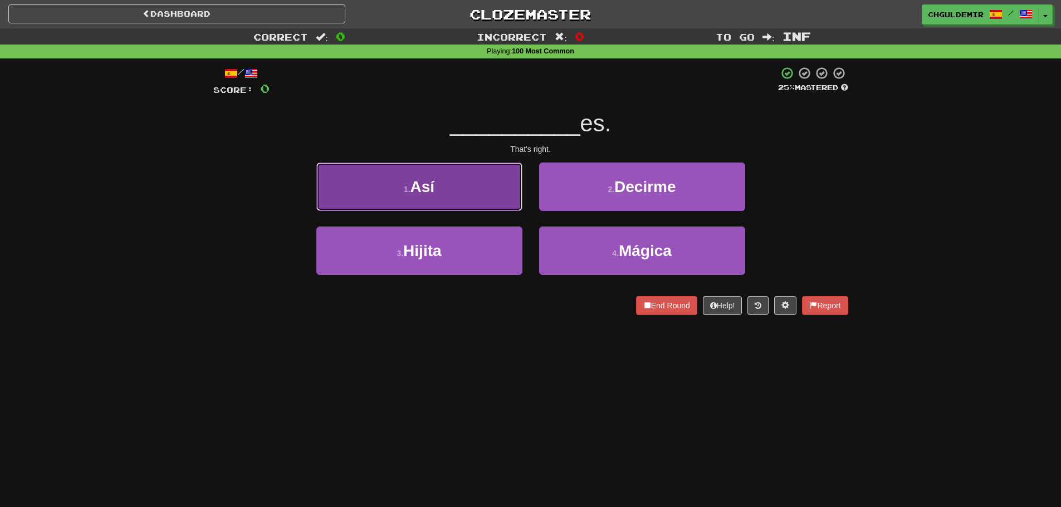
click at [516, 198] on button "1 . Así" at bounding box center [419, 187] width 206 height 48
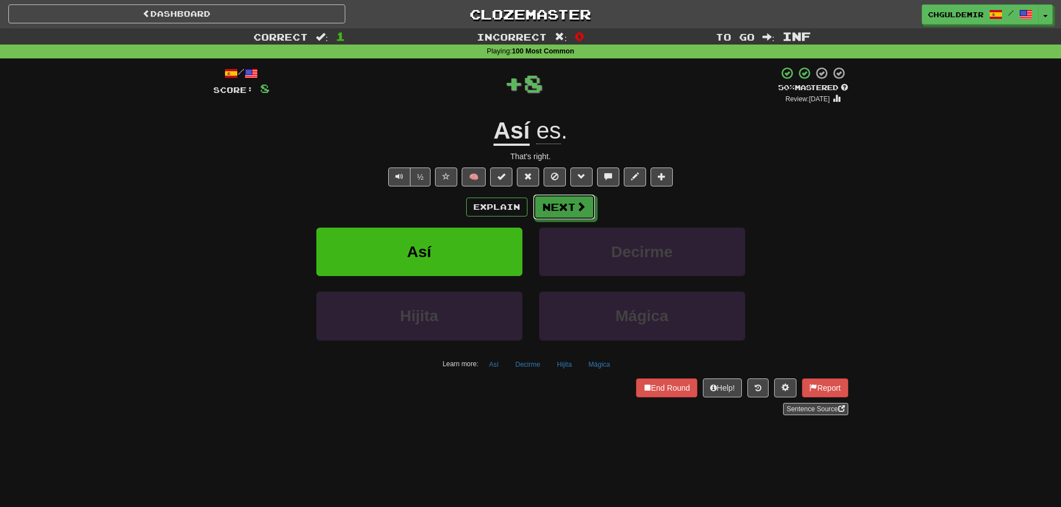
click at [549, 203] on button "Next" at bounding box center [564, 207] width 62 height 26
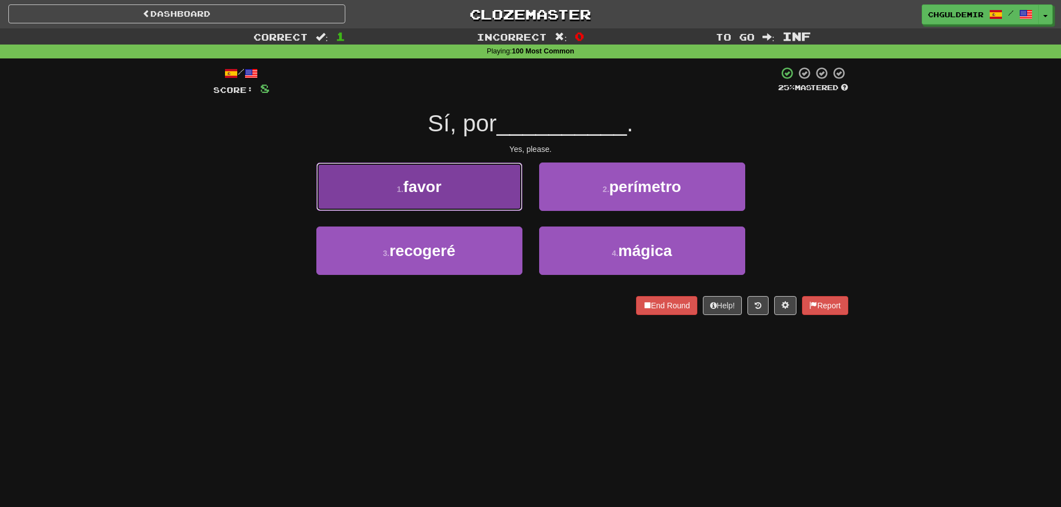
click at [504, 198] on button "1 . favor" at bounding box center [419, 187] width 206 height 48
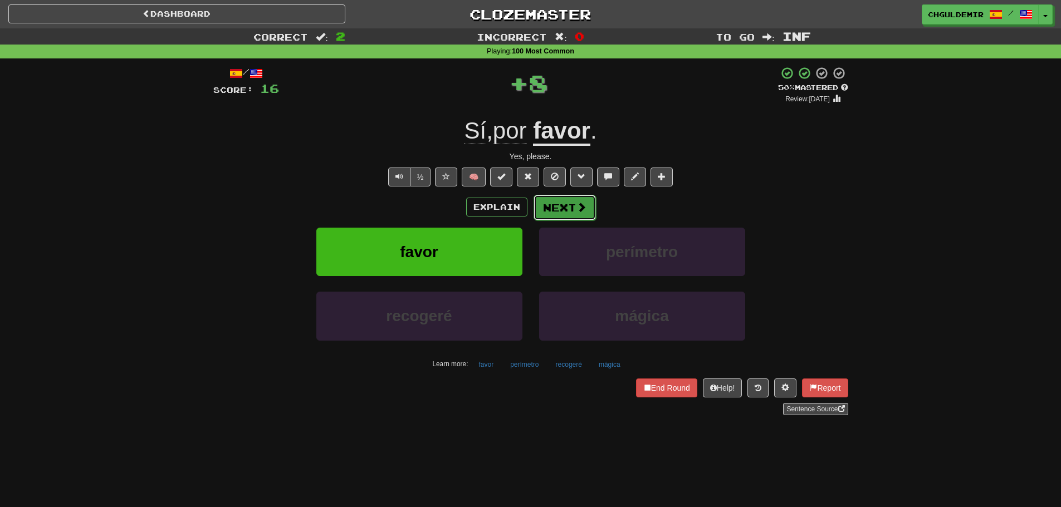
click at [587, 204] on button "Next" at bounding box center [565, 208] width 62 height 26
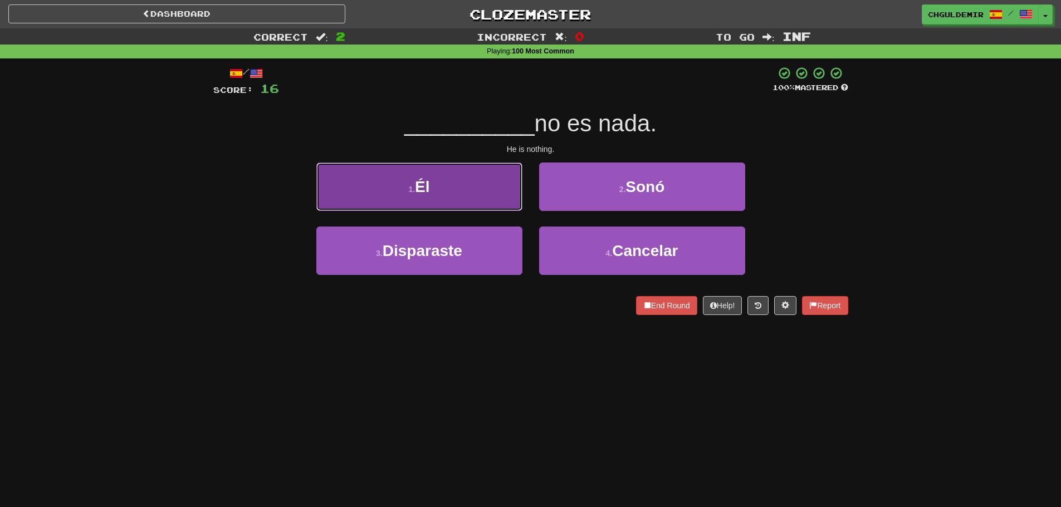
click at [477, 198] on button "1 . Él" at bounding box center [419, 187] width 206 height 48
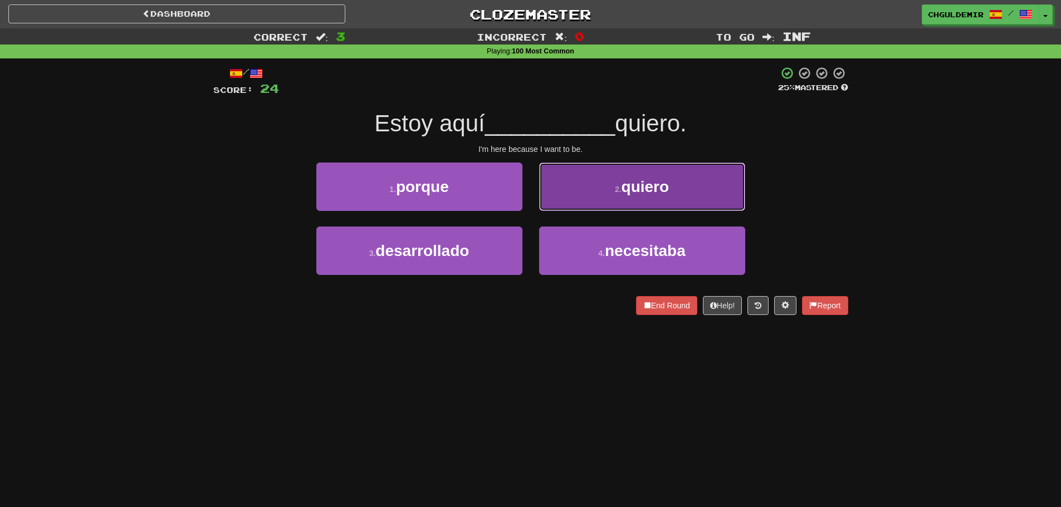
click at [546, 203] on button "2 . quiero" at bounding box center [642, 187] width 206 height 48
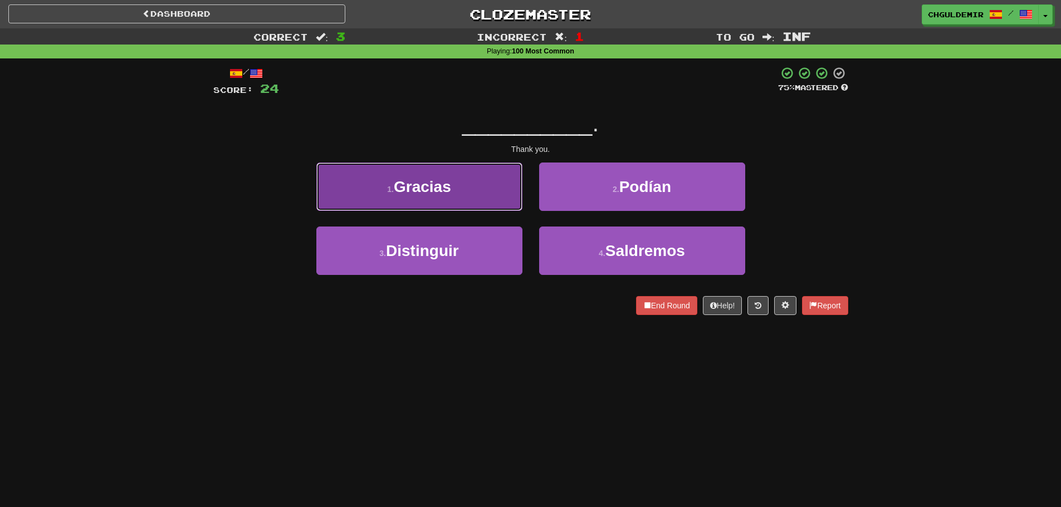
click at [492, 206] on button "1 . Gracias" at bounding box center [419, 187] width 206 height 48
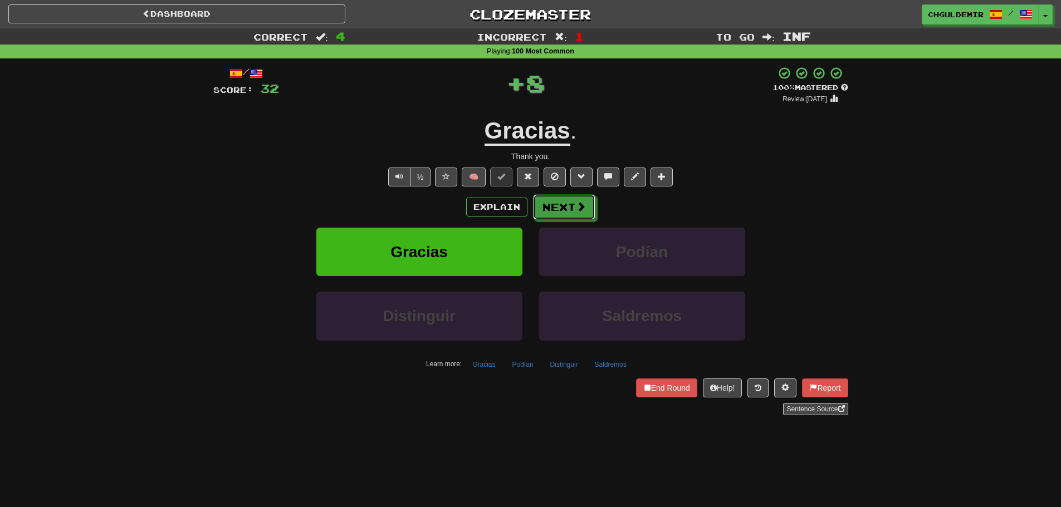
click at [579, 209] on span at bounding box center [581, 207] width 10 height 10
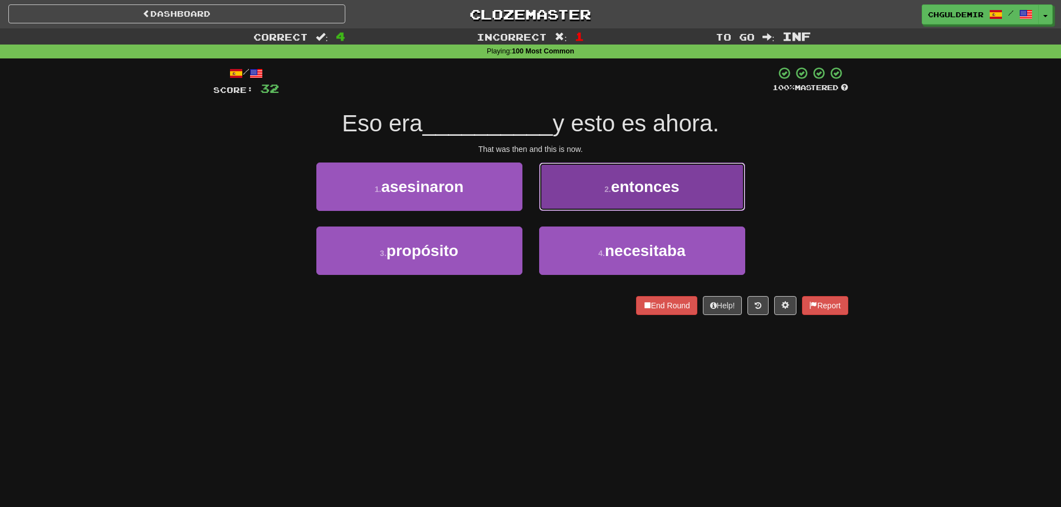
click at [550, 202] on button "2 . entonces" at bounding box center [642, 187] width 206 height 48
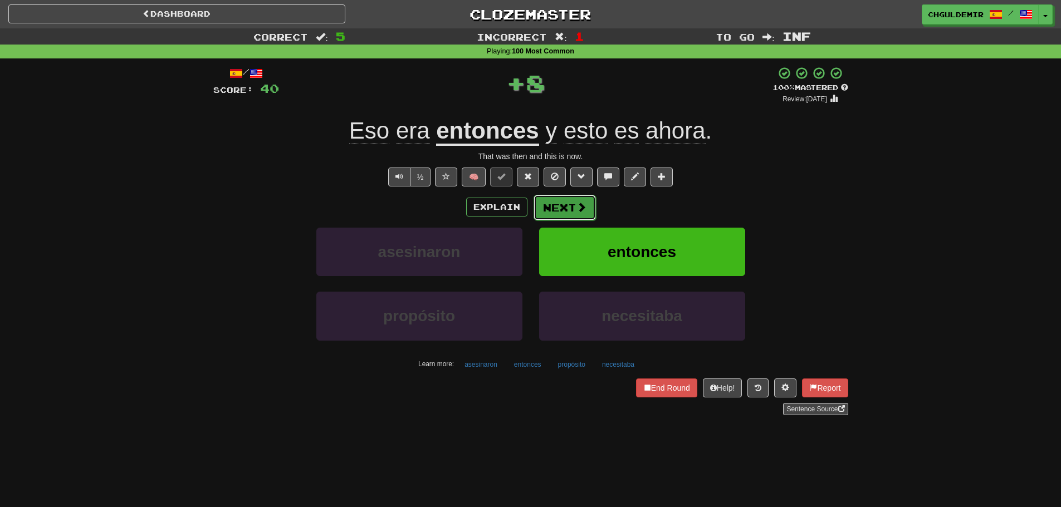
click at [540, 210] on button "Next" at bounding box center [565, 208] width 62 height 26
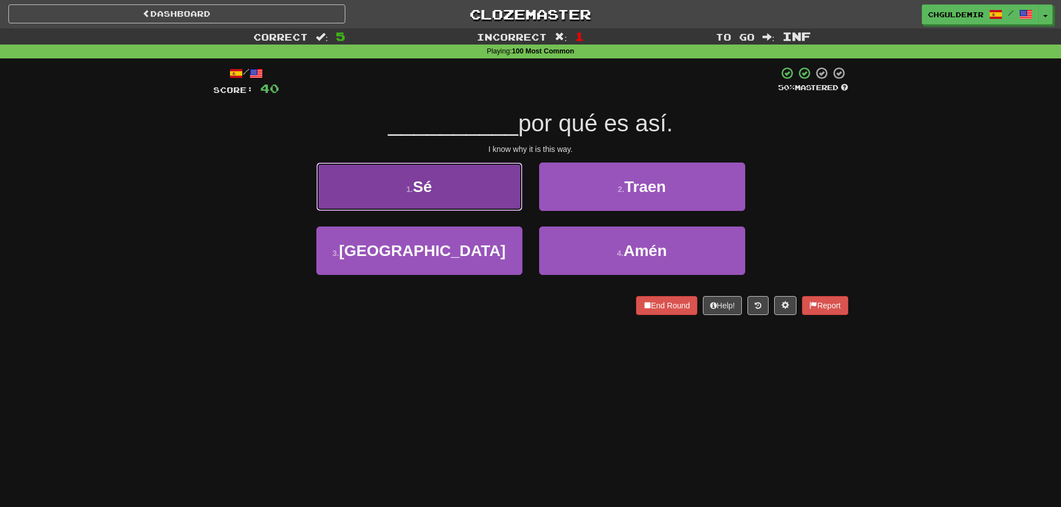
click at [492, 203] on button "1 . Sé" at bounding box center [419, 187] width 206 height 48
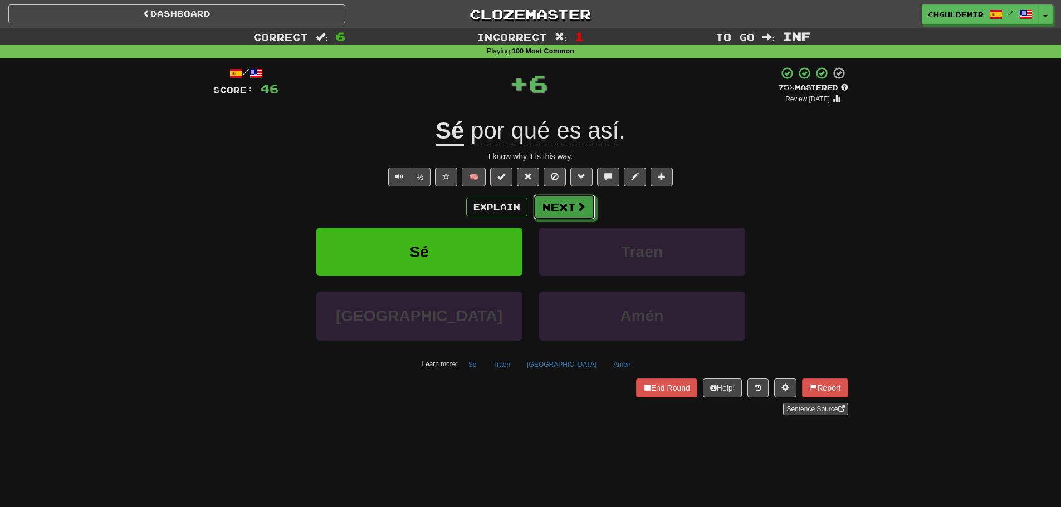
click at [556, 211] on button "Next" at bounding box center [564, 207] width 62 height 26
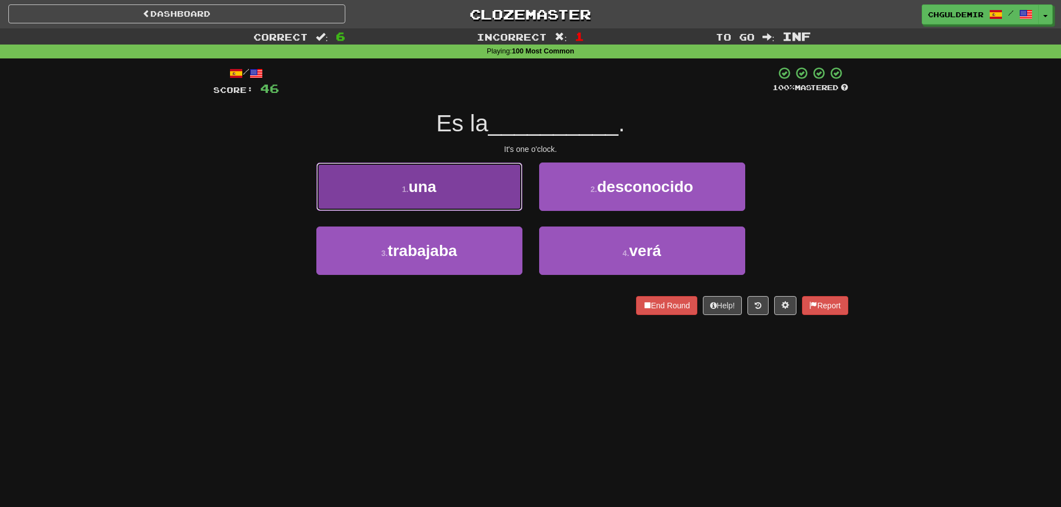
click at [497, 203] on button "1 . una" at bounding box center [419, 187] width 206 height 48
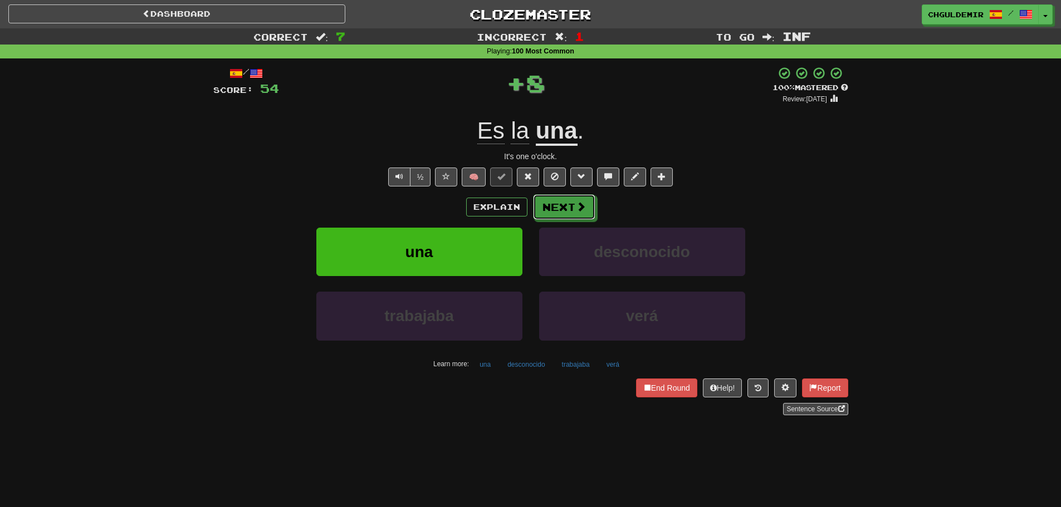
click at [578, 213] on button "Next" at bounding box center [564, 207] width 62 height 26
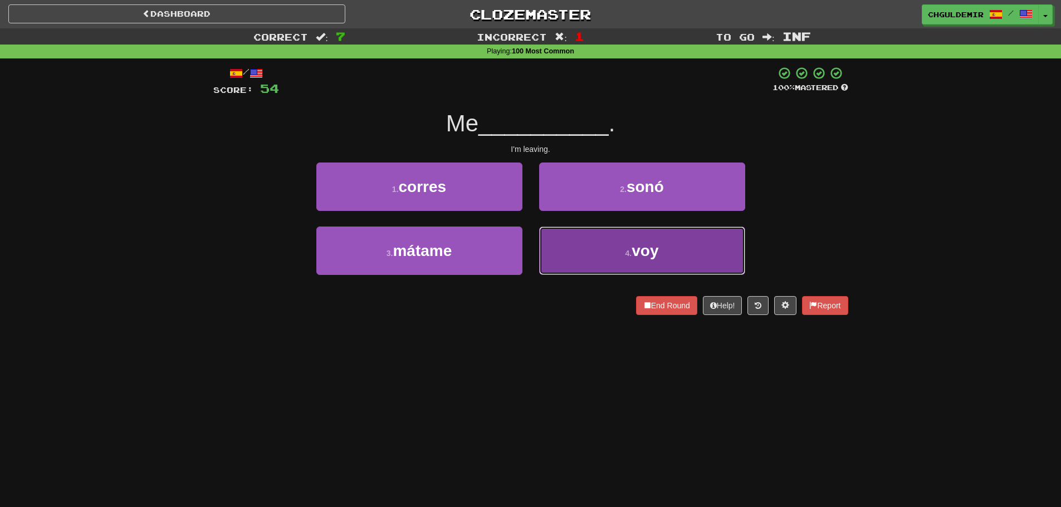
click at [572, 238] on button "4 . voy" at bounding box center [642, 251] width 206 height 48
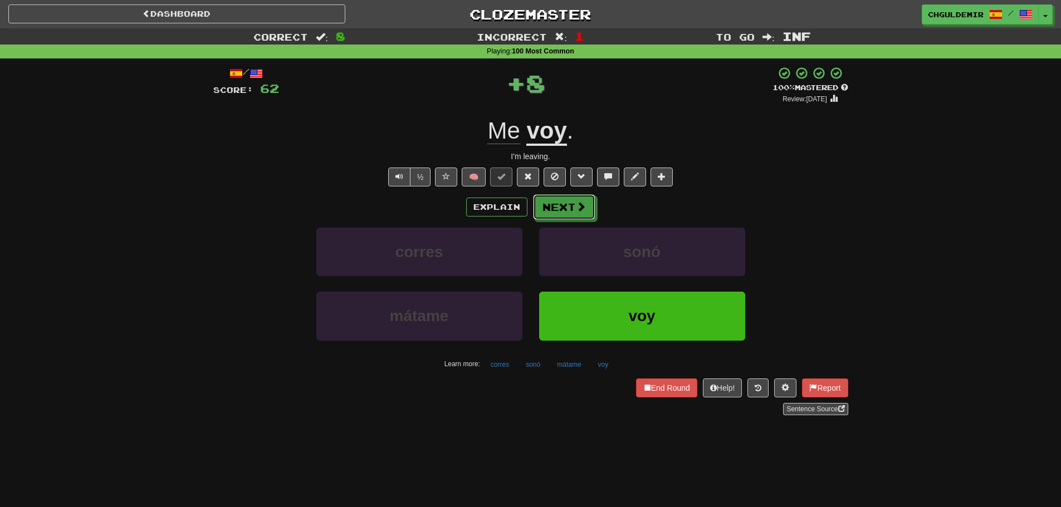
click at [564, 210] on button "Next" at bounding box center [564, 207] width 62 height 26
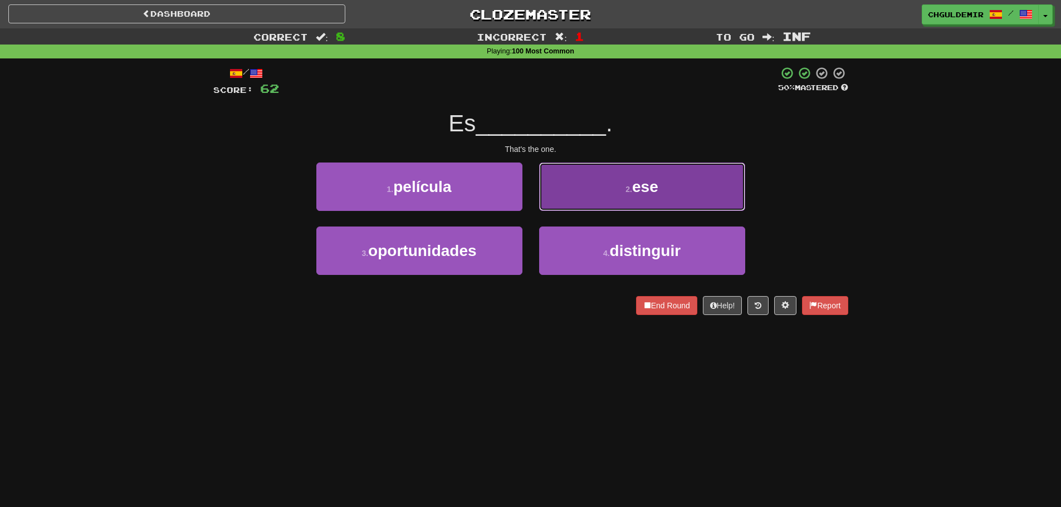
click at [575, 199] on button "2 . ese" at bounding box center [642, 187] width 206 height 48
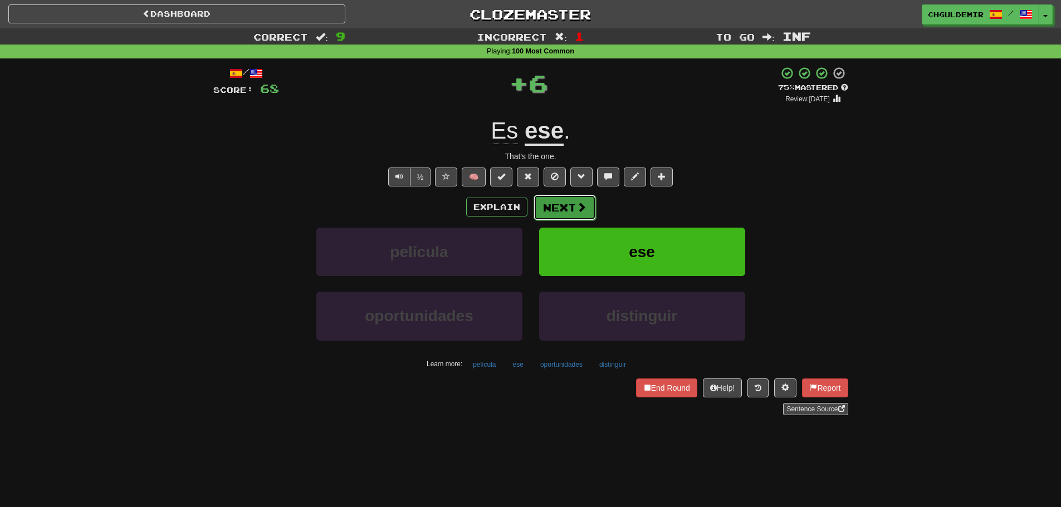
click at [554, 211] on button "Next" at bounding box center [565, 208] width 62 height 26
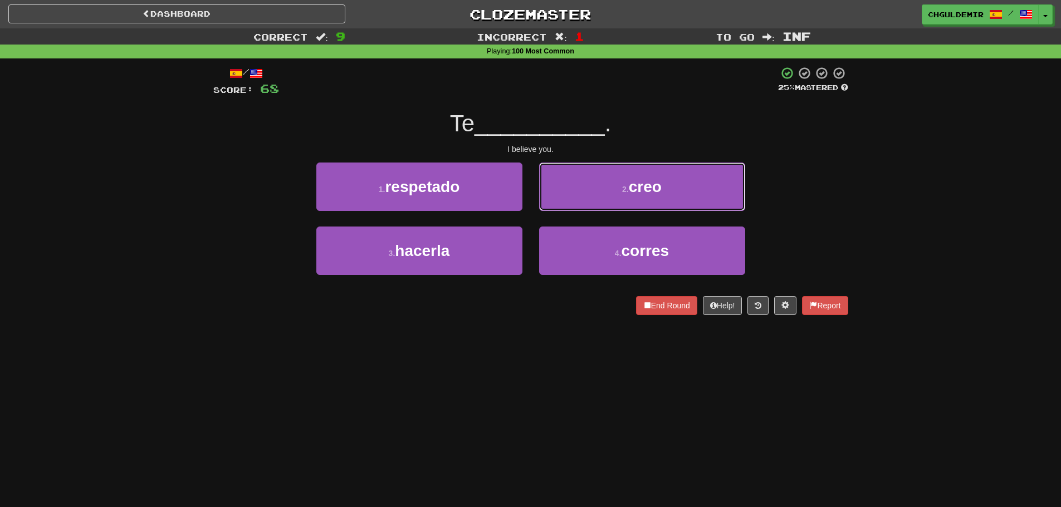
click at [578, 192] on button "2 . creo" at bounding box center [642, 187] width 206 height 48
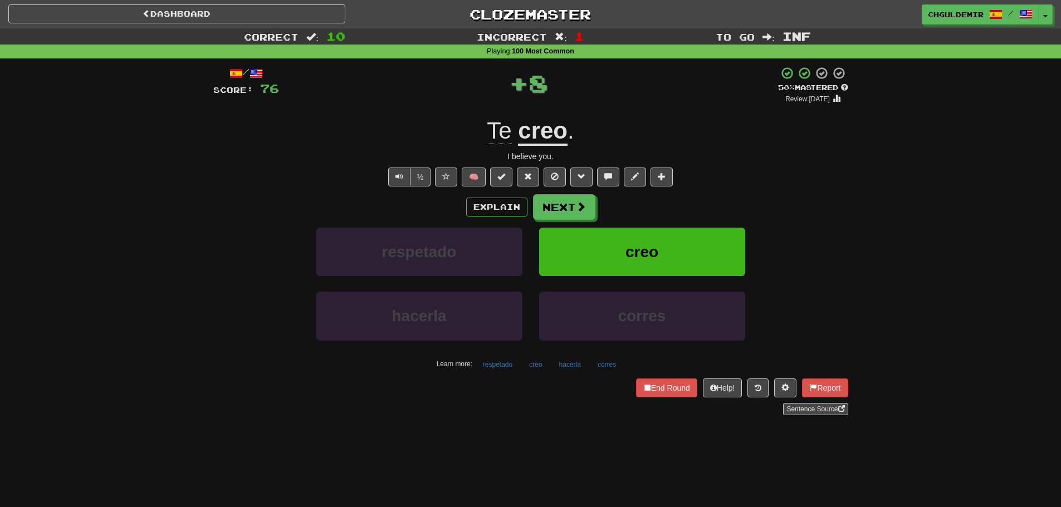
click at [553, 210] on button "Next" at bounding box center [564, 207] width 62 height 26
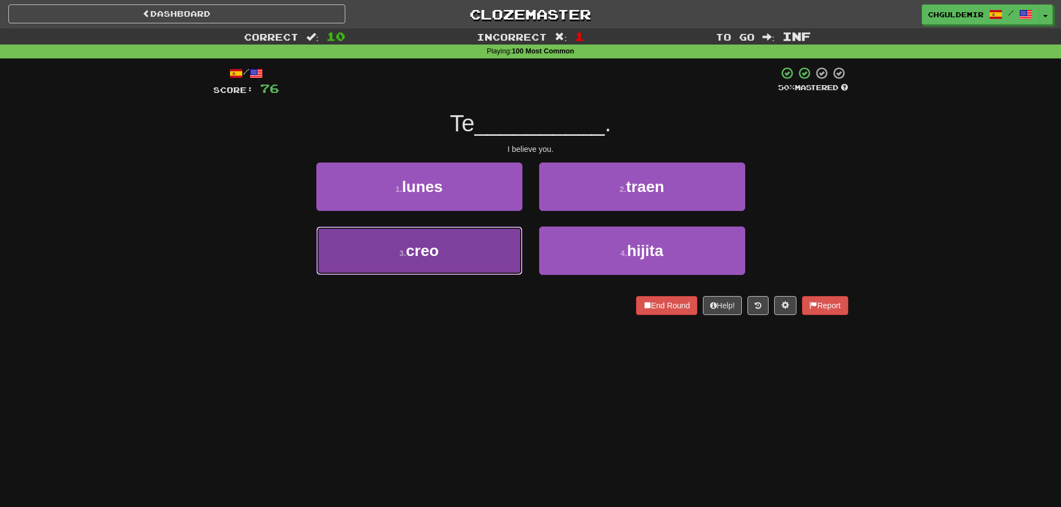
click at [476, 252] on button "3 . creo" at bounding box center [419, 251] width 206 height 48
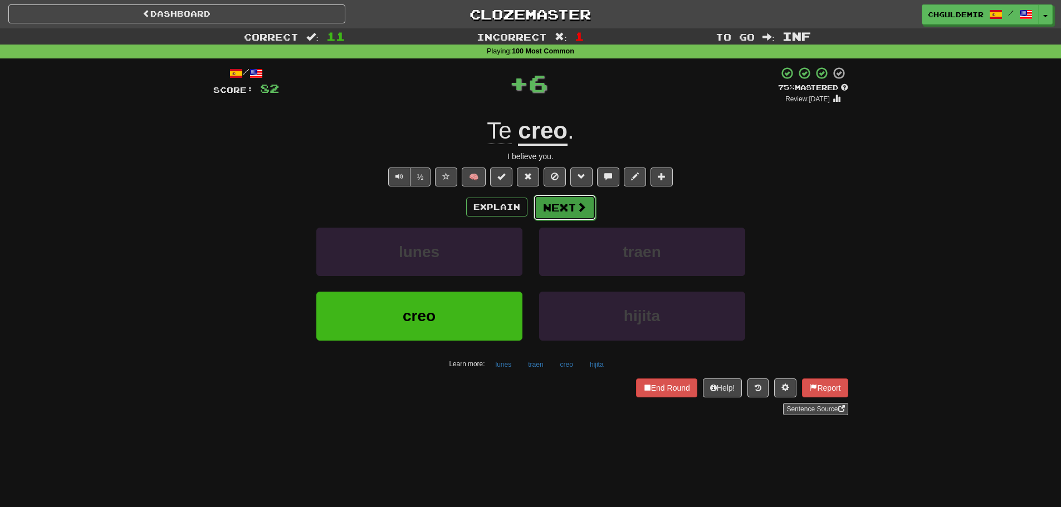
click at [550, 213] on button "Next" at bounding box center [565, 208] width 62 height 26
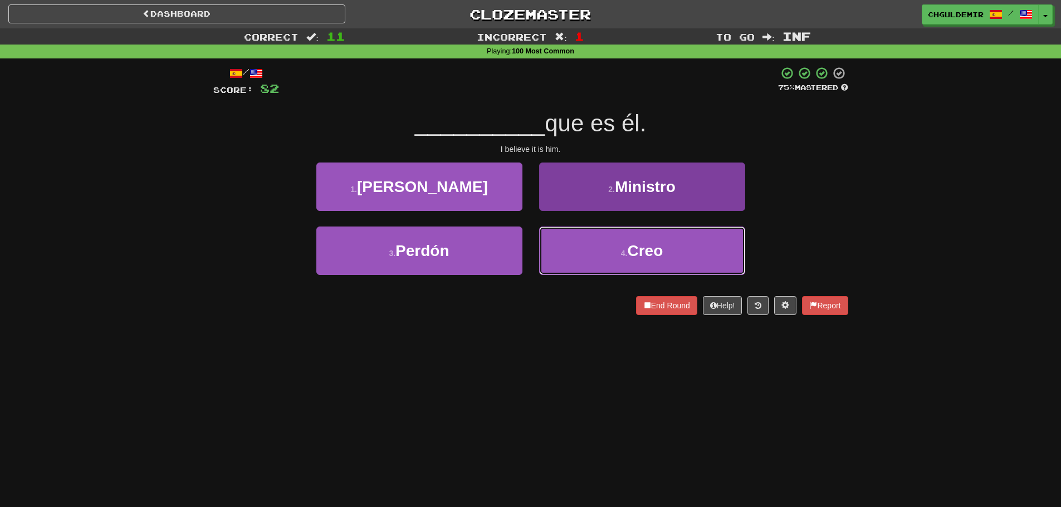
click at [570, 235] on button "4 . Creo" at bounding box center [642, 251] width 206 height 48
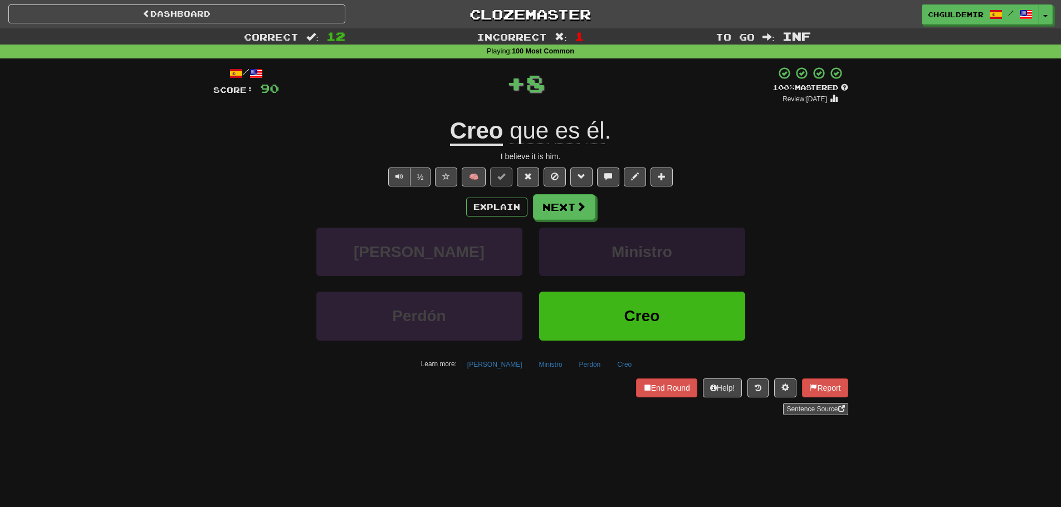
click at [556, 198] on button "Next" at bounding box center [564, 207] width 62 height 26
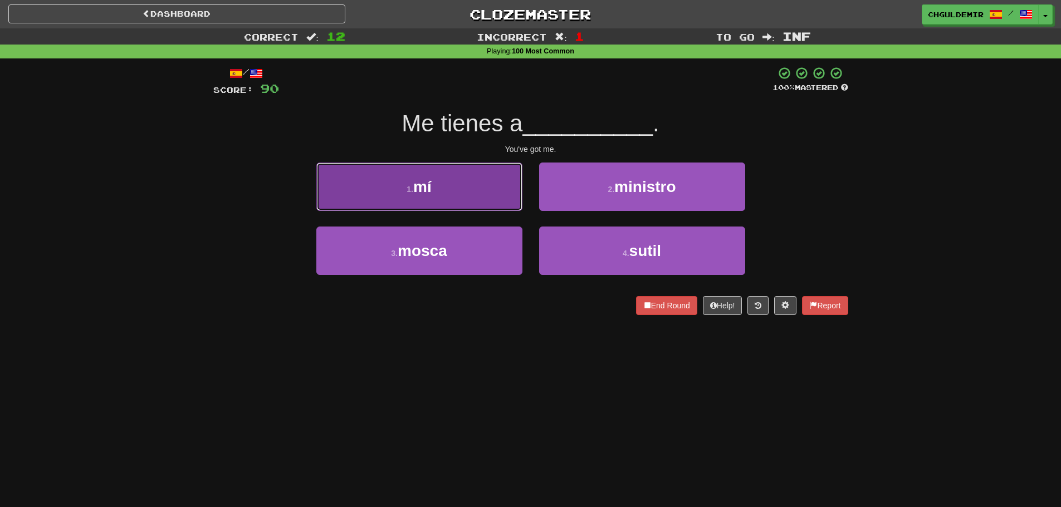
click at [487, 208] on button "1 . mí" at bounding box center [419, 187] width 206 height 48
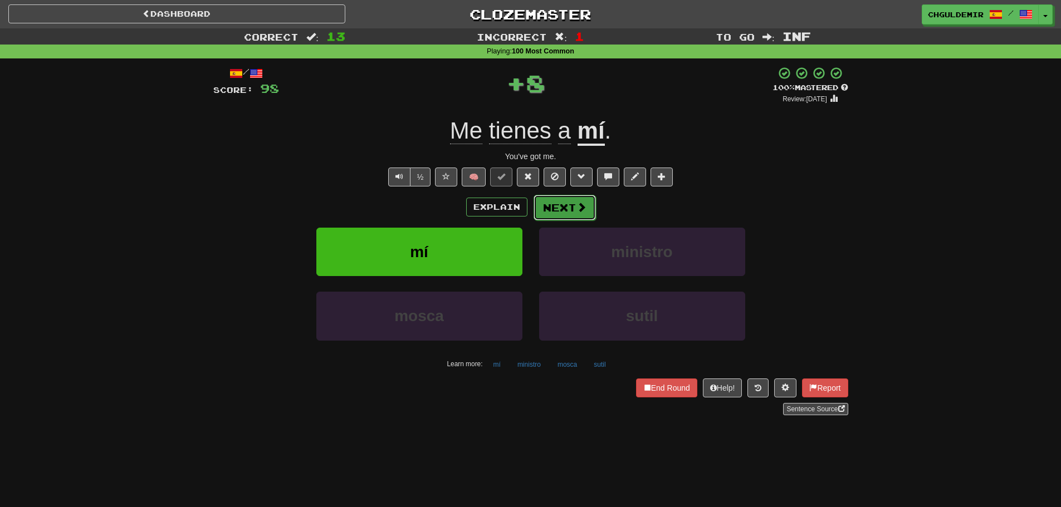
click at [552, 206] on button "Next" at bounding box center [565, 208] width 62 height 26
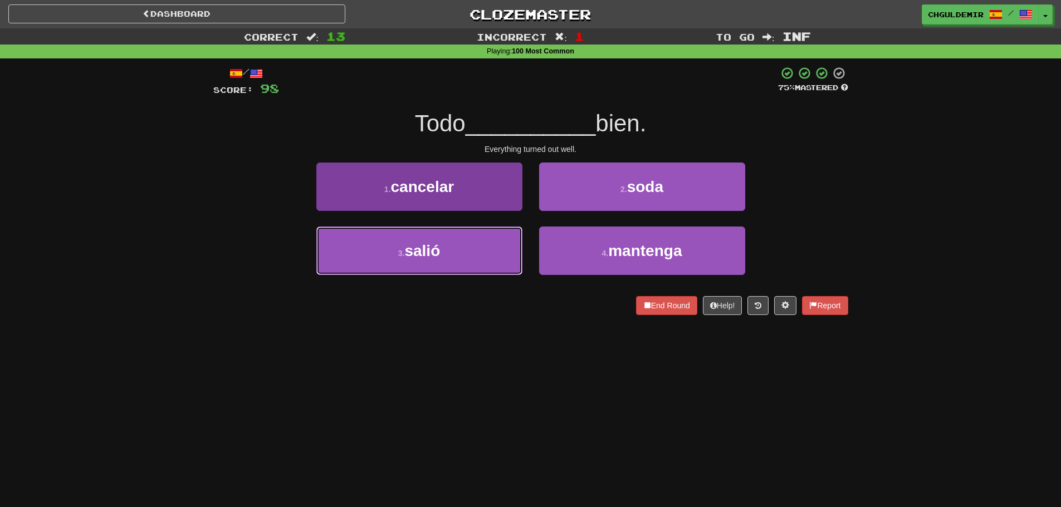
click at [504, 255] on button "3 . salió" at bounding box center [419, 251] width 206 height 48
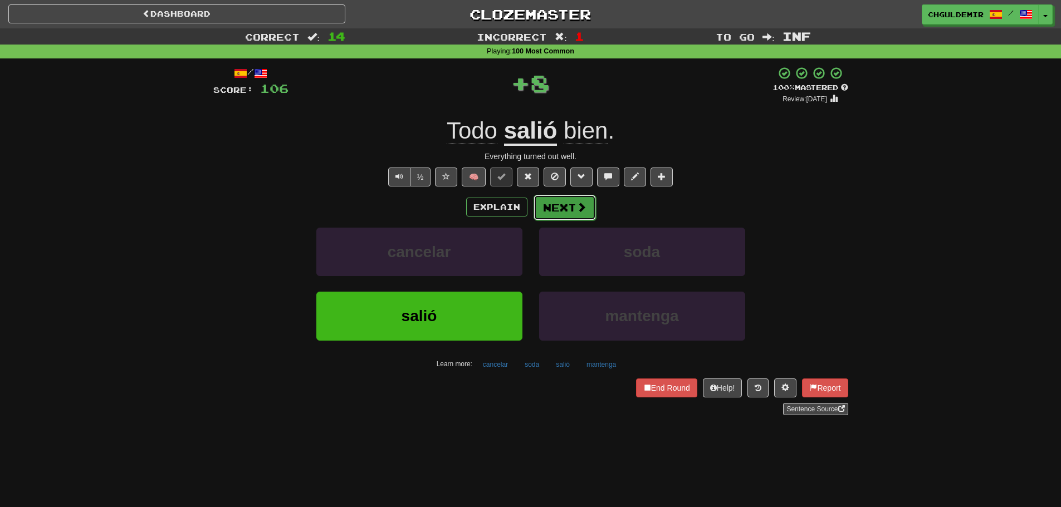
click at [574, 199] on button "Next" at bounding box center [565, 208] width 62 height 26
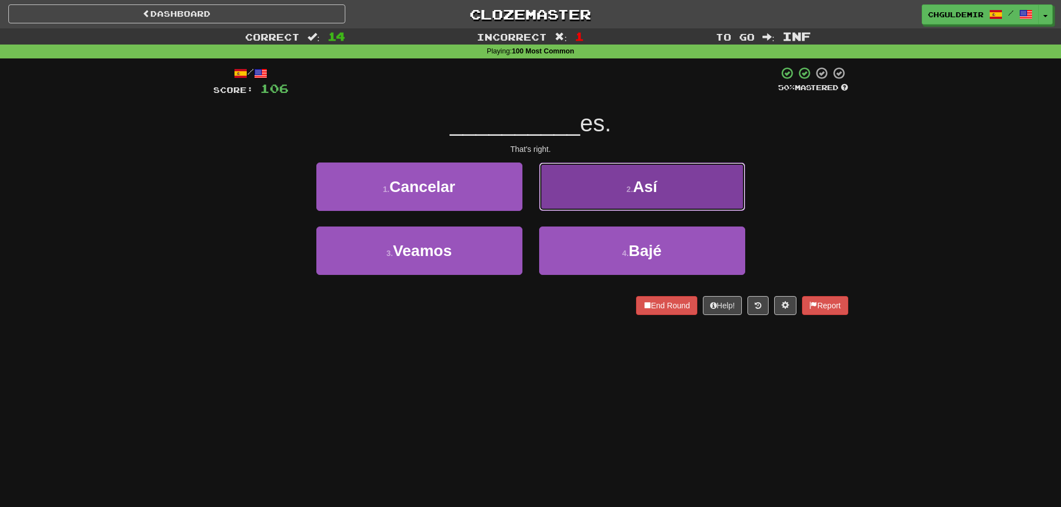
click at [575, 201] on button "2 . Así" at bounding box center [642, 187] width 206 height 48
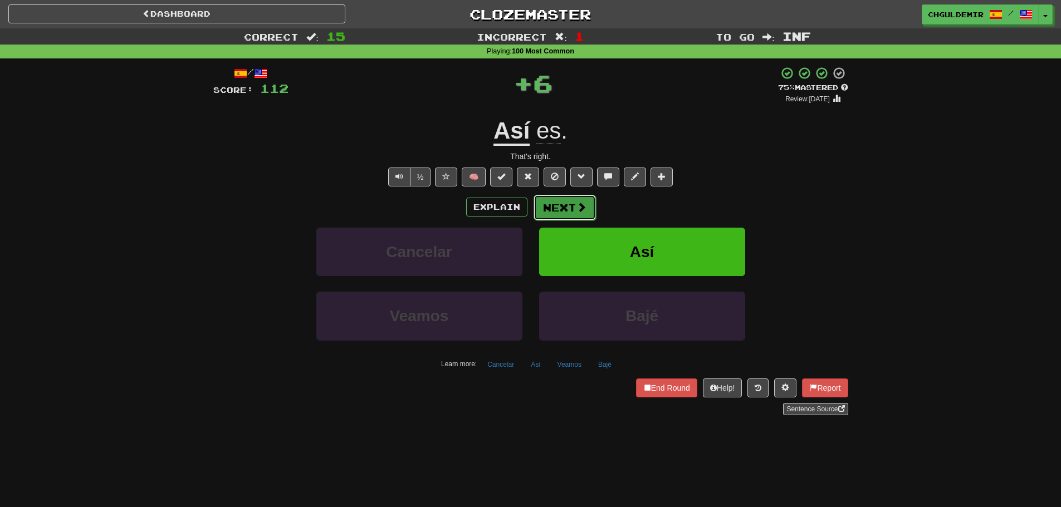
click at [545, 204] on button "Next" at bounding box center [565, 208] width 62 height 26
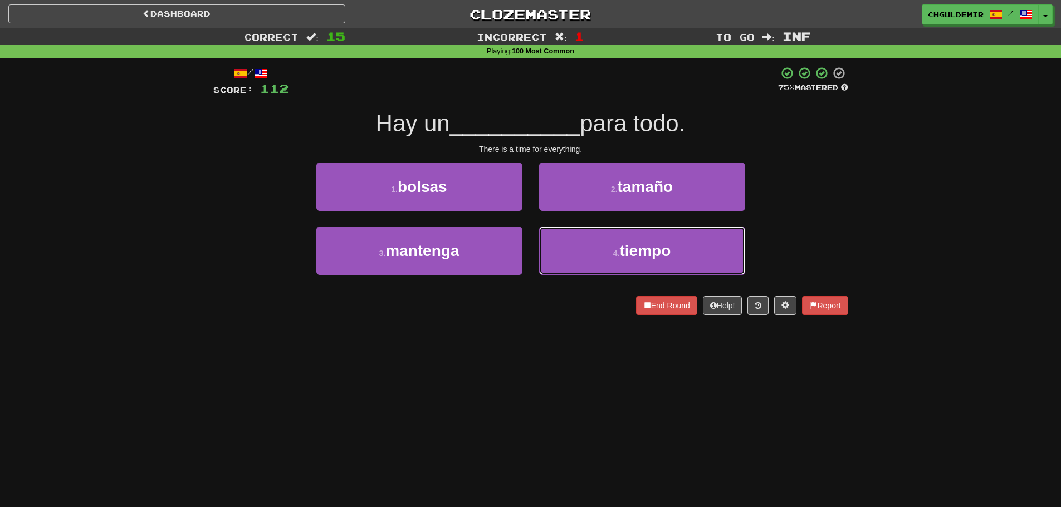
drag, startPoint x: 628, startPoint y: 248, endPoint x: 590, endPoint y: 224, distance: 44.8
click at [625, 245] on span "tiempo" at bounding box center [644, 250] width 51 height 17
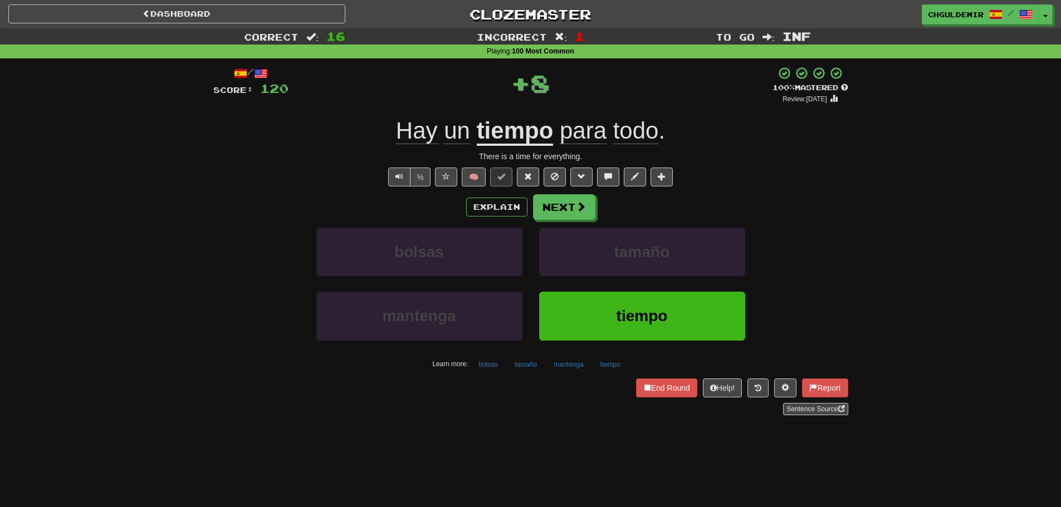
click at [566, 209] on button "Next" at bounding box center [564, 207] width 62 height 26
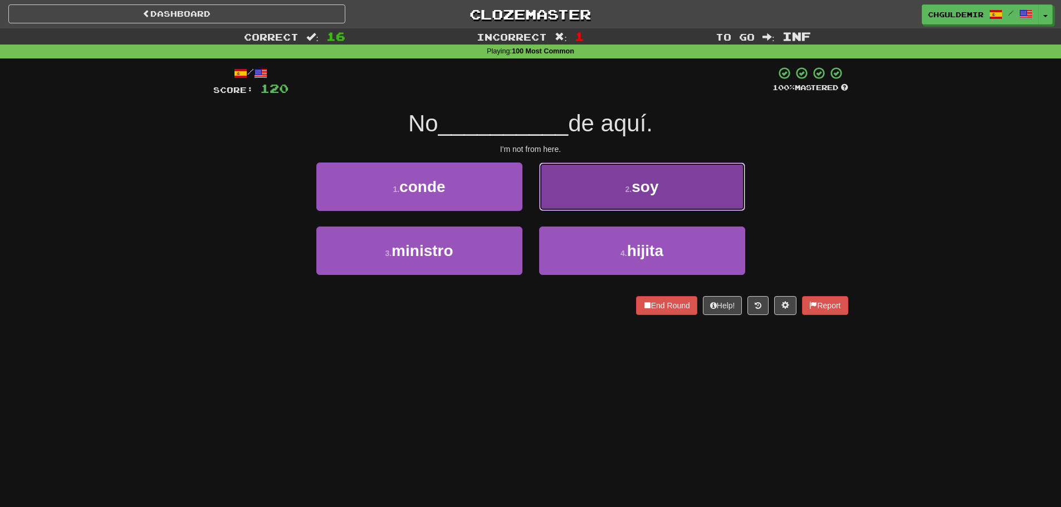
click at [579, 197] on button "2 . soy" at bounding box center [642, 187] width 206 height 48
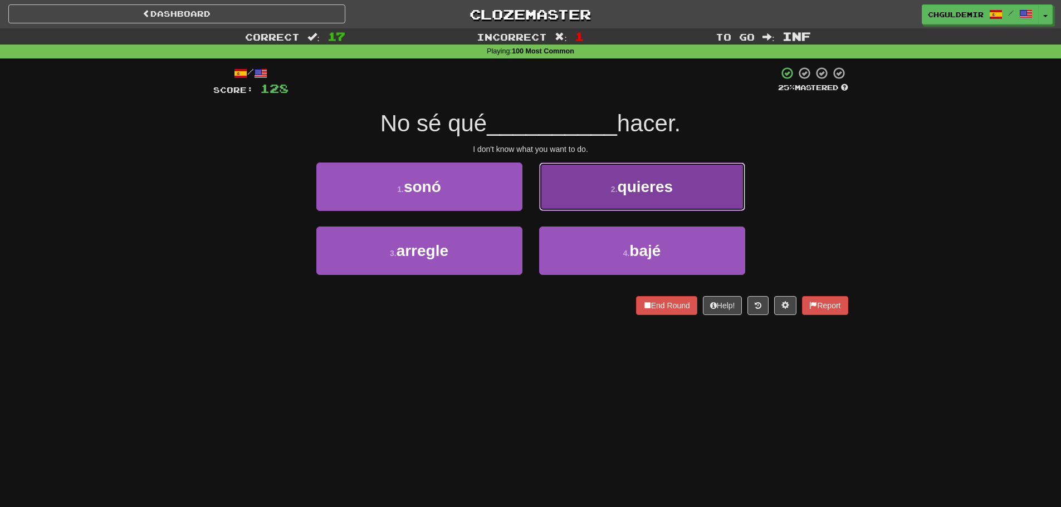
drag, startPoint x: 594, startPoint y: 190, endPoint x: 588, endPoint y: 193, distance: 6.7
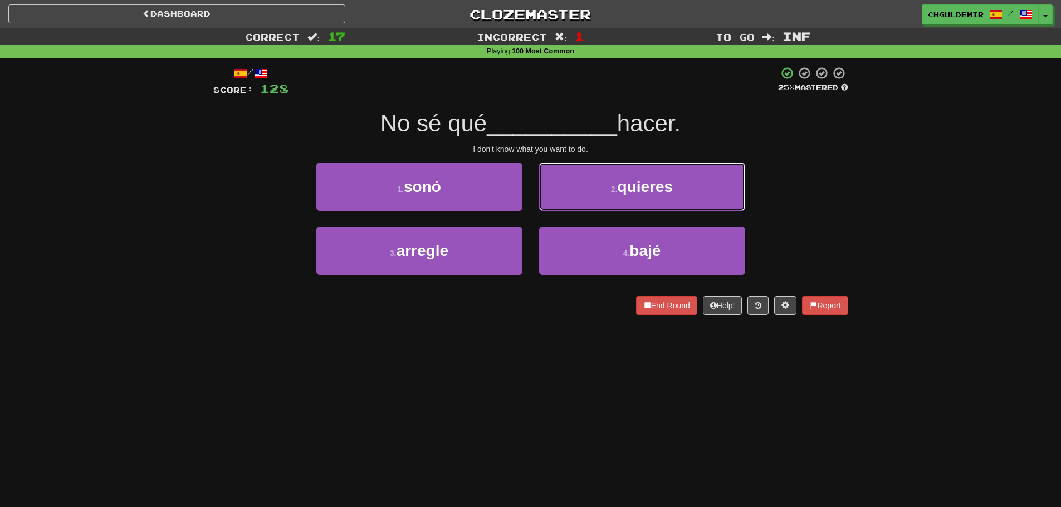
click at [592, 191] on button "2 . quieres" at bounding box center [642, 187] width 206 height 48
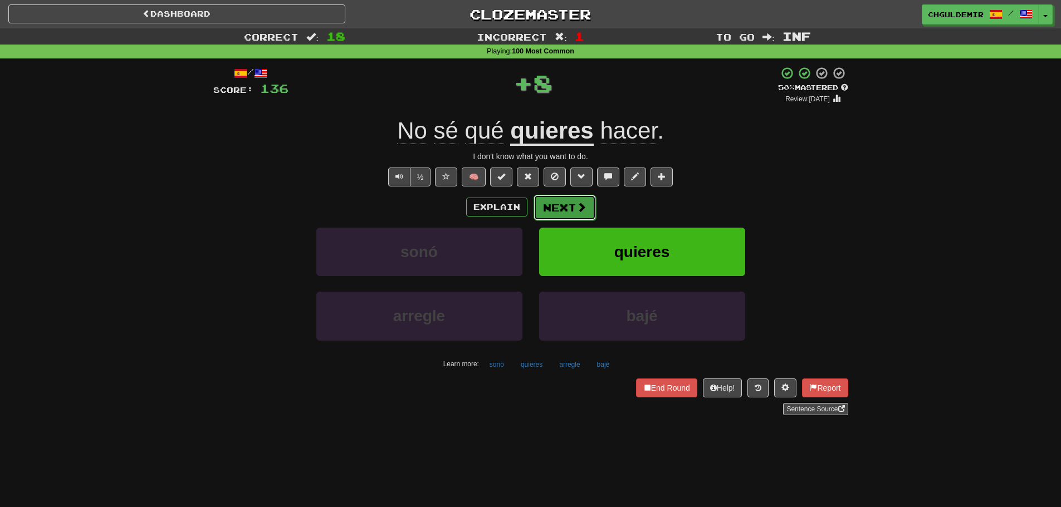
click at [567, 202] on button "Next" at bounding box center [565, 208] width 62 height 26
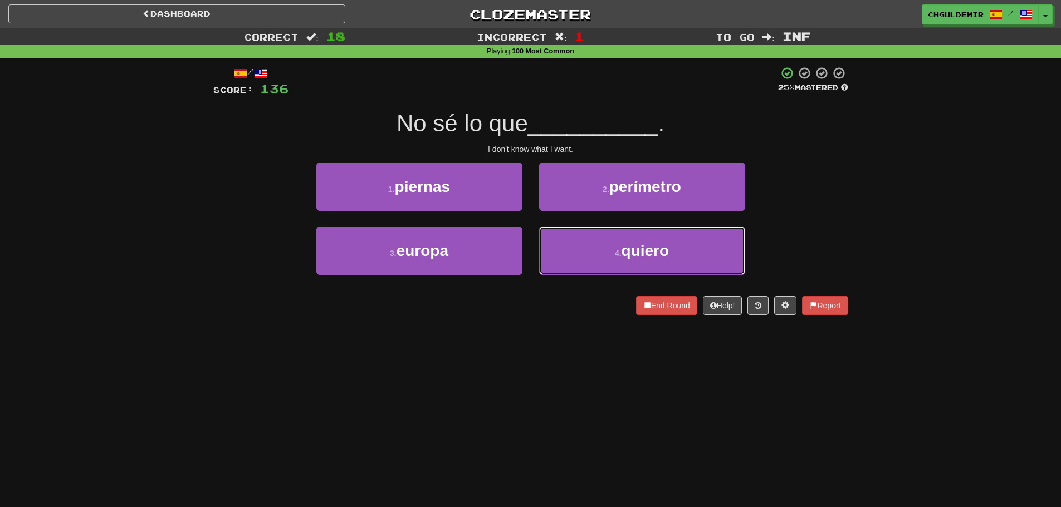
click at [558, 235] on button "4 . quiero" at bounding box center [642, 251] width 206 height 48
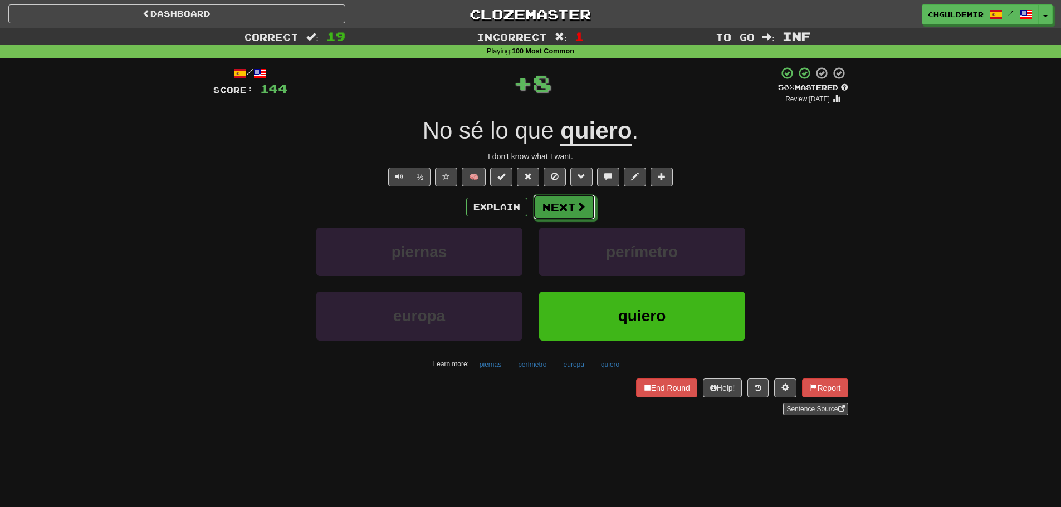
click at [557, 207] on button "Next" at bounding box center [564, 207] width 62 height 26
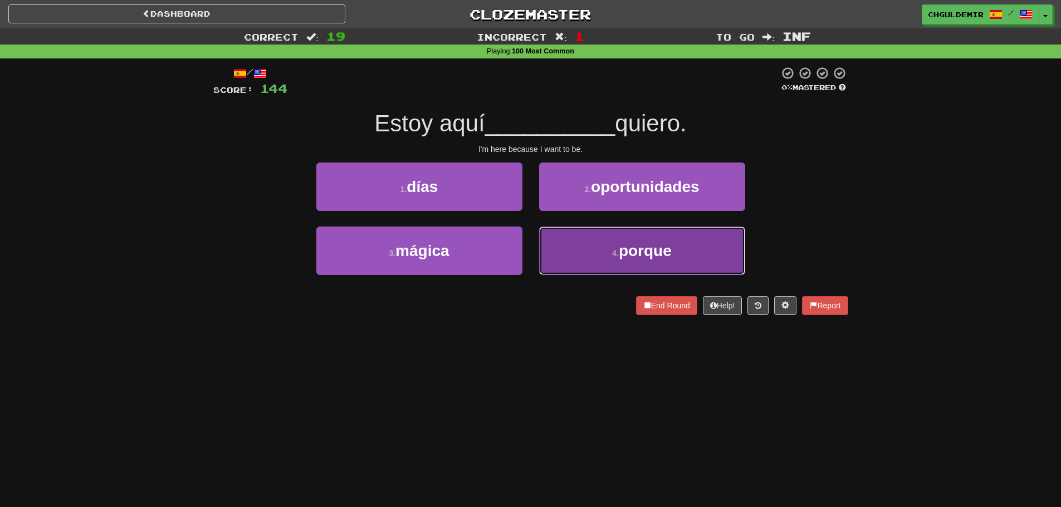
click at [587, 245] on button "4 . porque" at bounding box center [642, 251] width 206 height 48
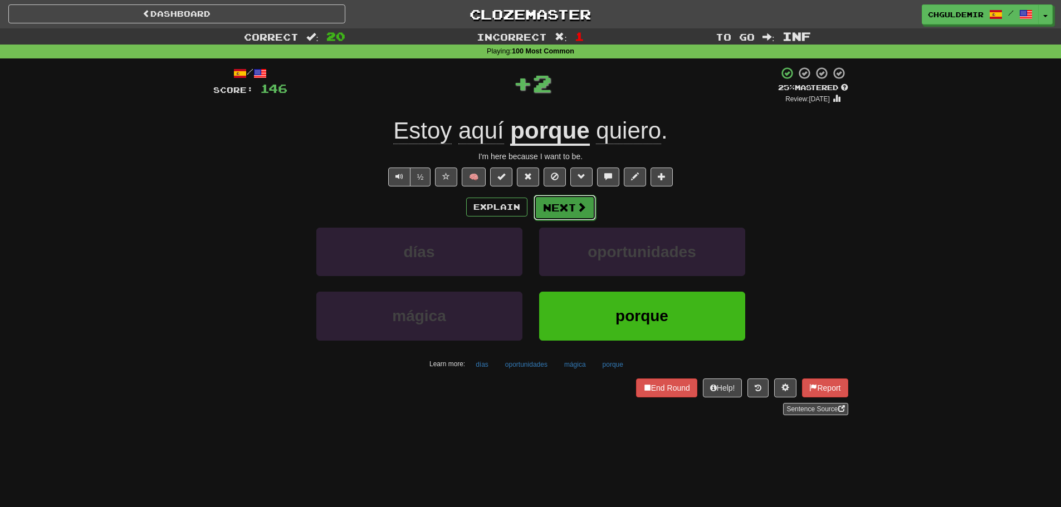
click at [568, 205] on button "Next" at bounding box center [565, 208] width 62 height 26
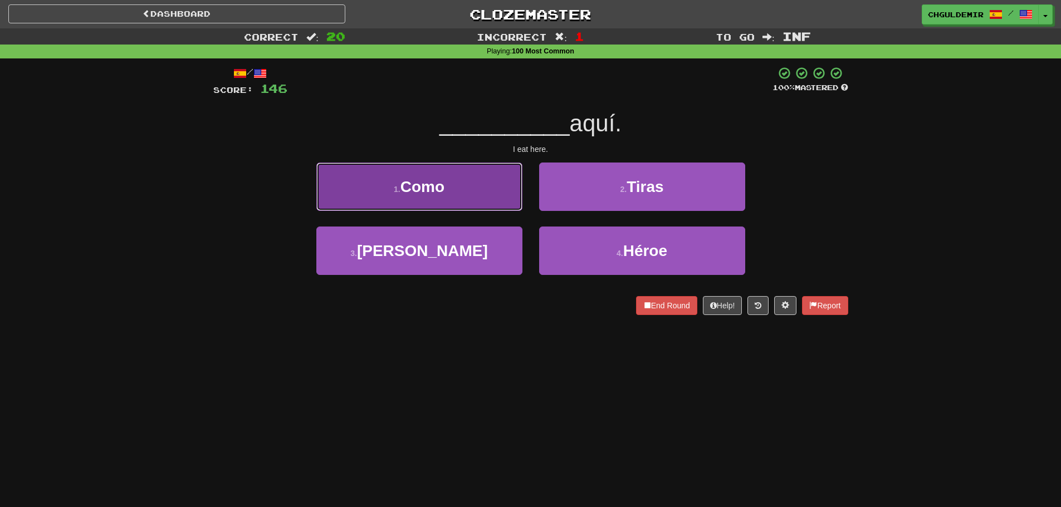
click at [509, 196] on button "1 . Como" at bounding box center [419, 187] width 206 height 48
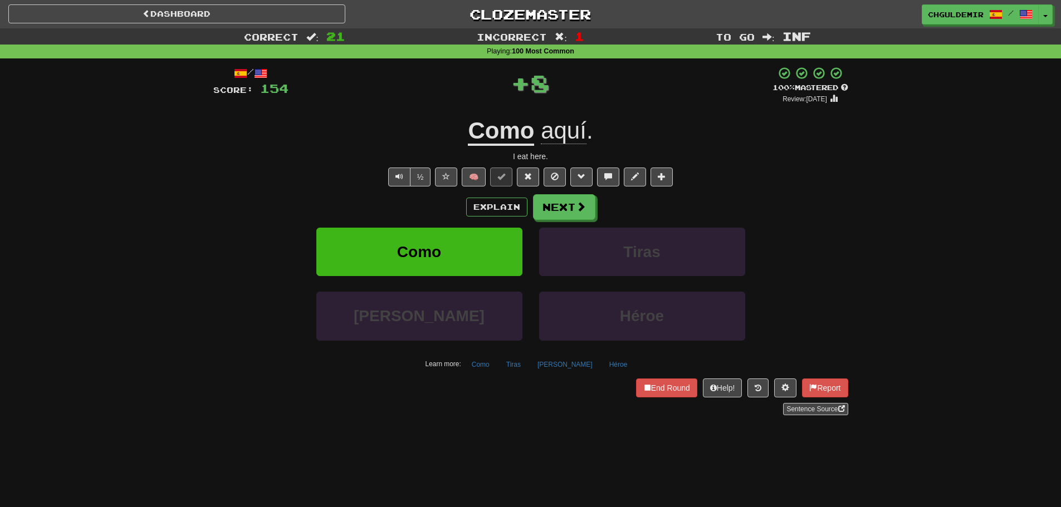
click at [568, 204] on button "Next" at bounding box center [564, 207] width 62 height 26
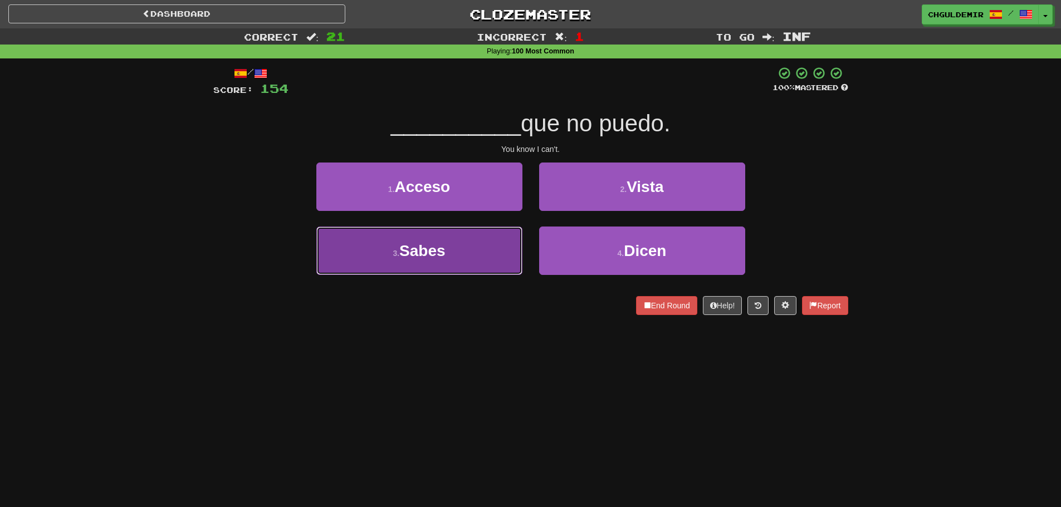
click at [509, 241] on button "3 . Sabes" at bounding box center [419, 251] width 206 height 48
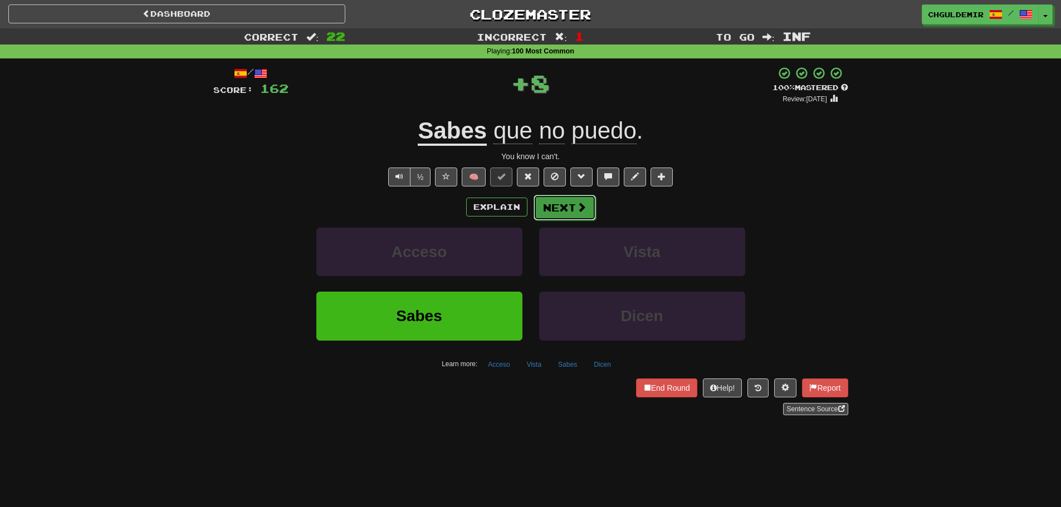
click at [573, 208] on button "Next" at bounding box center [565, 208] width 62 height 26
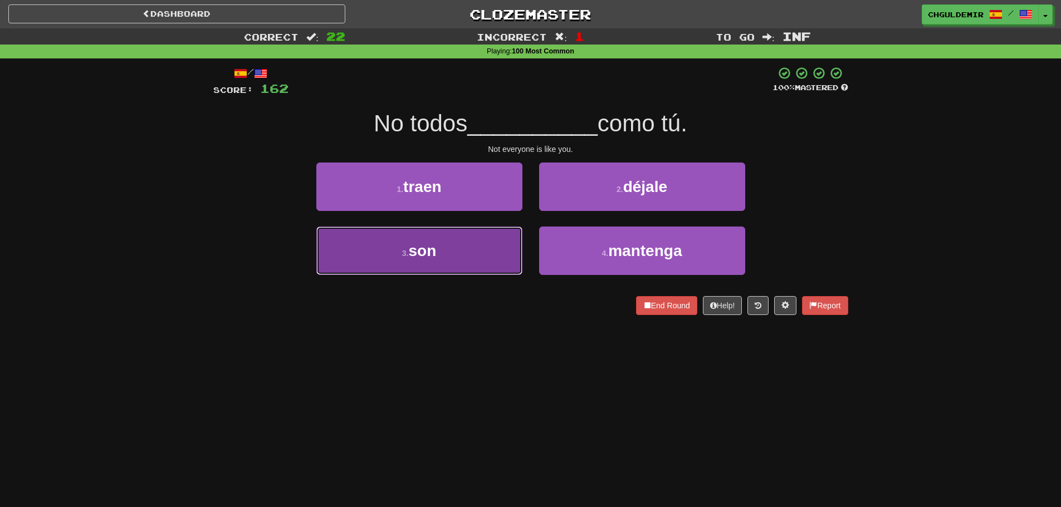
click at [483, 240] on button "3 . son" at bounding box center [419, 251] width 206 height 48
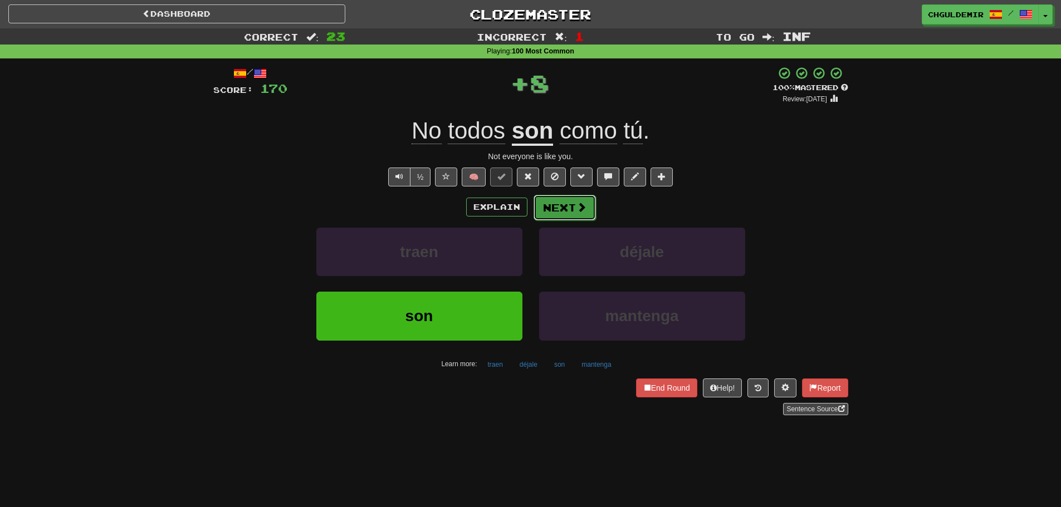
click at [562, 204] on button "Next" at bounding box center [565, 208] width 62 height 26
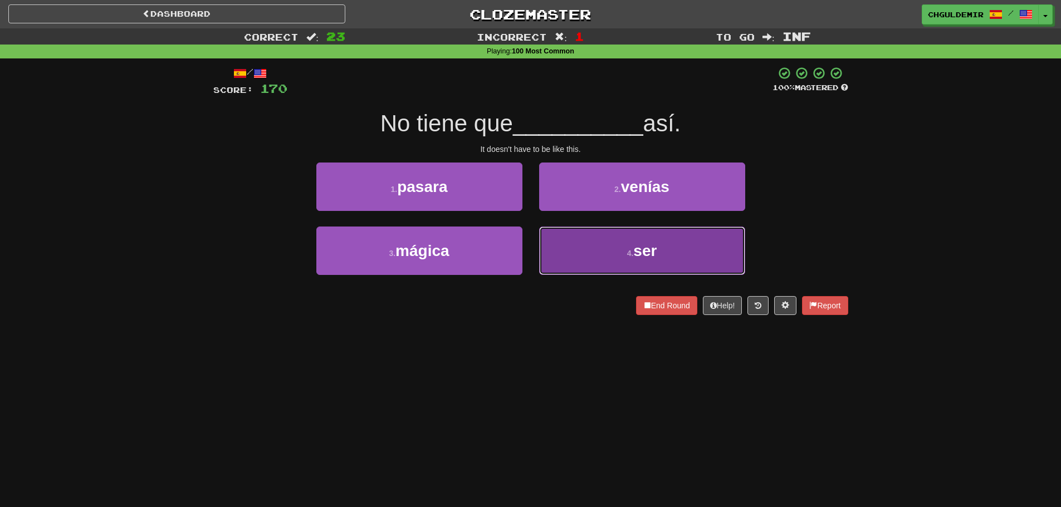
click at [558, 233] on button "4 . ser" at bounding box center [642, 251] width 206 height 48
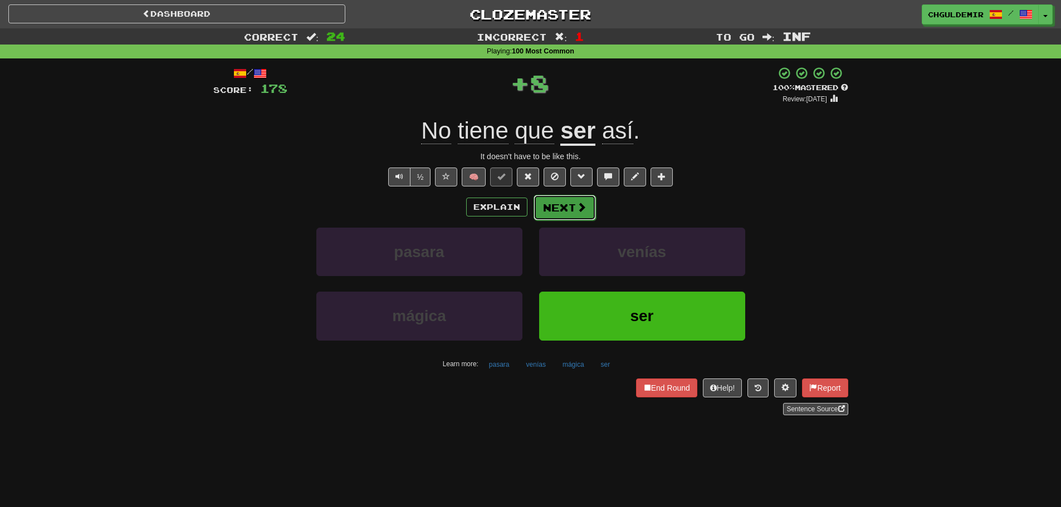
click at [558, 204] on button "Next" at bounding box center [565, 208] width 62 height 26
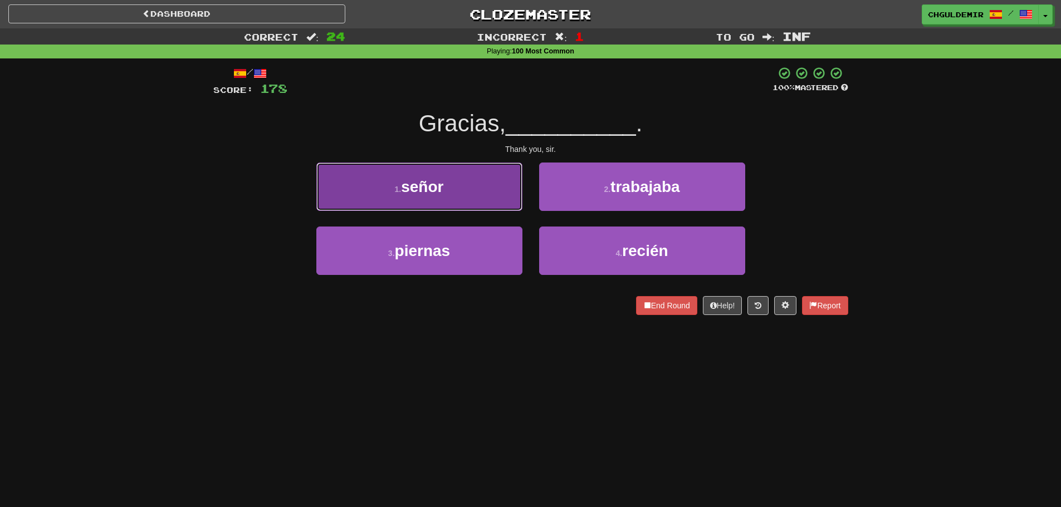
click at [502, 196] on button "1 . señor" at bounding box center [419, 187] width 206 height 48
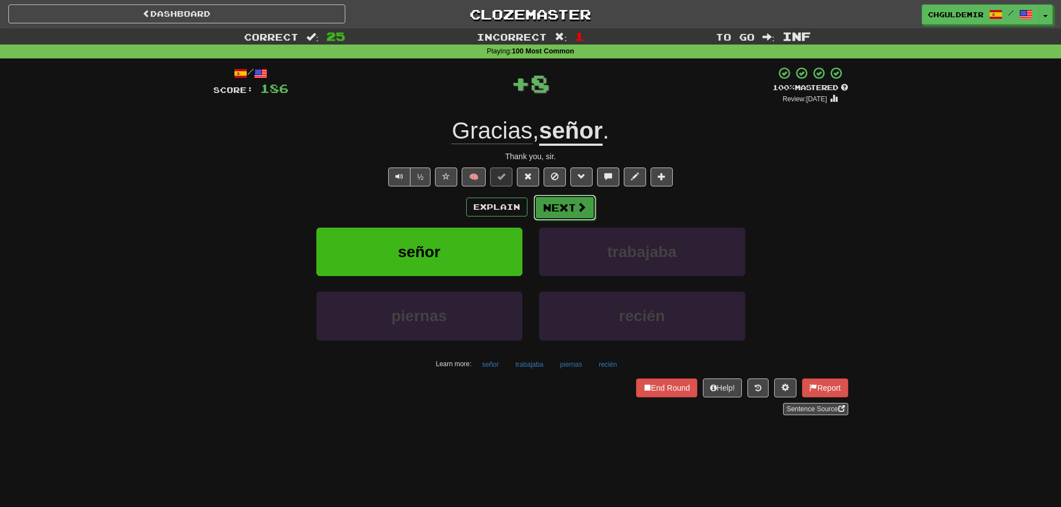
click at [583, 207] on span at bounding box center [582, 207] width 10 height 10
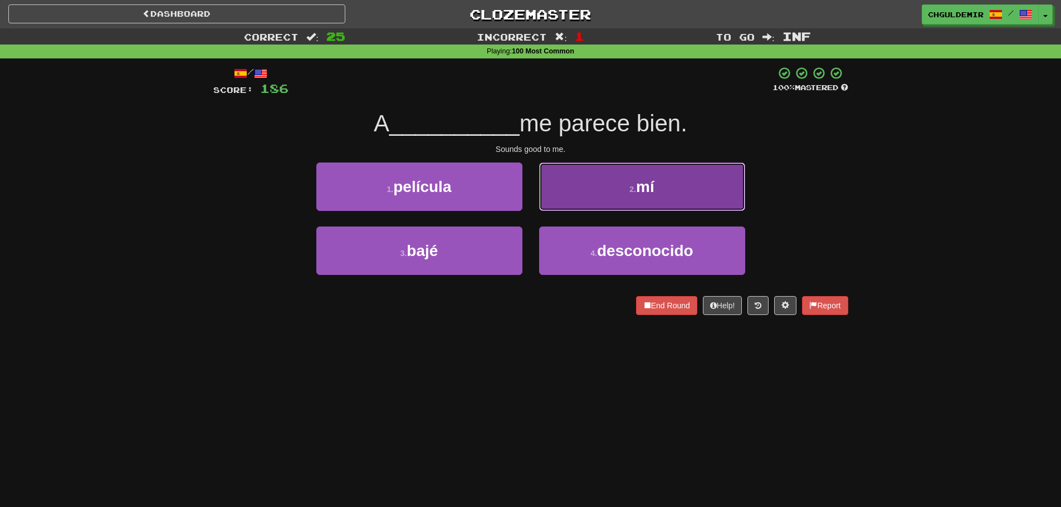
click at [597, 198] on button "2 . mí" at bounding box center [642, 187] width 206 height 48
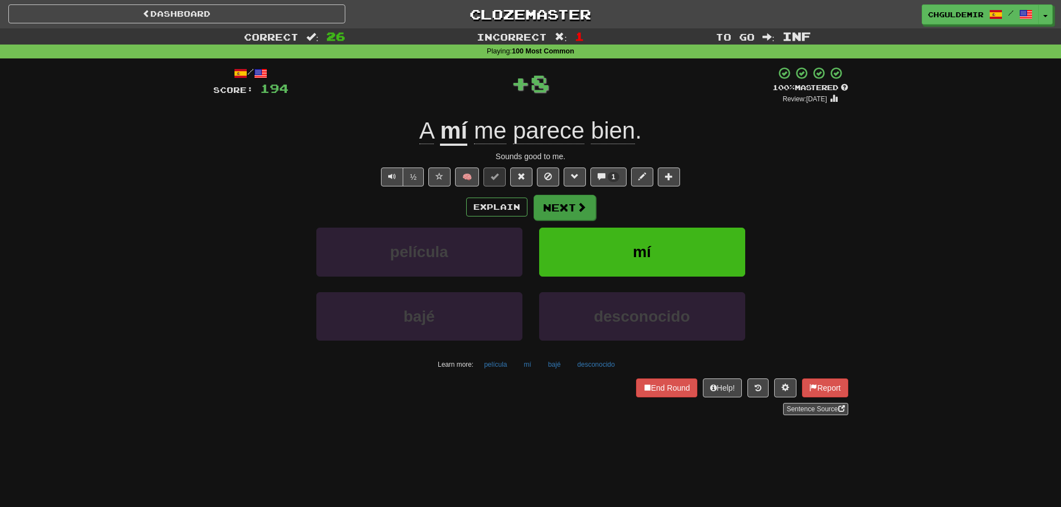
click at [585, 201] on button "Next" at bounding box center [565, 208] width 62 height 26
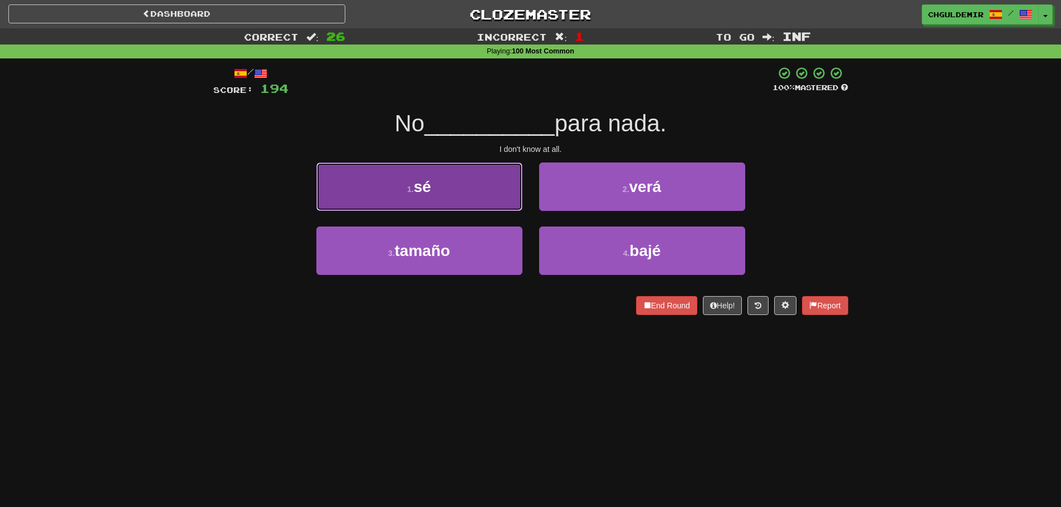
click at [477, 194] on button "1 . sé" at bounding box center [419, 187] width 206 height 48
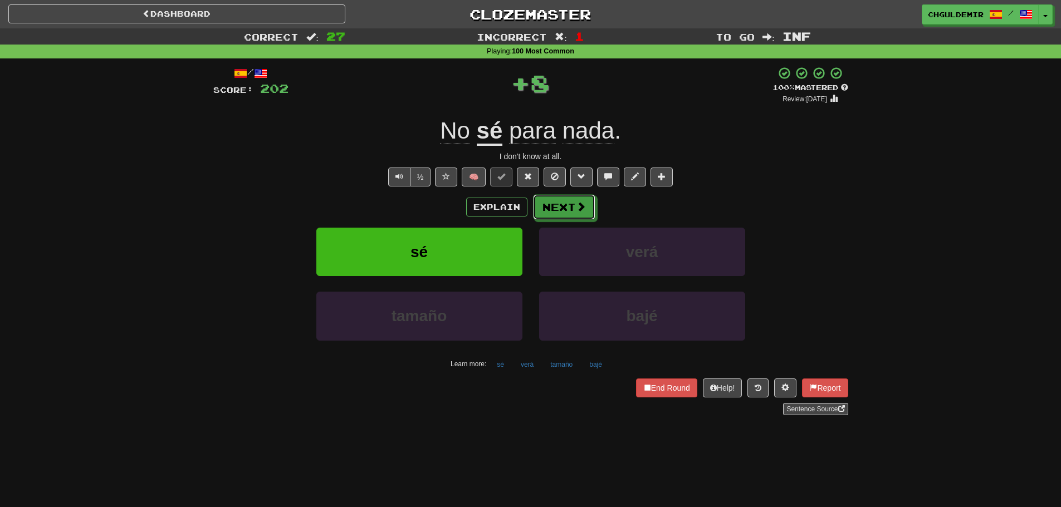
click at [578, 197] on button "Next" at bounding box center [564, 207] width 62 height 26
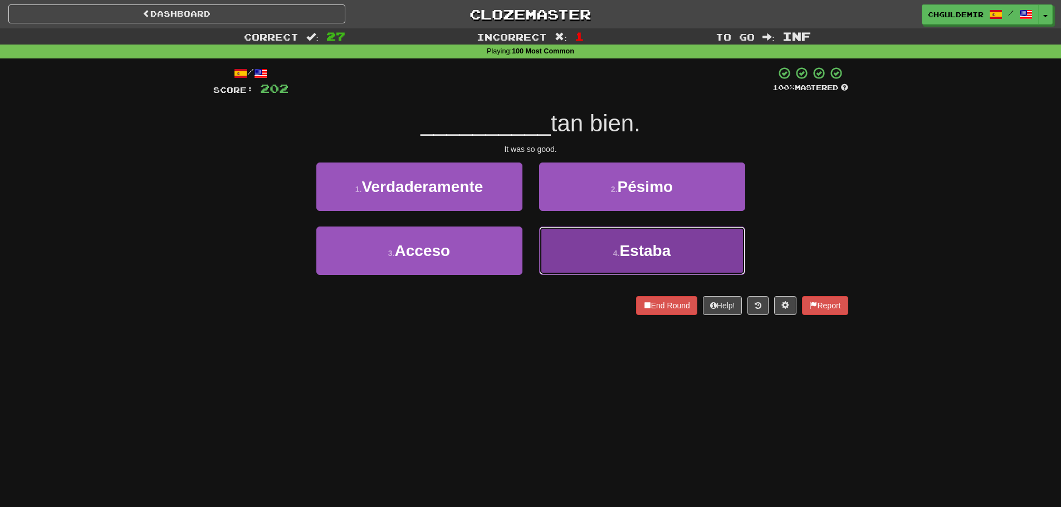
click at [595, 241] on button "4 . Estaba" at bounding box center [642, 251] width 206 height 48
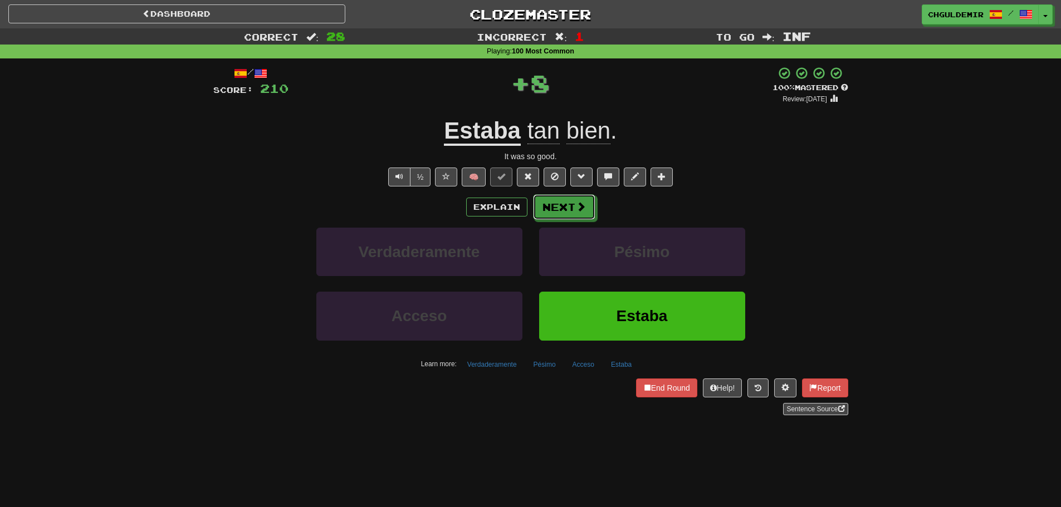
click at [549, 200] on button "Next" at bounding box center [564, 207] width 62 height 26
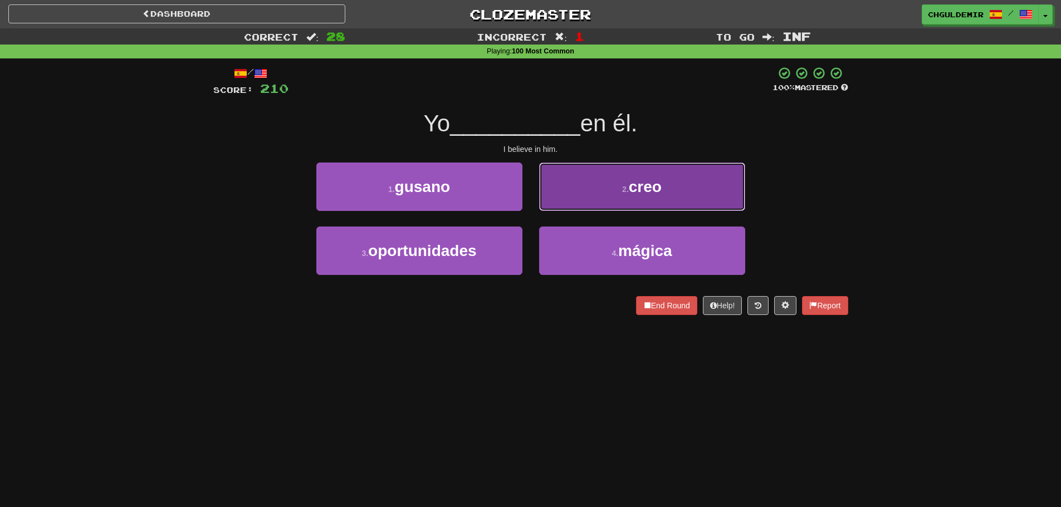
click at [597, 198] on button "2 . creo" at bounding box center [642, 187] width 206 height 48
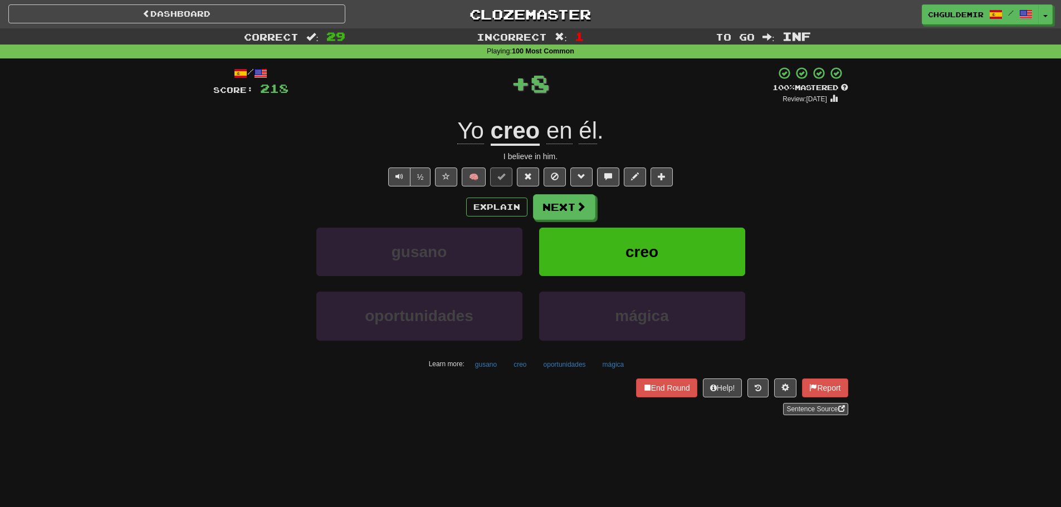
click at [559, 205] on button "Next" at bounding box center [564, 207] width 62 height 26
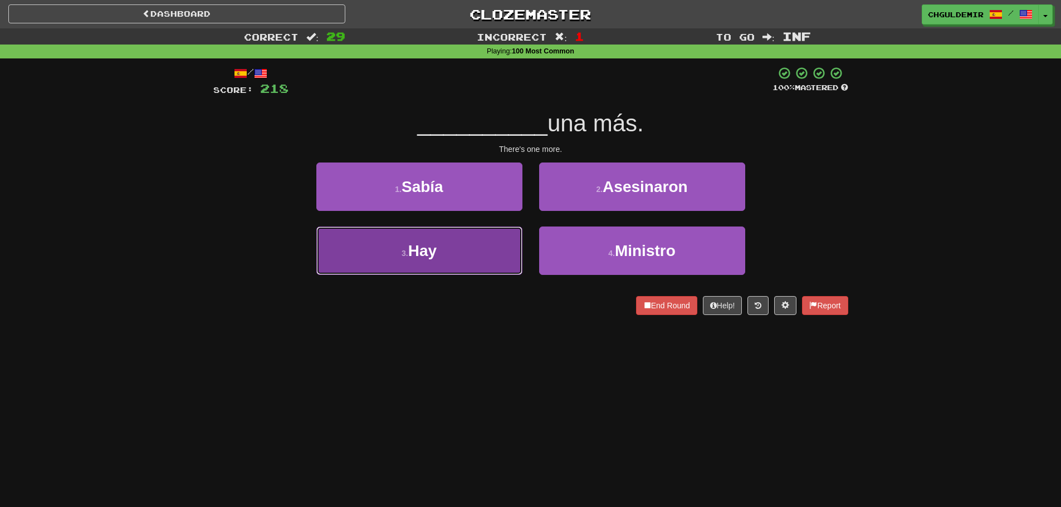
click at [500, 241] on button "3 . Hay" at bounding box center [419, 251] width 206 height 48
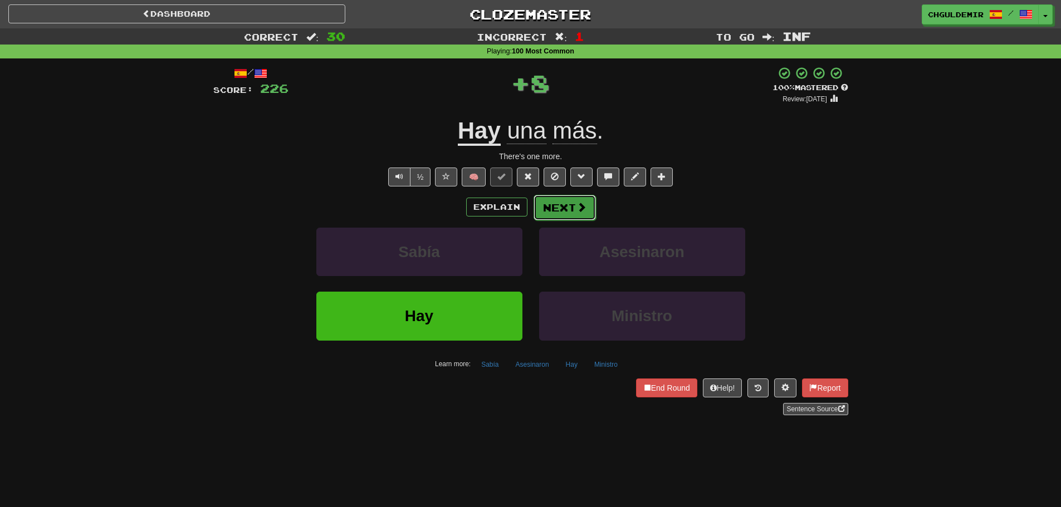
click at [553, 204] on button "Next" at bounding box center [565, 208] width 62 height 26
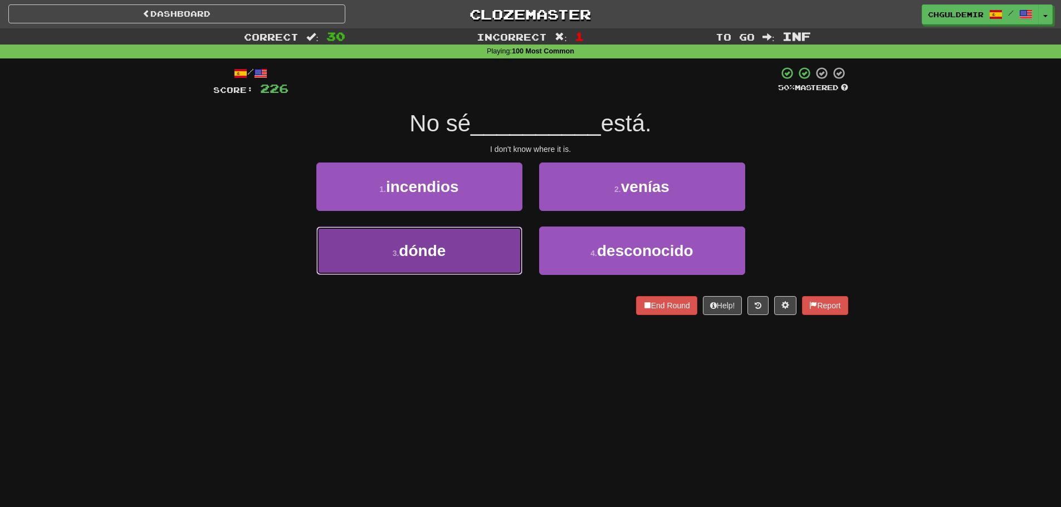
click at [498, 243] on button "3 . dónde" at bounding box center [419, 251] width 206 height 48
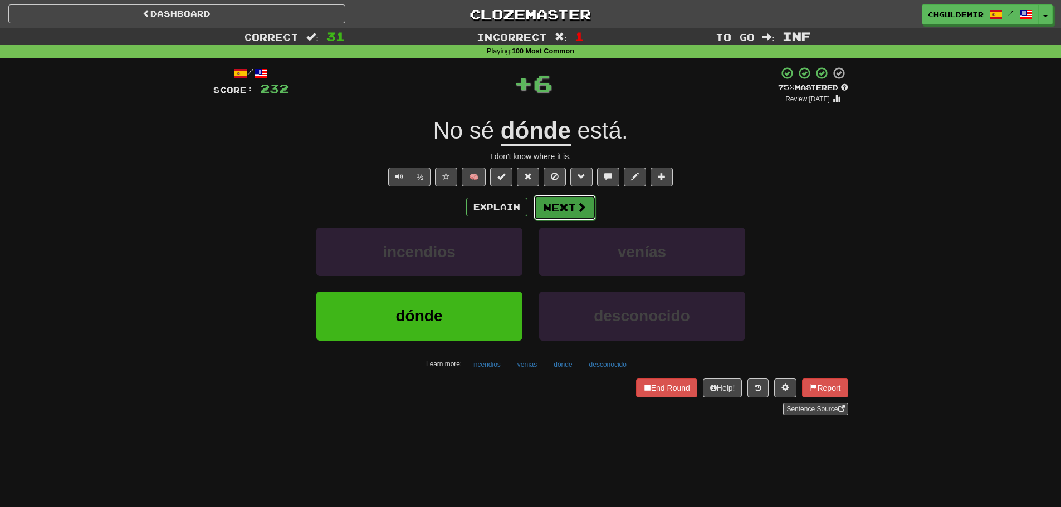
click at [552, 205] on button "Next" at bounding box center [565, 208] width 62 height 26
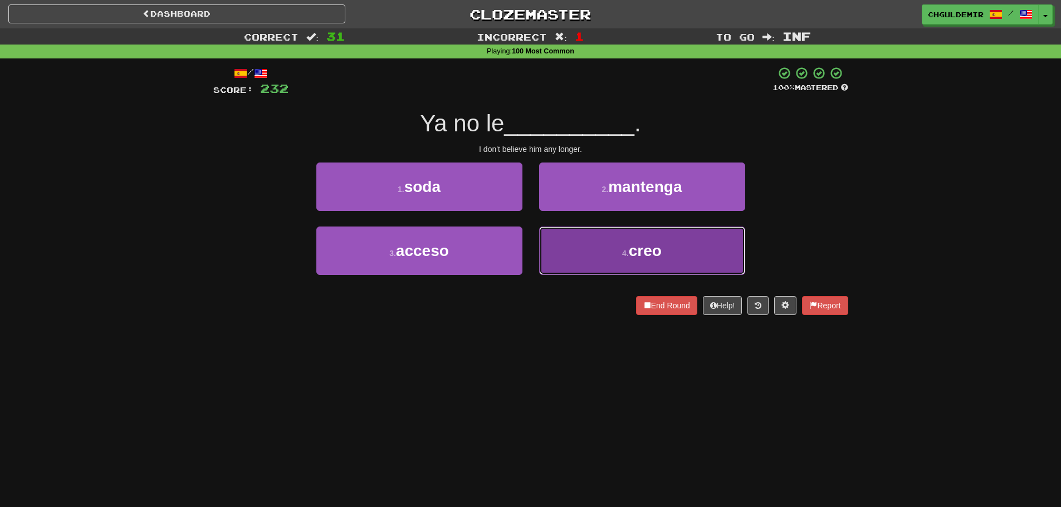
click at [598, 238] on button "4 . creo" at bounding box center [642, 251] width 206 height 48
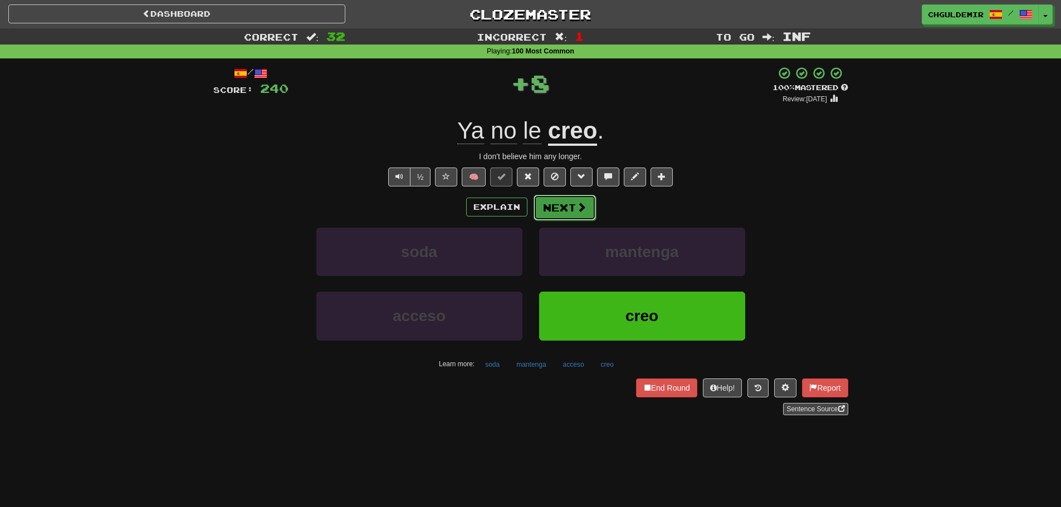
click at [570, 203] on button "Next" at bounding box center [565, 208] width 62 height 26
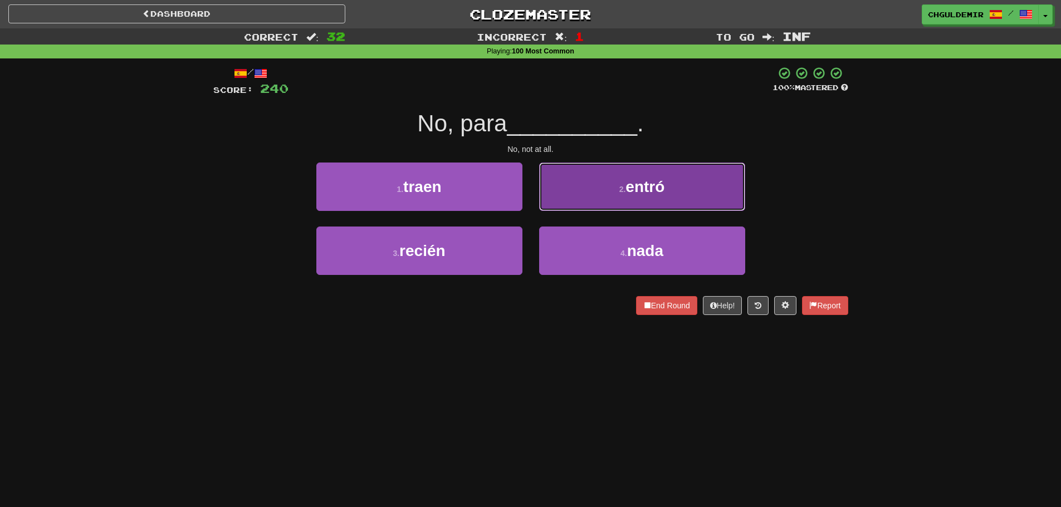
click at [580, 195] on button "2 . entró" at bounding box center [642, 187] width 206 height 48
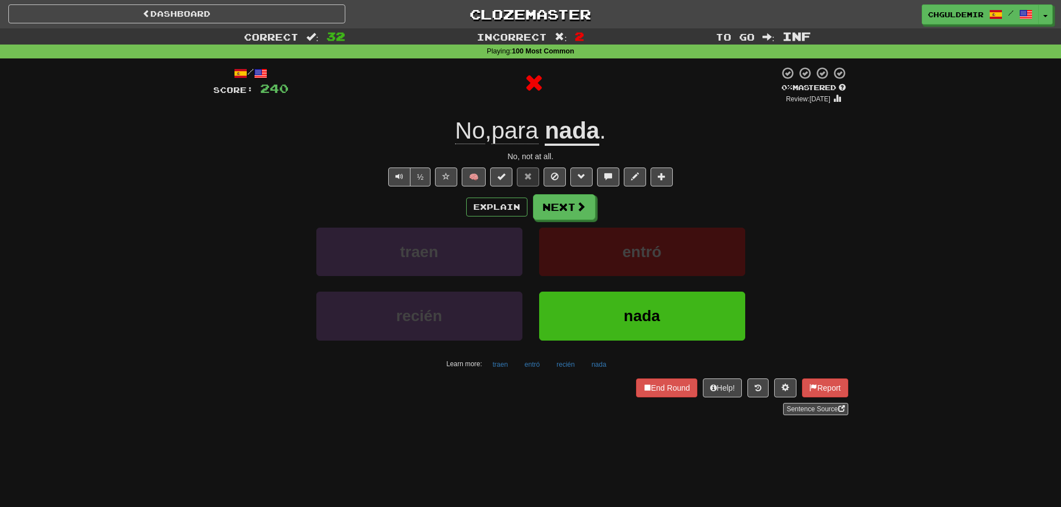
click at [567, 204] on button "Next" at bounding box center [564, 207] width 62 height 26
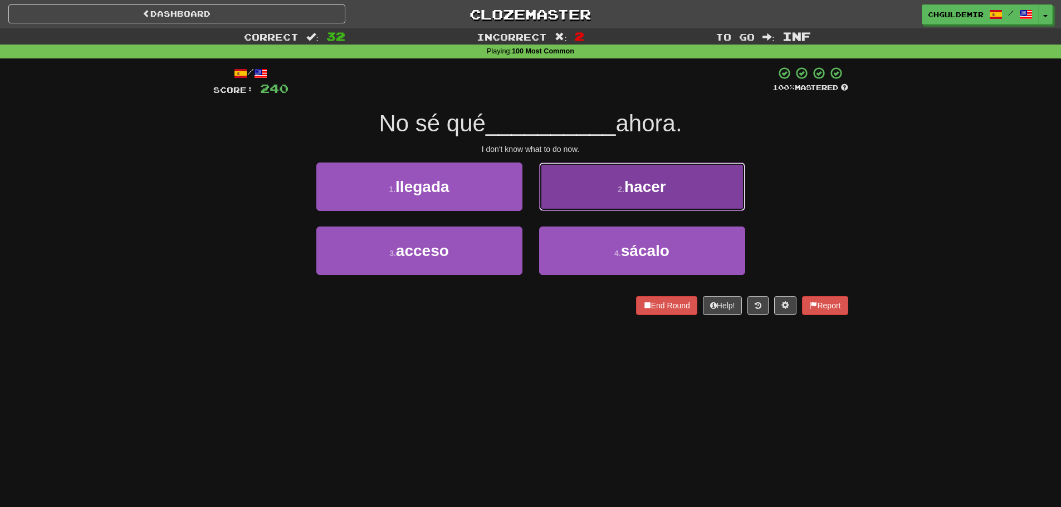
click at [573, 195] on button "2 . hacer" at bounding box center [642, 187] width 206 height 48
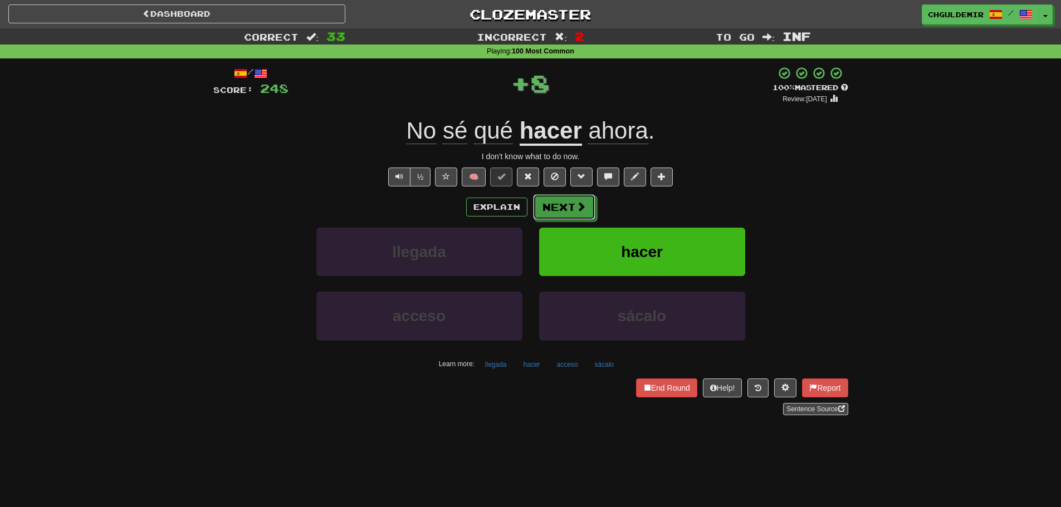
click at [572, 195] on button "Next" at bounding box center [564, 207] width 62 height 26
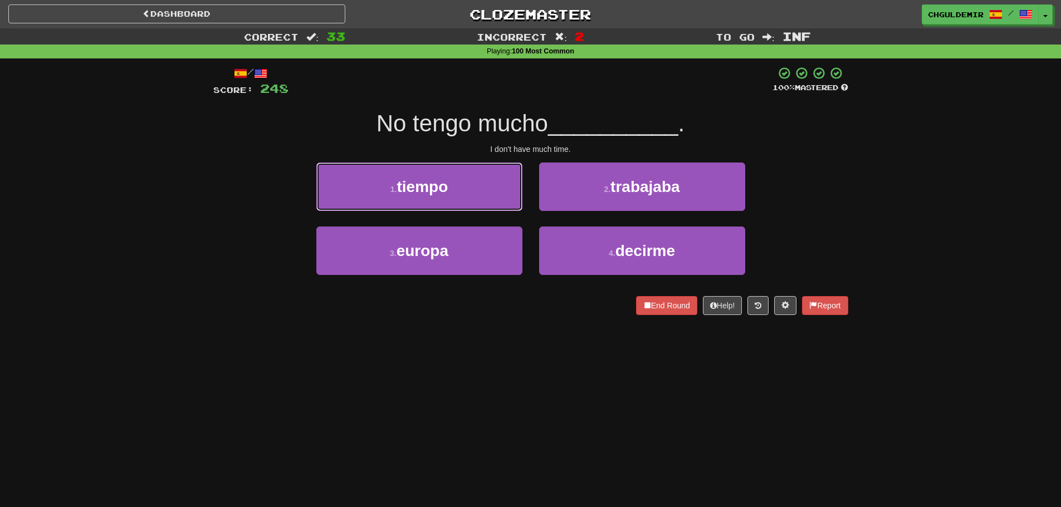
click at [492, 193] on button "1 . tiempo" at bounding box center [419, 187] width 206 height 48
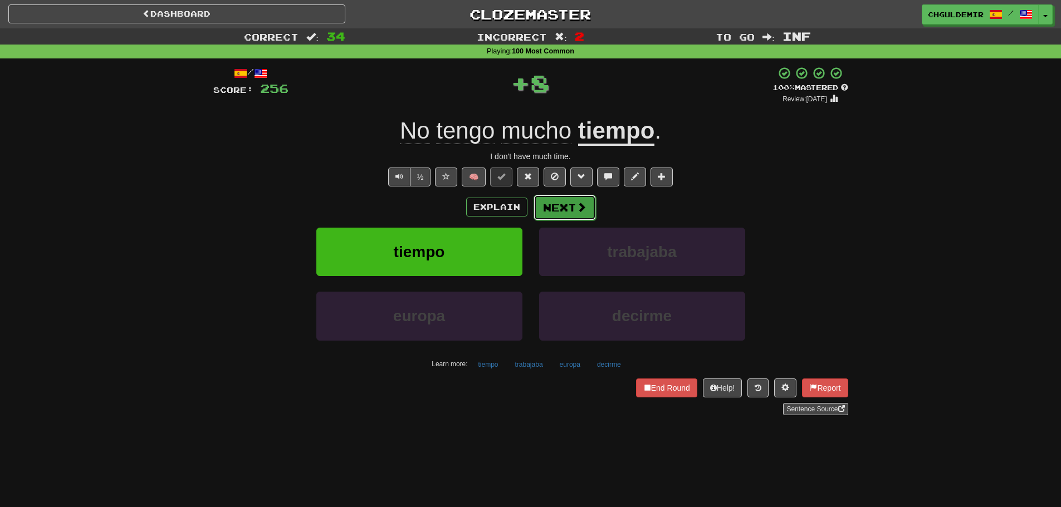
click at [544, 196] on button "Next" at bounding box center [565, 208] width 62 height 26
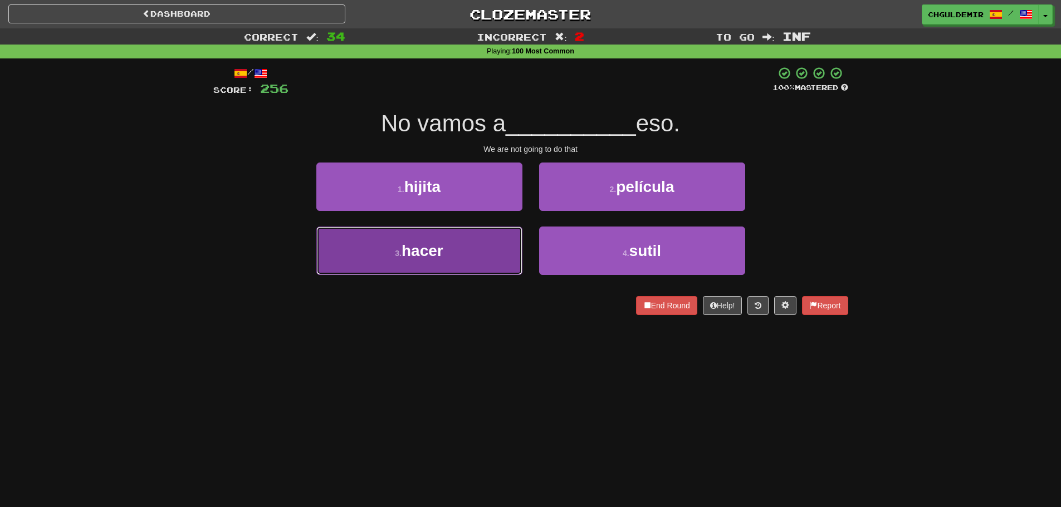
click at [492, 248] on button "3 . hacer" at bounding box center [419, 251] width 206 height 48
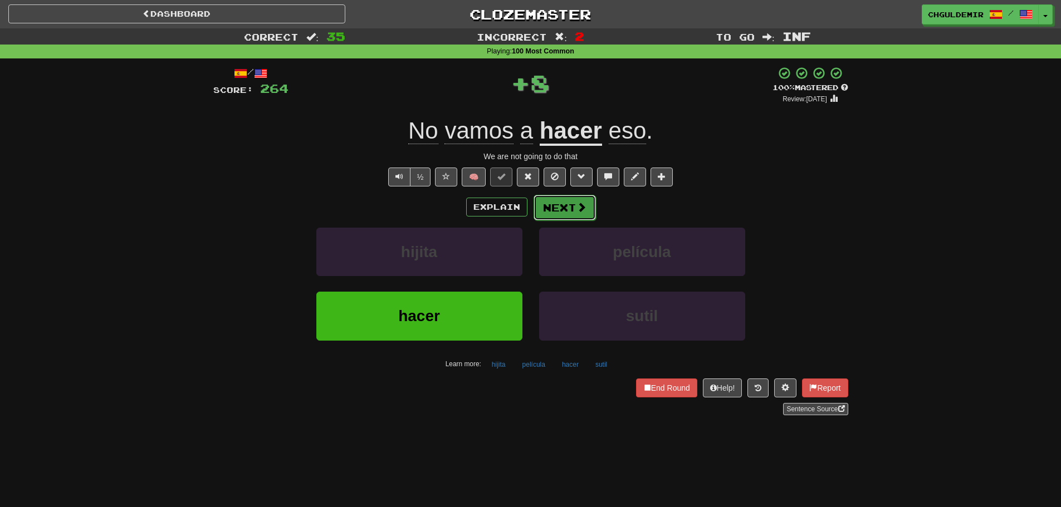
click at [560, 206] on button "Next" at bounding box center [565, 208] width 62 height 26
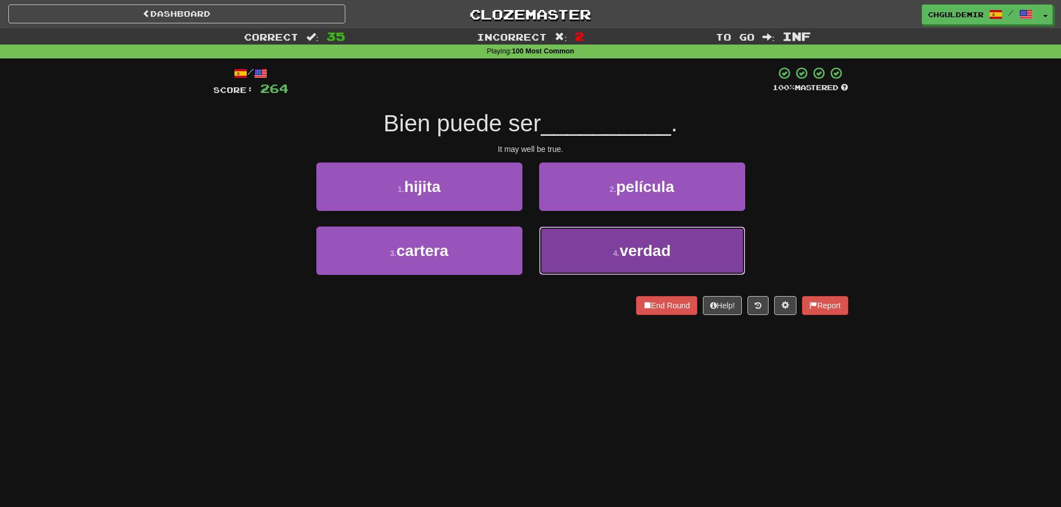
click at [628, 241] on button "4 . verdad" at bounding box center [642, 251] width 206 height 48
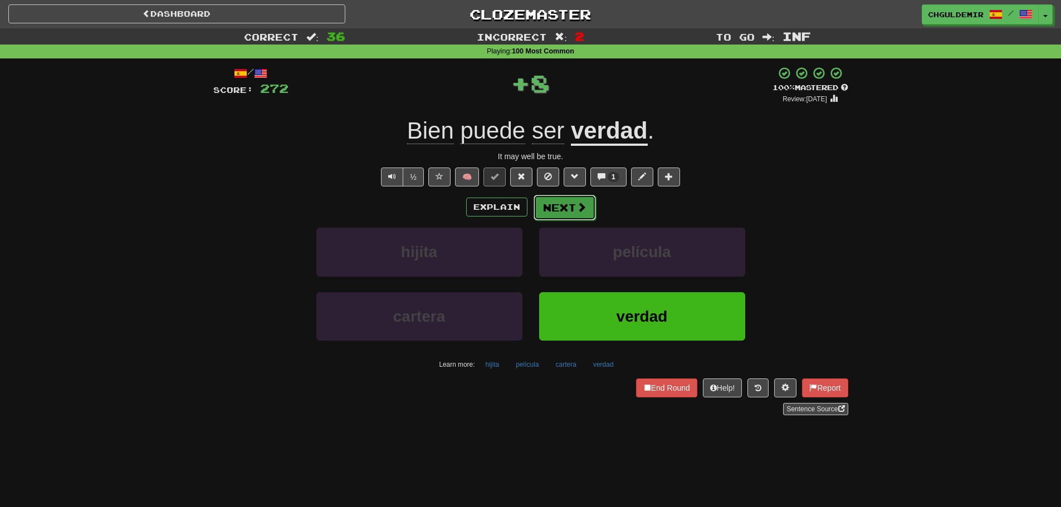
click at [583, 205] on span at bounding box center [582, 207] width 10 height 10
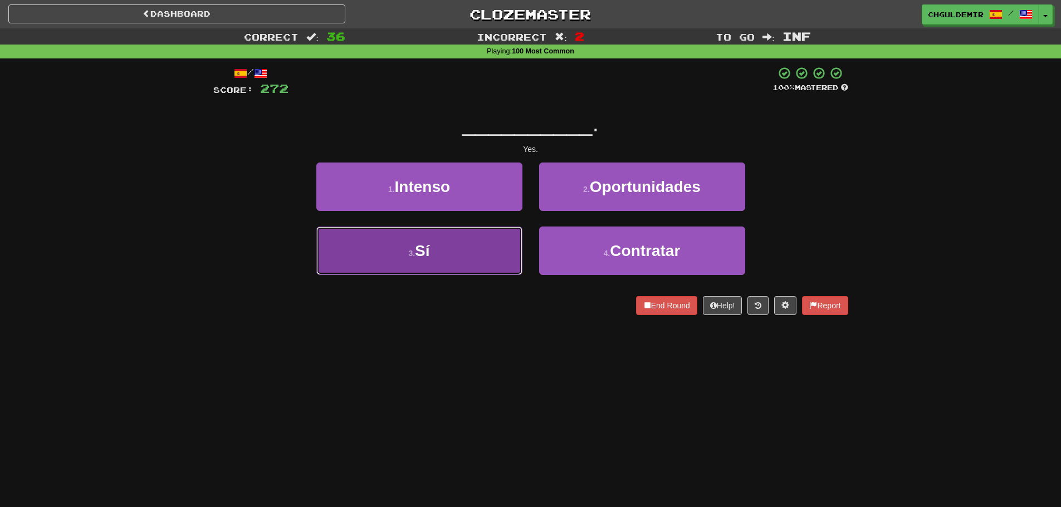
click at [476, 246] on button "3 . Sí" at bounding box center [419, 251] width 206 height 48
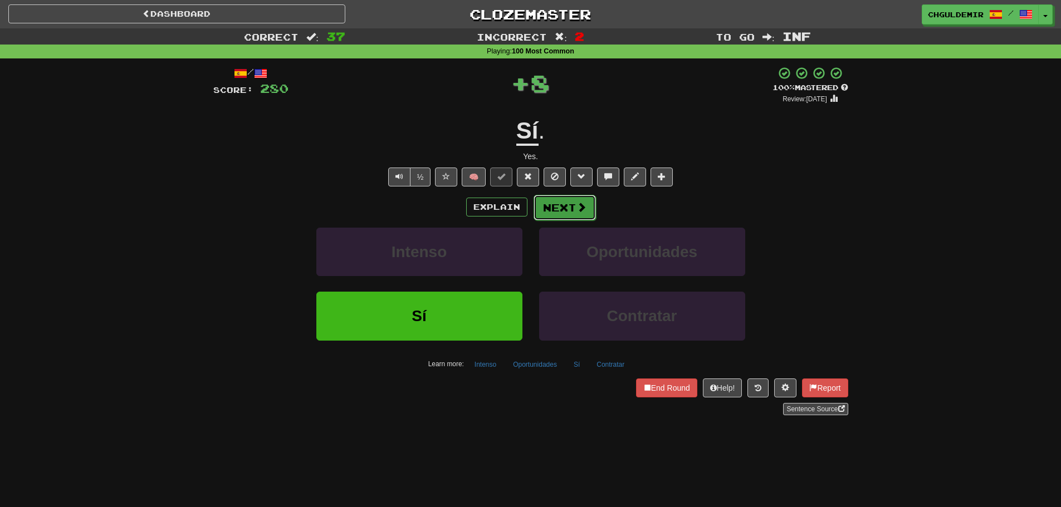
click at [560, 210] on button "Next" at bounding box center [565, 208] width 62 height 26
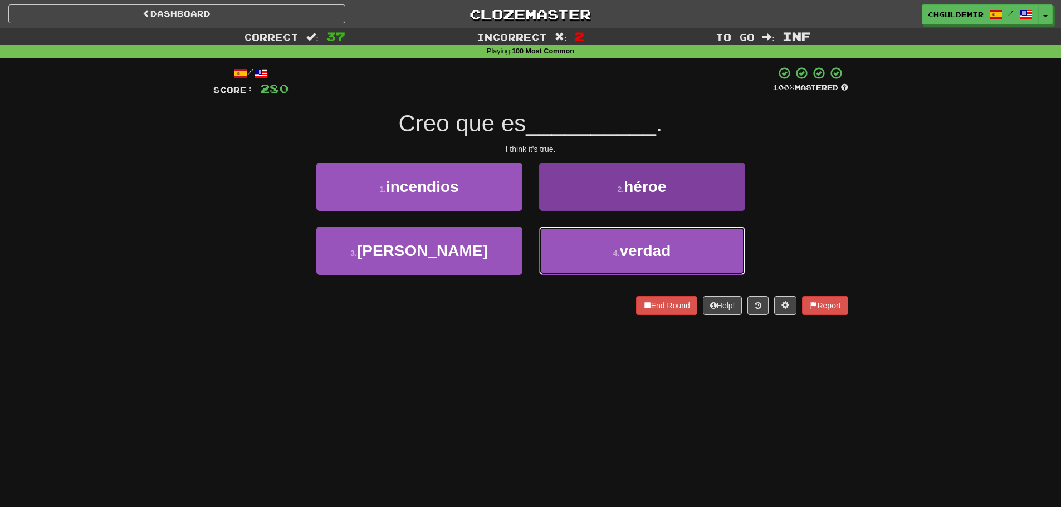
click at [573, 248] on button "4 . verdad" at bounding box center [642, 251] width 206 height 48
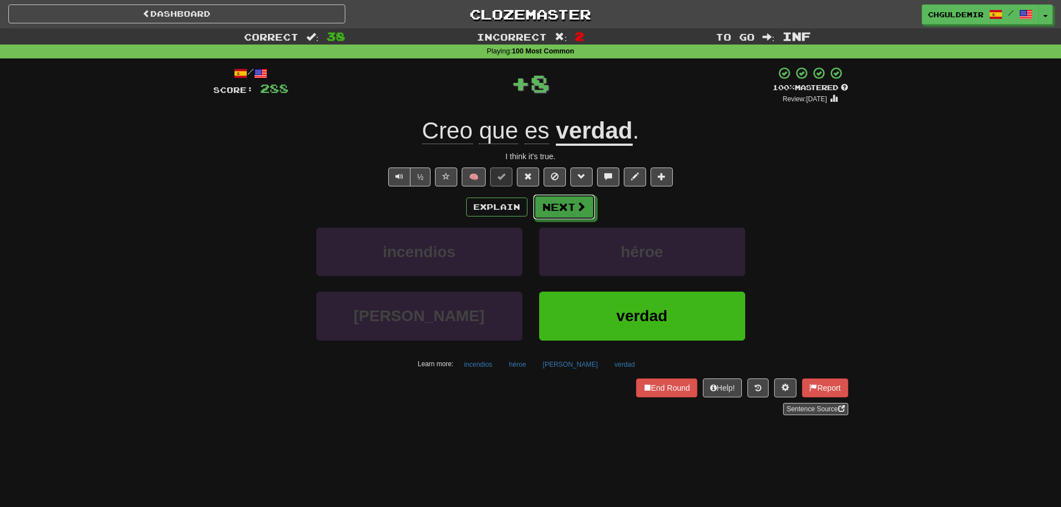
click at [564, 208] on button "Next" at bounding box center [564, 207] width 62 height 26
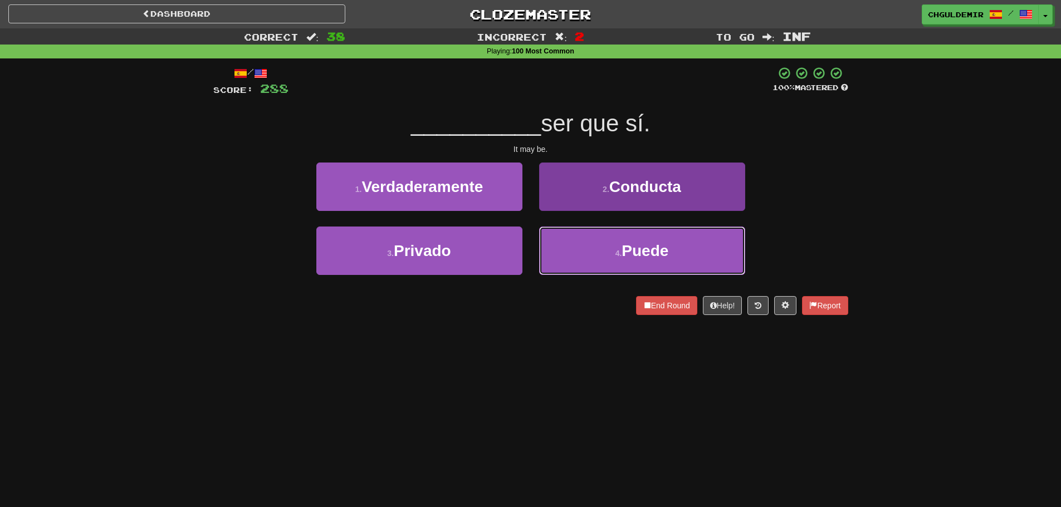
click at [574, 247] on button "4 . Puede" at bounding box center [642, 251] width 206 height 48
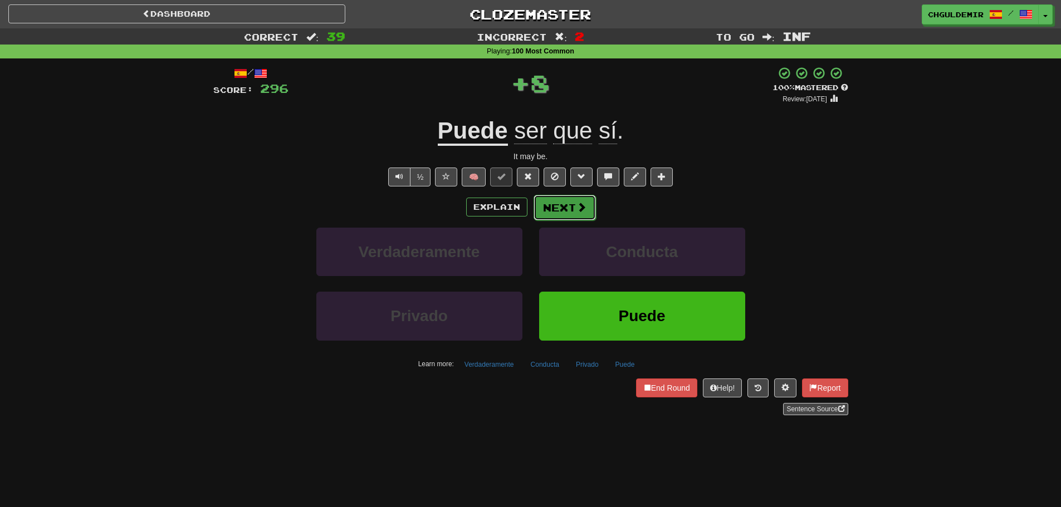
click at [568, 198] on button "Next" at bounding box center [565, 208] width 62 height 26
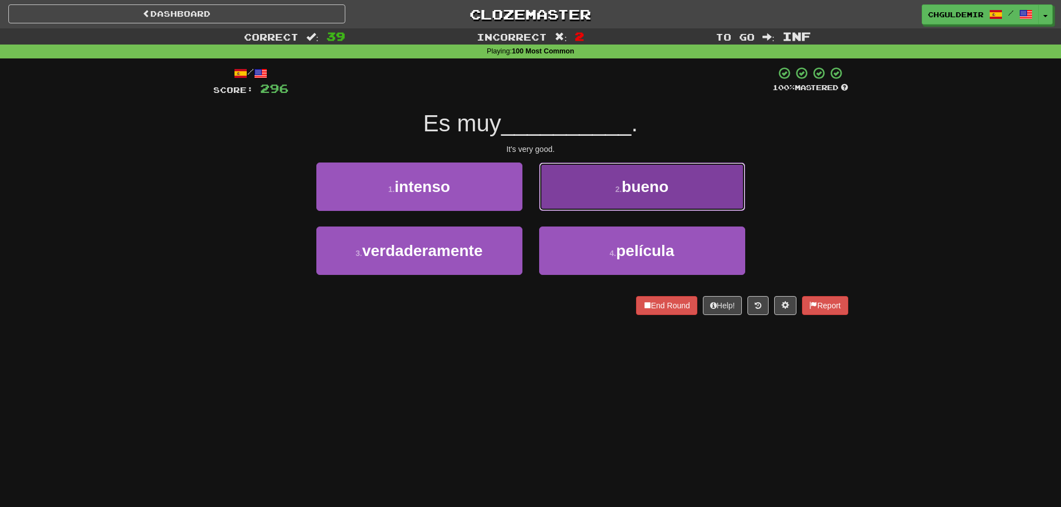
click at [575, 196] on button "2 . bueno" at bounding box center [642, 187] width 206 height 48
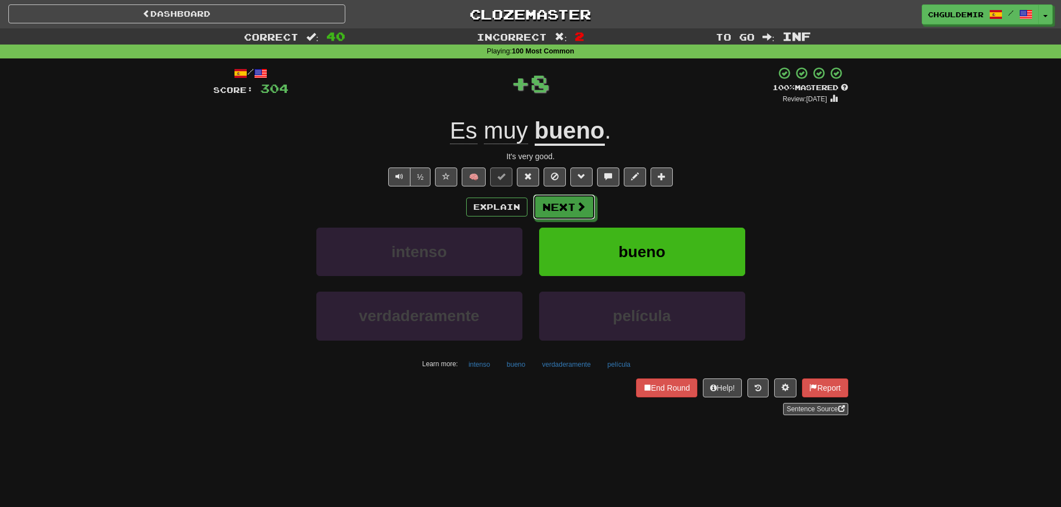
click at [568, 203] on button "Next" at bounding box center [564, 207] width 62 height 26
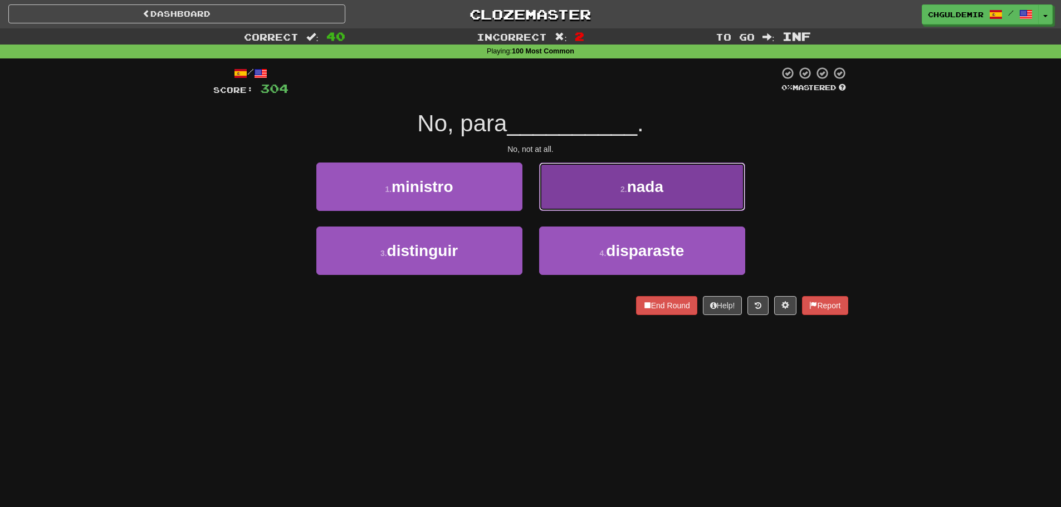
click at [599, 198] on button "2 . nada" at bounding box center [642, 187] width 206 height 48
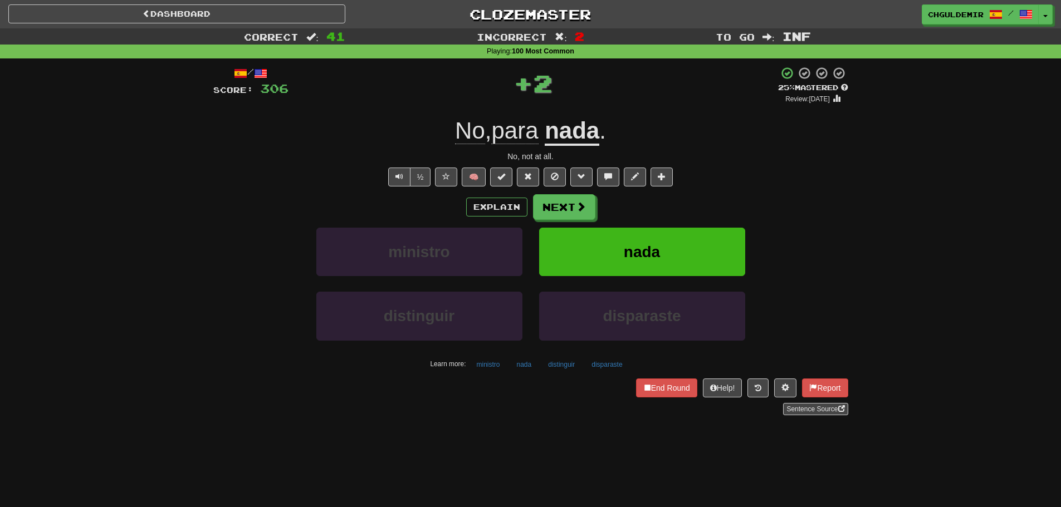
click at [557, 218] on button "Next" at bounding box center [564, 207] width 62 height 26
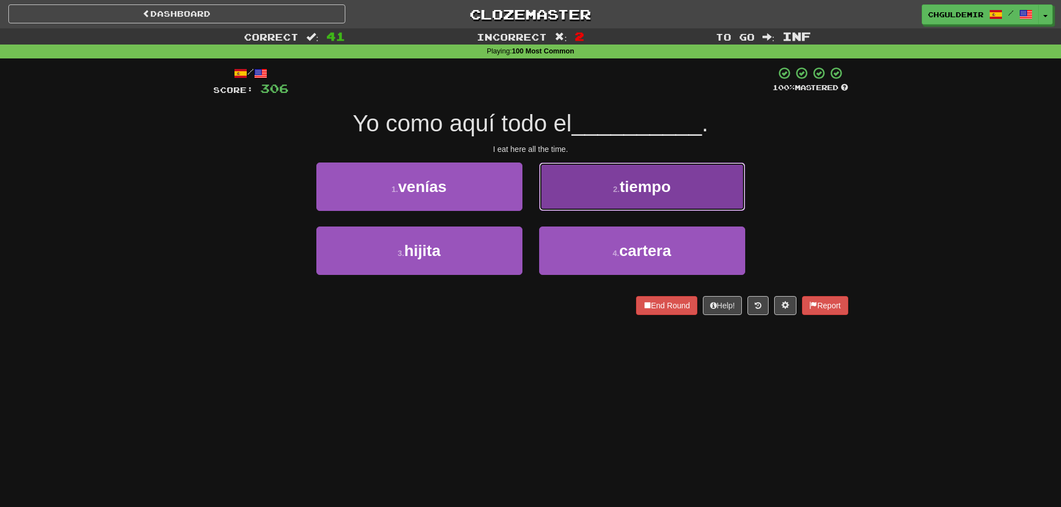
click at [574, 202] on button "2 . tiempo" at bounding box center [642, 187] width 206 height 48
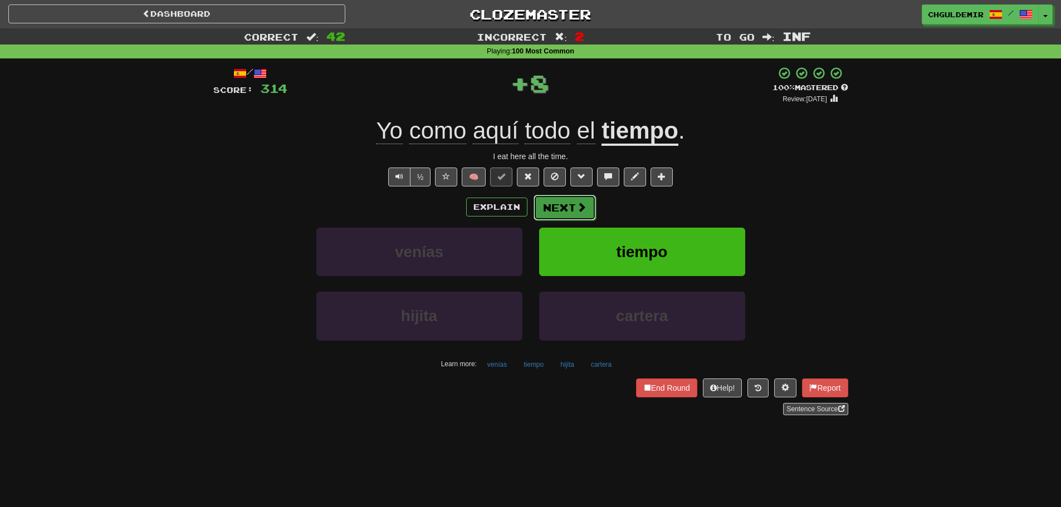
click at [569, 209] on button "Next" at bounding box center [565, 208] width 62 height 26
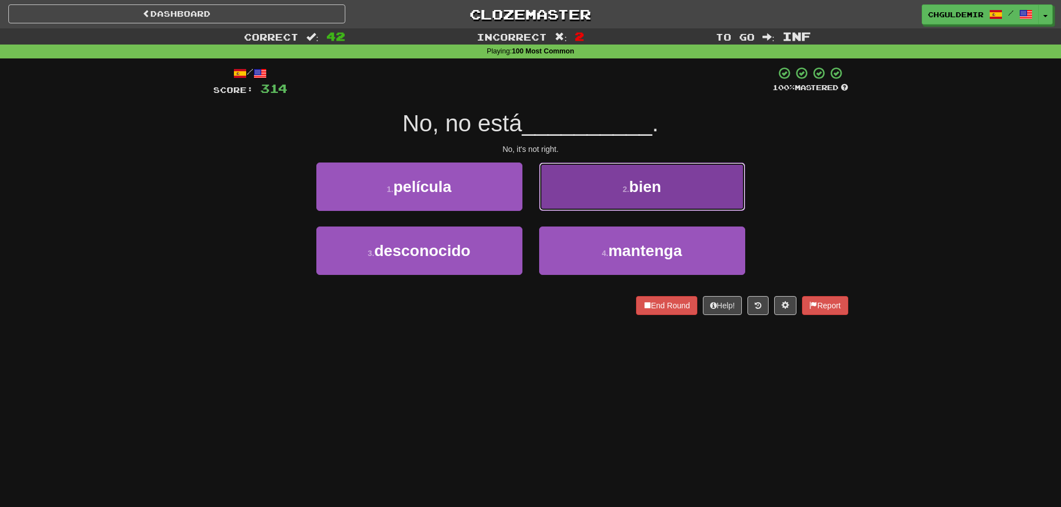
click at [636, 183] on span "bien" at bounding box center [645, 186] width 32 height 17
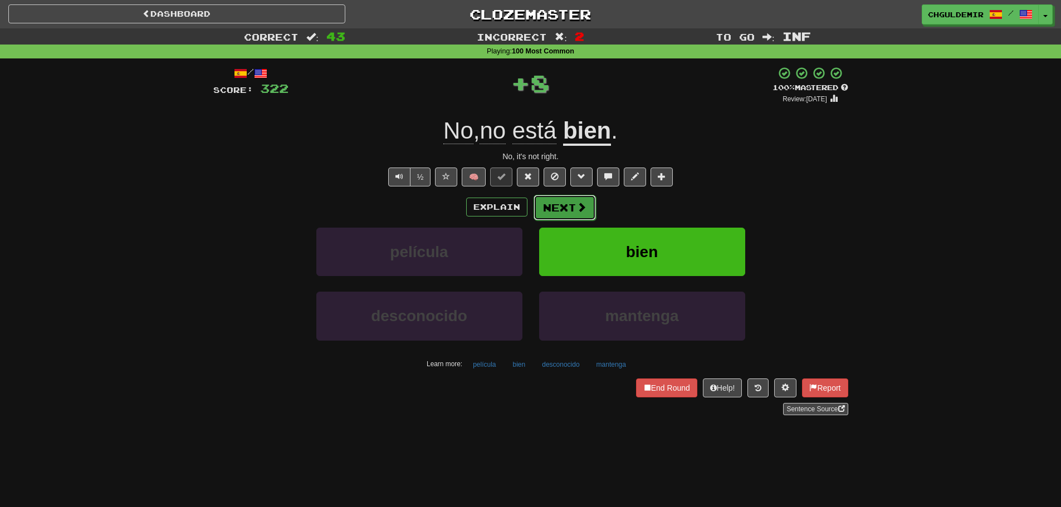
click at [574, 209] on button "Next" at bounding box center [565, 208] width 62 height 26
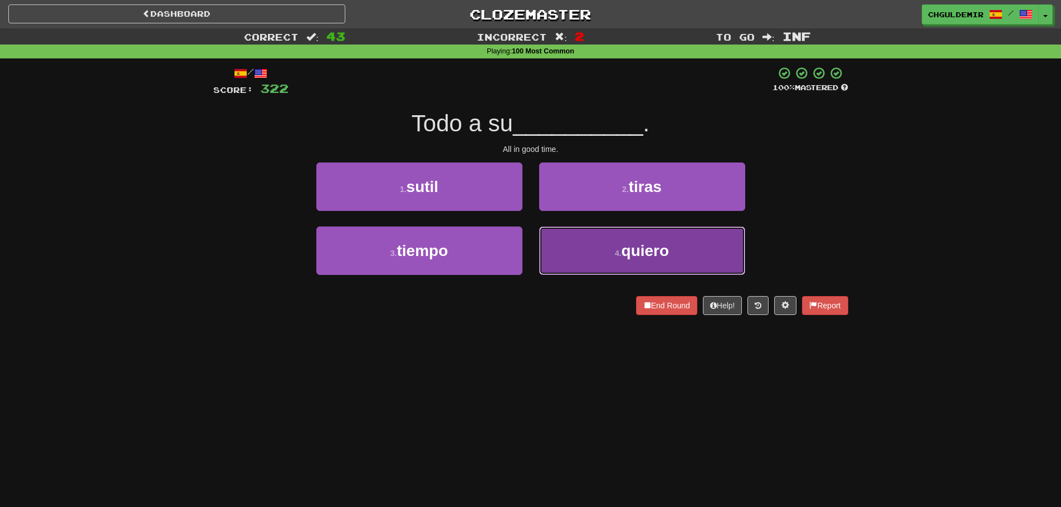
click at [587, 246] on button "4 . quiero" at bounding box center [642, 251] width 206 height 48
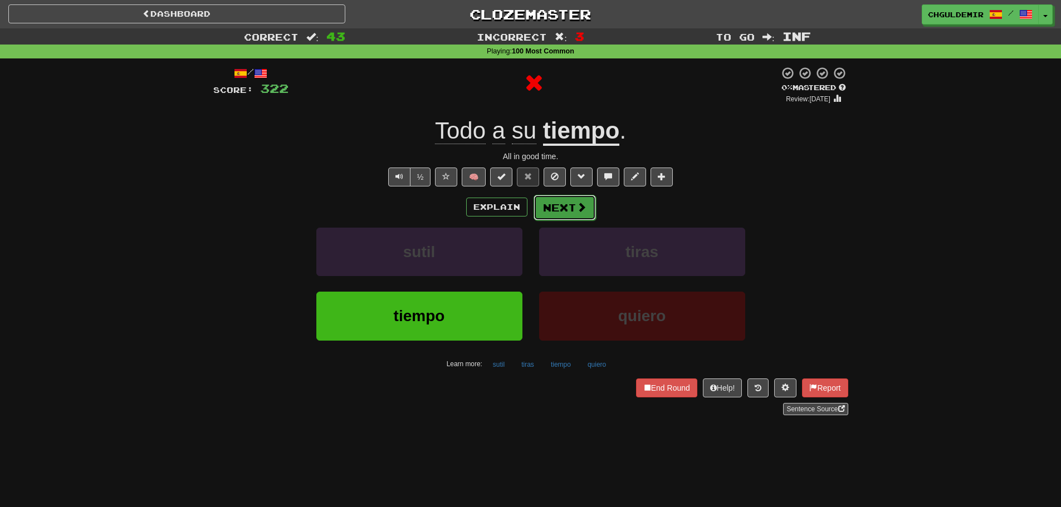
click at [558, 211] on button "Next" at bounding box center [565, 208] width 62 height 26
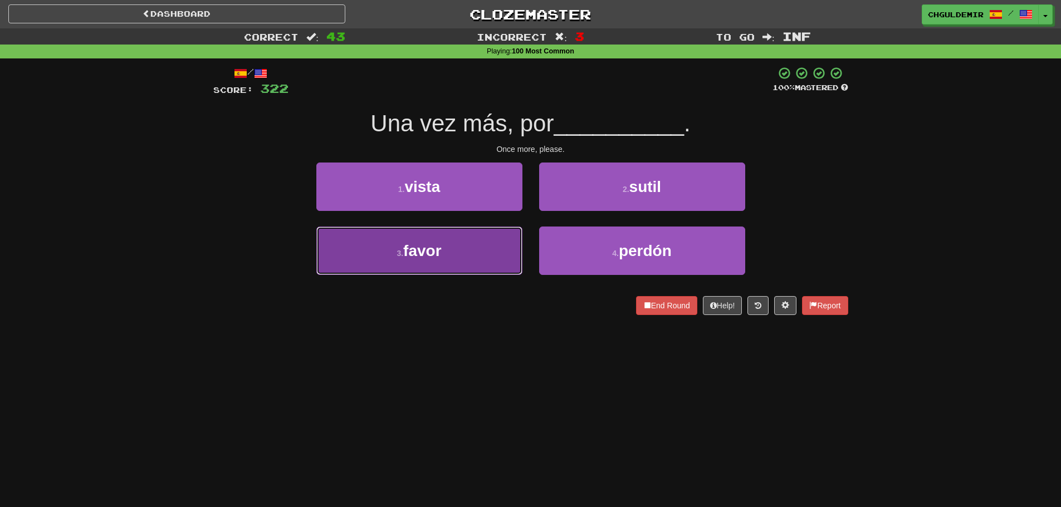
click at [490, 248] on button "3 . favor" at bounding box center [419, 251] width 206 height 48
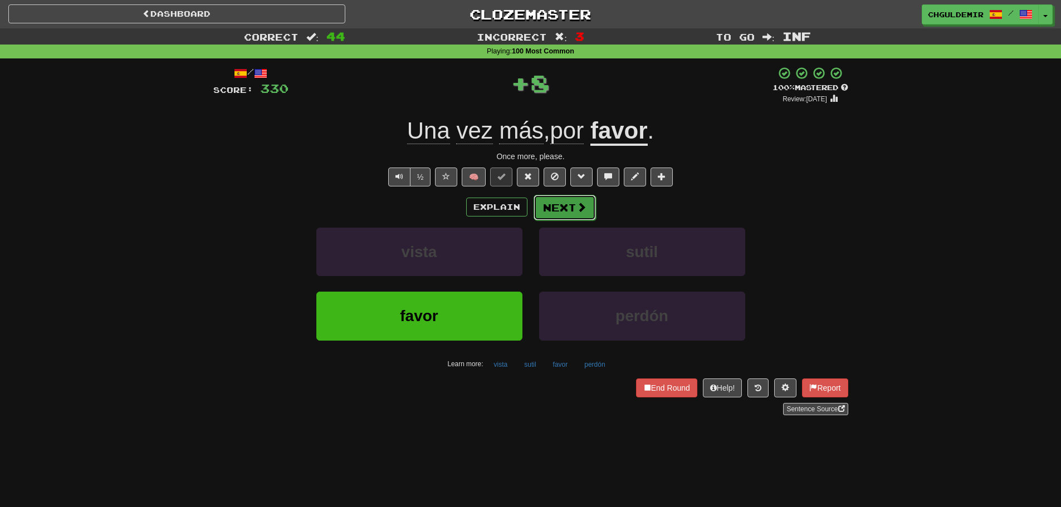
click at [554, 203] on button "Next" at bounding box center [565, 208] width 62 height 26
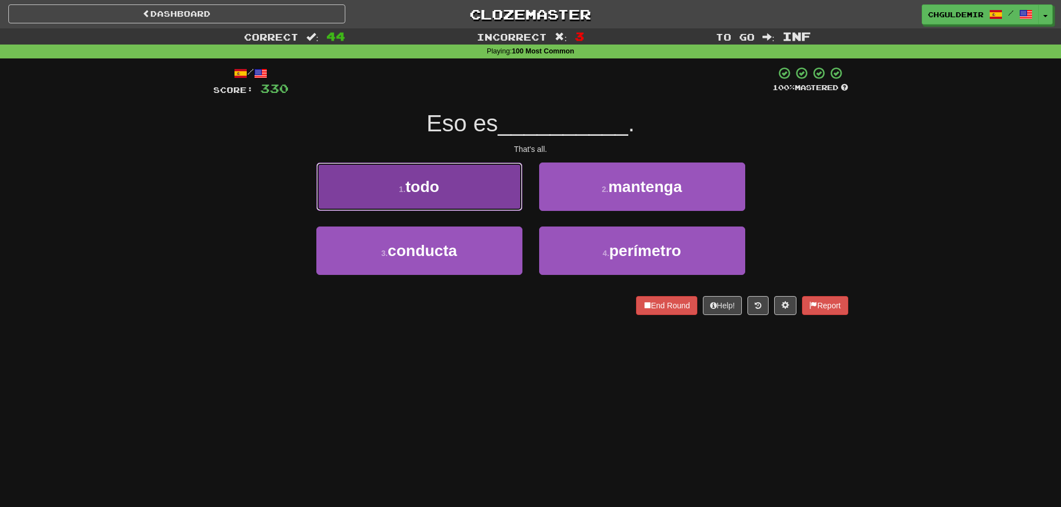
click at [471, 194] on button "1 . todo" at bounding box center [419, 187] width 206 height 48
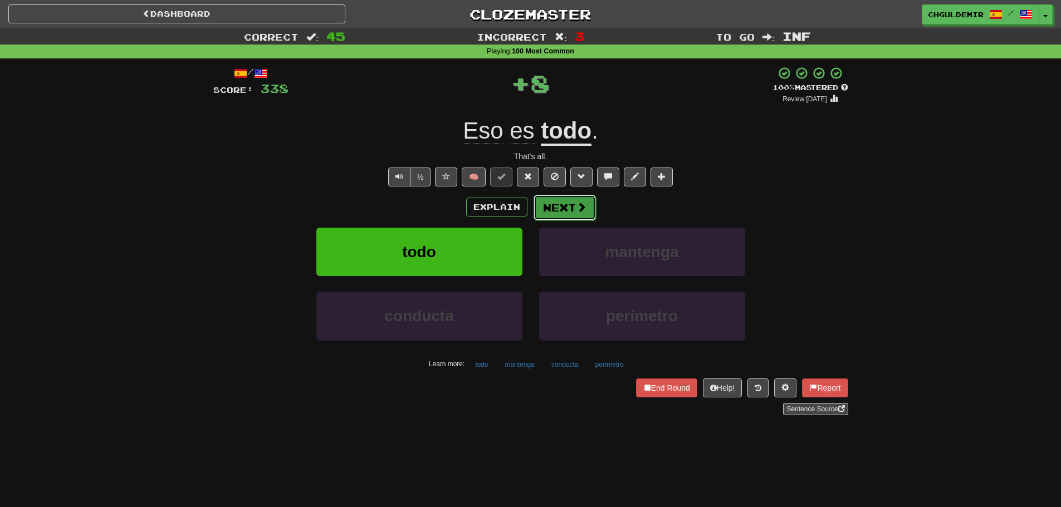
click at [551, 197] on button "Next" at bounding box center [565, 208] width 62 height 26
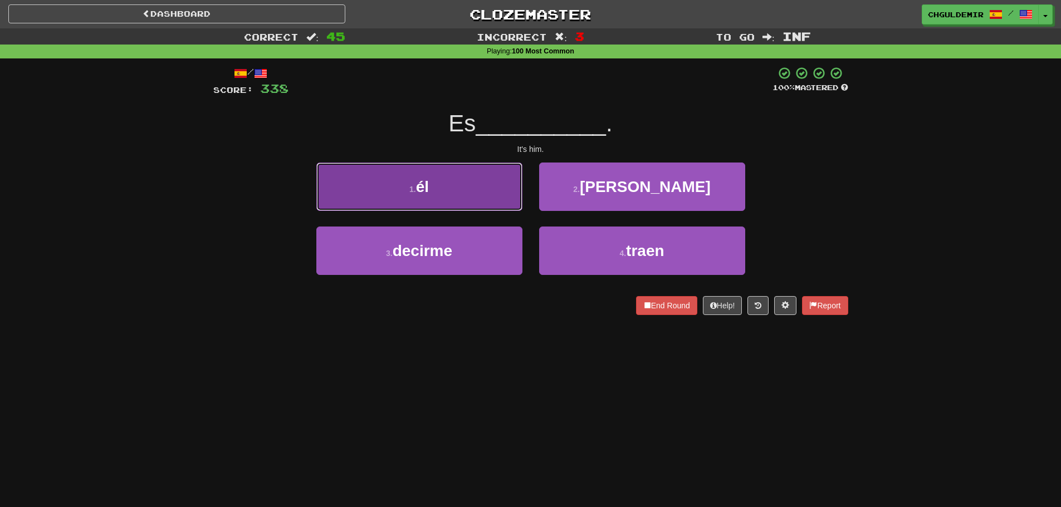
click at [472, 207] on button "1 . él" at bounding box center [419, 187] width 206 height 48
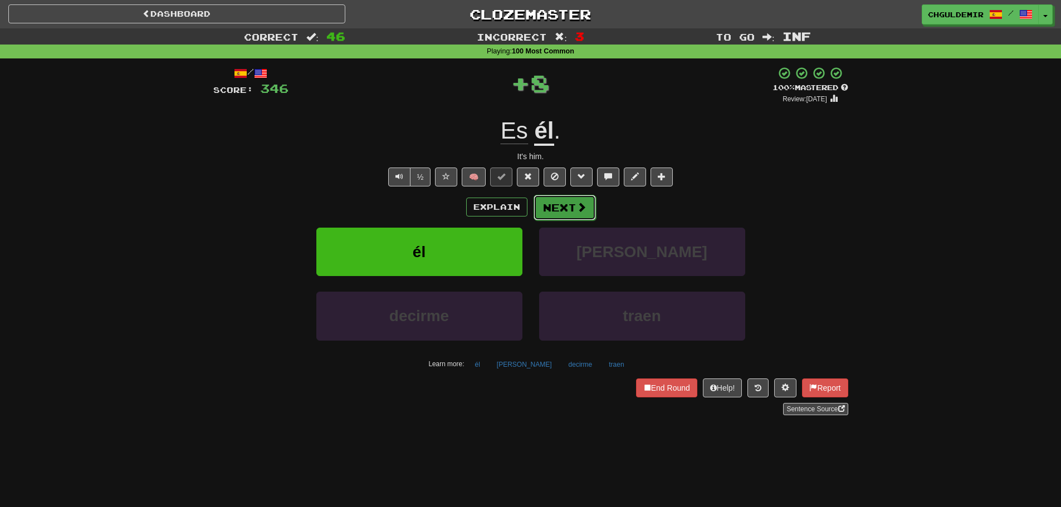
click at [560, 204] on button "Next" at bounding box center [565, 208] width 62 height 26
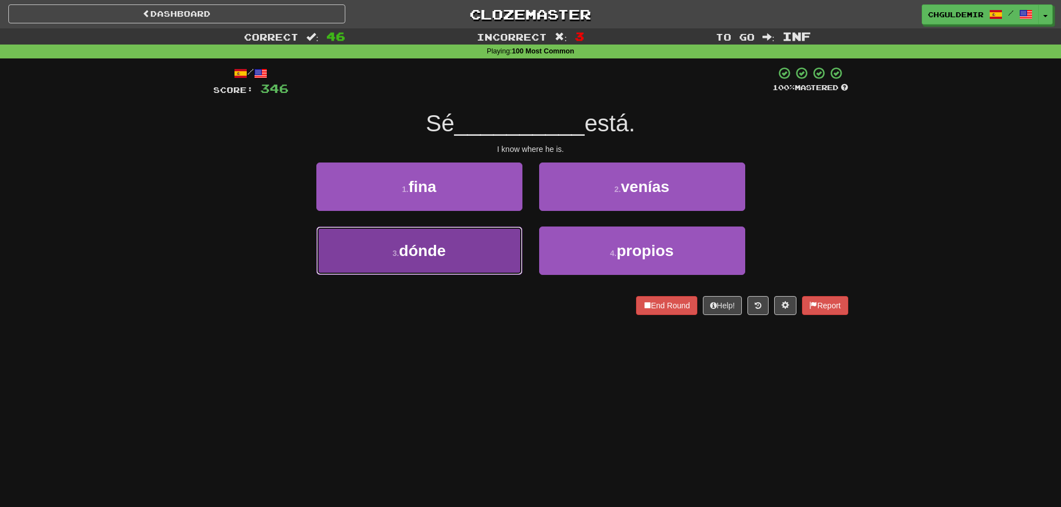
click at [492, 237] on button "3 . dónde" at bounding box center [419, 251] width 206 height 48
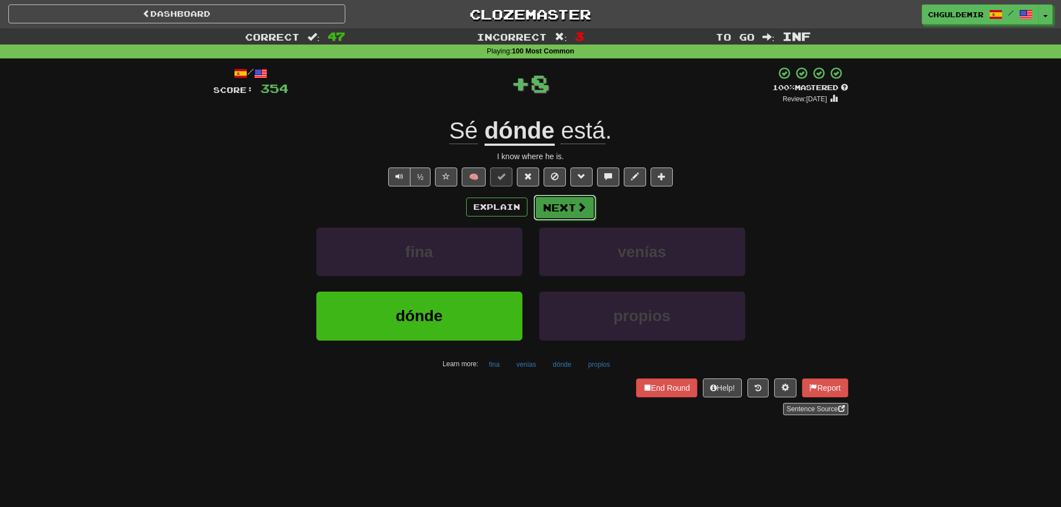
click at [552, 208] on button "Next" at bounding box center [565, 208] width 62 height 26
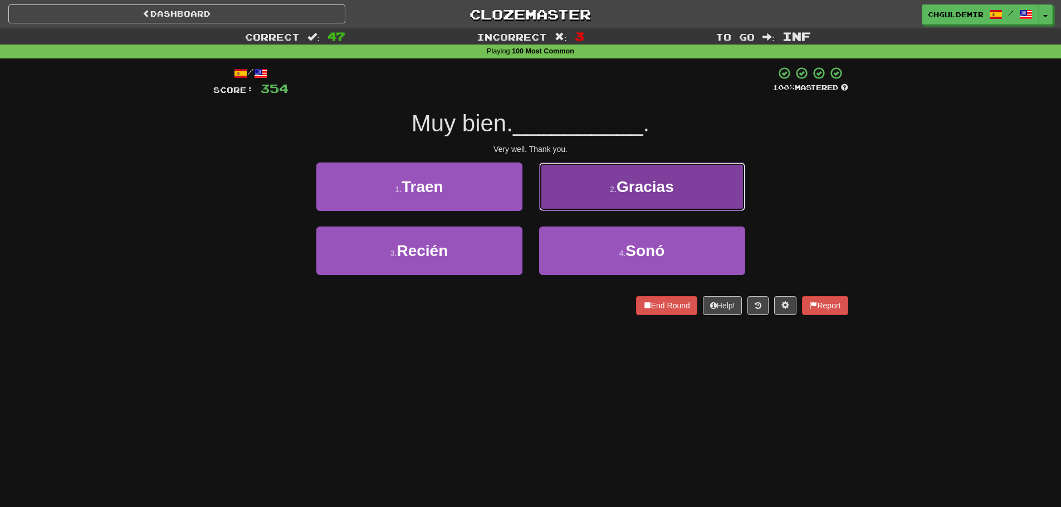
click at [582, 198] on button "2 . Gracias" at bounding box center [642, 187] width 206 height 48
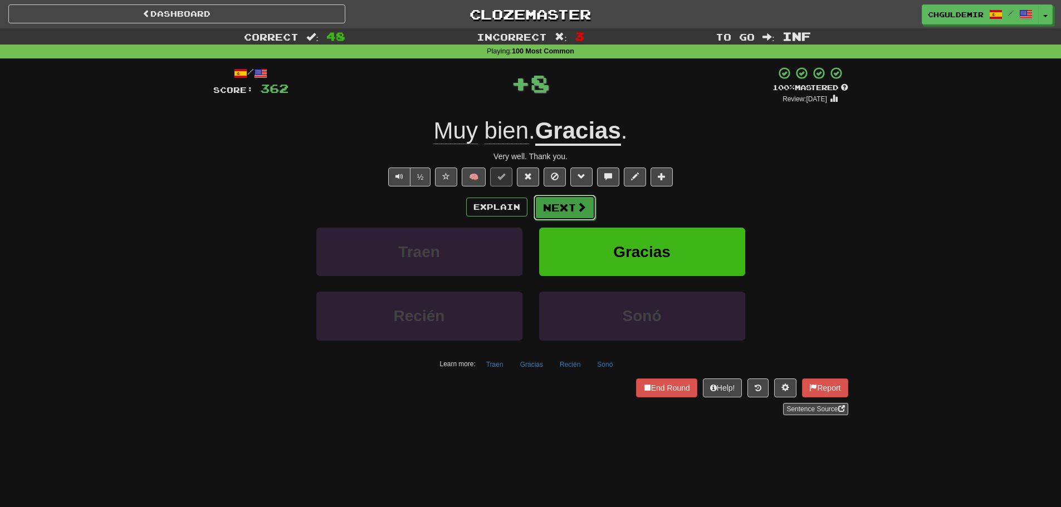
click at [560, 207] on button "Next" at bounding box center [565, 208] width 62 height 26
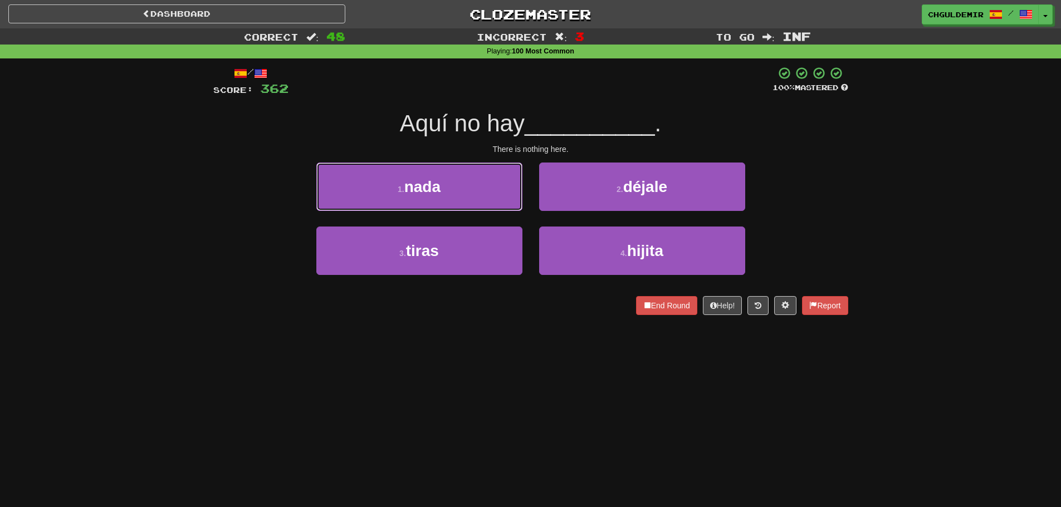
click at [496, 188] on button "1 . nada" at bounding box center [419, 187] width 206 height 48
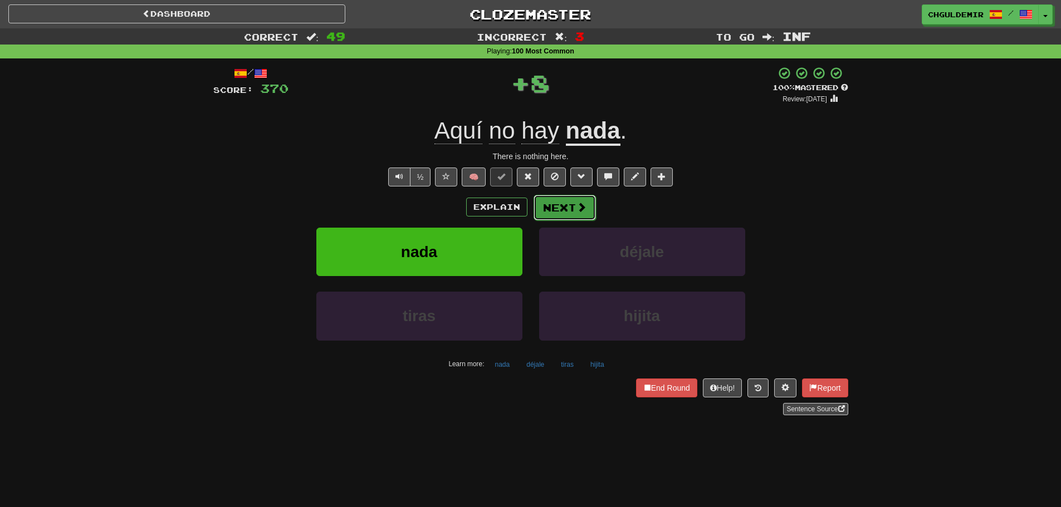
click at [562, 201] on button "Next" at bounding box center [565, 208] width 62 height 26
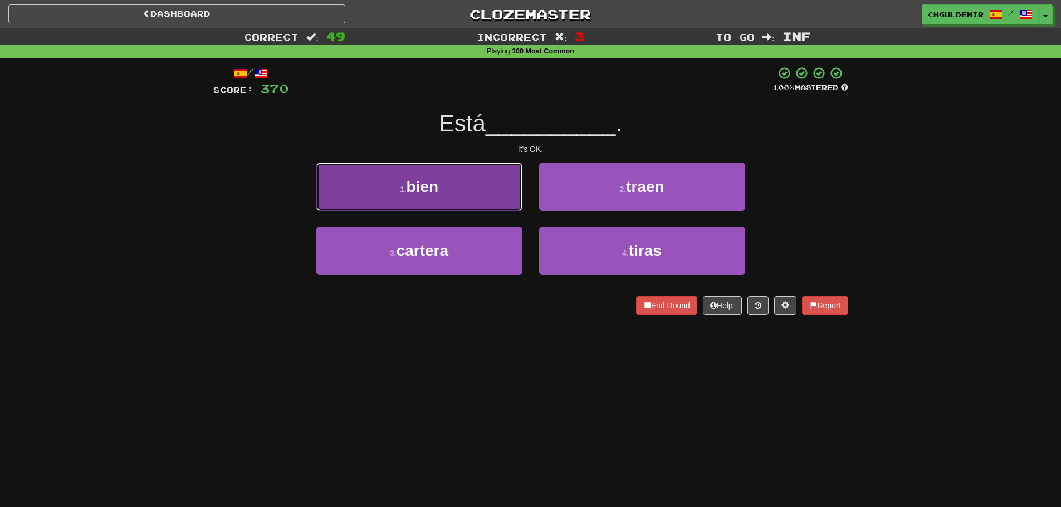
click at [465, 199] on button "1 . bien" at bounding box center [419, 187] width 206 height 48
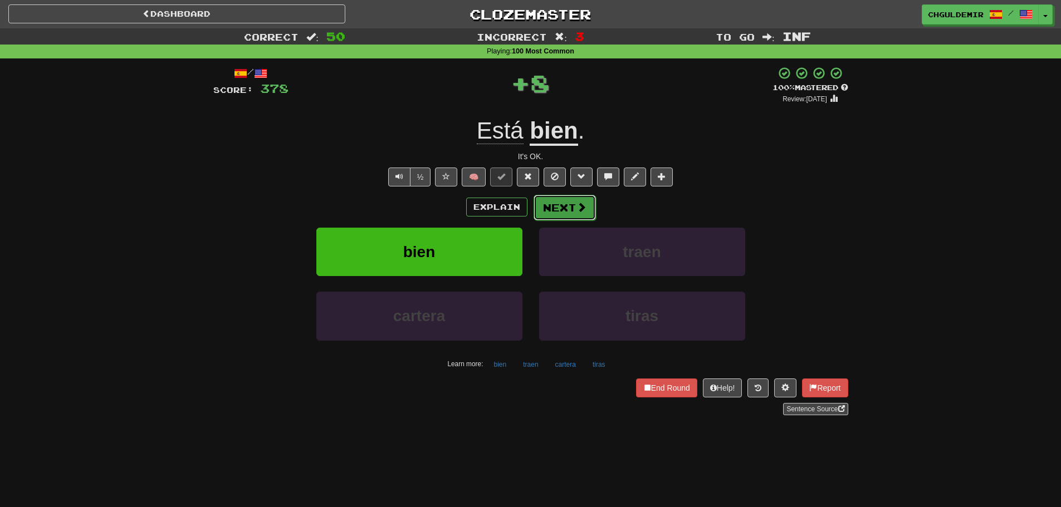
click at [541, 202] on button "Next" at bounding box center [565, 208] width 62 height 26
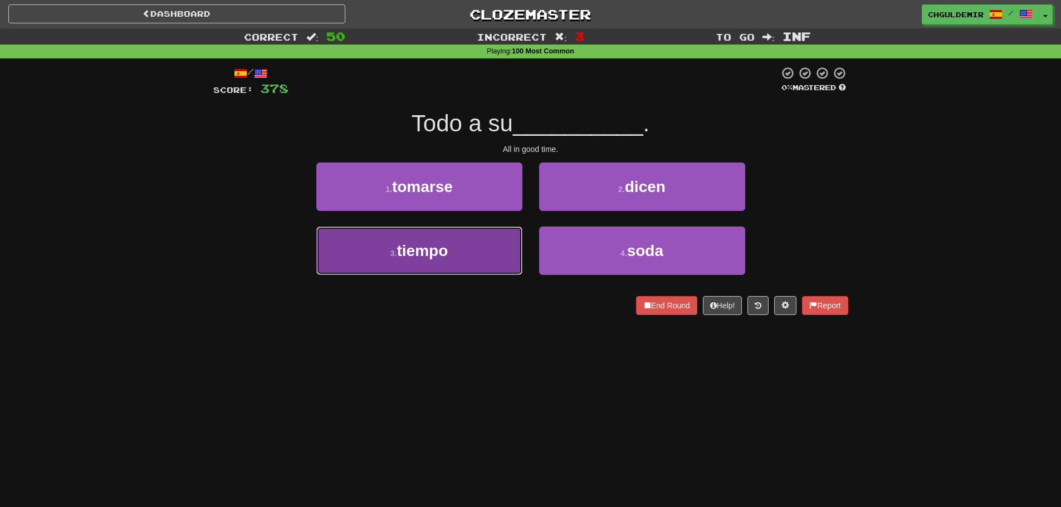
click at [479, 250] on button "3 . tiempo" at bounding box center [419, 251] width 206 height 48
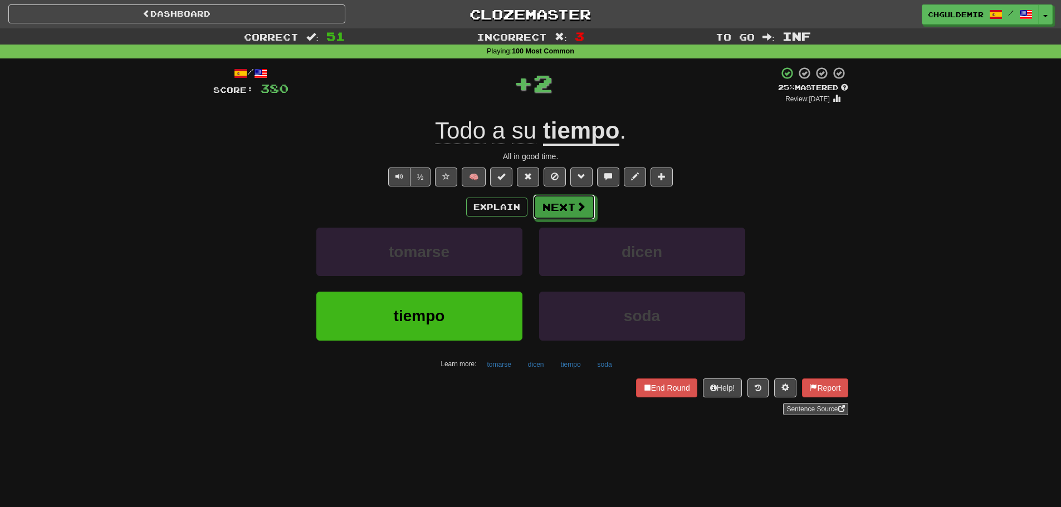
click at [581, 202] on span at bounding box center [581, 207] width 10 height 10
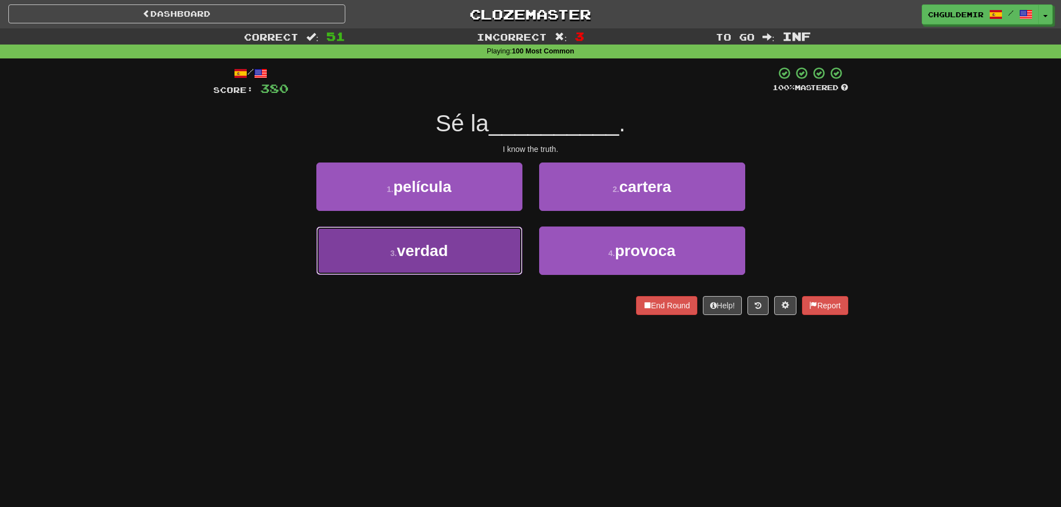
click at [455, 252] on button "3 . verdad" at bounding box center [419, 251] width 206 height 48
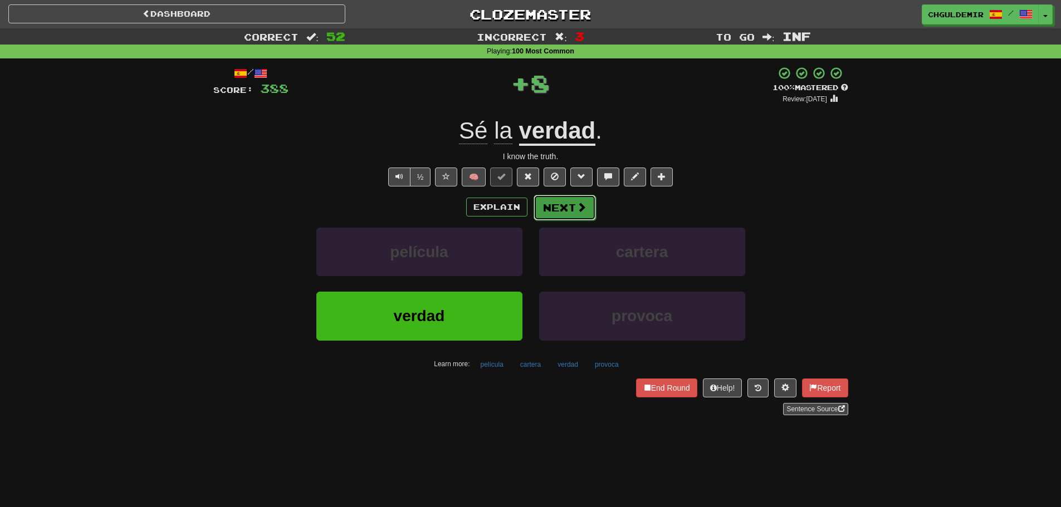
click at [558, 205] on button "Next" at bounding box center [565, 208] width 62 height 26
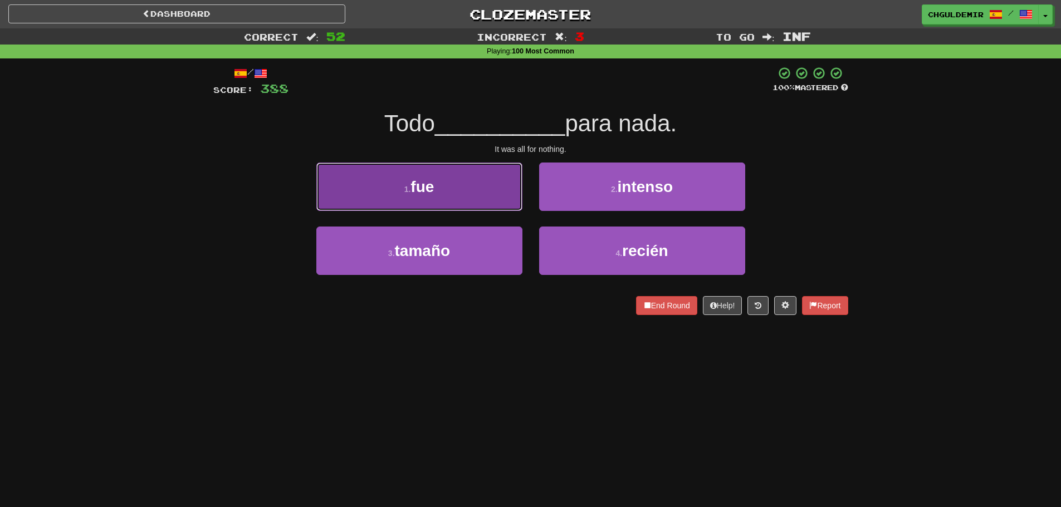
click at [503, 206] on button "1 . fue" at bounding box center [419, 187] width 206 height 48
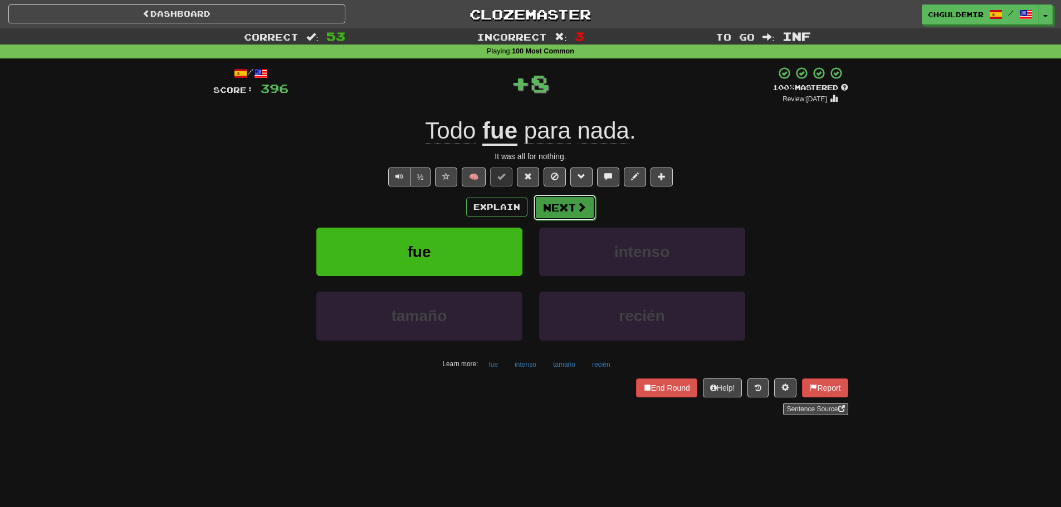
click at [589, 204] on button "Next" at bounding box center [565, 208] width 62 height 26
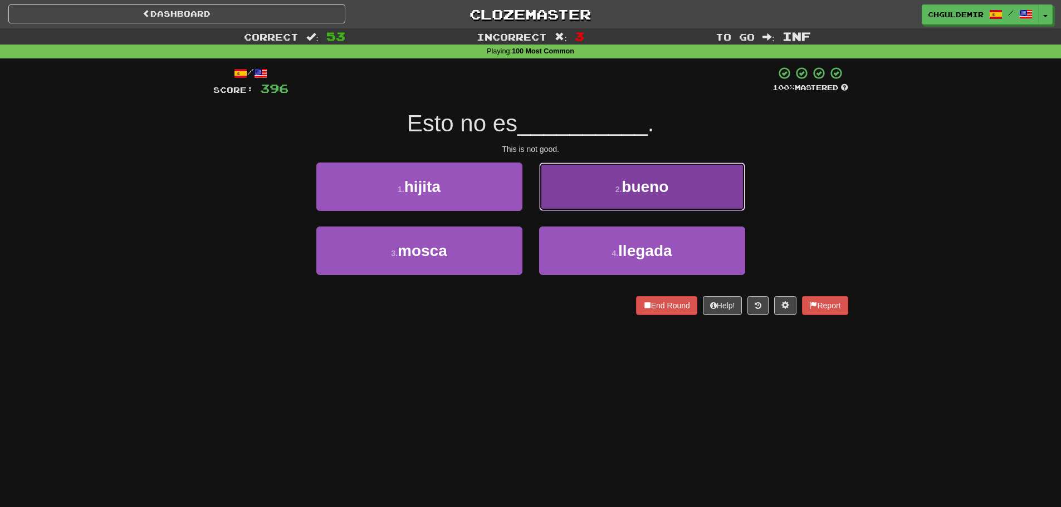
click at [589, 195] on button "2 . bueno" at bounding box center [642, 187] width 206 height 48
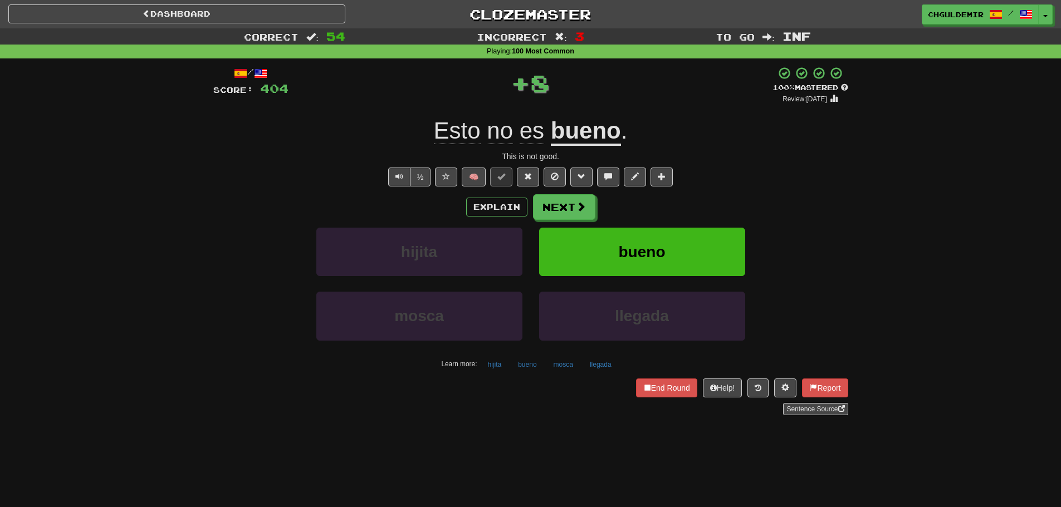
click at [555, 203] on button "Next" at bounding box center [564, 207] width 62 height 26
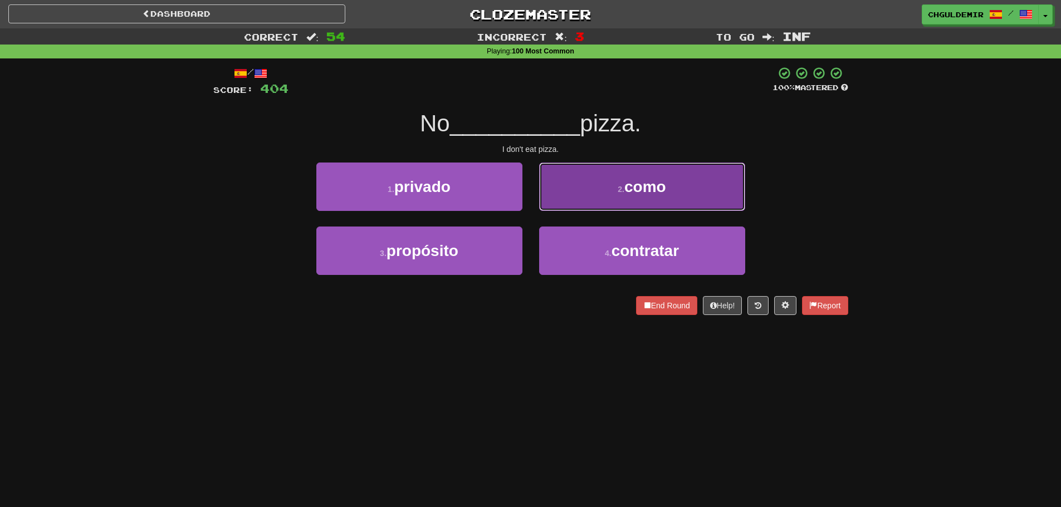
click at [584, 197] on button "2 . como" at bounding box center [642, 187] width 206 height 48
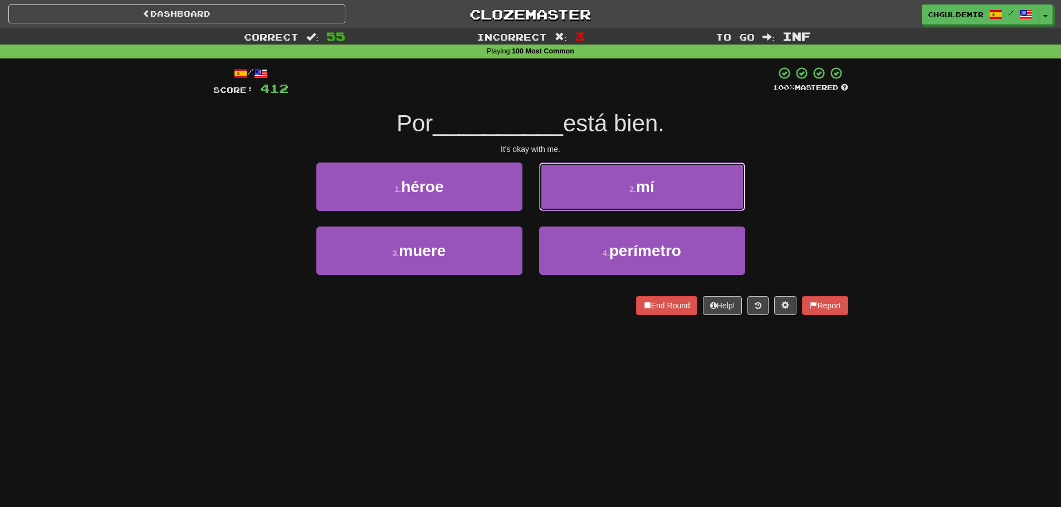
click at [573, 204] on button "2 . mí" at bounding box center [642, 187] width 206 height 48
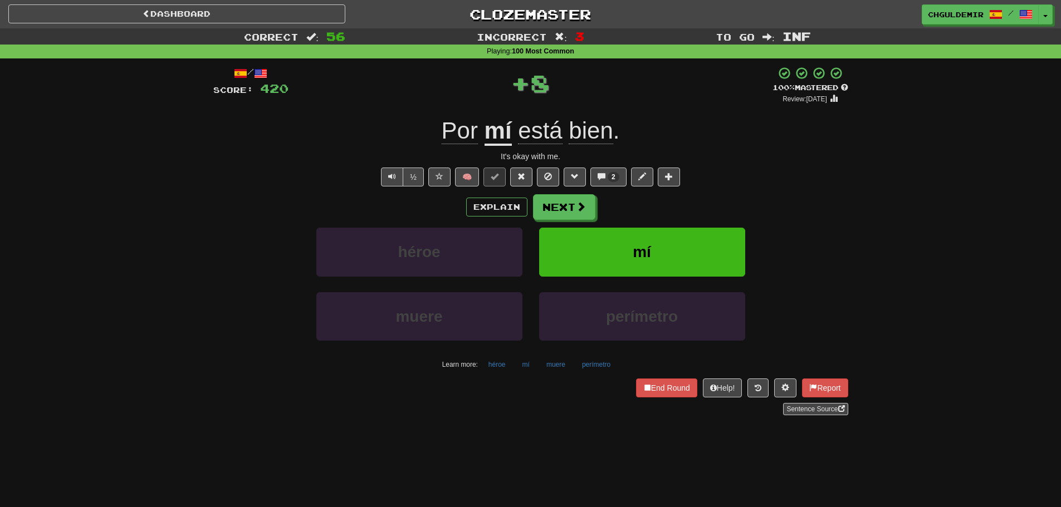
click at [573, 204] on button "Next" at bounding box center [564, 207] width 62 height 26
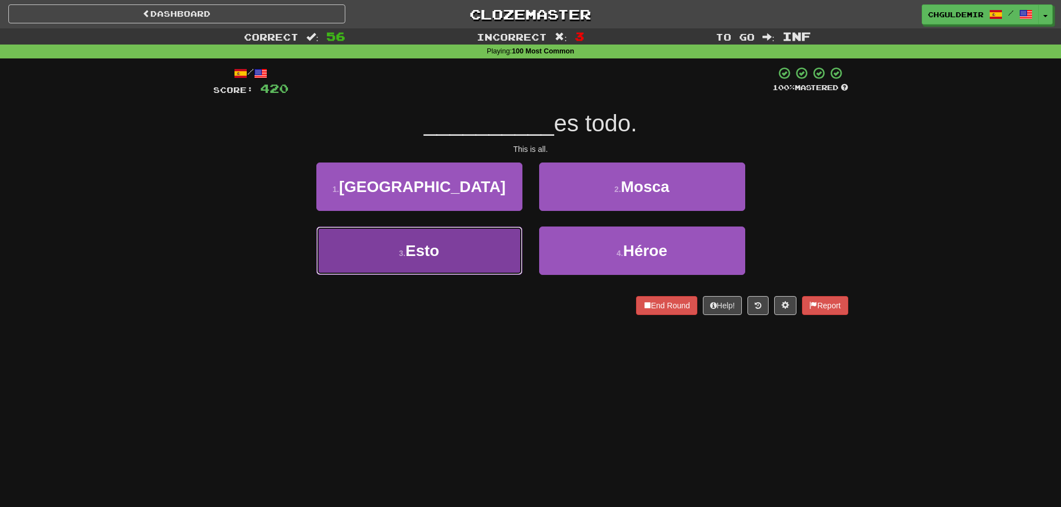
click at [515, 236] on button "3 . Esto" at bounding box center [419, 251] width 206 height 48
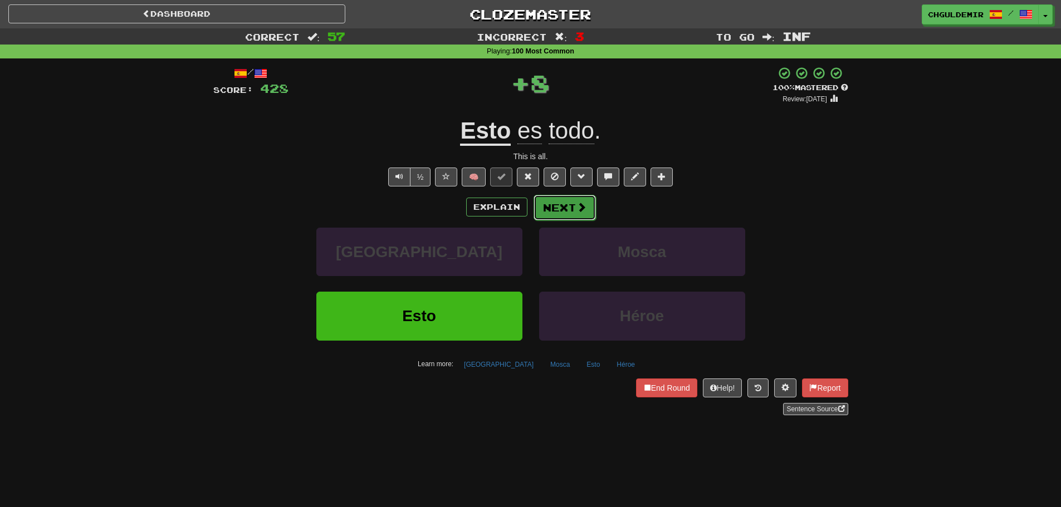
click at [574, 195] on button "Next" at bounding box center [565, 208] width 62 height 26
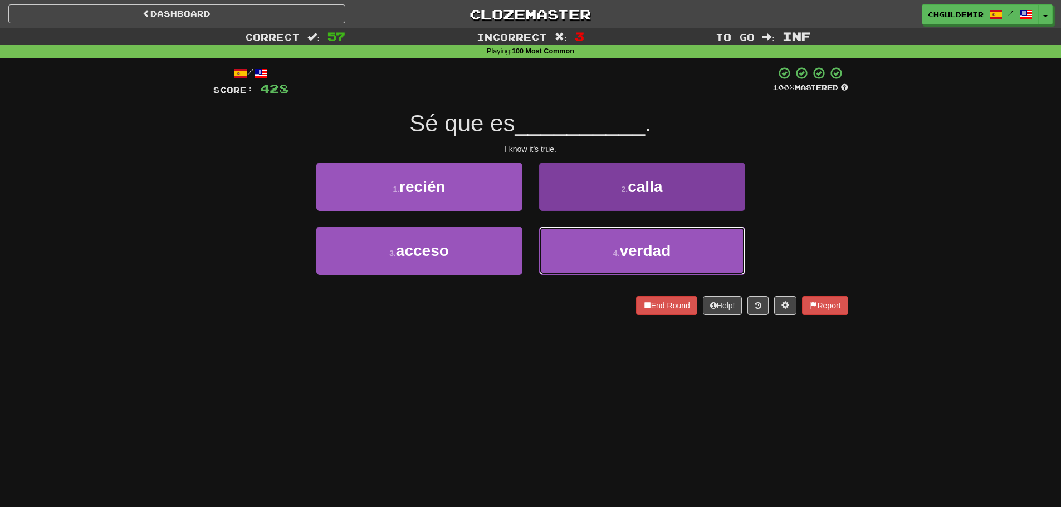
drag, startPoint x: 579, startPoint y: 242, endPoint x: 580, endPoint y: 228, distance: 14.0
click at [579, 242] on button "4 . verdad" at bounding box center [642, 251] width 206 height 48
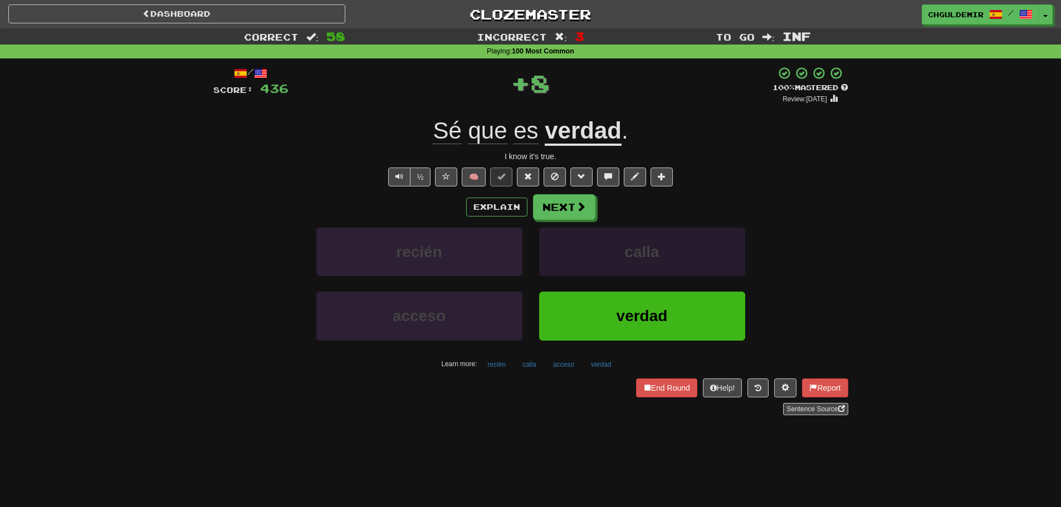
click at [574, 208] on button "Next" at bounding box center [564, 207] width 62 height 26
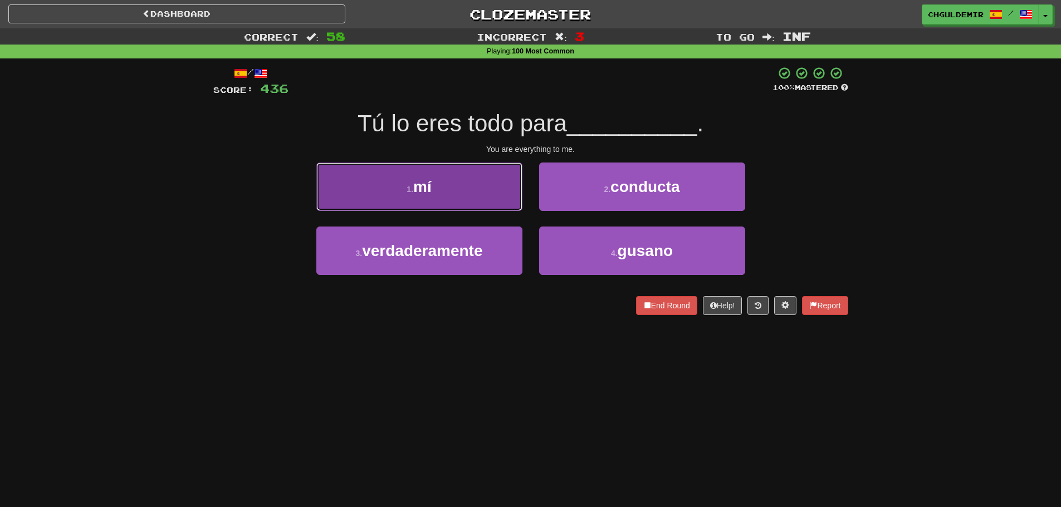
click at [509, 191] on button "1 . mí" at bounding box center [419, 187] width 206 height 48
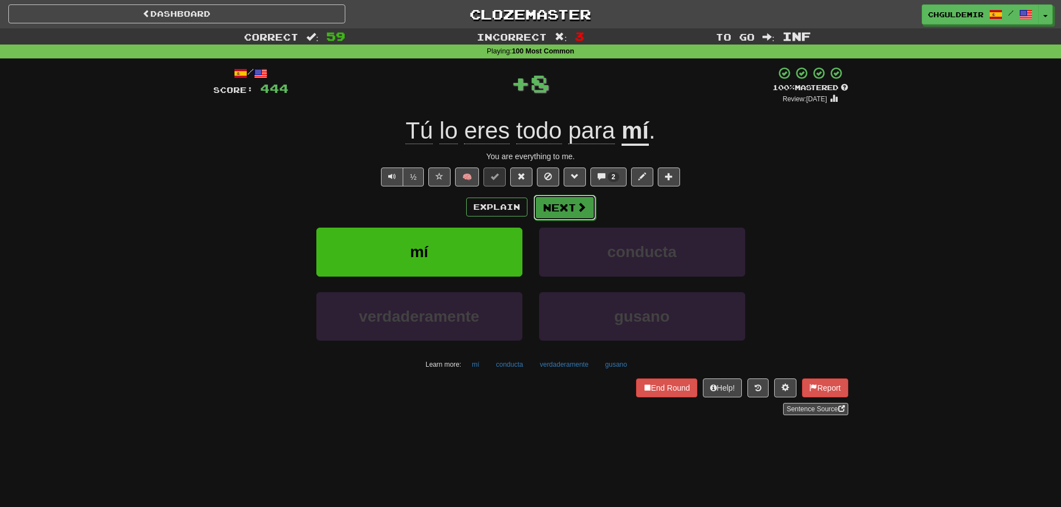
click at [568, 198] on button "Next" at bounding box center [565, 208] width 62 height 26
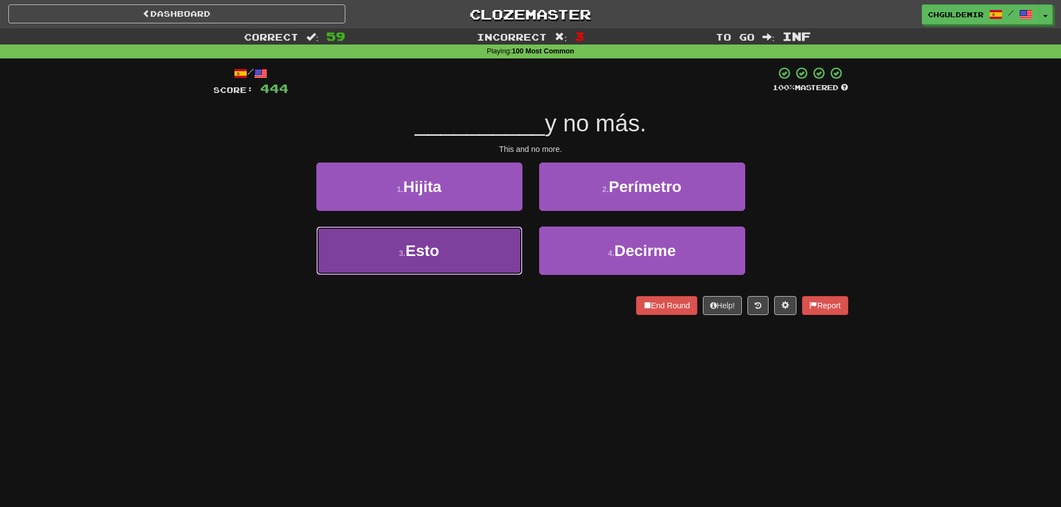
click at [504, 243] on button "3 . Esto" at bounding box center [419, 251] width 206 height 48
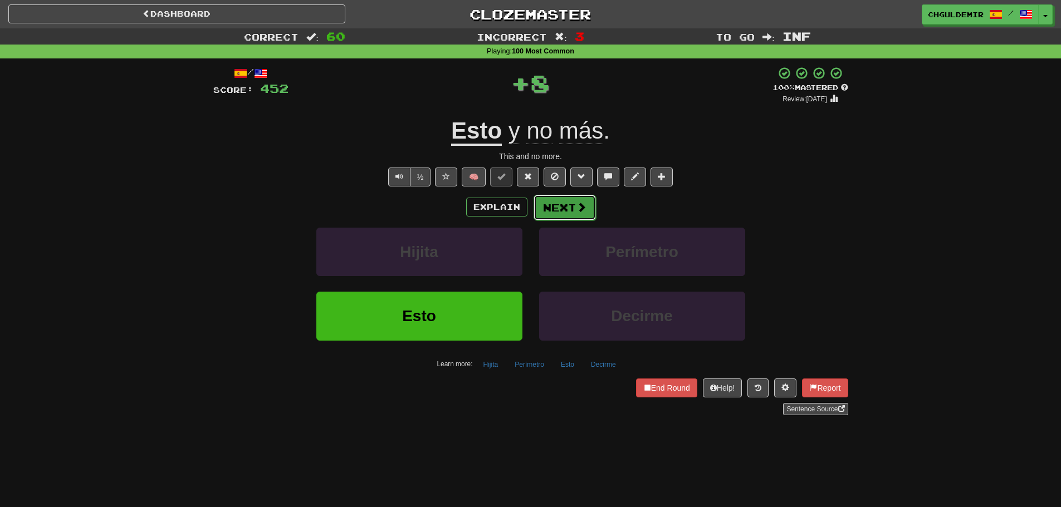
click at [562, 208] on button "Next" at bounding box center [565, 208] width 62 height 26
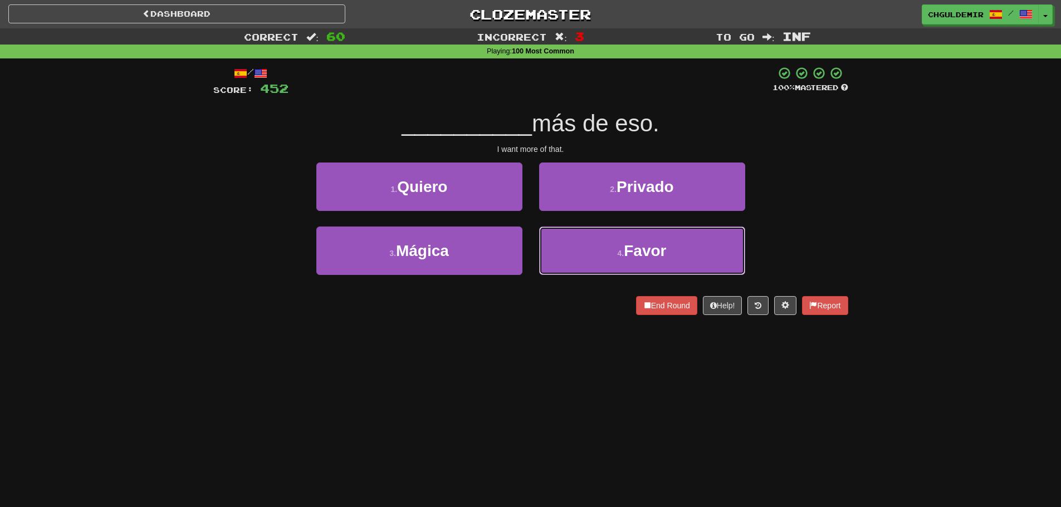
click at [570, 235] on button "4 . Favor" at bounding box center [642, 251] width 206 height 48
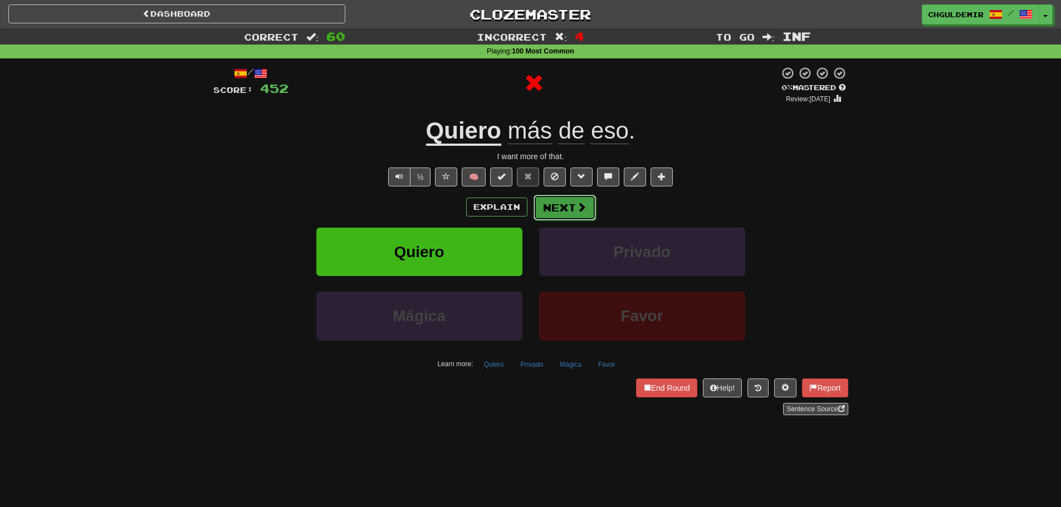
click at [567, 206] on button "Next" at bounding box center [565, 208] width 62 height 26
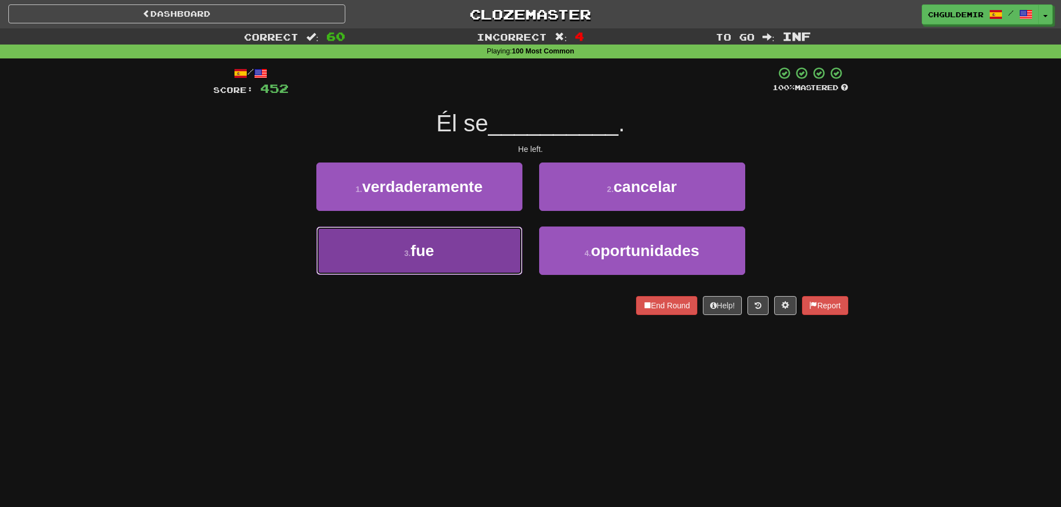
click at [478, 249] on button "3 . fue" at bounding box center [419, 251] width 206 height 48
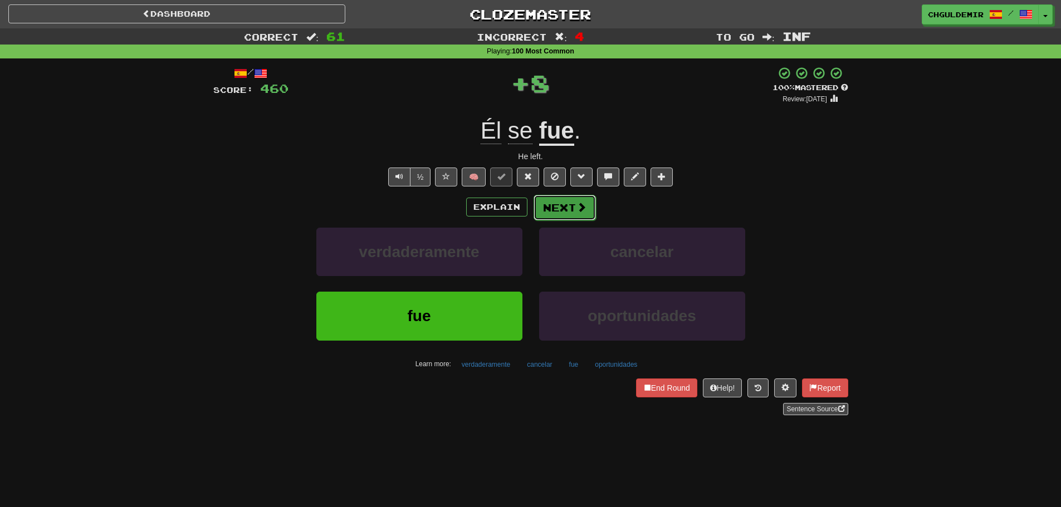
drag, startPoint x: 538, startPoint y: 222, endPoint x: 582, endPoint y: 204, distance: 47.0
click at [582, 204] on span at bounding box center [582, 207] width 10 height 10
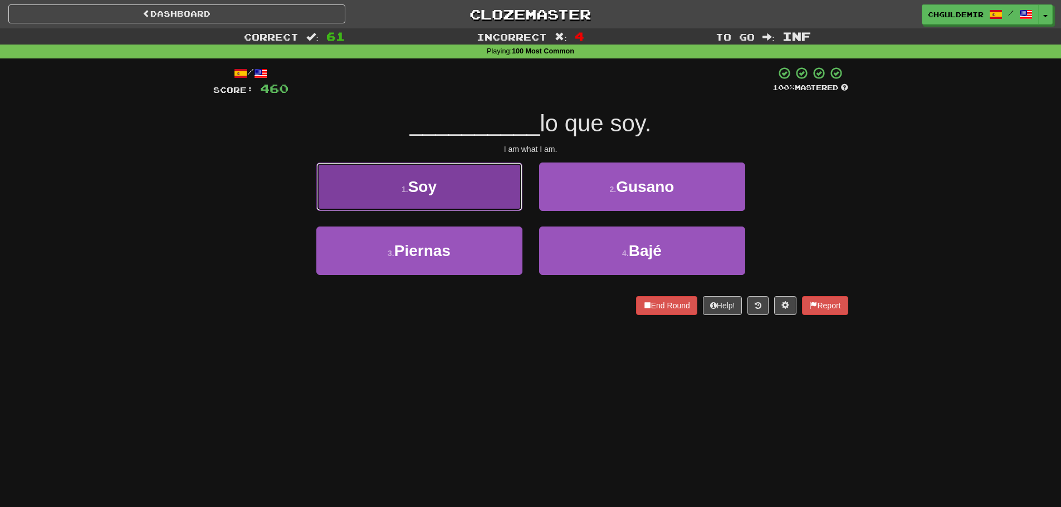
click at [505, 205] on button "1 . Soy" at bounding box center [419, 187] width 206 height 48
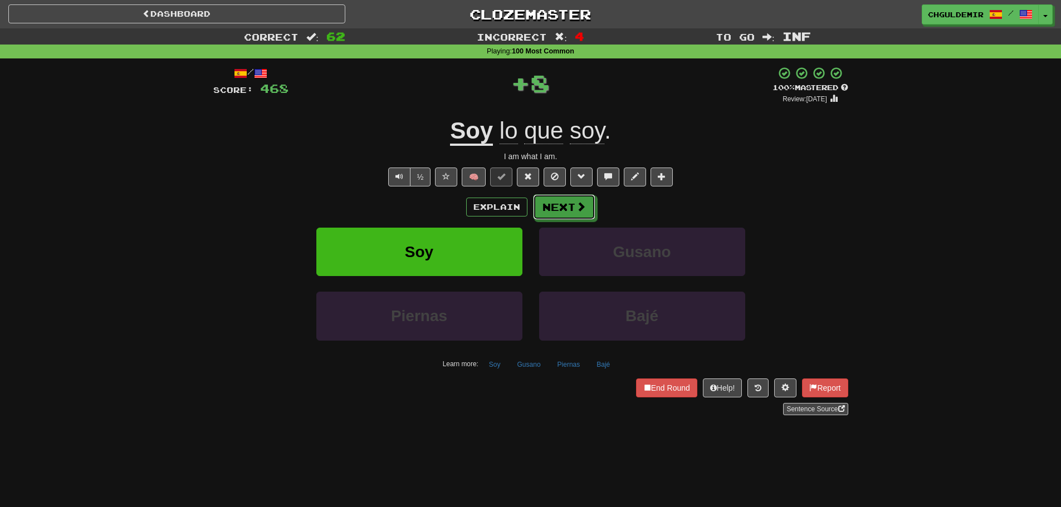
click at [592, 206] on button "Next" at bounding box center [564, 207] width 62 height 26
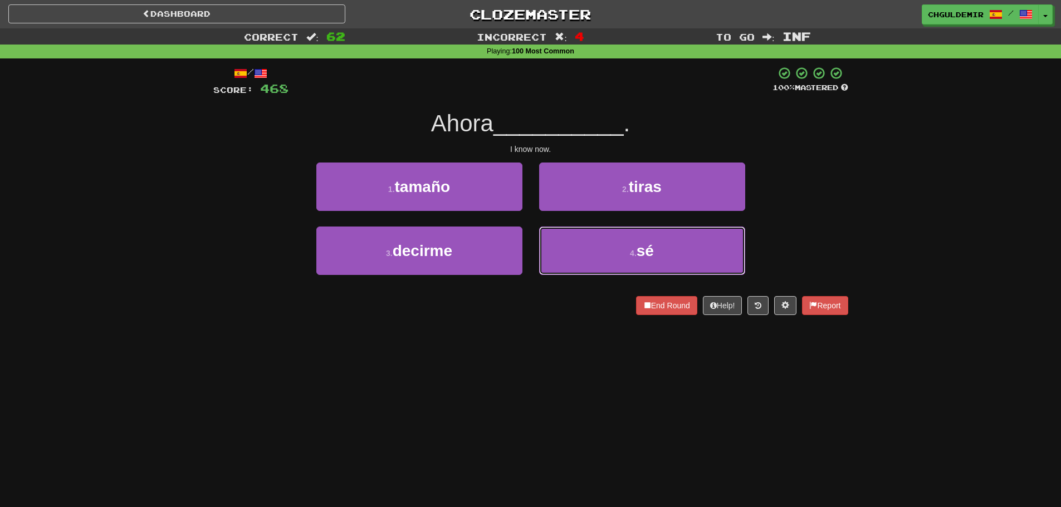
drag, startPoint x: 584, startPoint y: 242, endPoint x: 588, endPoint y: 225, distance: 17.2
click at [584, 242] on button "4 . sé" at bounding box center [642, 251] width 206 height 48
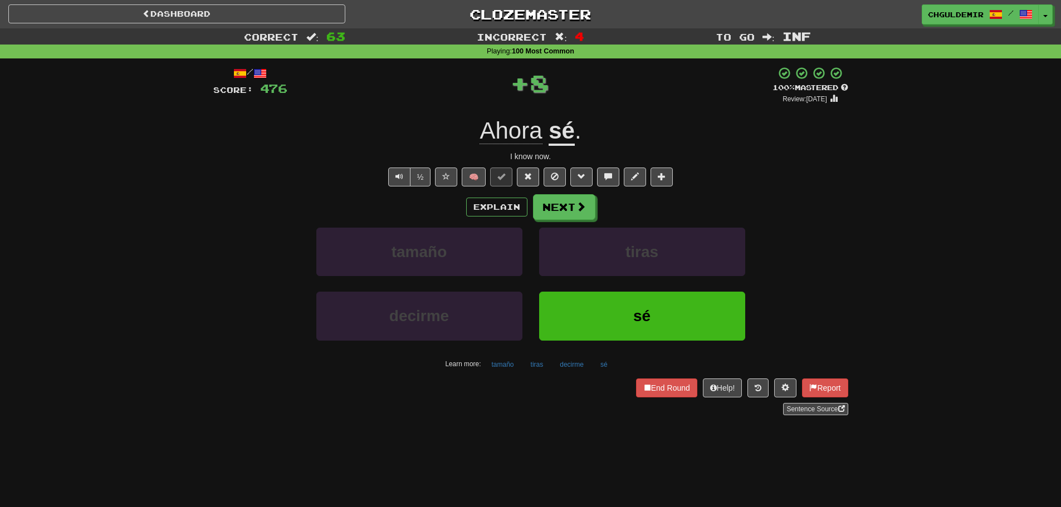
click at [586, 198] on button "Next" at bounding box center [564, 207] width 62 height 26
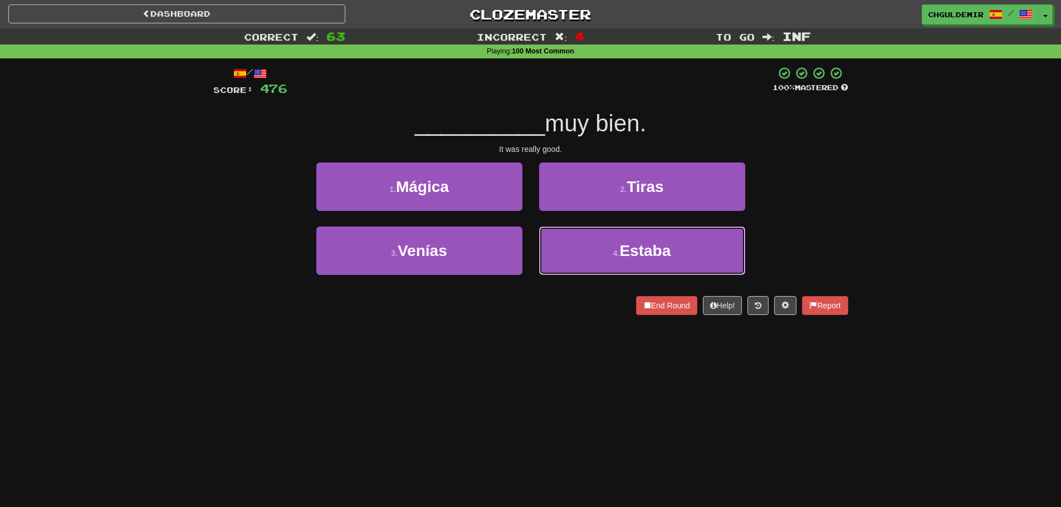
click at [589, 234] on button "4 . Estaba" at bounding box center [642, 251] width 206 height 48
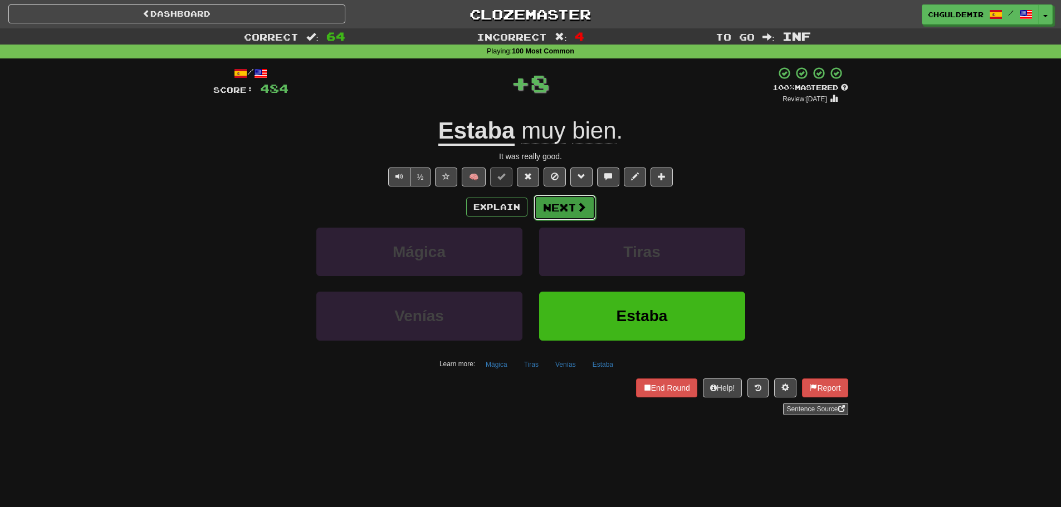
click at [560, 204] on button "Next" at bounding box center [565, 208] width 62 height 26
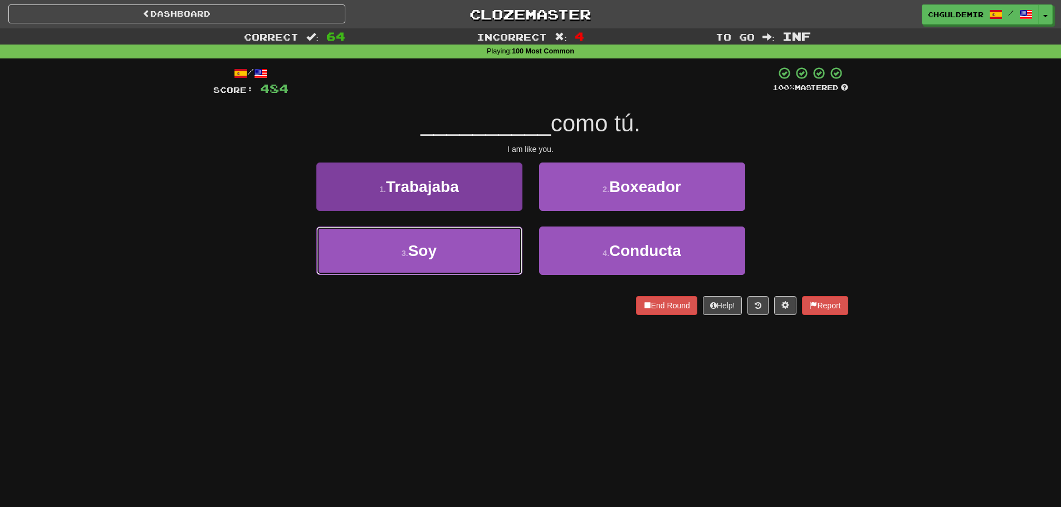
click at [494, 233] on button "3 . Soy" at bounding box center [419, 251] width 206 height 48
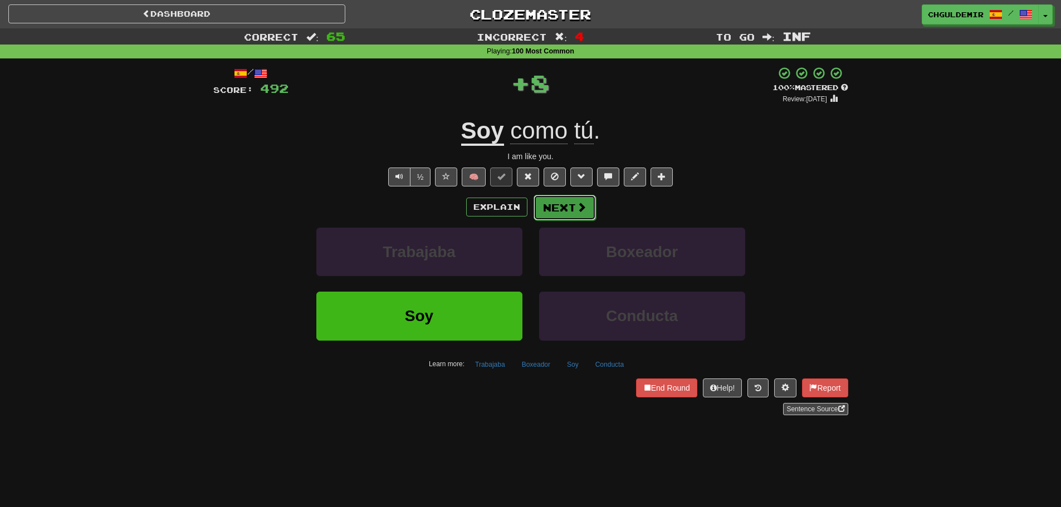
click at [580, 203] on span at bounding box center [582, 207] width 10 height 10
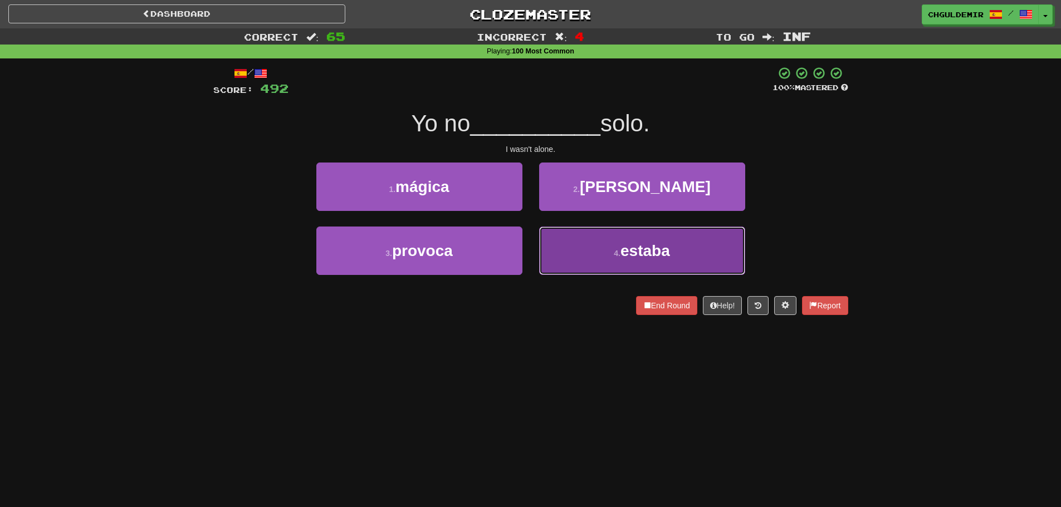
click at [589, 247] on button "4 . estaba" at bounding box center [642, 251] width 206 height 48
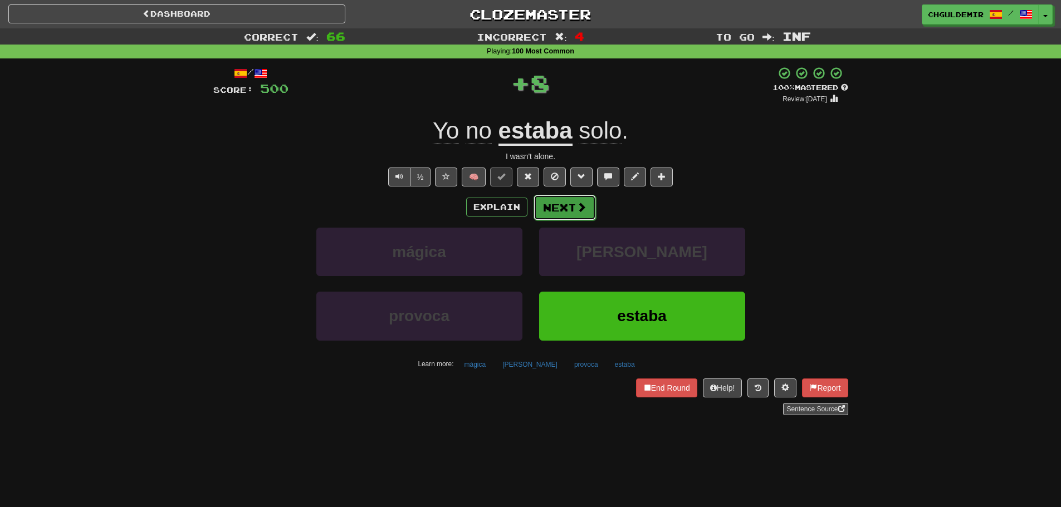
click at [564, 201] on button "Next" at bounding box center [565, 208] width 62 height 26
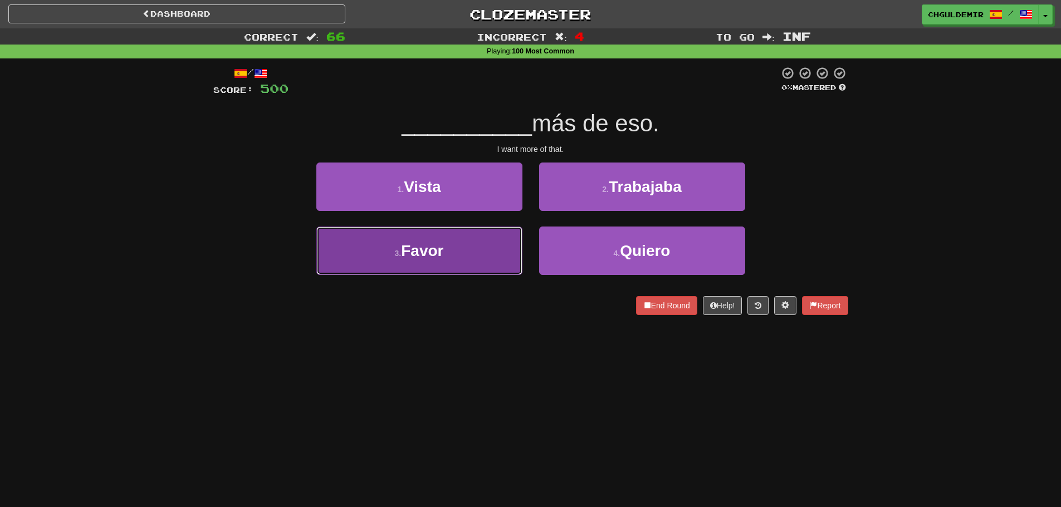
click at [499, 246] on button "3 . Favor" at bounding box center [419, 251] width 206 height 48
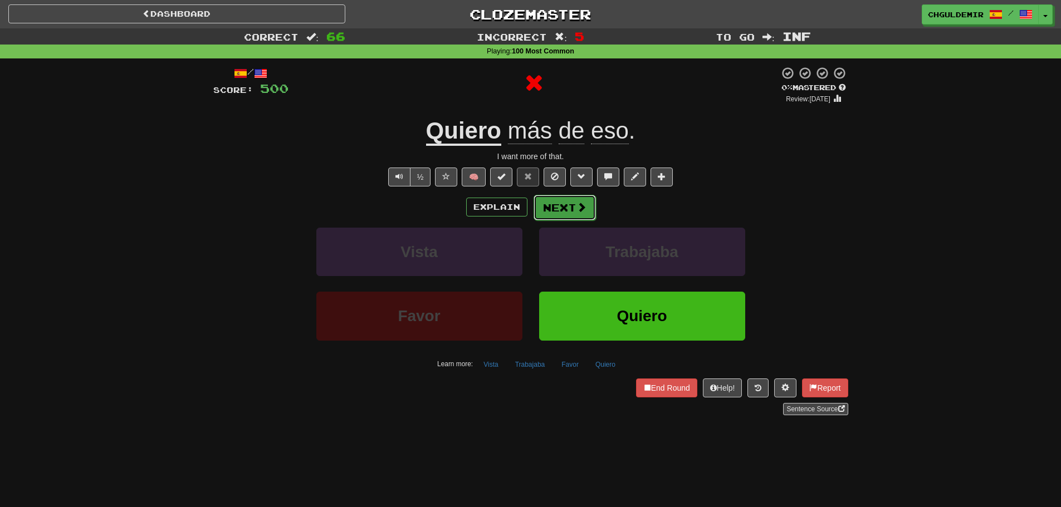
click at [557, 200] on button "Next" at bounding box center [565, 208] width 62 height 26
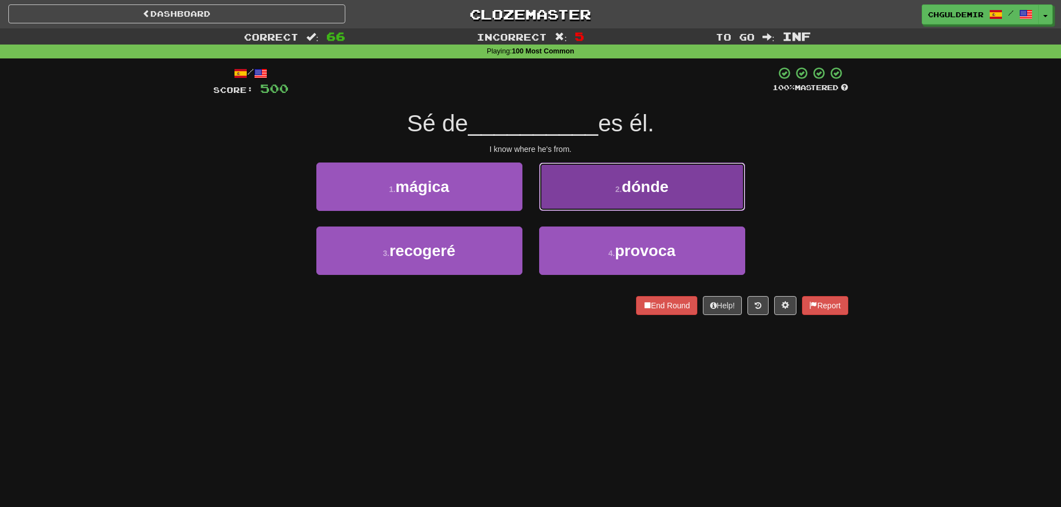
click at [551, 206] on button "2 . dónde" at bounding box center [642, 187] width 206 height 48
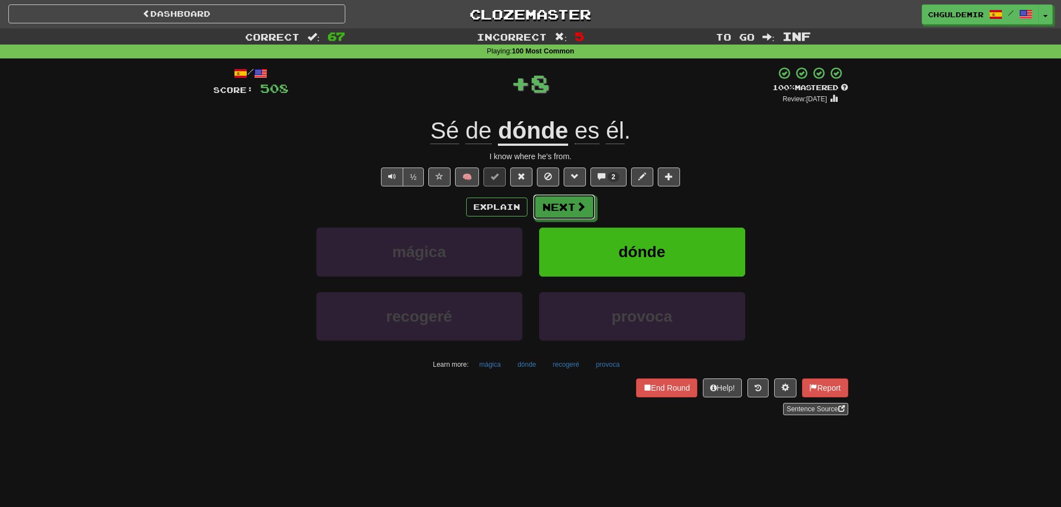
click at [551, 206] on button "Next" at bounding box center [564, 207] width 62 height 26
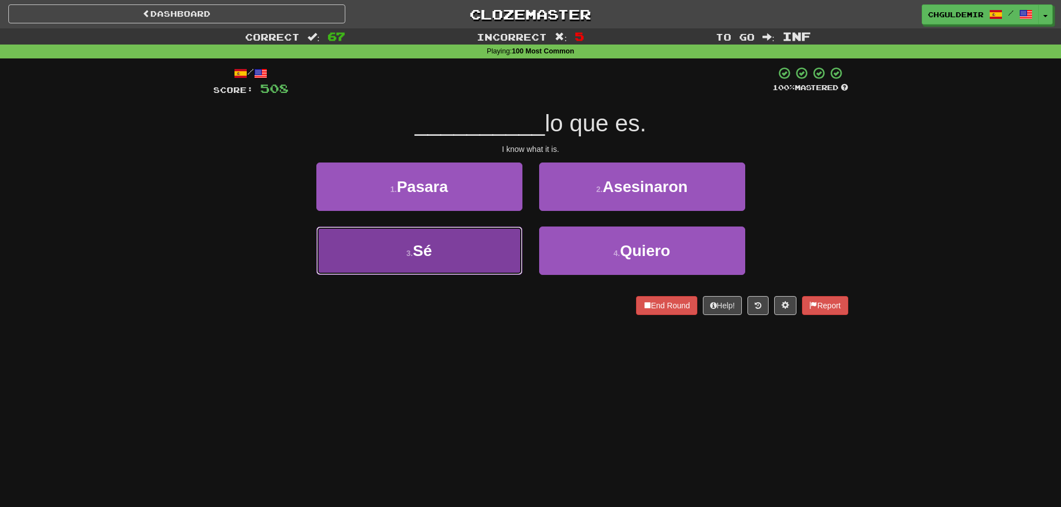
click at [504, 248] on button "3 . Sé" at bounding box center [419, 251] width 206 height 48
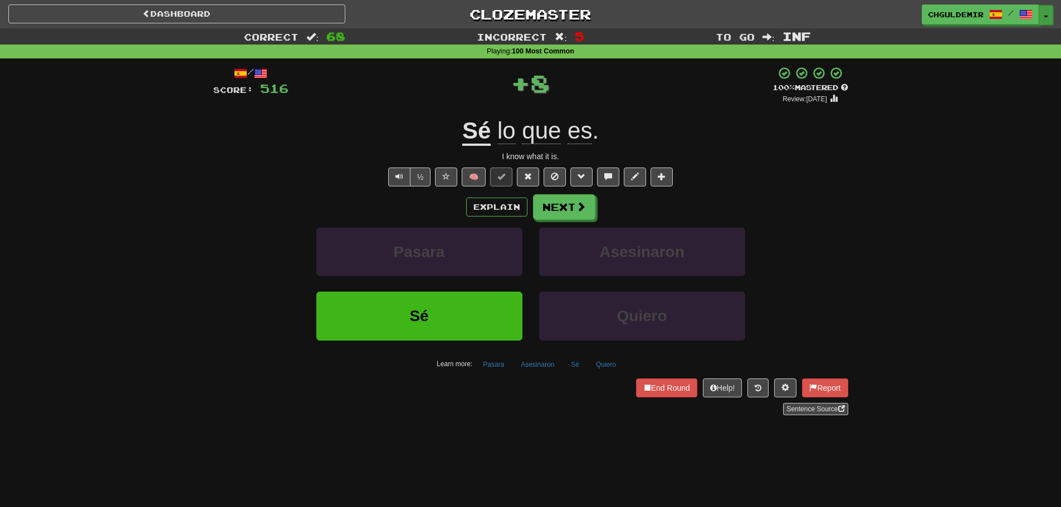
click at [1045, 18] on button "Toggle Dropdown" at bounding box center [1046, 15] width 14 height 20
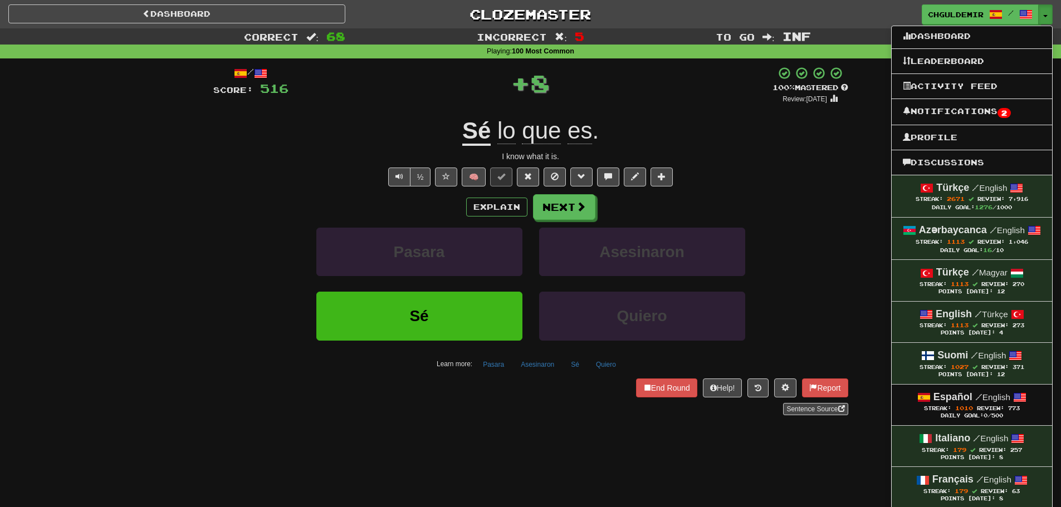
click at [980, 103] on ul "Dashboard Leaderboard Activity Feed Notifications 2 Profile Discussions Türkçe …" at bounding box center [972, 449] width 162 height 846
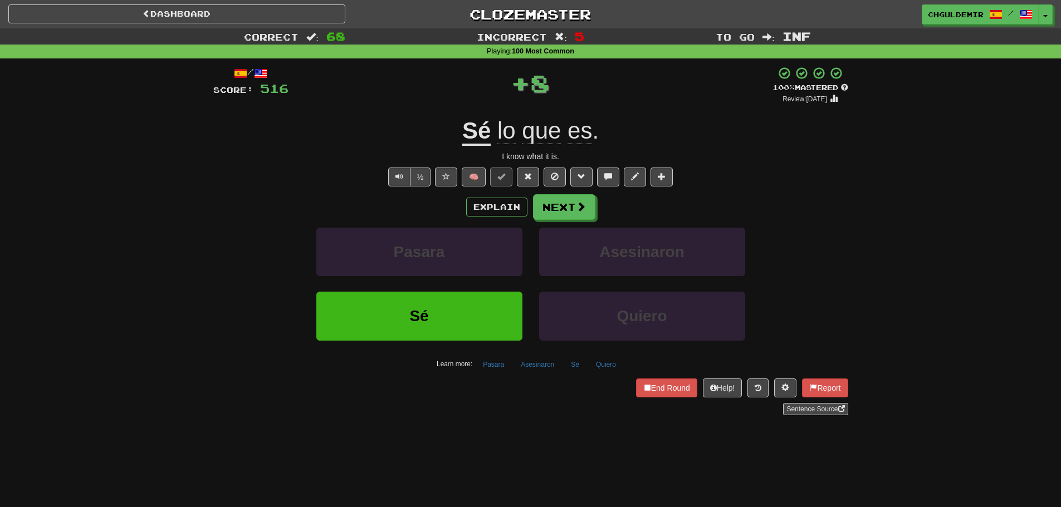
click at [1054, 19] on div "chguldemir / Toggle Dropdown Dashboard Leaderboard Activity Feed Notifications …" at bounding box center [884, 14] width 354 height 20
click at [1050, 19] on button "Toggle Dropdown" at bounding box center [1046, 15] width 14 height 20
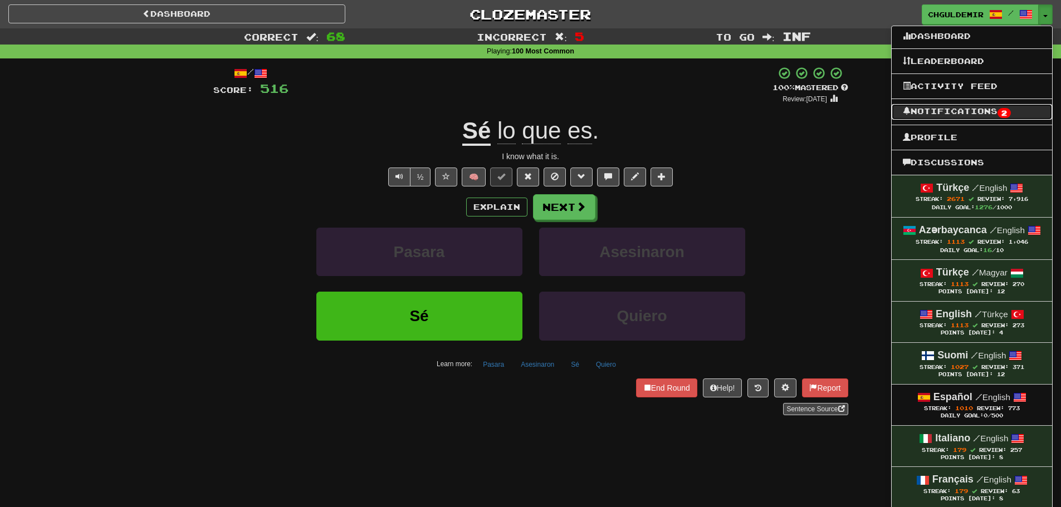
click at [959, 108] on link "Notifications 2" at bounding box center [972, 112] width 160 height 16
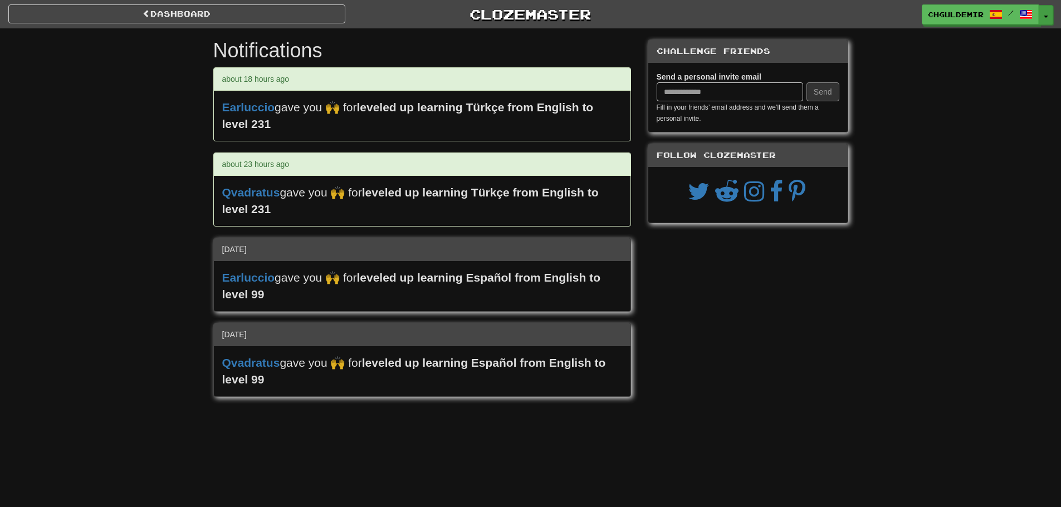
click at [1046, 13] on button "Toggle Dropdown" at bounding box center [1046, 15] width 14 height 20
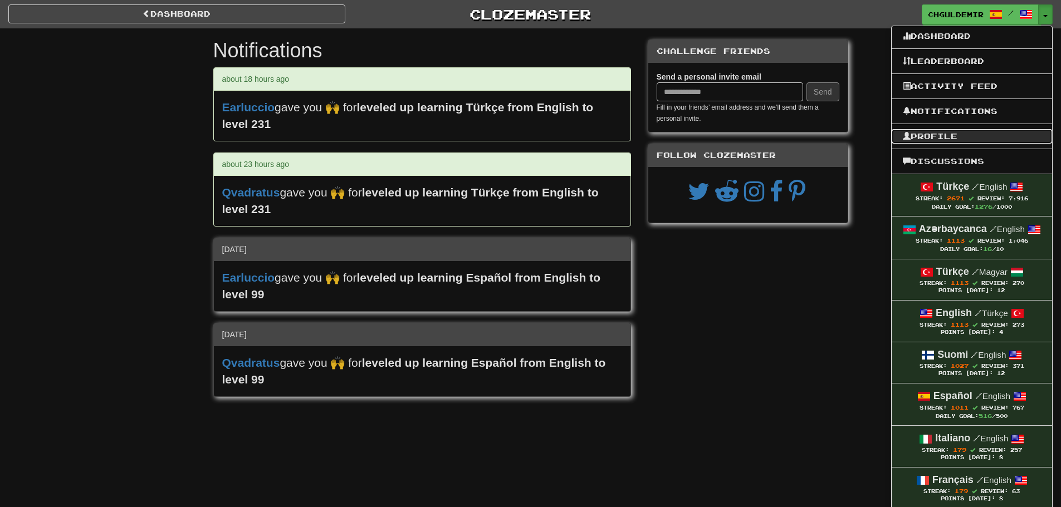
click at [944, 136] on link "Profile" at bounding box center [972, 136] width 160 height 14
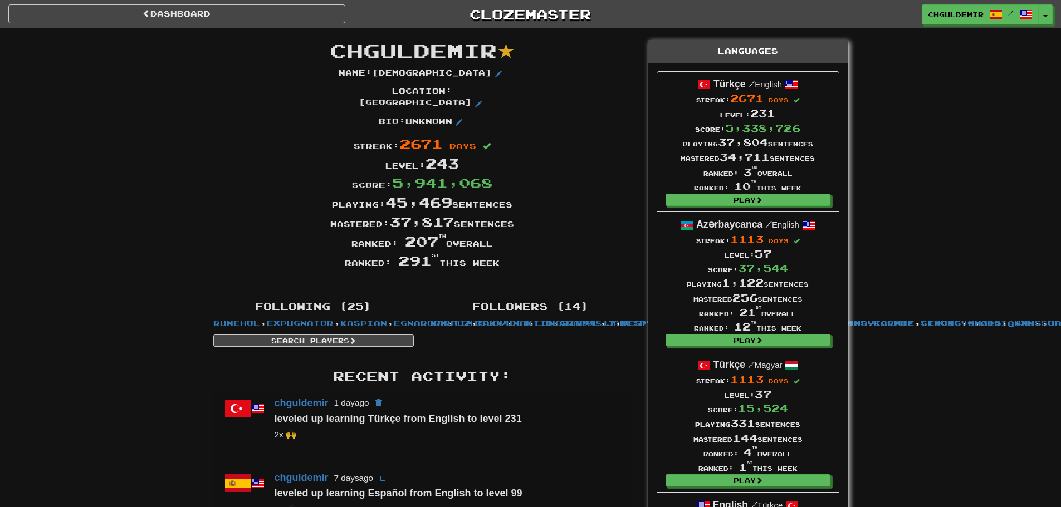
drag, startPoint x: 458, startPoint y: 242, endPoint x: 344, endPoint y: 235, distance: 114.4
click at [345, 236] on div "Name : Christian Location : Norway Bio : Unknown Streak: 2671 days Level: 243 S…" at bounding box center [422, 169] width 435 height 204
click at [344, 235] on div "Ranked: 207 th overall" at bounding box center [422, 241] width 435 height 19
click at [511, 232] on div "Ranked: 207 th overall" at bounding box center [422, 241] width 435 height 19
drag, startPoint x: 506, startPoint y: 238, endPoint x: 290, endPoint y: 203, distance: 219.4
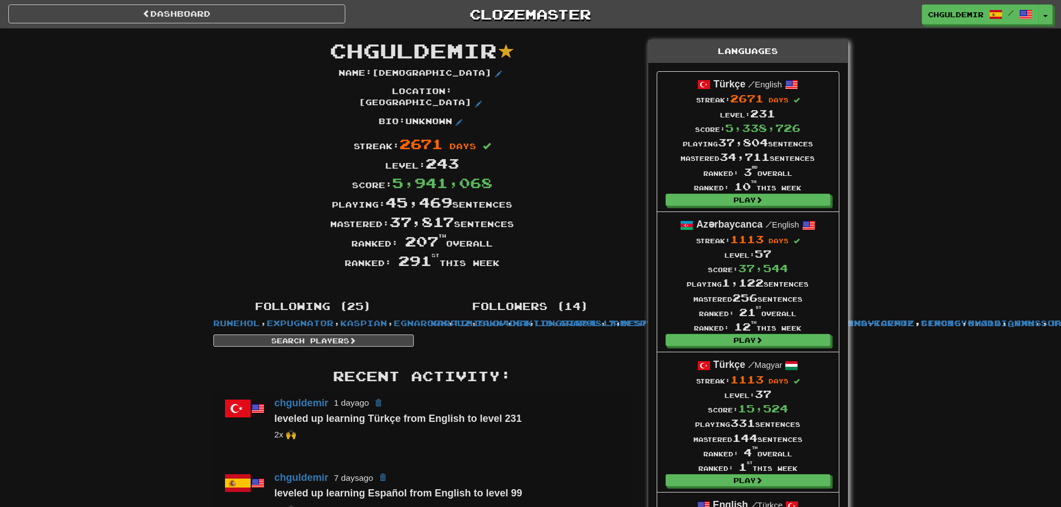
click at [290, 203] on div "Name : Christian Location : Norway Bio : Unknown Streak: 2671 days Level: 243 S…" at bounding box center [422, 169] width 435 height 204
click at [290, 212] on div "Mastered: 37,817 sentences" at bounding box center [422, 221] width 435 height 19
drag, startPoint x: 328, startPoint y: 190, endPoint x: 569, endPoint y: 248, distance: 248.1
click at [569, 248] on div "Name : Christian Location : Norway Bio : Unknown Streak: 2671 days Level: 243 S…" at bounding box center [422, 169] width 435 height 204
click at [569, 251] on div "Ranked: 291 st this week" at bounding box center [422, 260] width 435 height 19
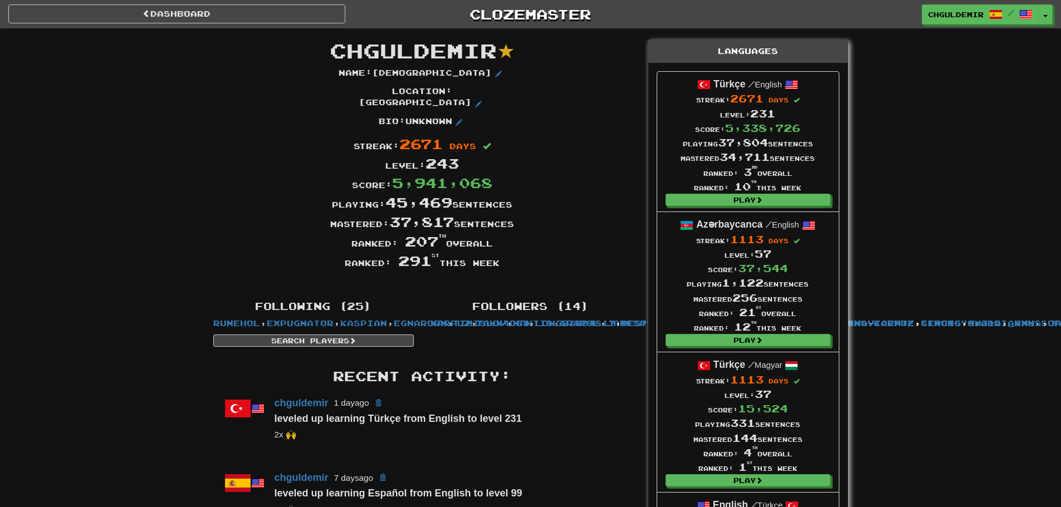
drag, startPoint x: 528, startPoint y: 258, endPoint x: 311, endPoint y: 193, distance: 226.1
click at [314, 196] on div "Name : Christian Location : Norway Bio : Unknown Streak: 2671 days Level: 243 S…" at bounding box center [422, 169] width 435 height 204
click at [311, 193] on div "Playing: 45,469 sentences" at bounding box center [422, 202] width 435 height 19
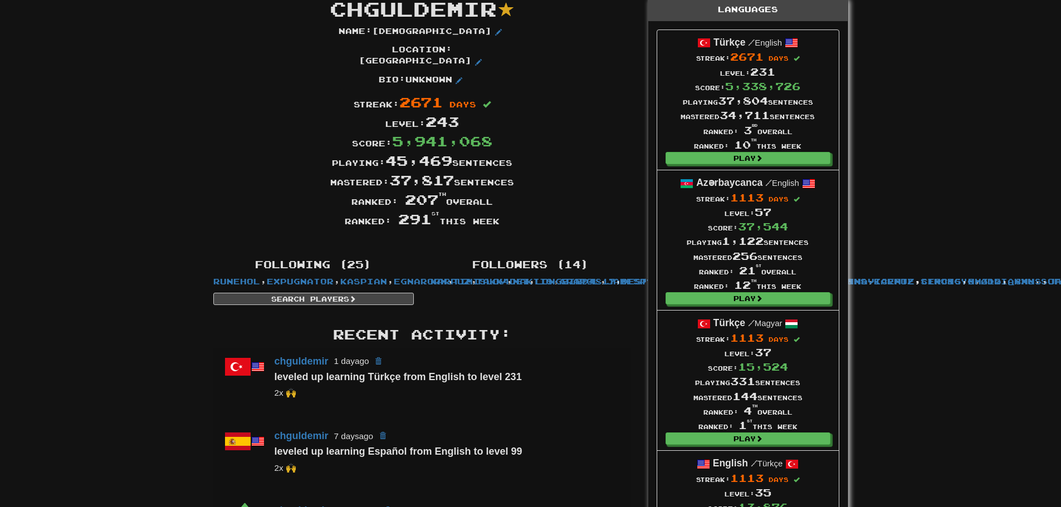
scroll to position [111, 0]
